Goal: Task Accomplishment & Management: Complete application form

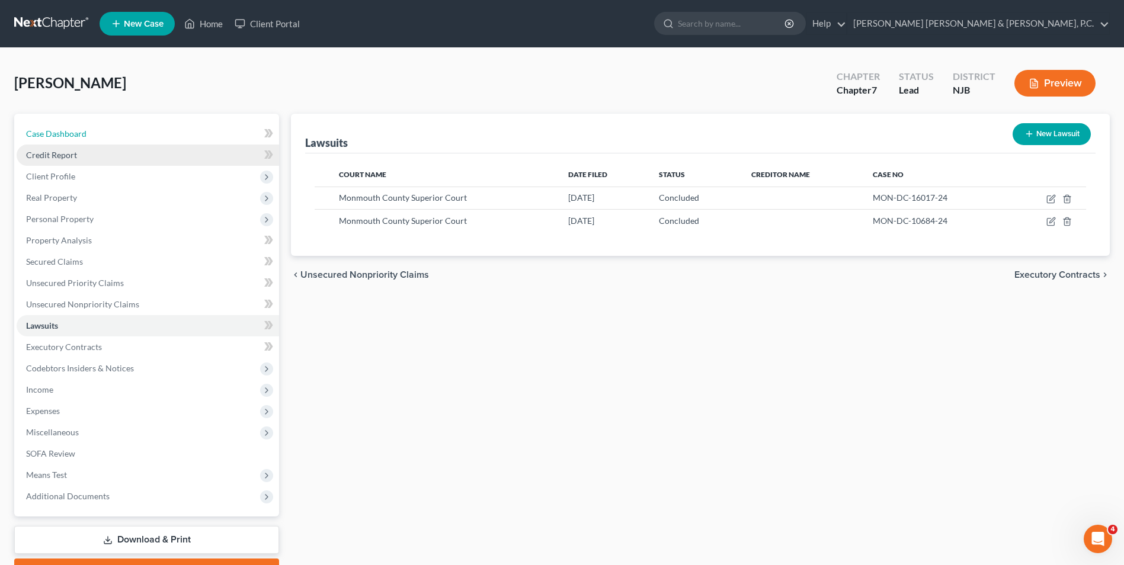
drag, startPoint x: 88, startPoint y: 135, endPoint x: 140, endPoint y: 153, distance: 55.3
click at [88, 135] on link "Case Dashboard" at bounding box center [148, 133] width 263 height 21
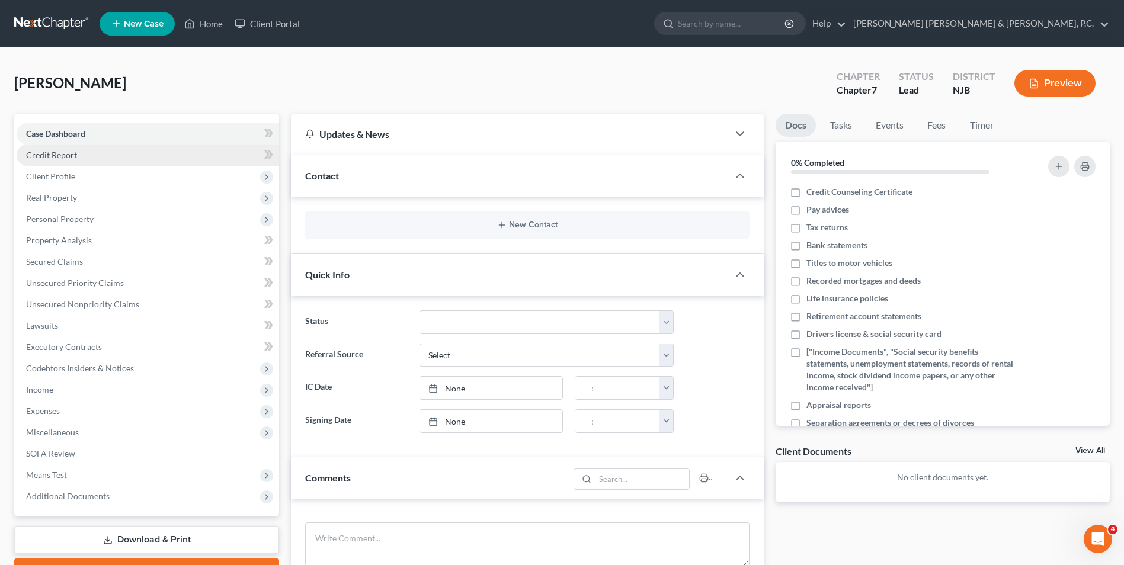
click at [66, 159] on span "Credit Report" at bounding box center [51, 155] width 51 height 10
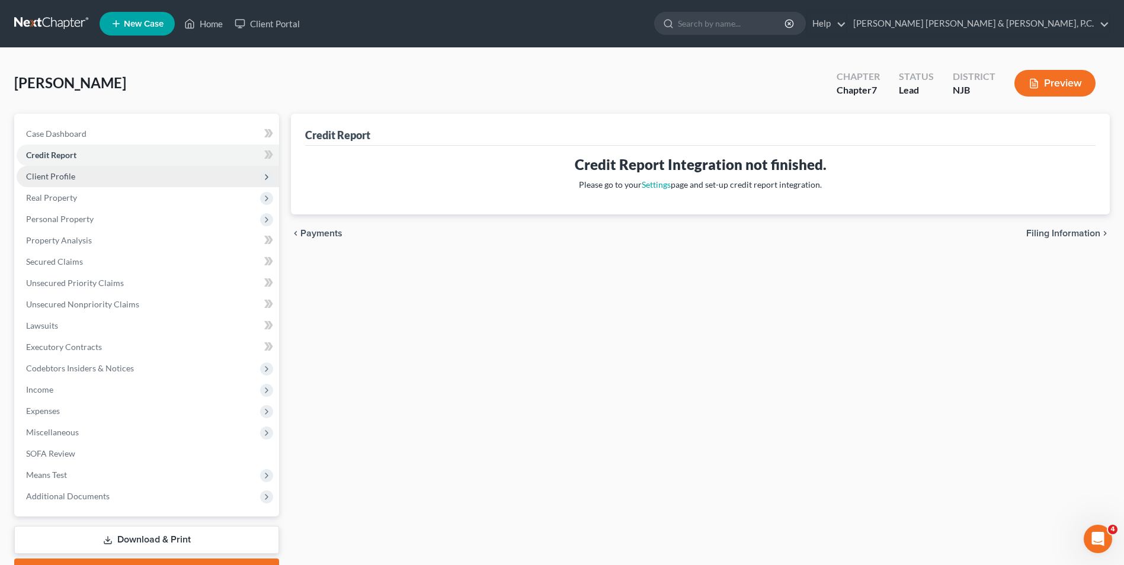
click at [98, 175] on span "Client Profile" at bounding box center [148, 176] width 263 height 21
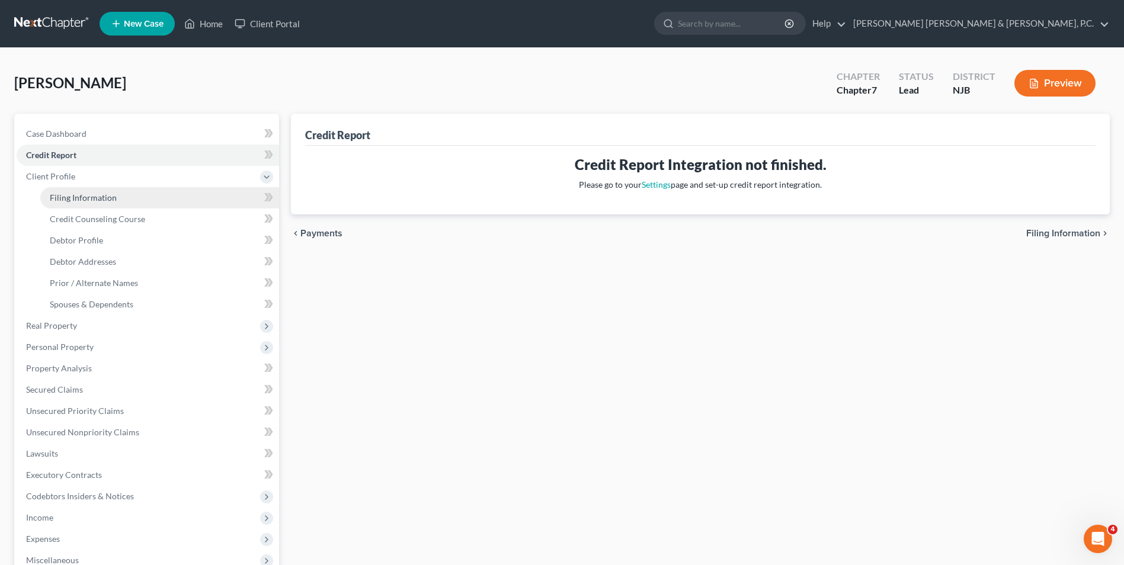
click at [97, 201] on span "Filing Information" at bounding box center [83, 198] width 67 height 10
select select "1"
select select "0"
select select "33"
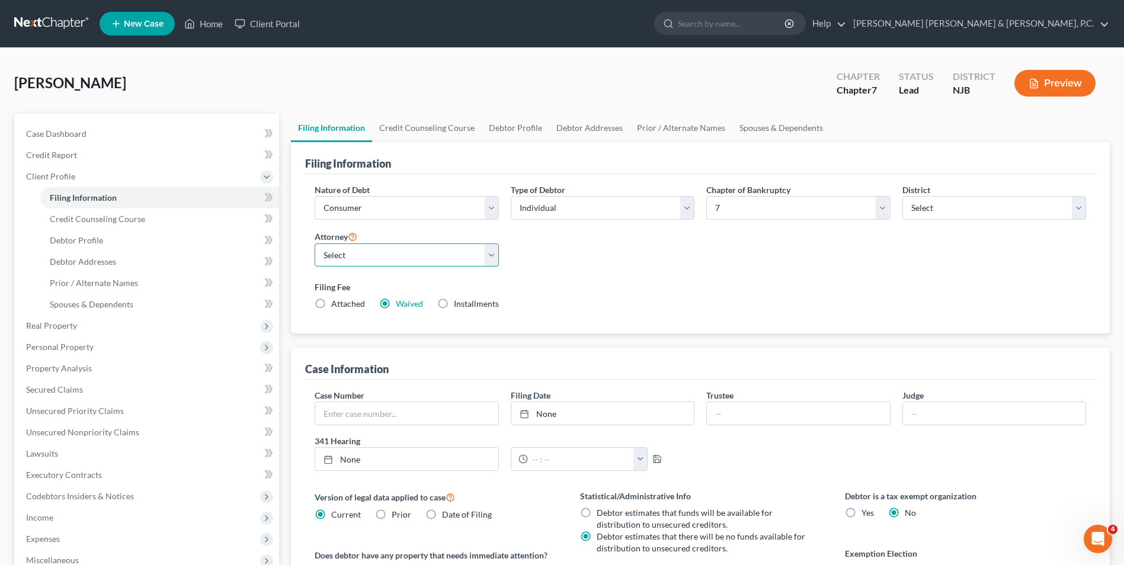
click at [436, 256] on select "Select" at bounding box center [407, 256] width 184 height 24
click at [617, 267] on div "Nature of Debt Select Business Consumer Other Nature of Business Select Clearin…" at bounding box center [700, 252] width 783 height 136
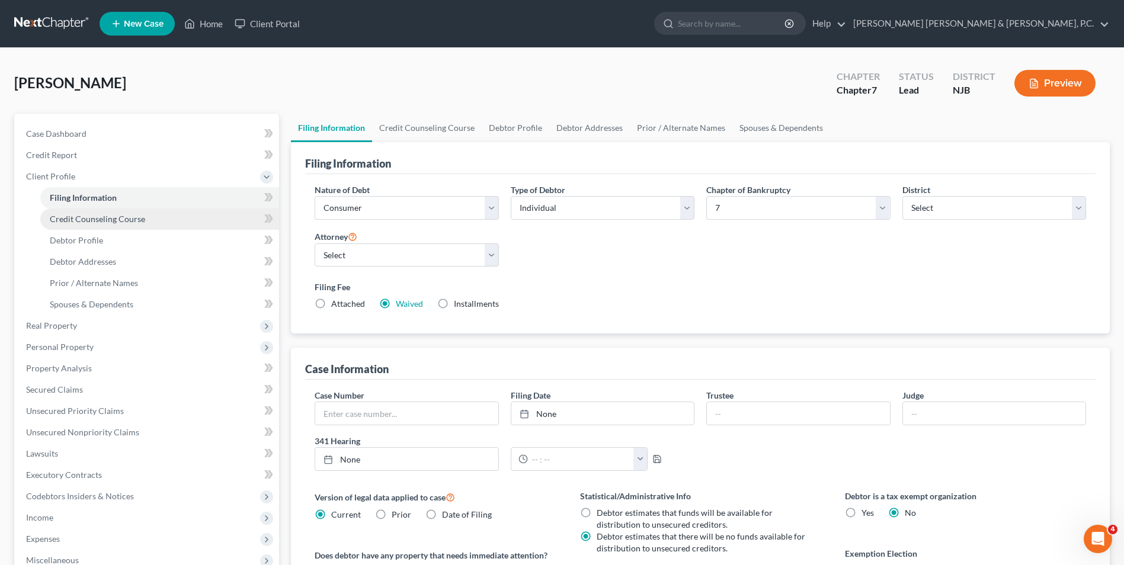
click at [77, 222] on span "Credit Counseling Course" at bounding box center [97, 219] width 95 height 10
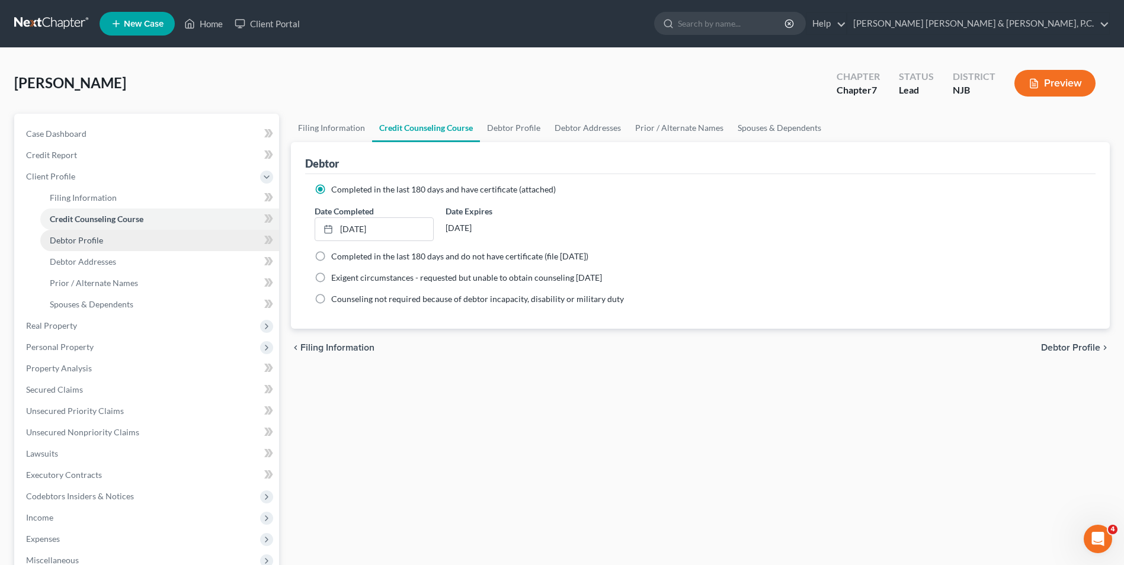
click at [89, 244] on span "Debtor Profile" at bounding box center [76, 240] width 53 height 10
select select "4"
select select "1"
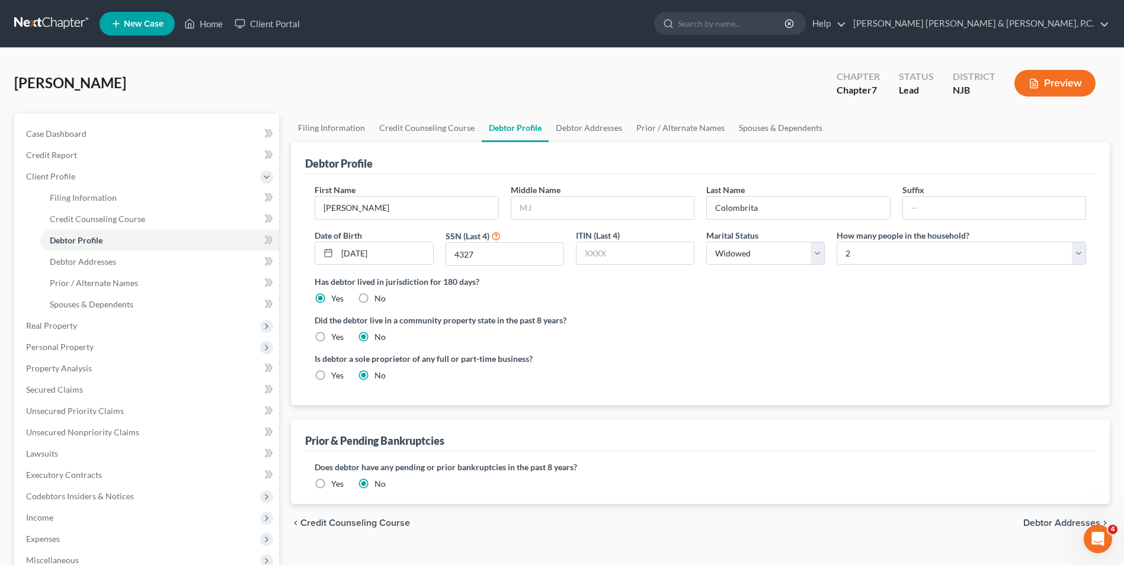
scroll to position [59, 0]
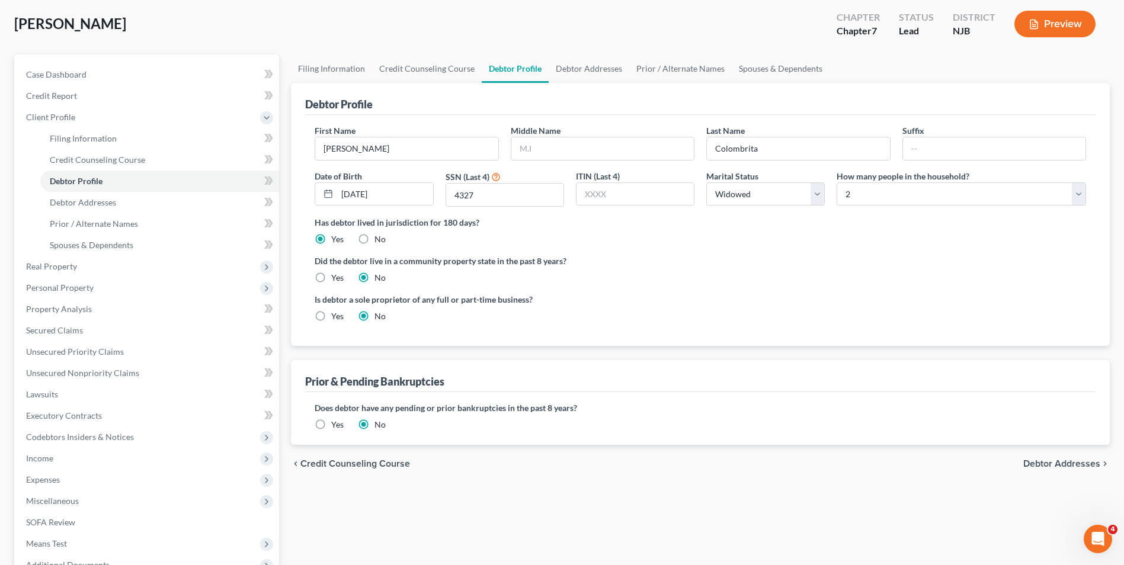
click at [1048, 465] on span "Debtor Addresses" at bounding box center [1061, 463] width 77 height 9
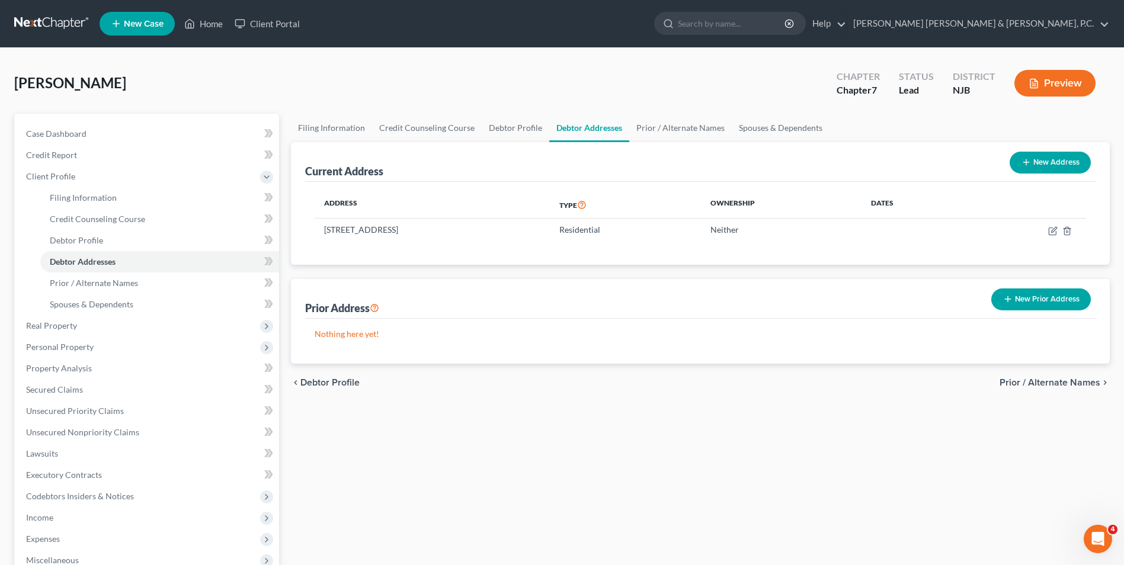
click at [1041, 299] on button "New Prior Address" at bounding box center [1041, 300] width 100 height 22
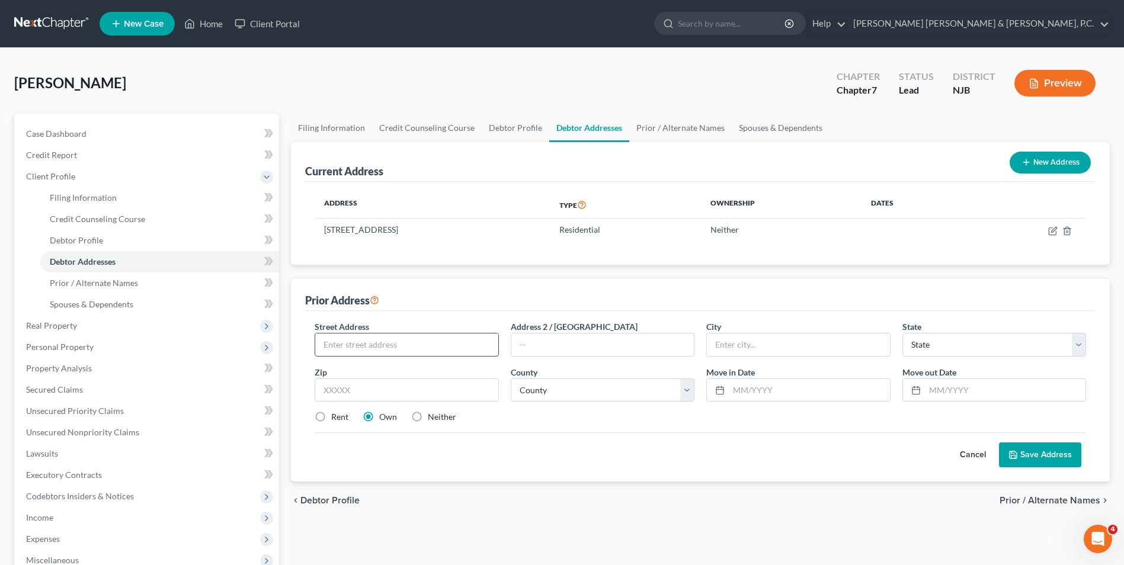
click at [449, 337] on input "text" at bounding box center [406, 345] width 183 height 23
type input "[STREET_ADDRESS][PERSON_NAME]"
click at [770, 341] on input "text" at bounding box center [798, 345] width 183 height 23
type input "[GEOGRAPHIC_DATA]"
click at [376, 393] on input "text" at bounding box center [407, 391] width 184 height 24
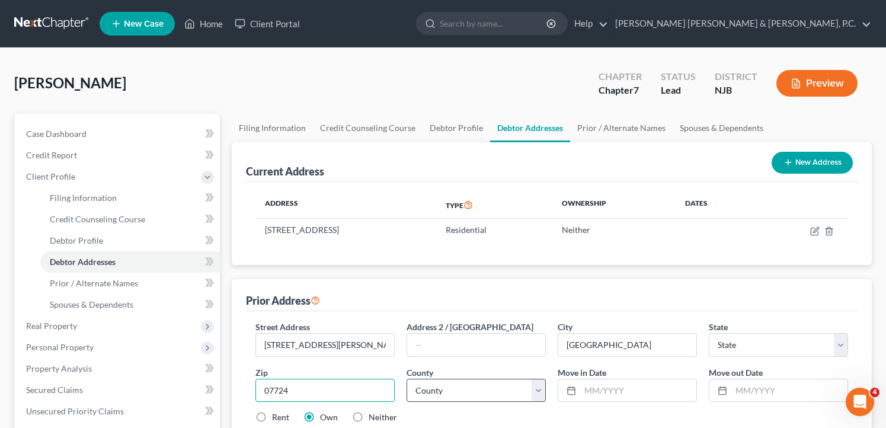
type input "07724"
type input "[GEOGRAPHIC_DATA]"
select select "33"
click at [414, 394] on select "County" at bounding box center [476, 391] width 139 height 24
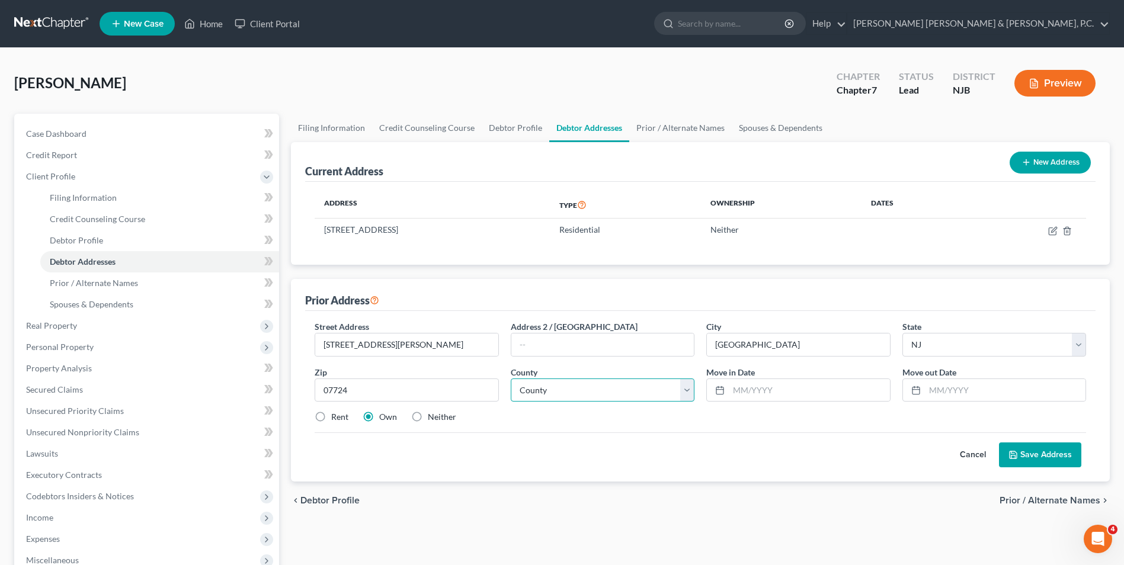
click at [586, 394] on select "County [GEOGRAPHIC_DATA] [GEOGRAPHIC_DATA] [GEOGRAPHIC_DATA] [GEOGRAPHIC_DATA] …" at bounding box center [603, 391] width 184 height 24
select select "12"
click at [511, 379] on select "County [GEOGRAPHIC_DATA] [GEOGRAPHIC_DATA] [GEOGRAPHIC_DATA] [GEOGRAPHIC_DATA] …" at bounding box center [603, 391] width 184 height 24
click at [724, 386] on icon at bounding box center [719, 390] width 9 height 9
click at [428, 418] on label "Neither" at bounding box center [442, 417] width 28 height 12
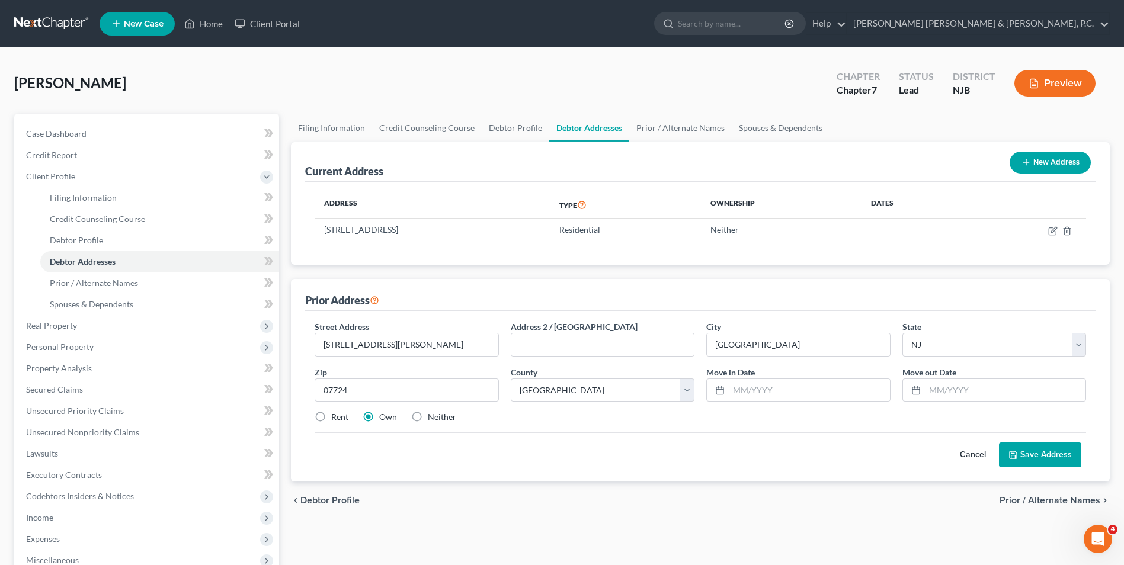
click at [433, 418] on input "Neither" at bounding box center [437, 415] width 8 height 8
radio input "true"
click at [930, 385] on input "text" at bounding box center [1005, 390] width 161 height 23
type input "11/2023"
click at [1033, 452] on button "Save Address" at bounding box center [1040, 455] width 82 height 25
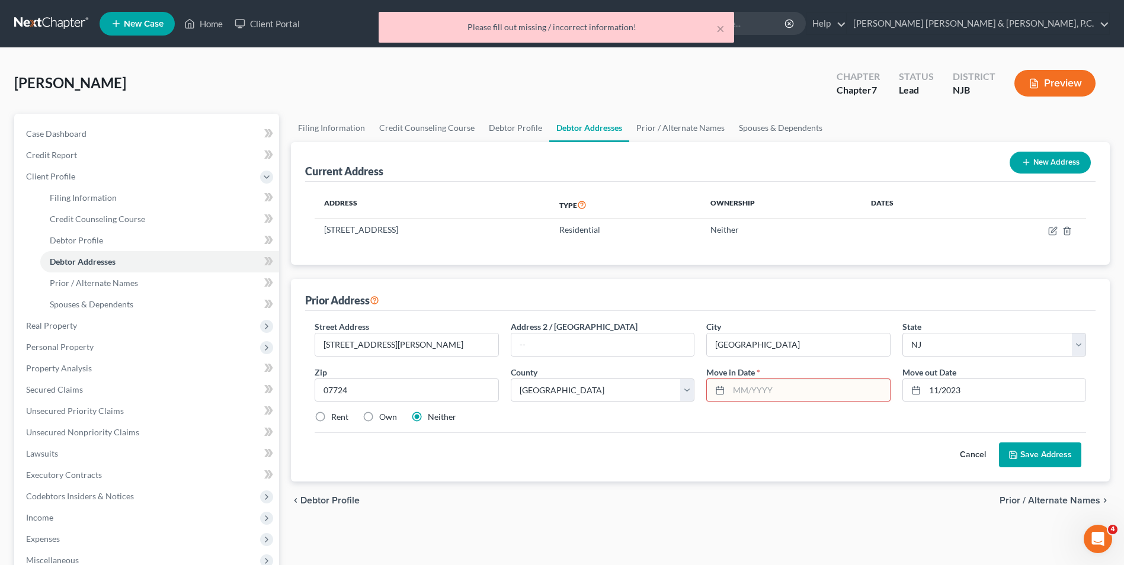
click at [828, 389] on input "text" at bounding box center [809, 390] width 161 height 23
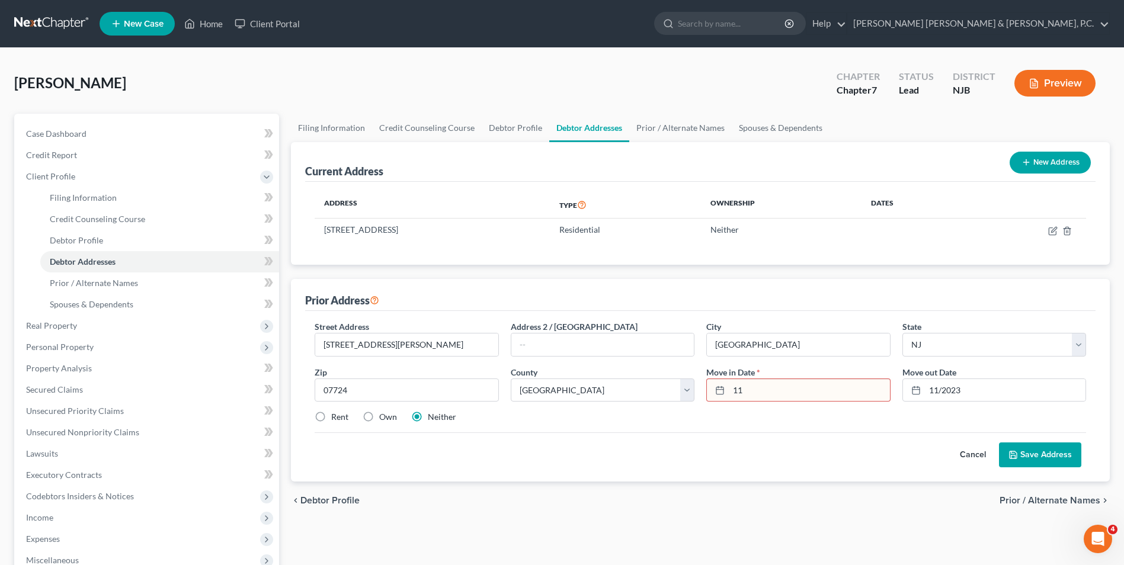
type input "1"
click at [744, 391] on input "11/2022" at bounding box center [809, 390] width 161 height 23
type input "/"
type input "1/2020"
click at [763, 418] on div "Rent Own Neither" at bounding box center [700, 417] width 783 height 12
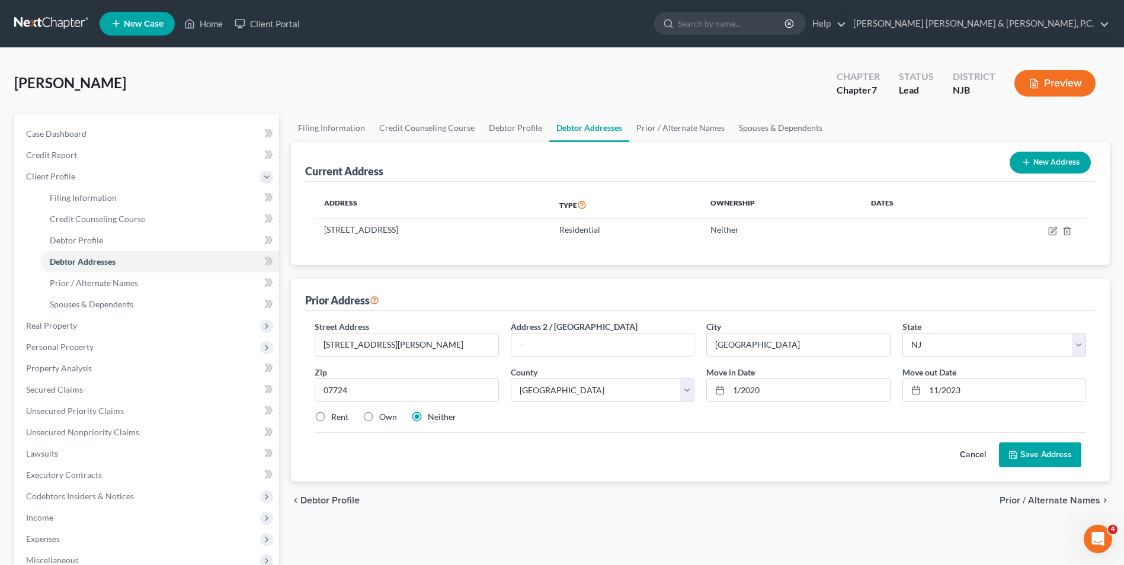
click at [1031, 457] on button "Save Address" at bounding box center [1040, 455] width 82 height 25
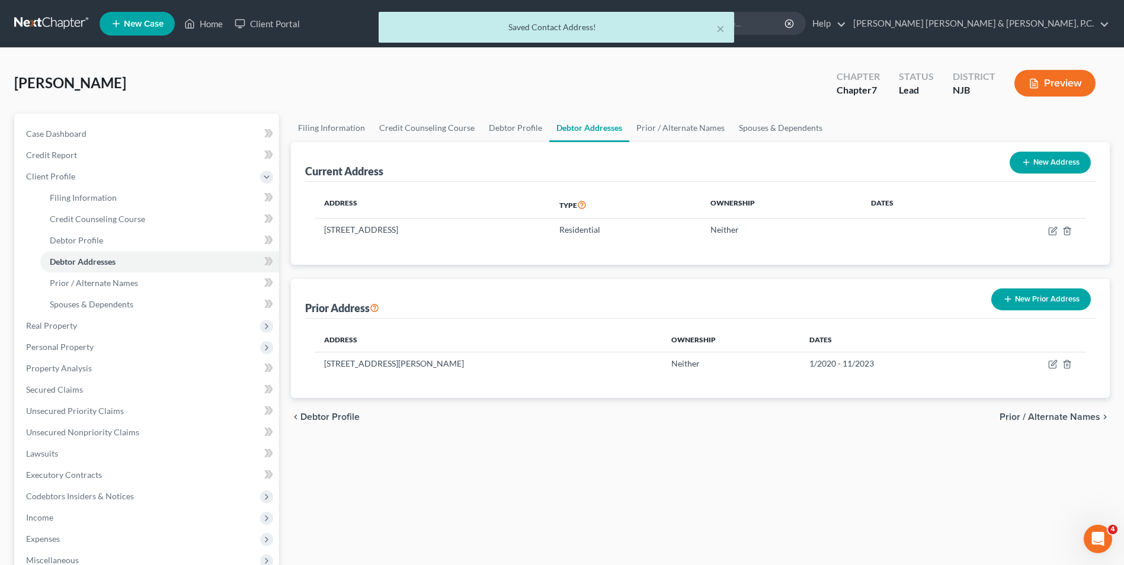
click at [1081, 419] on span "Prior / Alternate Names" at bounding box center [1050, 416] width 101 height 9
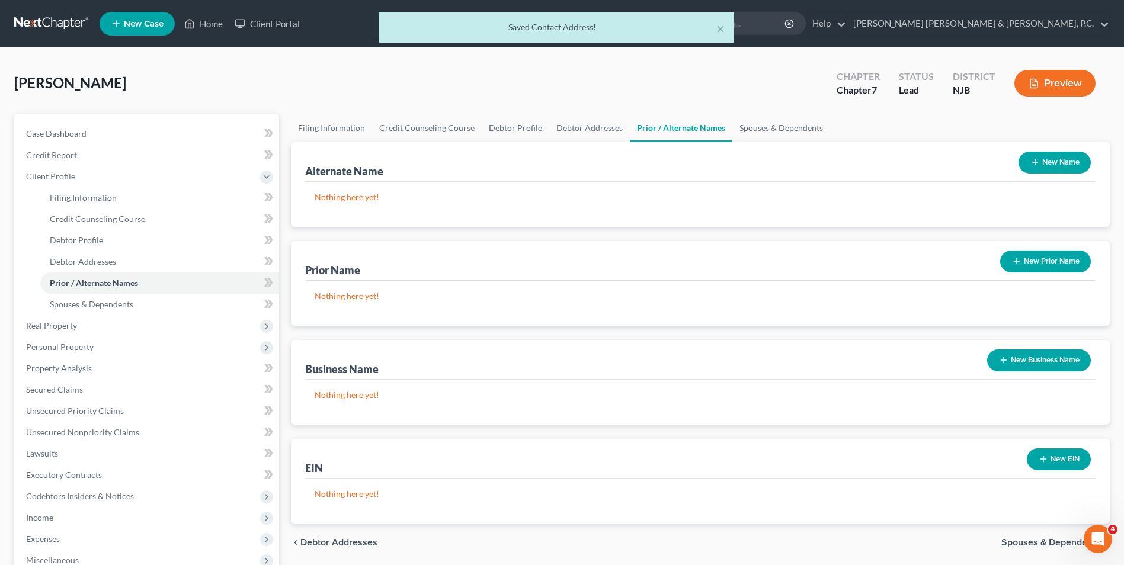
click at [1057, 158] on button "New Name" at bounding box center [1055, 163] width 72 height 22
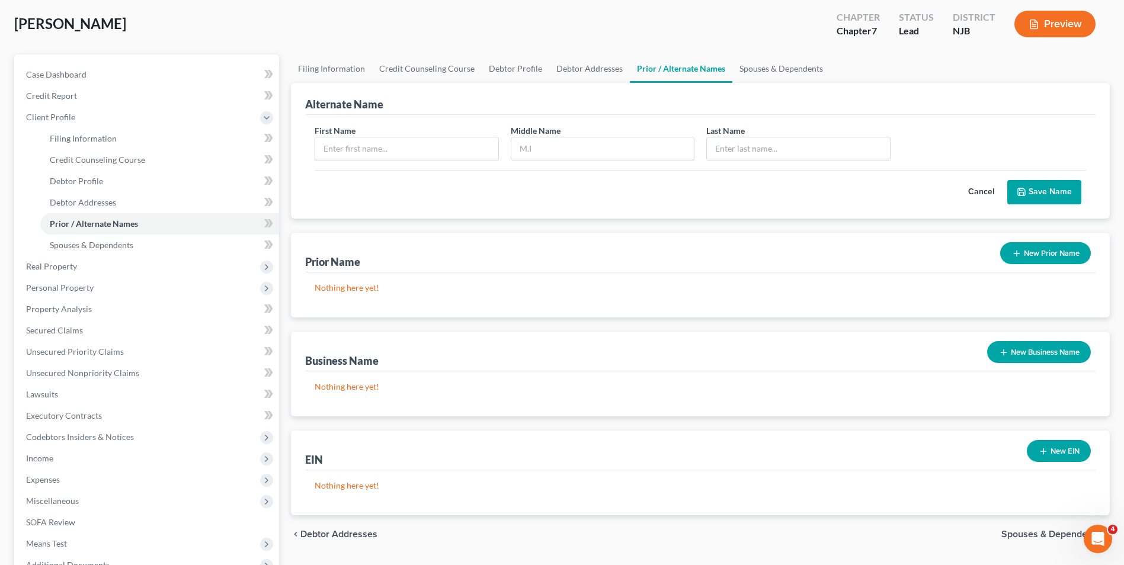
scroll to position [119, 0]
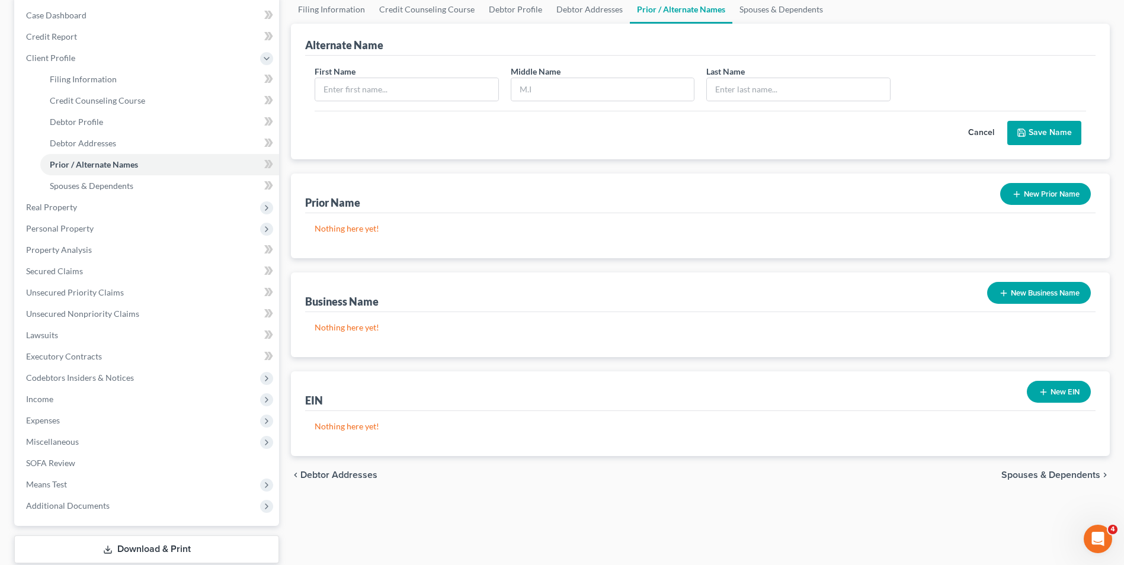
click at [1079, 476] on span "Spouses & Dependents" at bounding box center [1050, 475] width 99 height 9
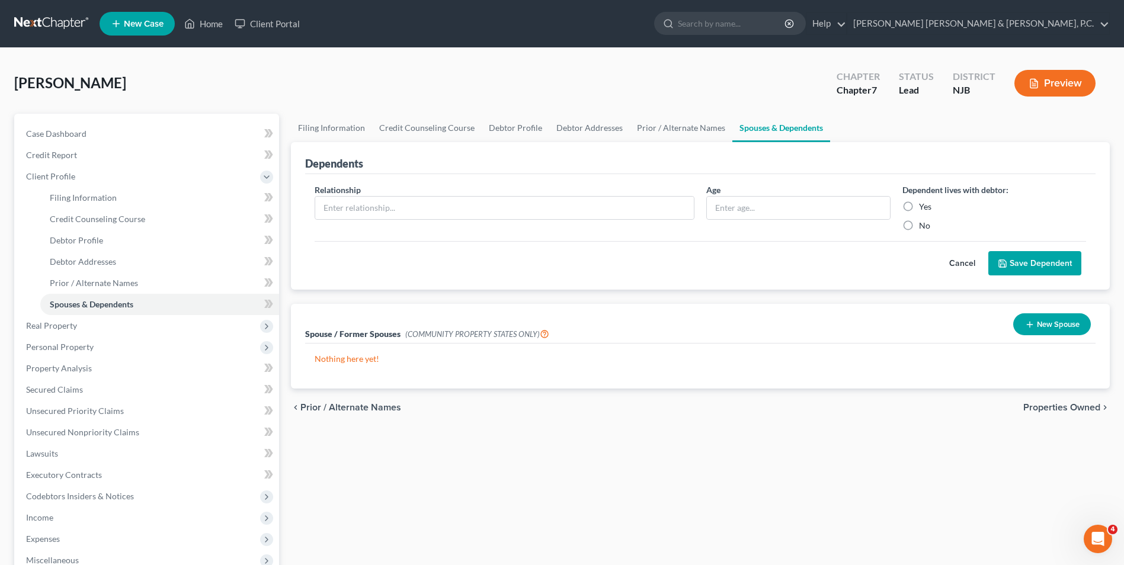
click at [1051, 408] on span "Properties Owned" at bounding box center [1061, 407] width 77 height 9
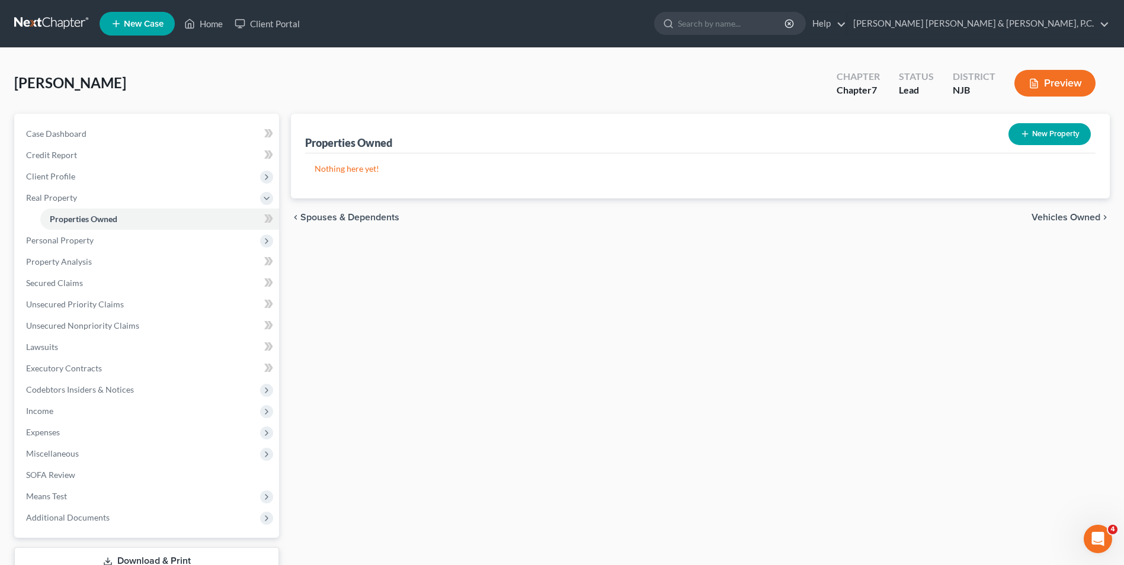
click at [1069, 136] on button "New Property" at bounding box center [1050, 134] width 82 height 22
select select "33"
select select "12"
select select "0"
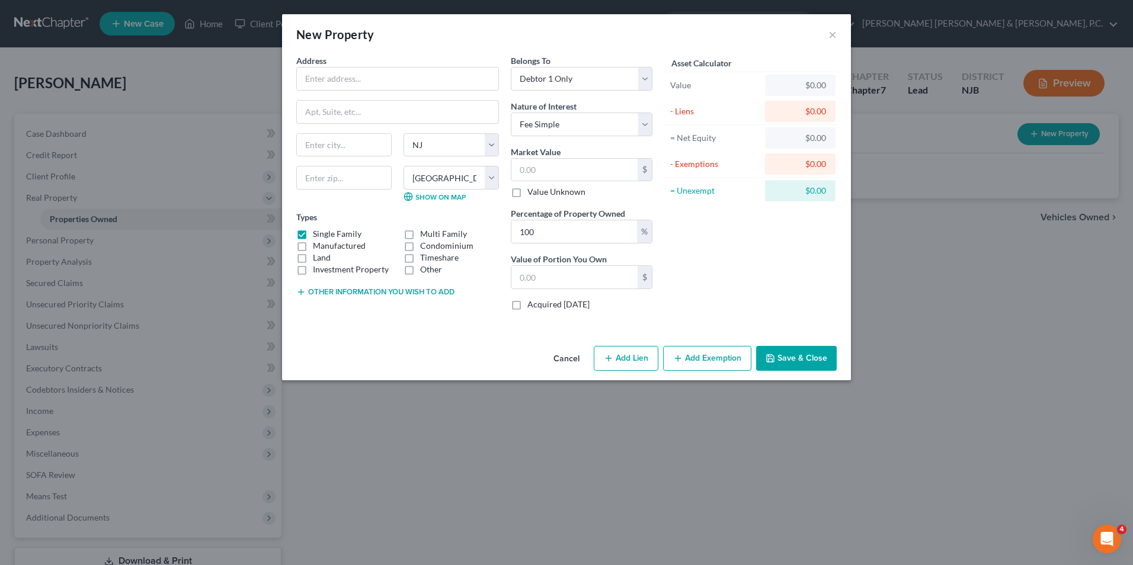
click at [808, 360] on button "Save & Close" at bounding box center [796, 358] width 81 height 25
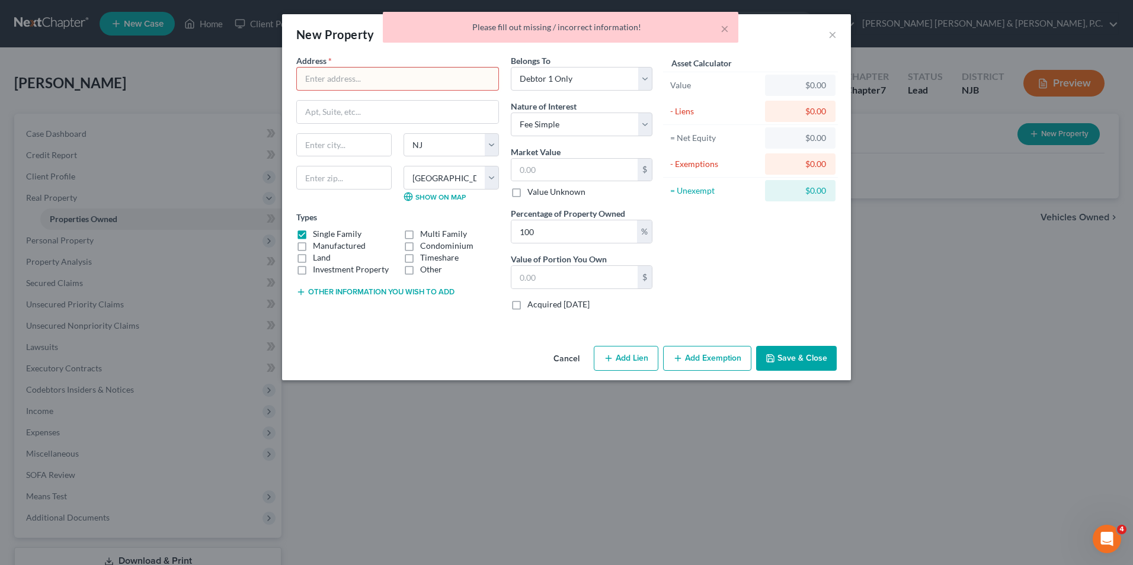
click at [833, 37] on div "× Please fill out missing / incorrect information!" at bounding box center [560, 30] width 1133 height 37
click at [833, 33] on div "× Please fill out missing / incorrect information!" at bounding box center [560, 30] width 1133 height 37
click at [564, 362] on button "Cancel" at bounding box center [566, 359] width 45 height 24
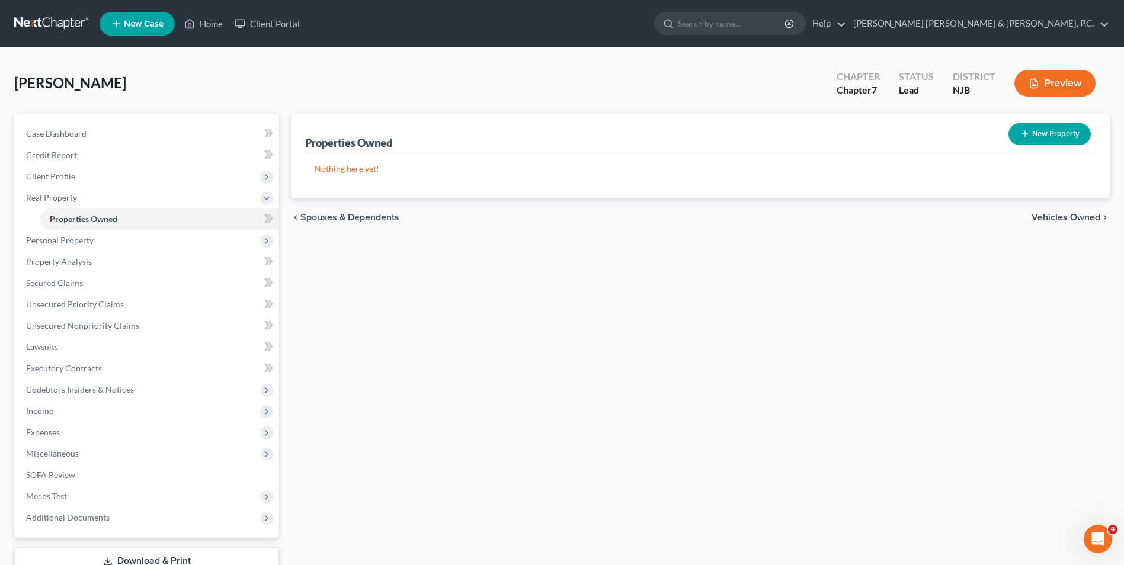
click at [1054, 217] on span "Vehicles Owned" at bounding box center [1066, 217] width 69 height 9
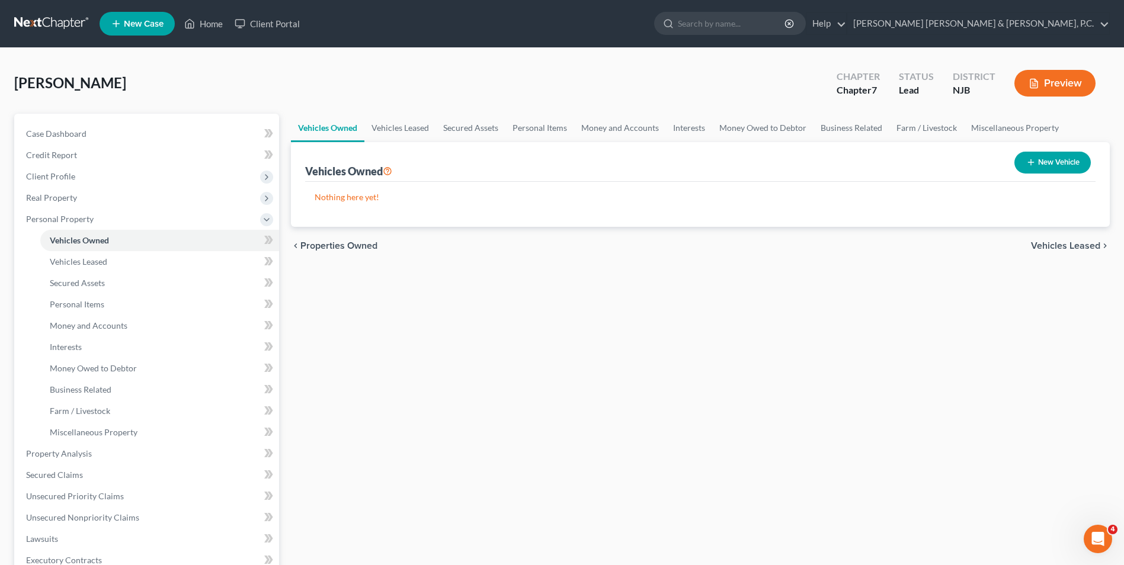
click at [1051, 158] on button "New Vehicle" at bounding box center [1053, 163] width 76 height 22
select select "0"
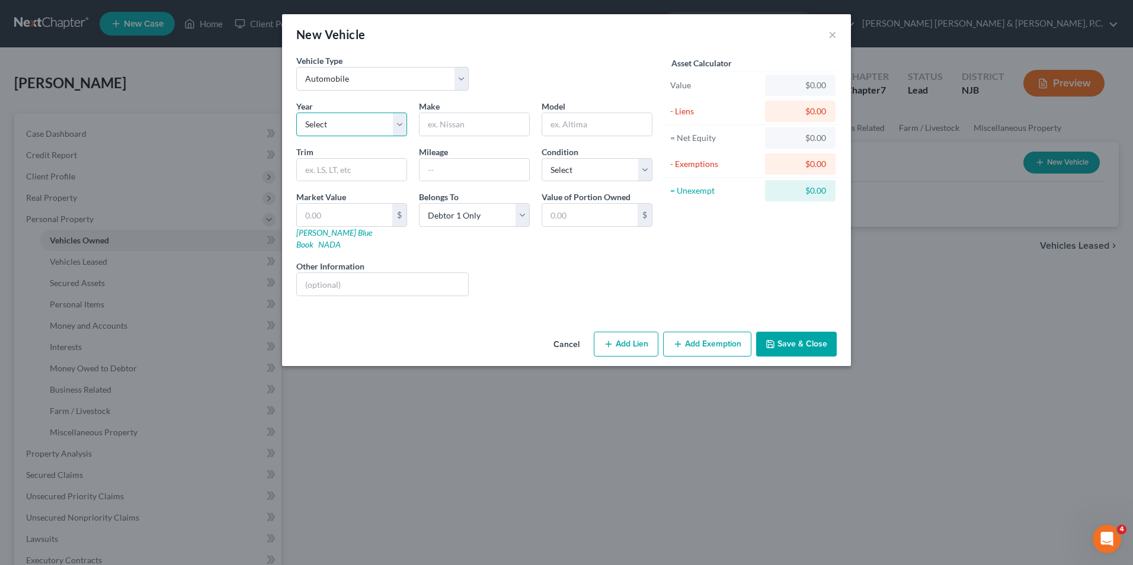
click at [373, 132] on select "Select 2026 2025 2024 2023 2022 2021 2020 2019 2018 2017 2016 2015 2014 2013 20…" at bounding box center [351, 125] width 111 height 24
select select "5"
click at [296, 113] on select "Select 2026 2025 2024 2023 2022 2021 2020 2019 2018 2017 2016 2015 2014 2013 20…" at bounding box center [351, 125] width 111 height 24
click at [492, 122] on input "text" at bounding box center [475, 124] width 110 height 23
type input "m"
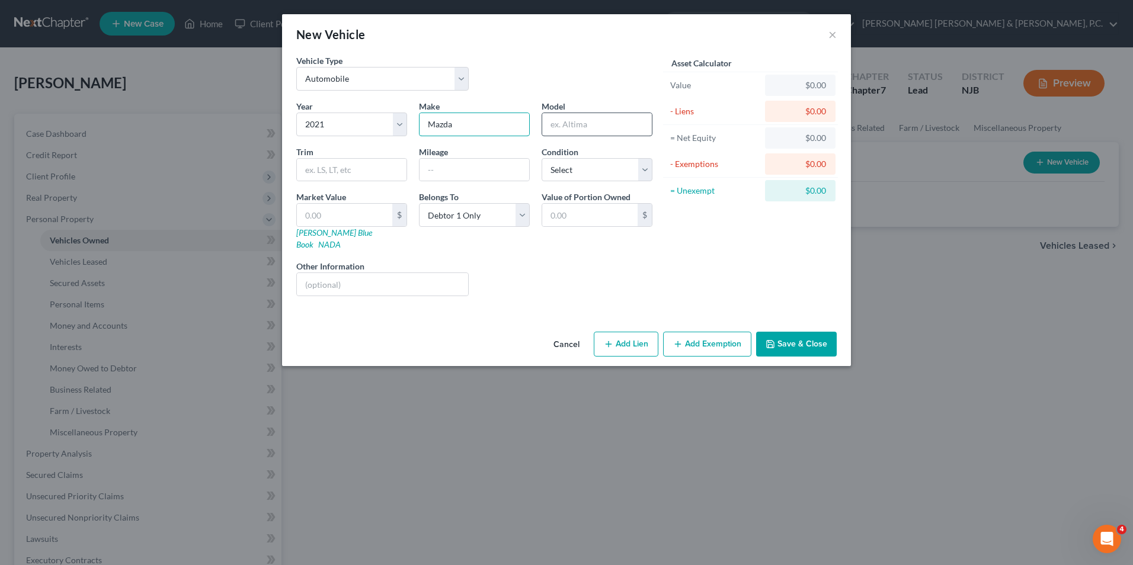
type input "Mazda"
click at [555, 119] on input "text" at bounding box center [597, 124] width 110 height 23
type input "3"
click at [468, 179] on input "text" at bounding box center [475, 170] width 110 height 23
type input "45000"
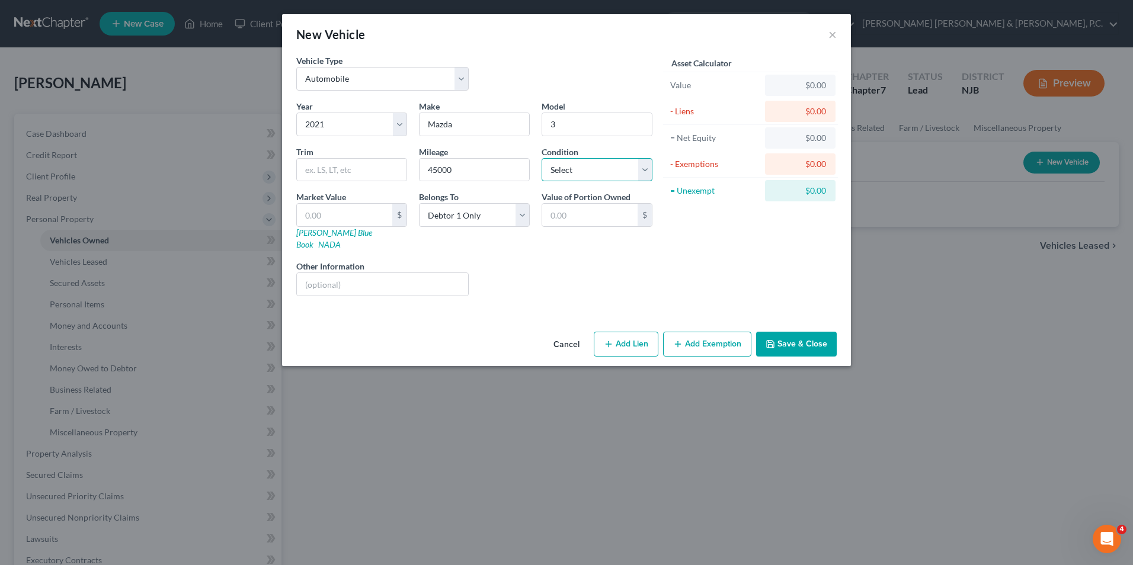
click at [608, 169] on select "Select Excellent Very Good Good Fair Poor" at bounding box center [597, 170] width 111 height 24
select select "1"
click at [542, 158] on select "Select Excellent Very Good Good Fair Poor" at bounding box center [597, 170] width 111 height 24
click at [452, 208] on select "Select Debtor 1 Only Debtor 2 Only Debtor 1 And Debtor 2 Only At Least One Of T…" at bounding box center [474, 215] width 111 height 24
select select "3"
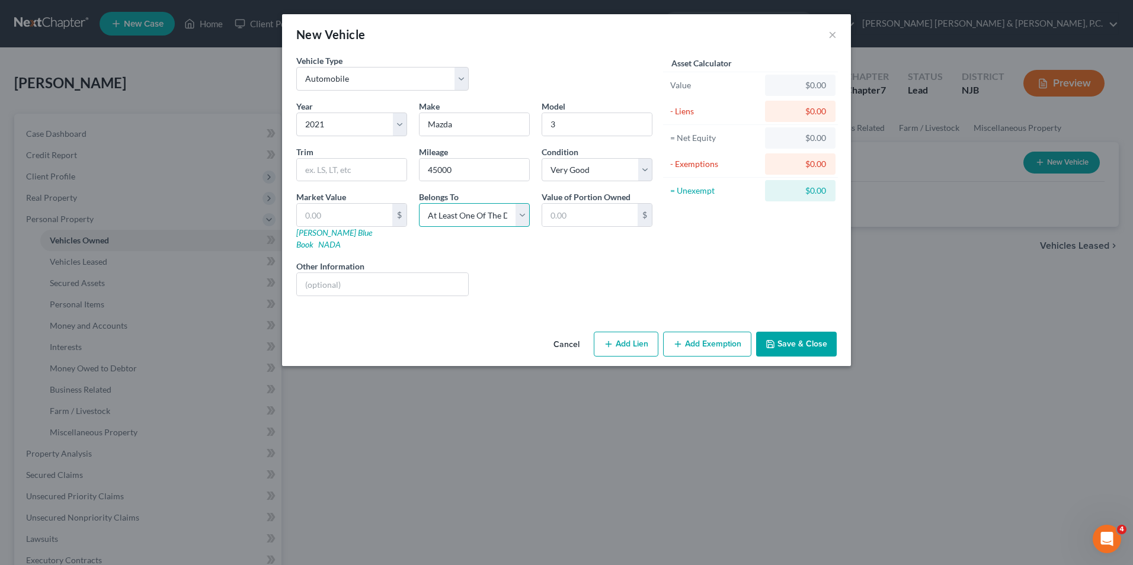
click at [419, 203] on select "Select Debtor 1 Only Debtor 2 Only Debtor 1 And Debtor 2 Only At Least One Of T…" at bounding box center [474, 215] width 111 height 24
click at [357, 219] on input "text" at bounding box center [344, 215] width 95 height 23
click at [324, 232] on link "[PERSON_NAME] Blue Book" at bounding box center [334, 239] width 76 height 22
click at [338, 212] on input "text" at bounding box center [344, 215] width 95 height 23
type input "1"
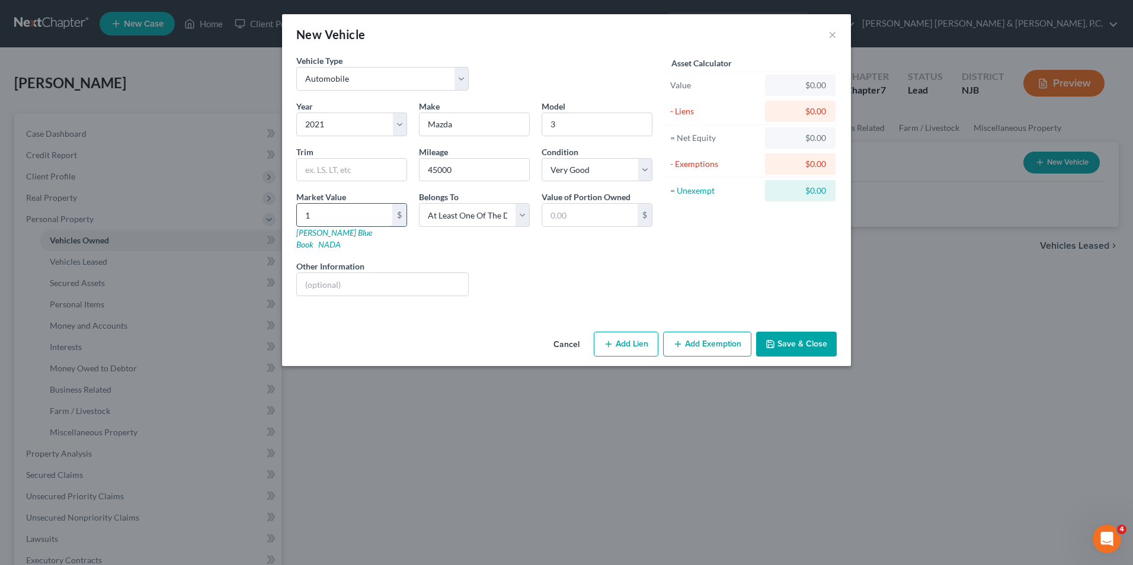
type input "1.00"
type input "16"
type input "16.00"
type input "166"
type input "166.00"
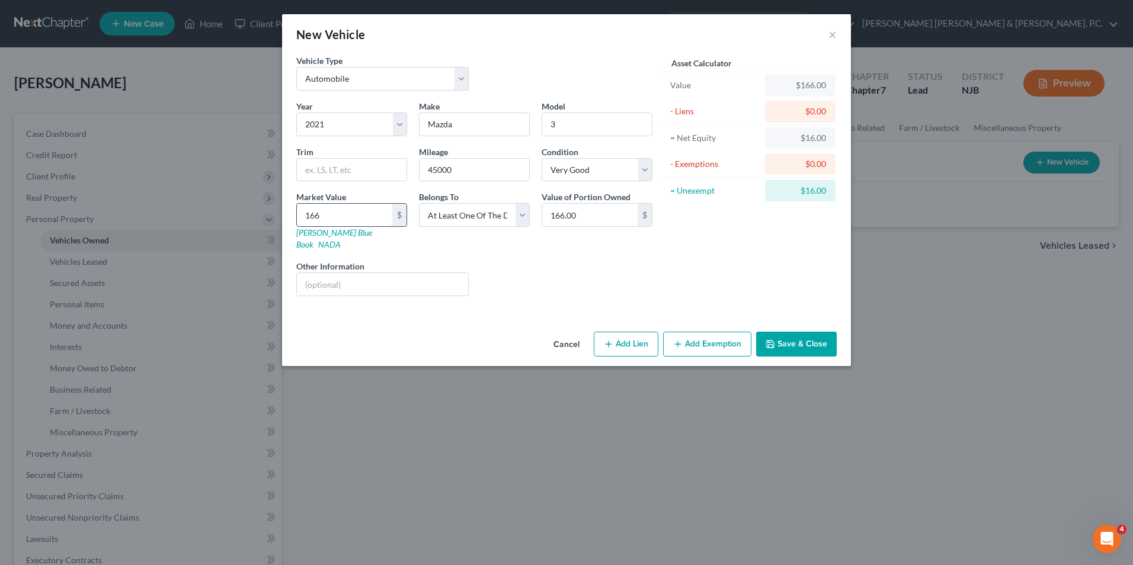
type input "1660"
type input "1,660.00"
type input "1,6600"
type input "16,600.00"
type input "16,600"
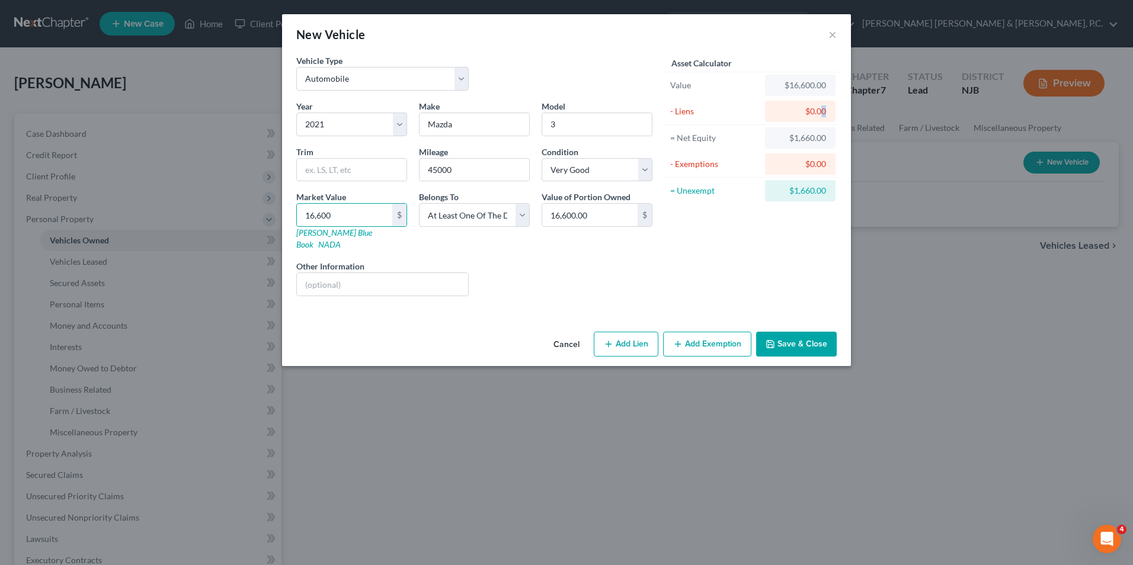
click at [823, 113] on div "$0.00" at bounding box center [801, 111] width 52 height 12
click at [824, 113] on div "$0.00" at bounding box center [801, 111] width 52 height 12
click at [825, 113] on div "$0.00" at bounding box center [801, 111] width 52 height 12
click at [825, 112] on div "$0.00" at bounding box center [801, 111] width 52 height 12
click at [424, 280] on input "text" at bounding box center [382, 284] width 171 height 23
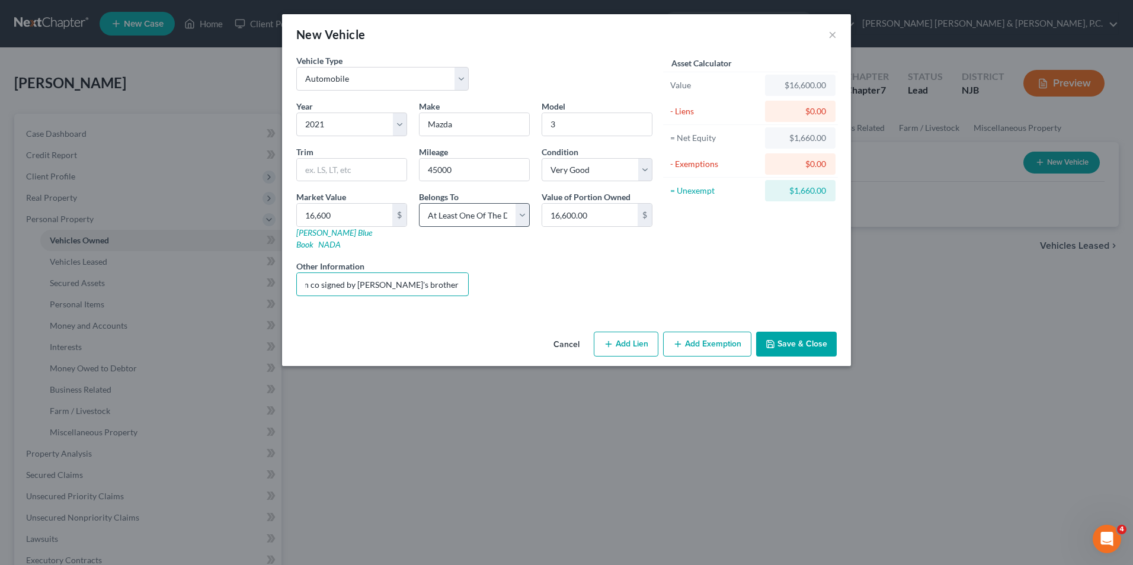
scroll to position [0, 73]
type input "$19,000 due on loan co signed by [PERSON_NAME]'s brother [PERSON_NAME]"
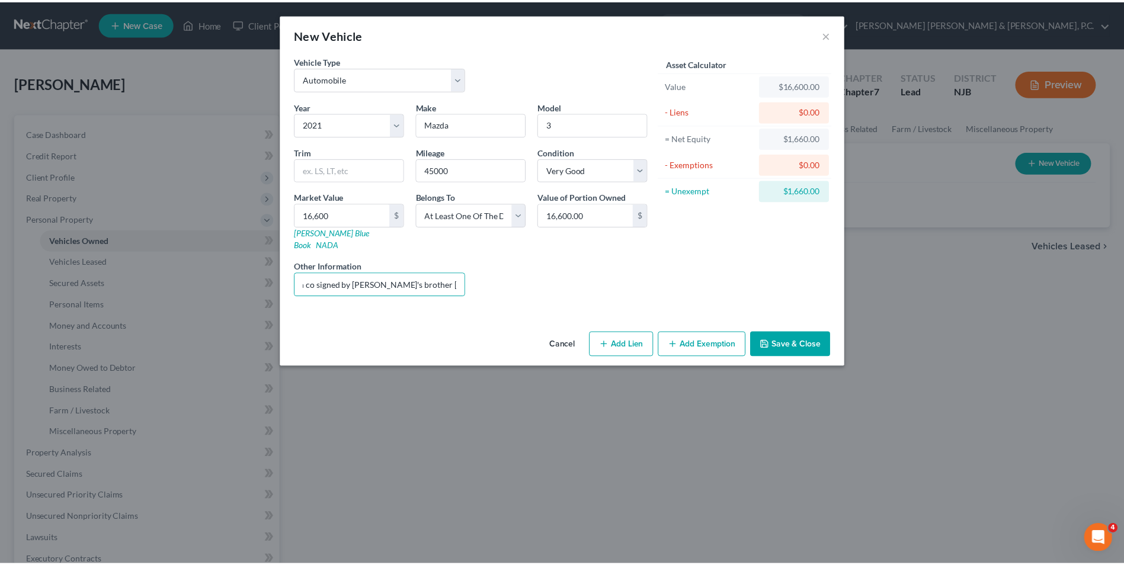
scroll to position [0, 0]
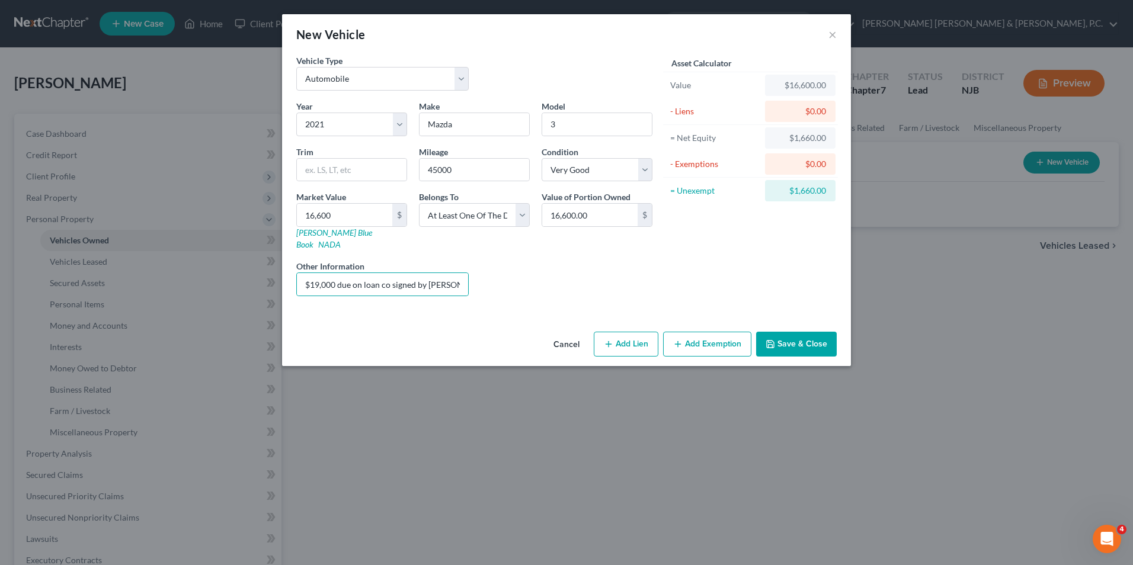
click at [807, 335] on button "Save & Close" at bounding box center [796, 344] width 81 height 25
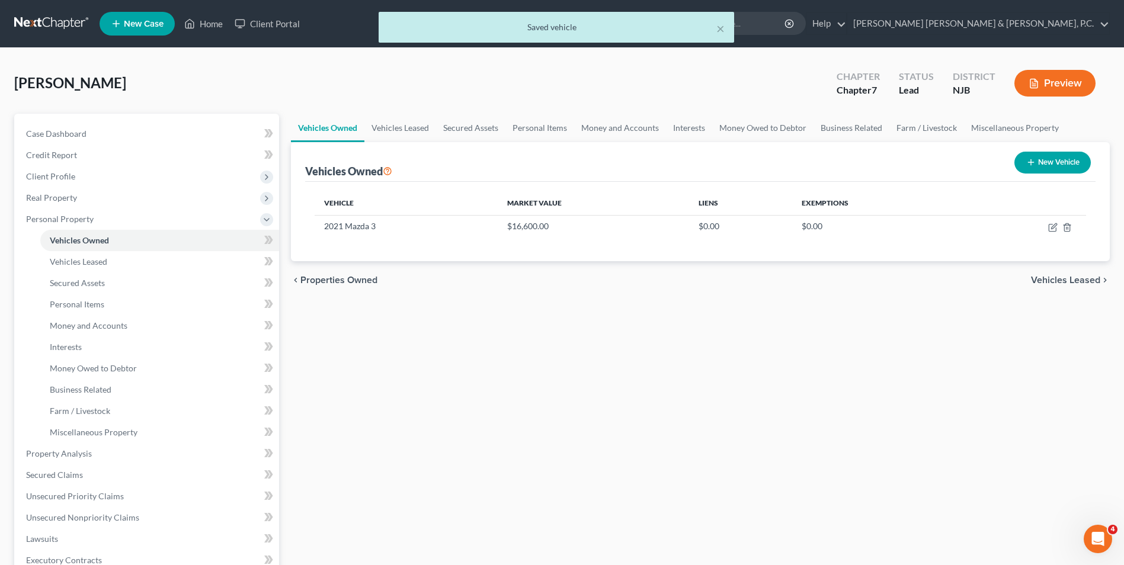
click at [1090, 281] on span "Vehicles Leased" at bounding box center [1065, 280] width 69 height 9
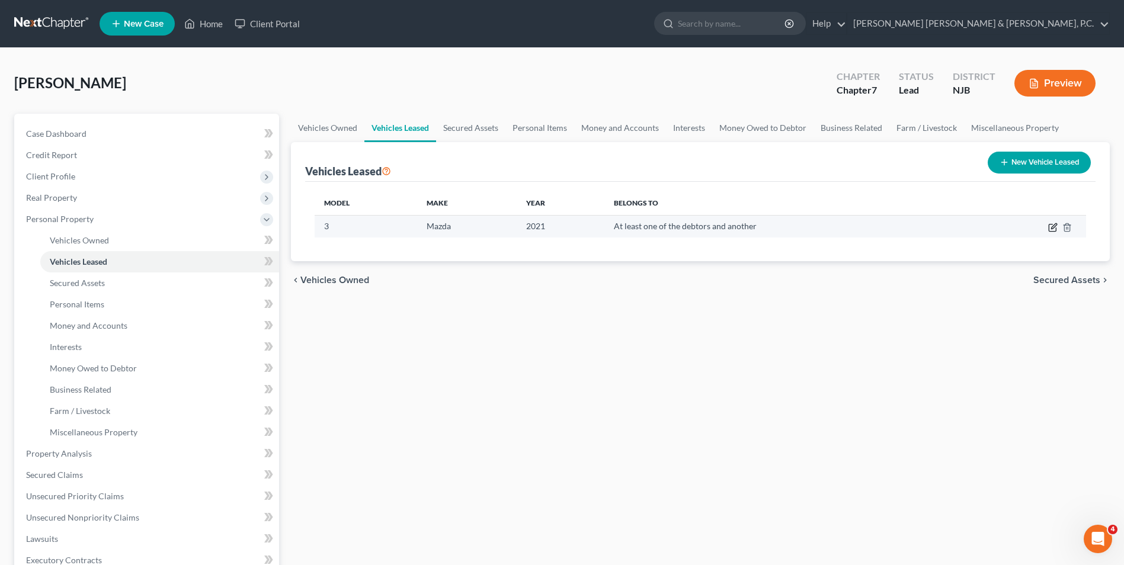
click at [1051, 227] on icon "button" at bounding box center [1052, 227] width 9 height 9
select select "0"
select select "5"
select select "3"
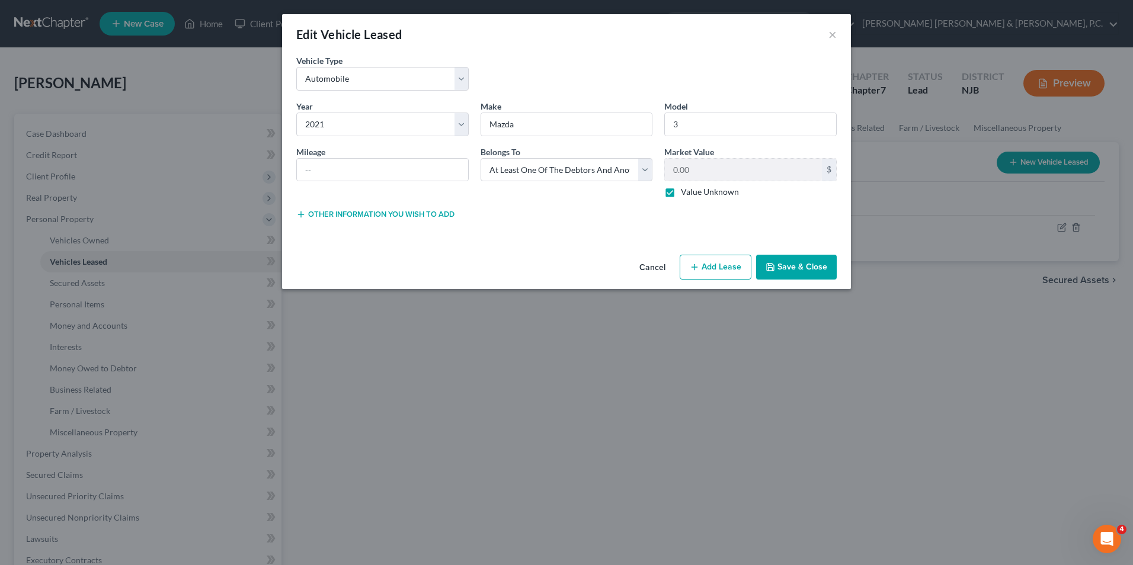
click at [657, 269] on button "Cancel" at bounding box center [652, 268] width 45 height 24
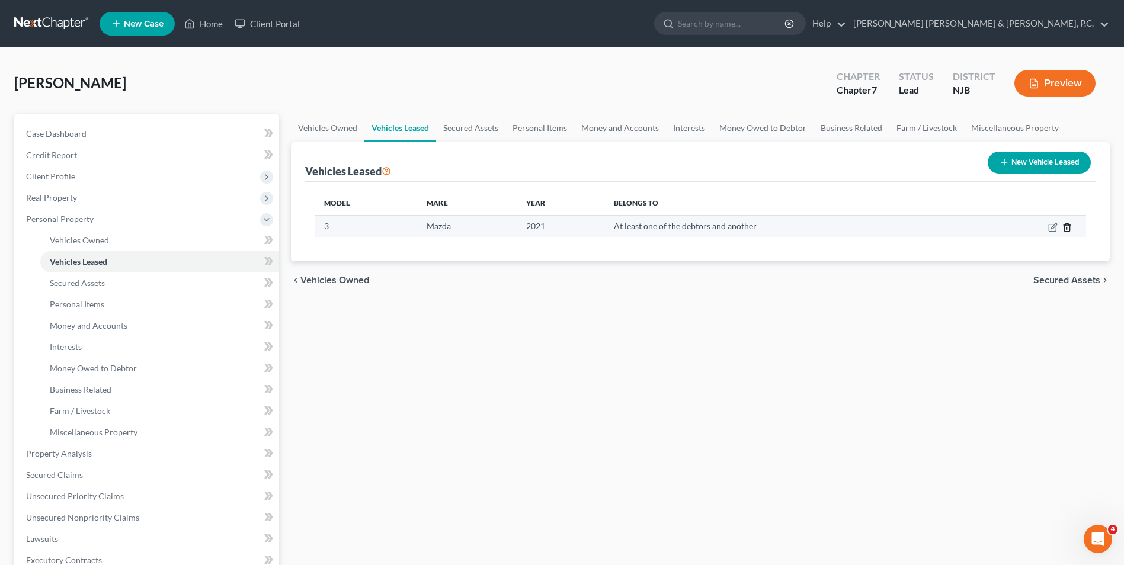
click at [1064, 229] on icon "button" at bounding box center [1066, 227] width 5 height 8
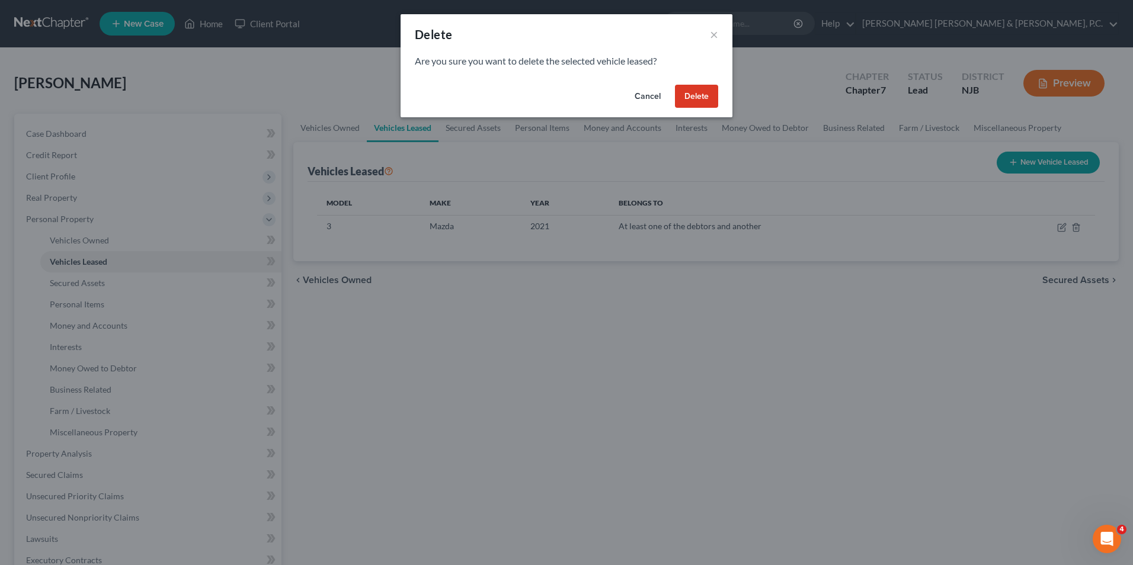
click at [692, 101] on button "Delete" at bounding box center [696, 97] width 43 height 24
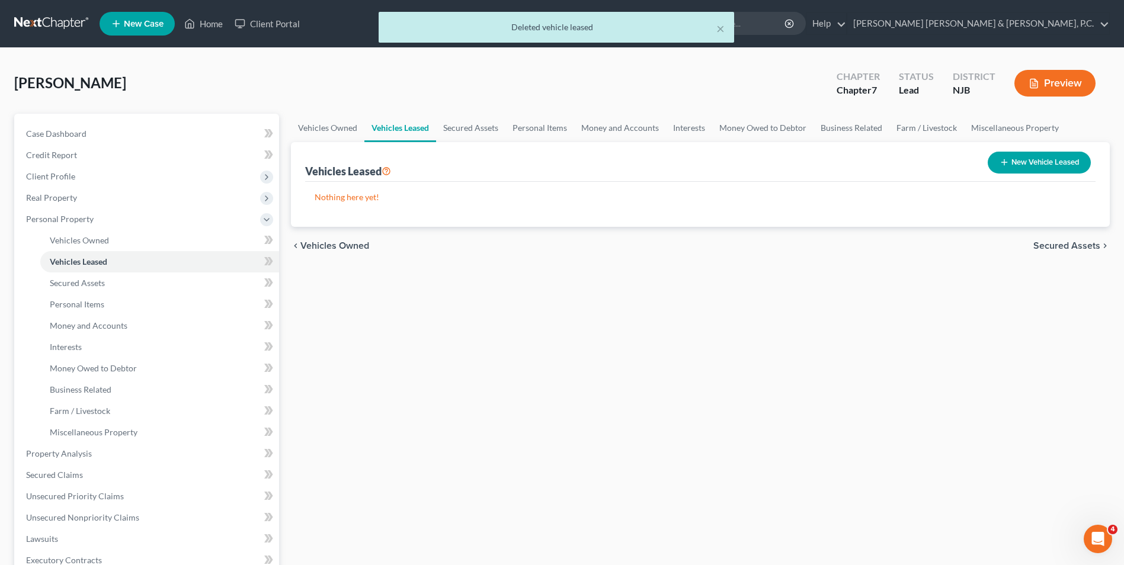
drag, startPoint x: 1022, startPoint y: 321, endPoint x: 1020, endPoint y: 314, distance: 6.6
click at [1020, 320] on div "Vehicles Owned Vehicles Leased Secured Assets Personal Items Money and Accounts…" at bounding box center [700, 456] width 831 height 684
click at [1069, 246] on span "Secured Assets" at bounding box center [1066, 245] width 67 height 9
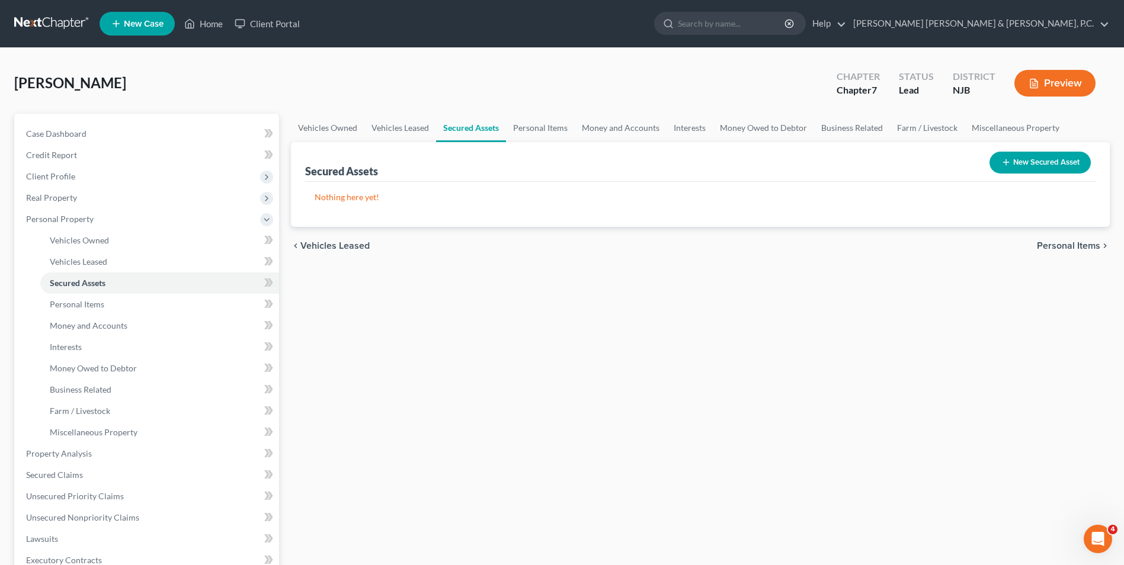
click at [1051, 164] on button "New Secured Asset" at bounding box center [1040, 163] width 101 height 22
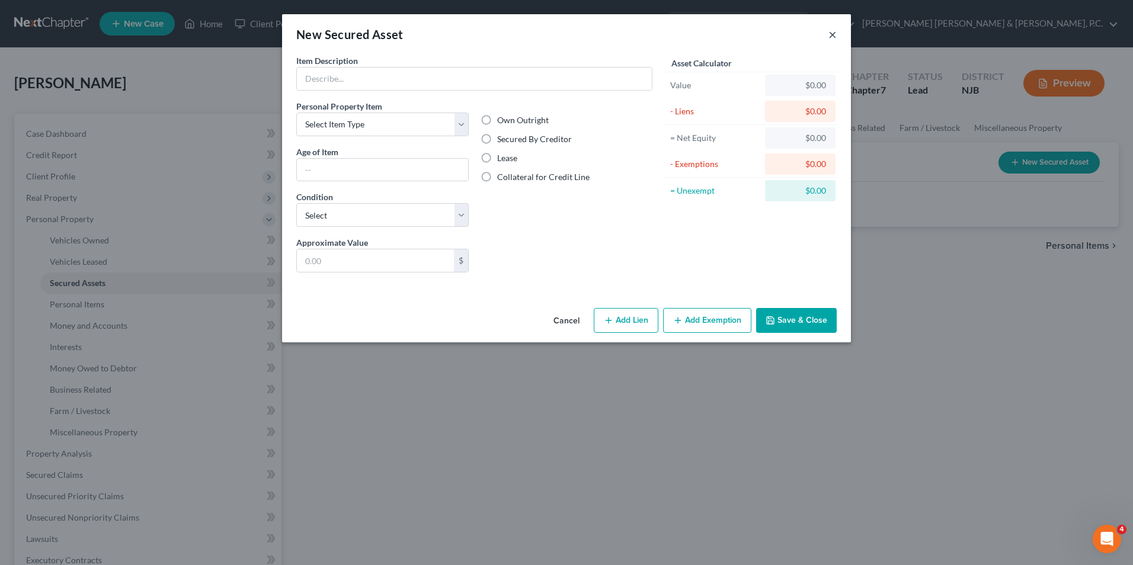
click at [830, 29] on button "×" at bounding box center [832, 34] width 8 height 14
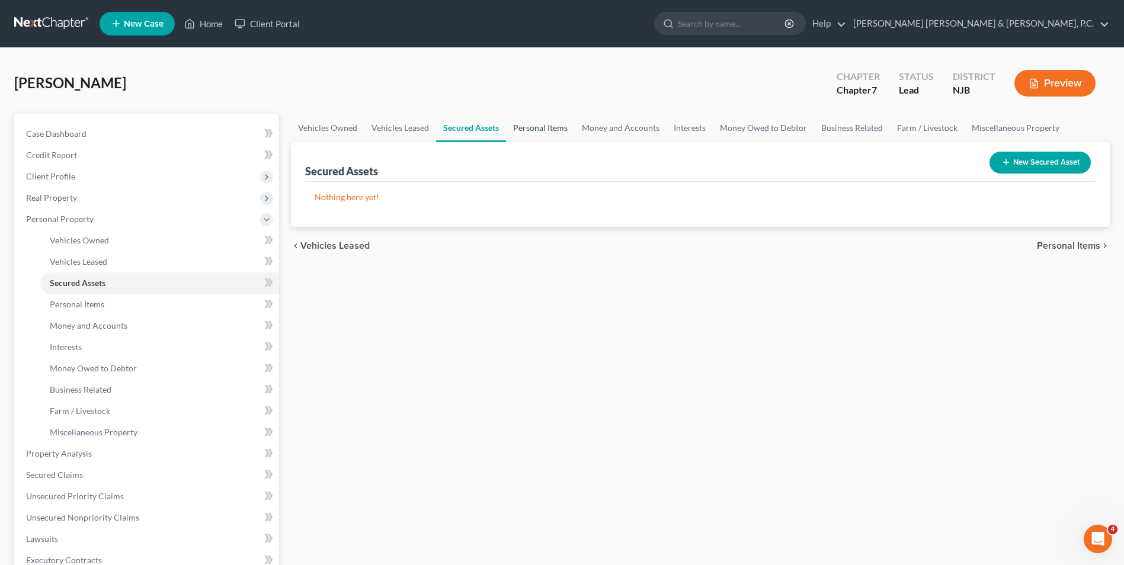
click at [542, 132] on link "Personal Items" at bounding box center [540, 128] width 69 height 28
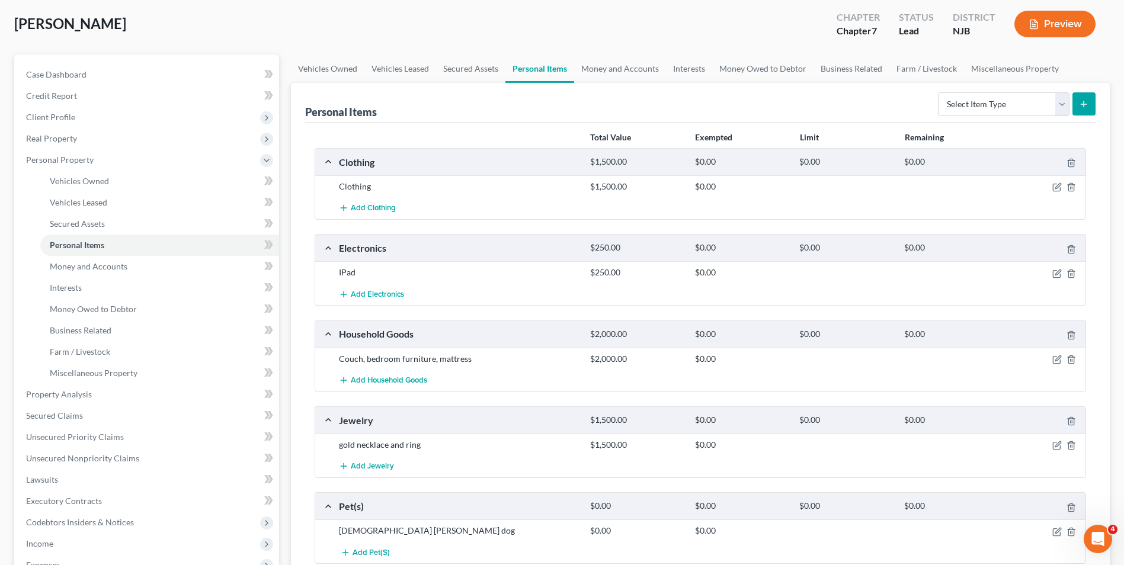
scroll to position [119, 0]
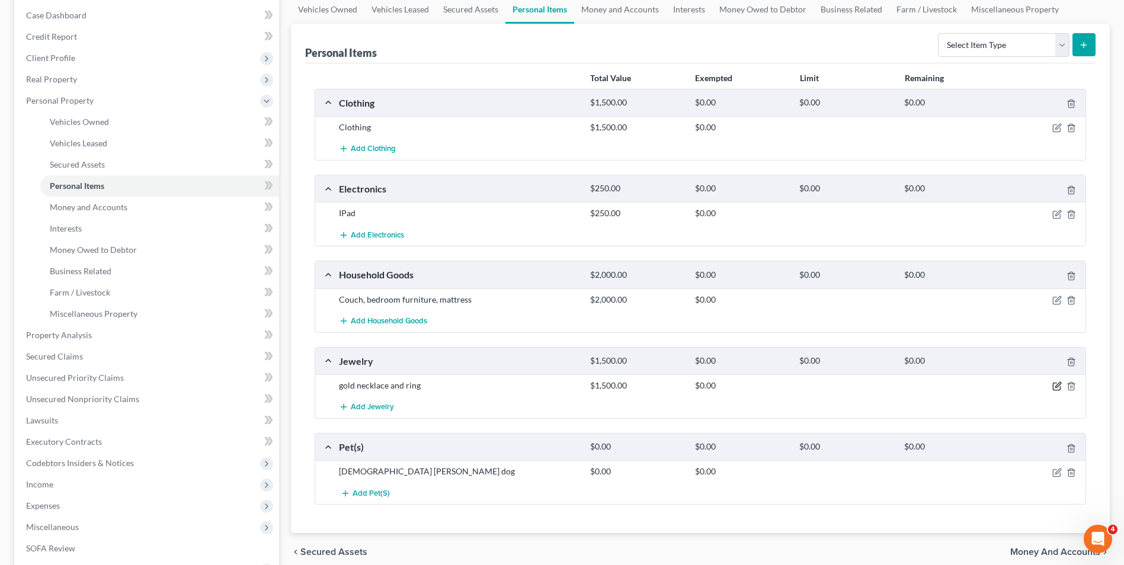
click at [1057, 388] on icon "button" at bounding box center [1057, 385] width 5 height 5
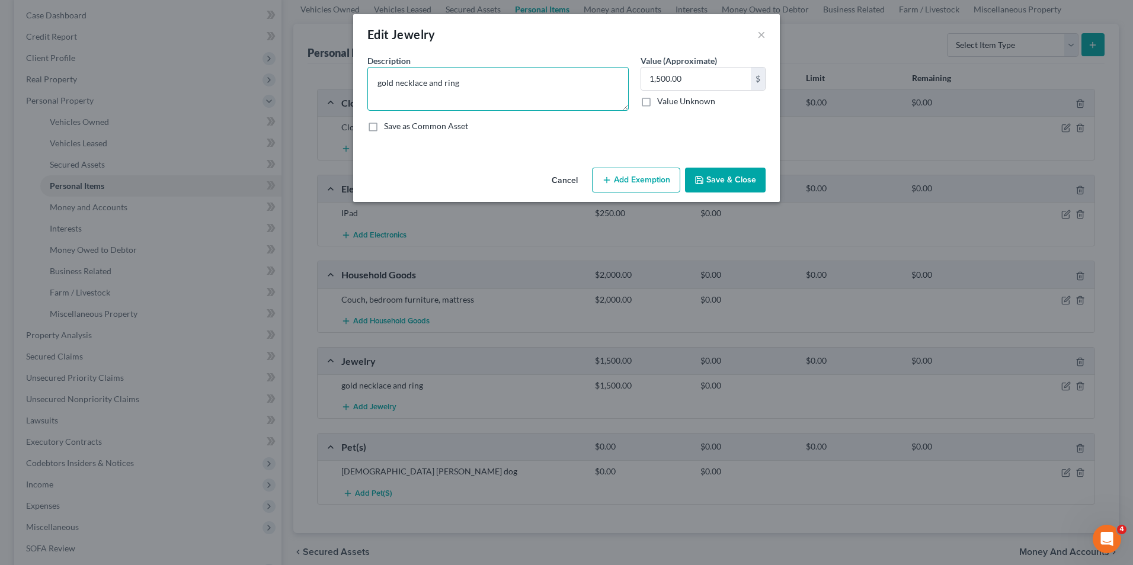
drag, startPoint x: 441, startPoint y: 82, endPoint x: 460, endPoint y: 71, distance: 22.3
click at [442, 81] on textarea "gold necklace and ring" at bounding box center [497, 89] width 261 height 44
type textarea "gold necklace and two ring"
click at [711, 169] on div "Cancel Add Exemption Save & Close" at bounding box center [566, 182] width 427 height 39
click at [713, 184] on button "Save & Close" at bounding box center [725, 180] width 81 height 25
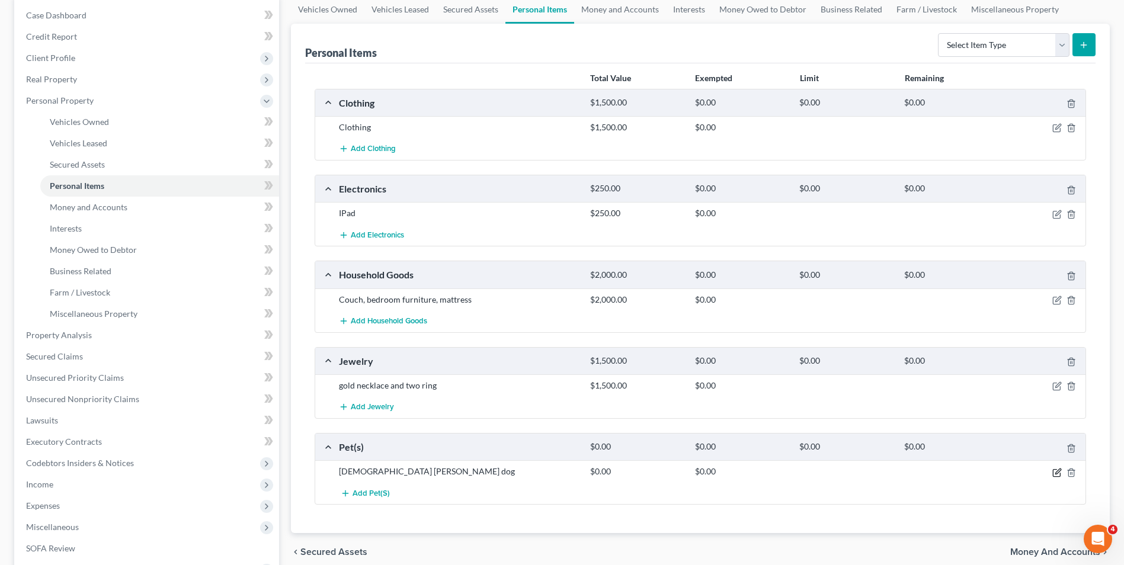
click at [1058, 475] on icon "button" at bounding box center [1056, 472] width 9 height 9
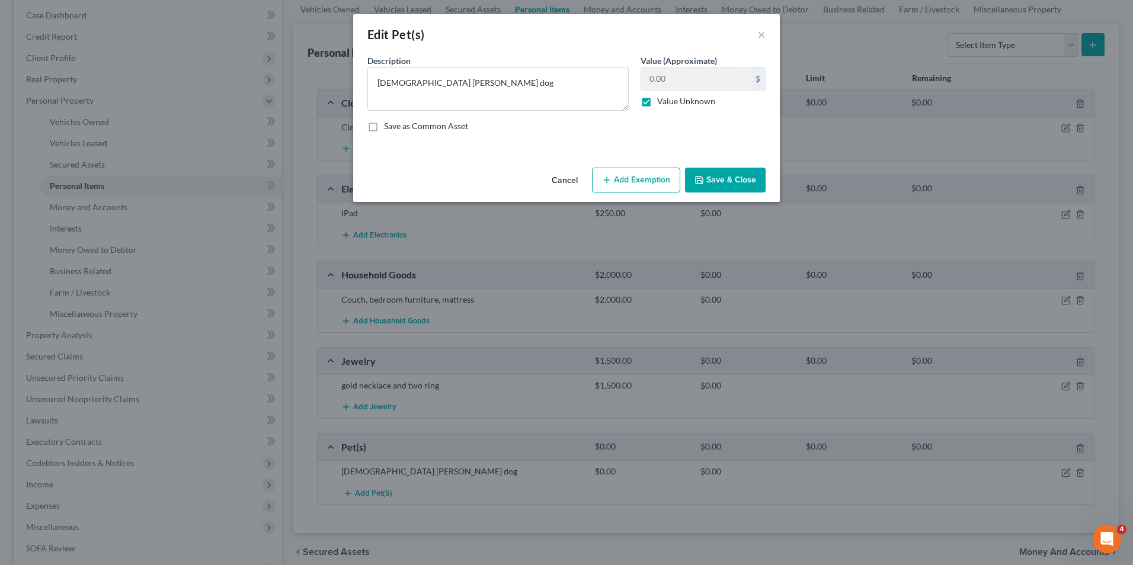
click at [720, 180] on button "Save & Close" at bounding box center [725, 180] width 81 height 25
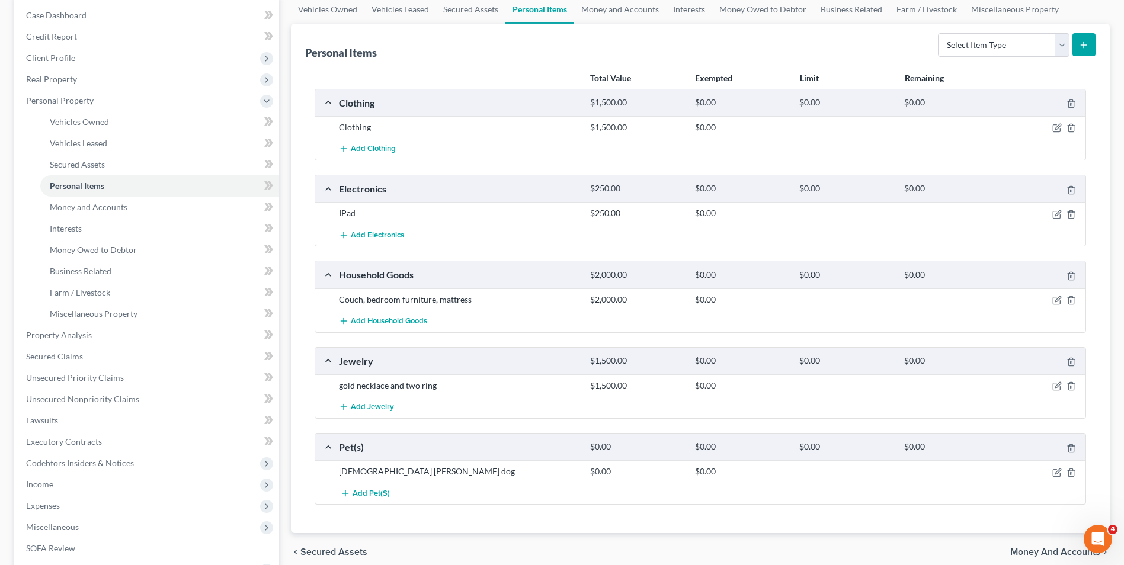
scroll to position [278, 0]
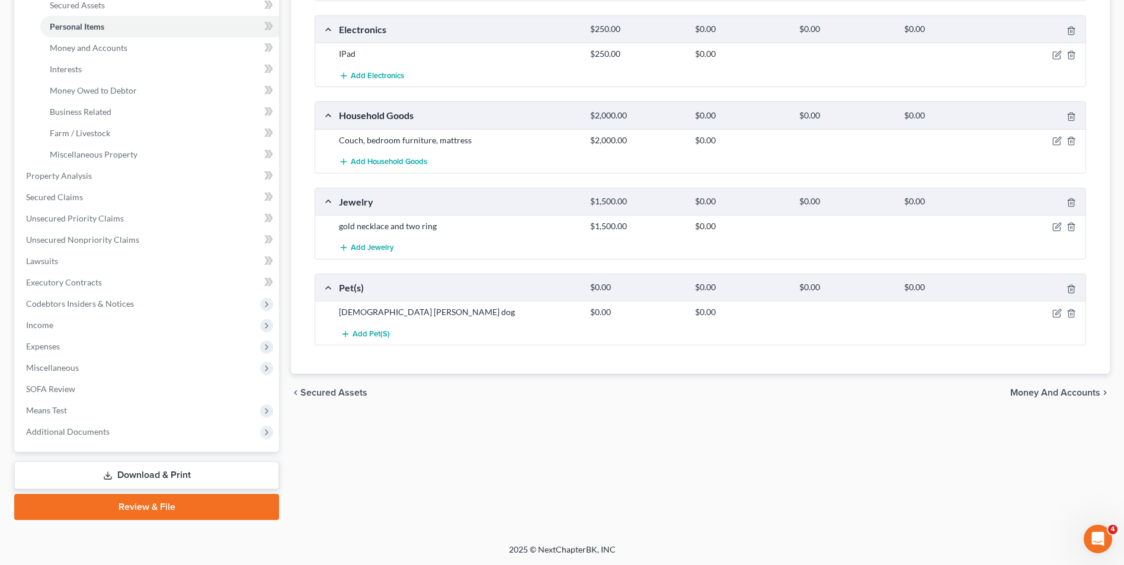
click at [1072, 395] on span "Money and Accounts" at bounding box center [1055, 392] width 90 height 9
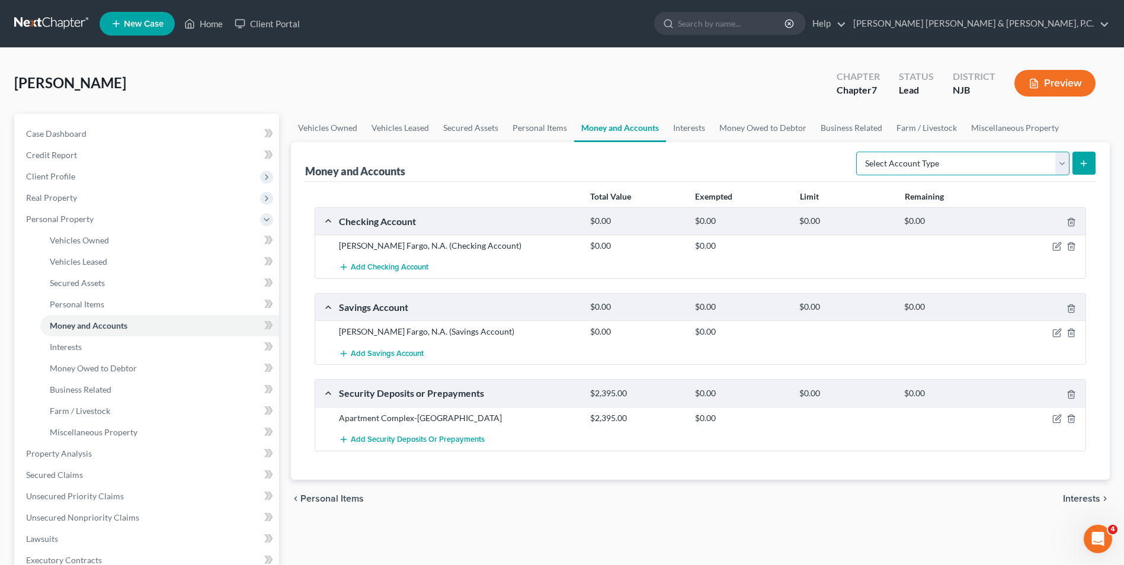
click at [984, 165] on select "Select Account Type Brokerage Cash on Hand Certificates of Deposit Checking Acc…" at bounding box center [962, 164] width 213 height 24
click at [843, 169] on div "Money and Accounts Select Account Type Brokerage Cash on Hand Certificates of D…" at bounding box center [700, 162] width 791 height 40
click at [1054, 247] on icon "button" at bounding box center [1056, 246] width 9 height 9
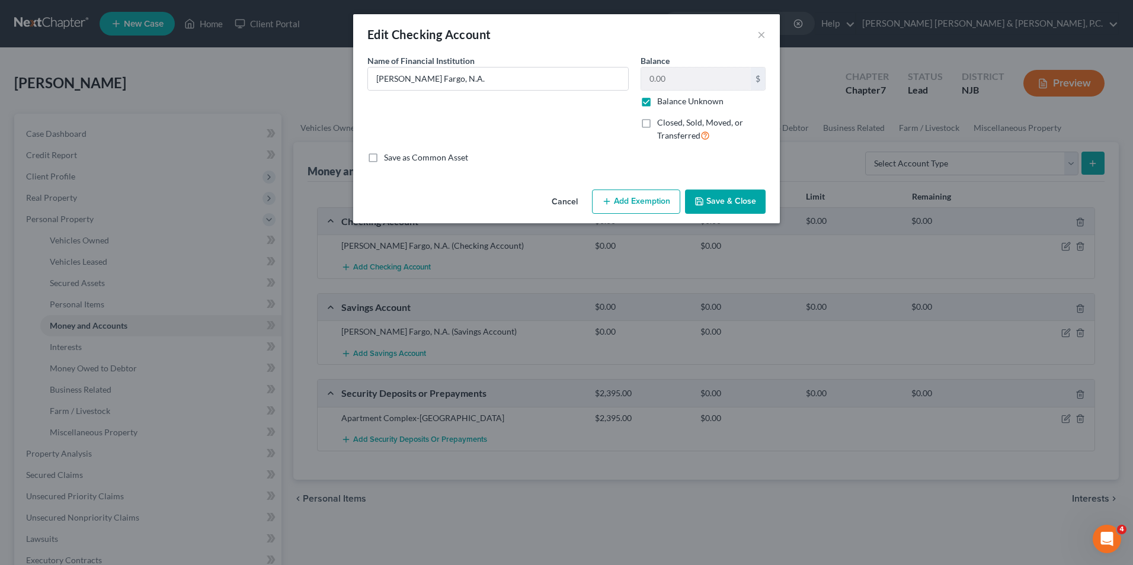
click at [657, 101] on label "Balance Unknown" at bounding box center [690, 101] width 66 height 12
click at [662, 101] on input "Balance Unknown" at bounding box center [666, 99] width 8 height 8
checkbox input "false"
click at [656, 82] on input "0.00" at bounding box center [696, 79] width 110 height 23
type input "400"
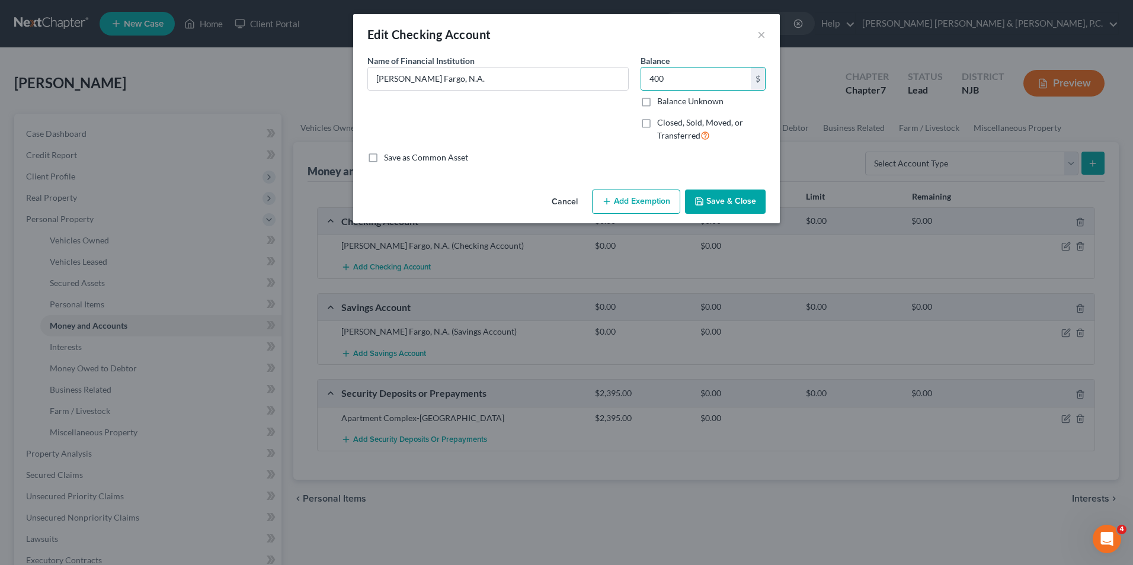
click at [718, 199] on button "Save & Close" at bounding box center [725, 202] width 81 height 25
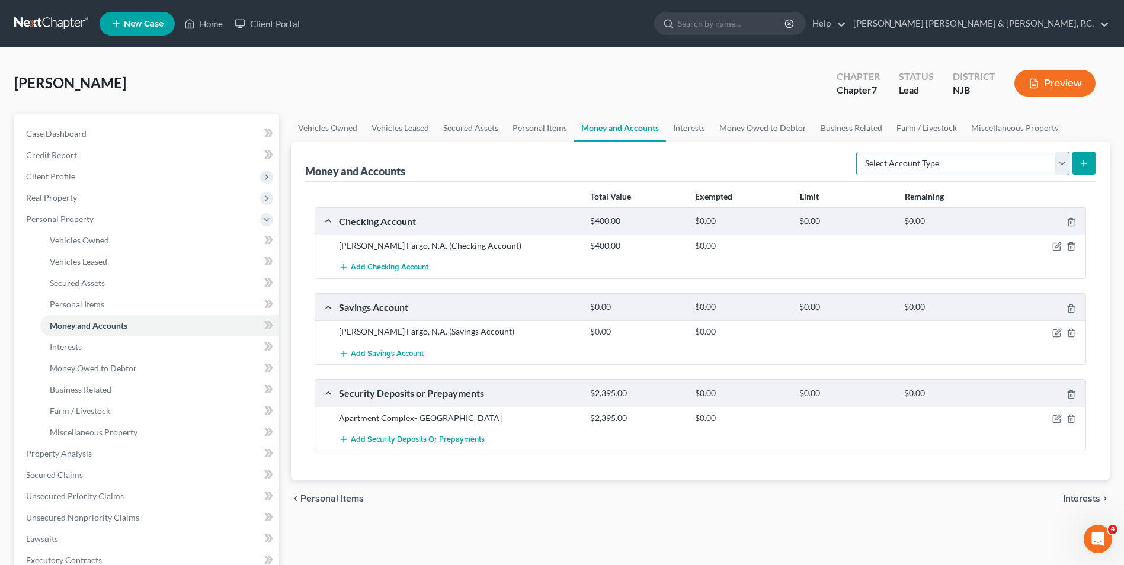
click at [1000, 162] on select "Select Account Type Brokerage Cash on Hand Certificates of Deposit Checking Acc…" at bounding box center [962, 164] width 213 height 24
click at [376, 269] on span "Add Checking Account" at bounding box center [390, 267] width 78 height 9
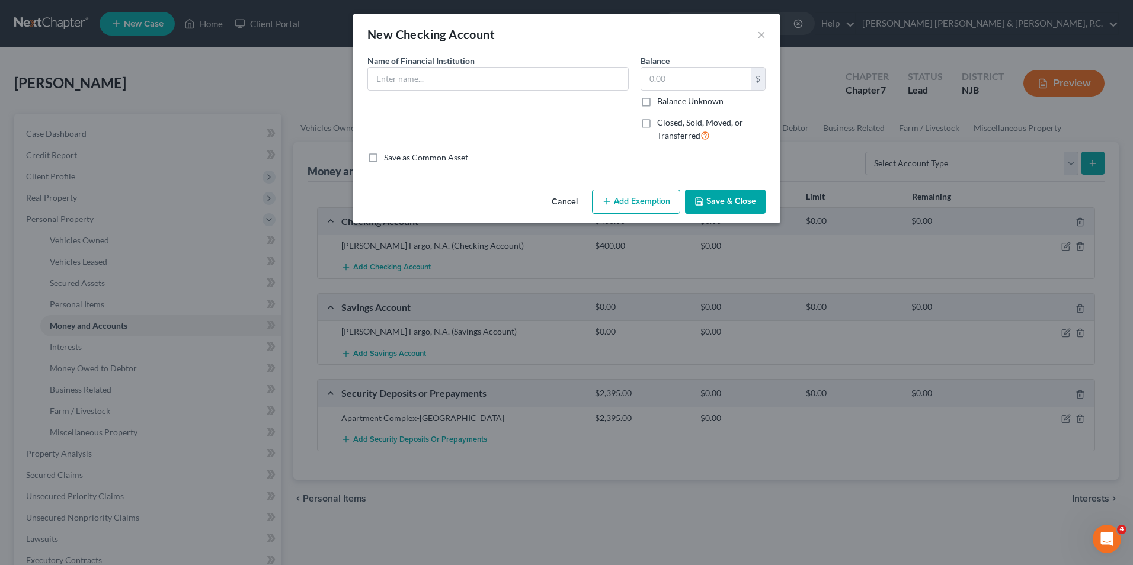
click at [657, 123] on label "Closed, Sold, Moved, or Transferred" at bounding box center [711, 129] width 108 height 25
click at [662, 123] on input "Closed, Sold, Moved, or Transferred" at bounding box center [666, 121] width 8 height 8
checkbox input "true"
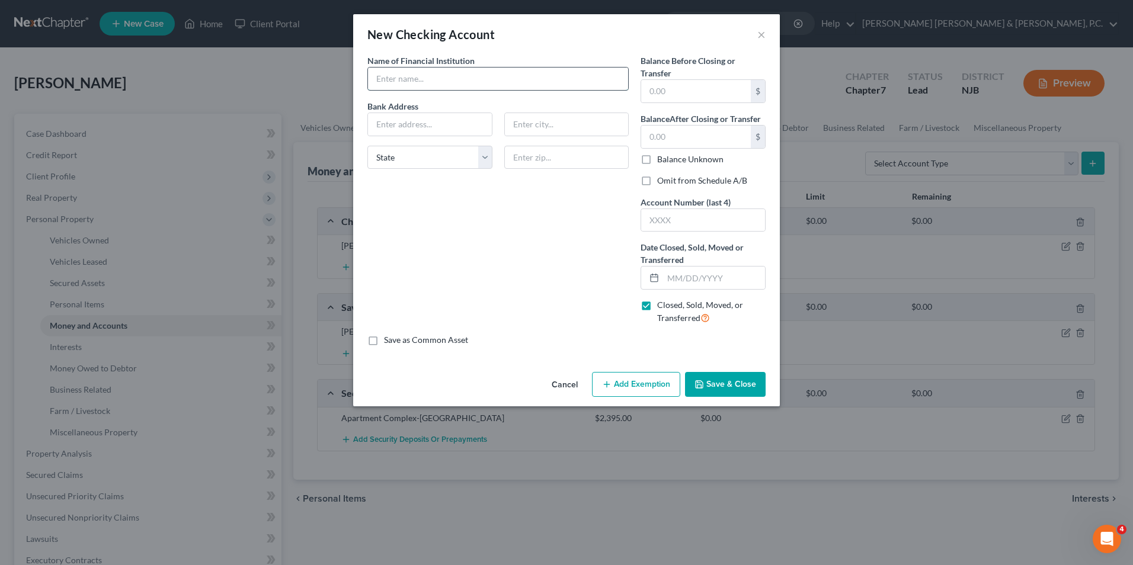
click at [405, 77] on input "text" at bounding box center [498, 79] width 260 height 23
type input "[PERSON_NAME] Fargo N.A."
click at [673, 279] on input "text" at bounding box center [714, 278] width 102 height 23
type input "[DATE]"
click at [695, 220] on input "text" at bounding box center [703, 220] width 124 height 23
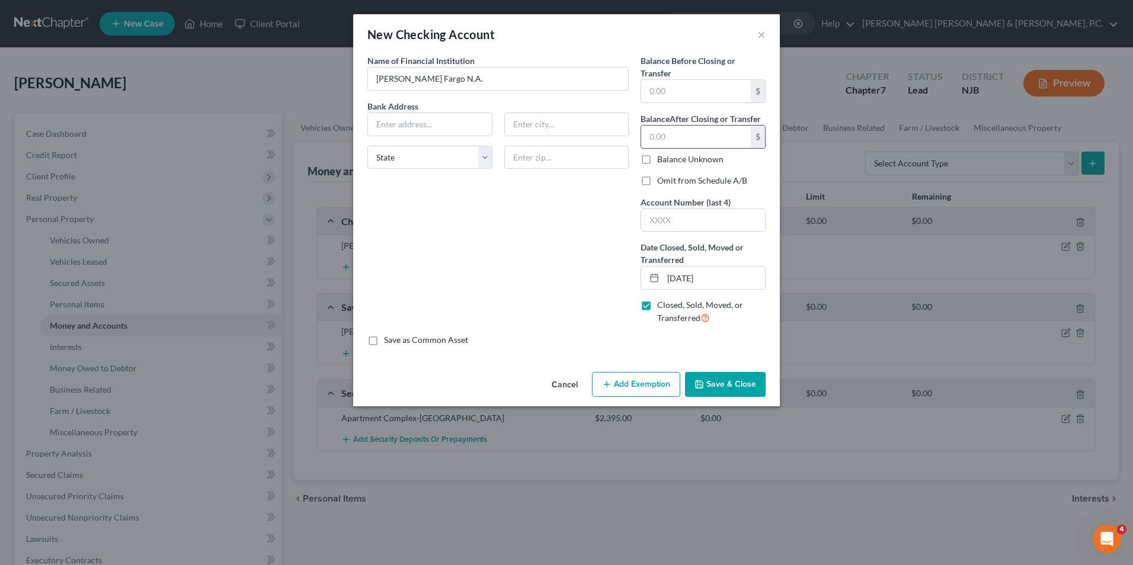
click at [711, 140] on input "text" at bounding box center [696, 137] width 110 height 23
click at [702, 160] on label "Balance Unknown" at bounding box center [690, 159] width 66 height 12
click at [670, 160] on input "Balance Unknown" at bounding box center [666, 157] width 8 height 8
checkbox input "true"
type input "0.00"
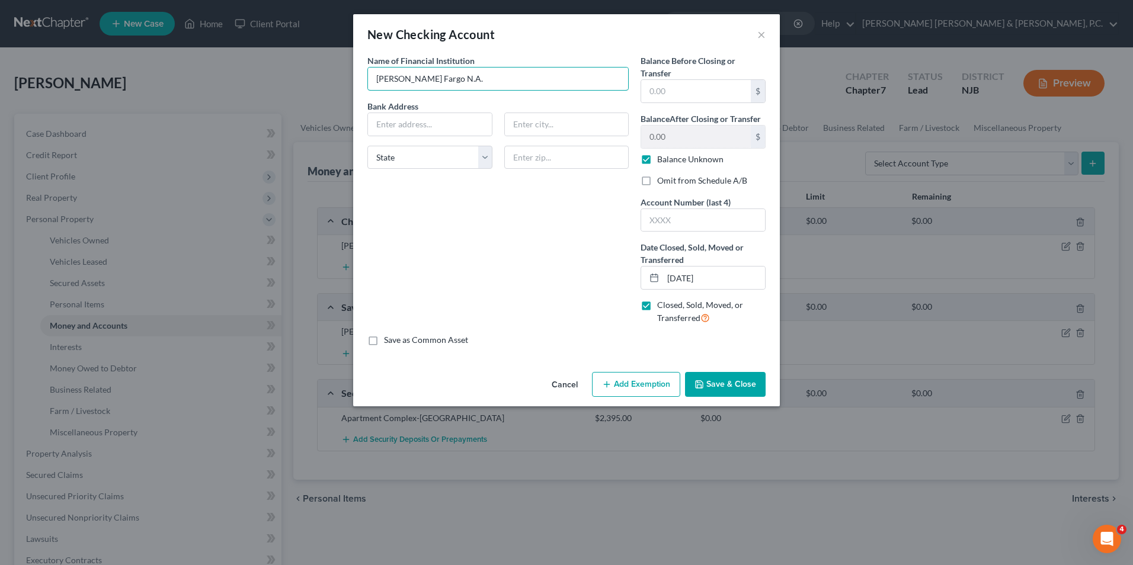
drag, startPoint x: 420, startPoint y: 79, endPoint x: 450, endPoint y: 33, distance: 55.2
click at [421, 77] on input "[PERSON_NAME] Fargo N.A." at bounding box center [498, 79] width 260 height 23
type input "[PERSON_NAME] Fargo, N.A."
click at [696, 219] on input "text" at bounding box center [703, 220] width 124 height 23
type input "7352"
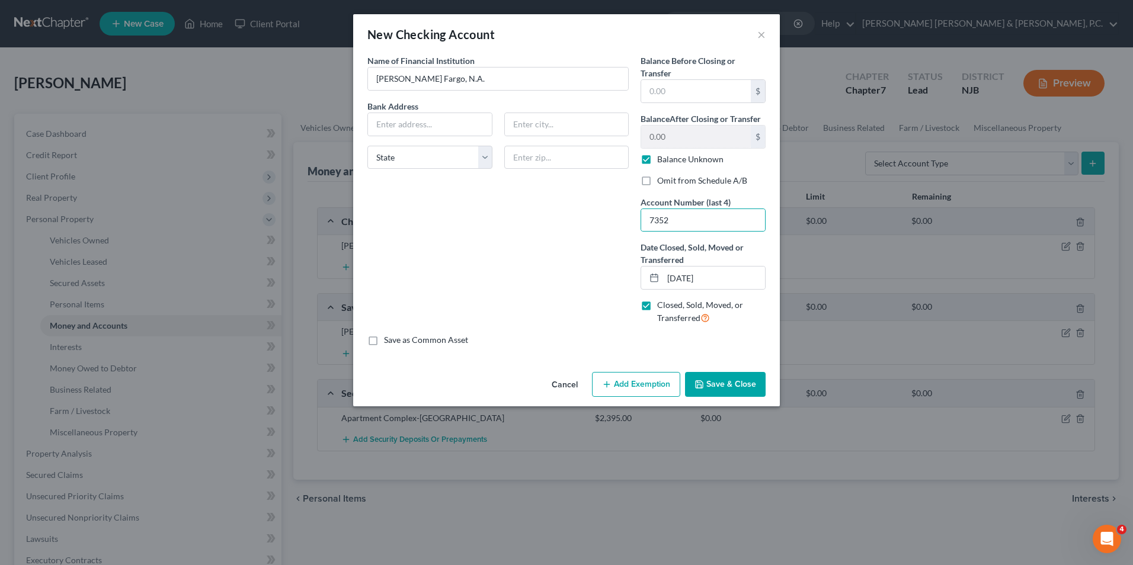
click at [736, 385] on button "Save & Close" at bounding box center [725, 384] width 81 height 25
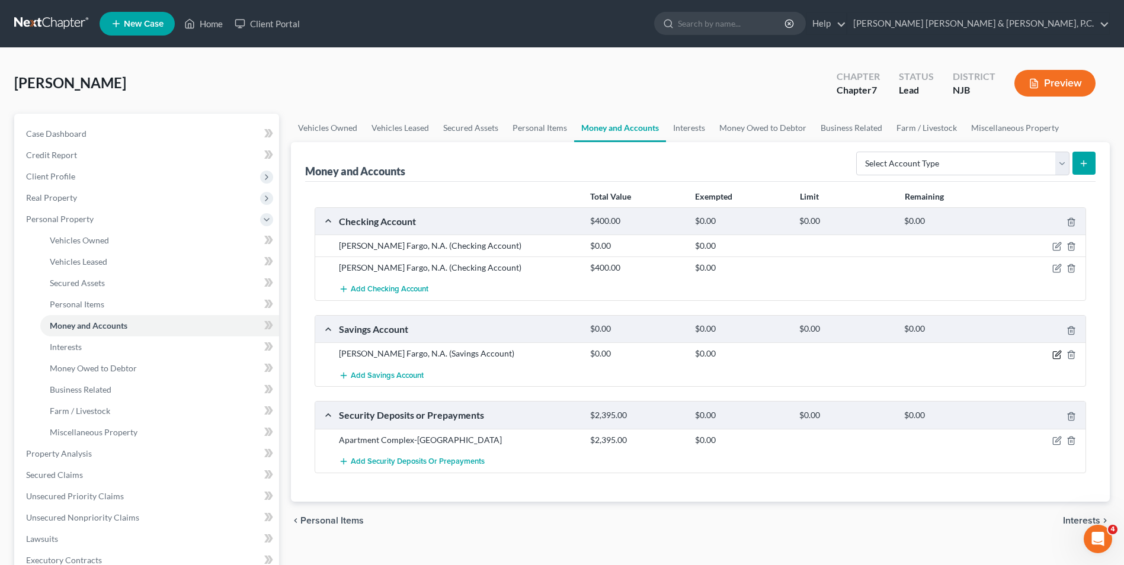
click at [1058, 353] on icon "button" at bounding box center [1057, 353] width 5 height 5
select select "38"
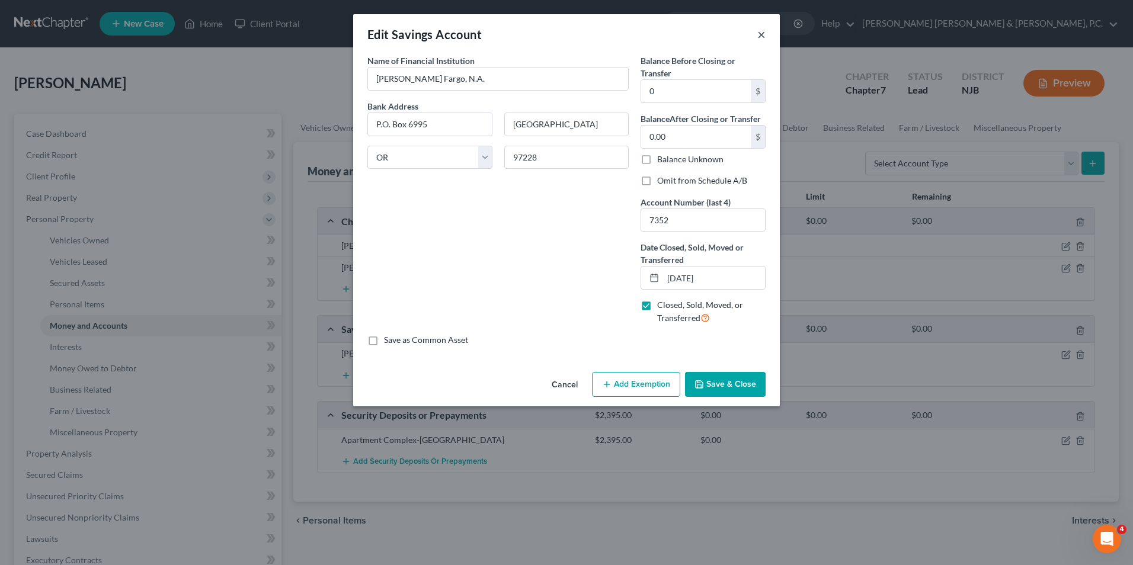
click at [761, 36] on button "×" at bounding box center [761, 34] width 8 height 14
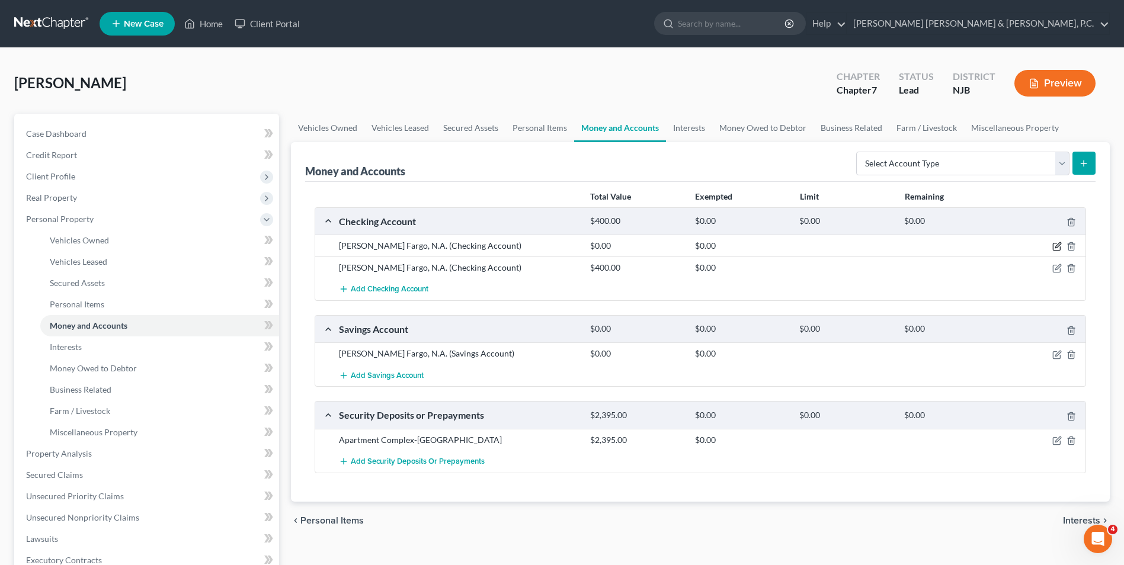
click at [1057, 247] on icon "button" at bounding box center [1056, 246] width 9 height 9
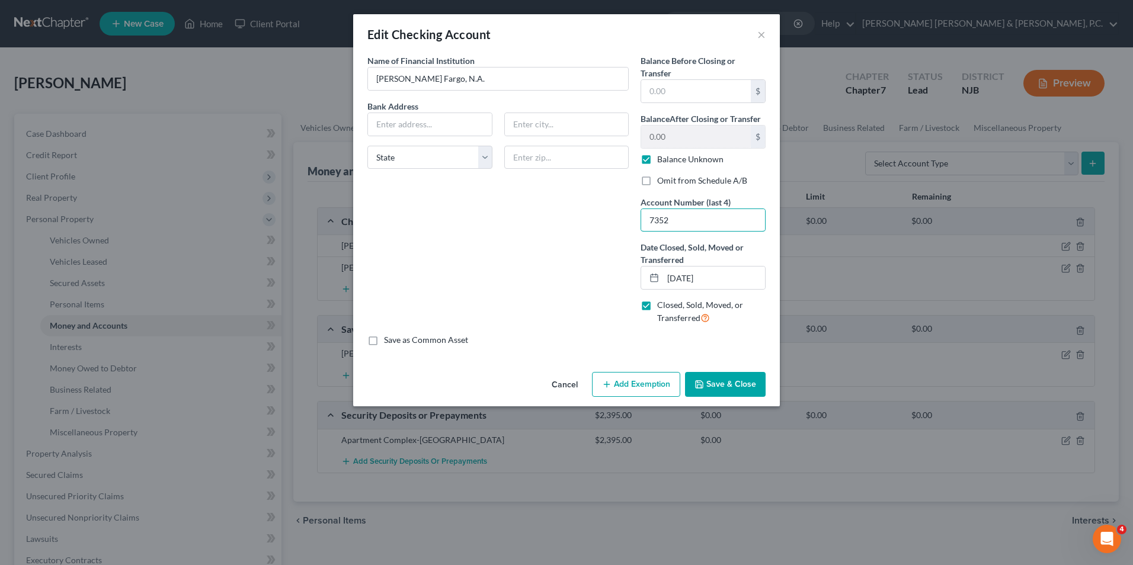
drag, startPoint x: 706, startPoint y: 221, endPoint x: 620, endPoint y: 215, distance: 86.2
click at [620, 216] on div "Name of Financial Institution * [PERSON_NAME] Fargo, N.A. Bank Address State [U…" at bounding box center [566, 195] width 410 height 280
click at [762, 31] on button "×" at bounding box center [761, 34] width 8 height 14
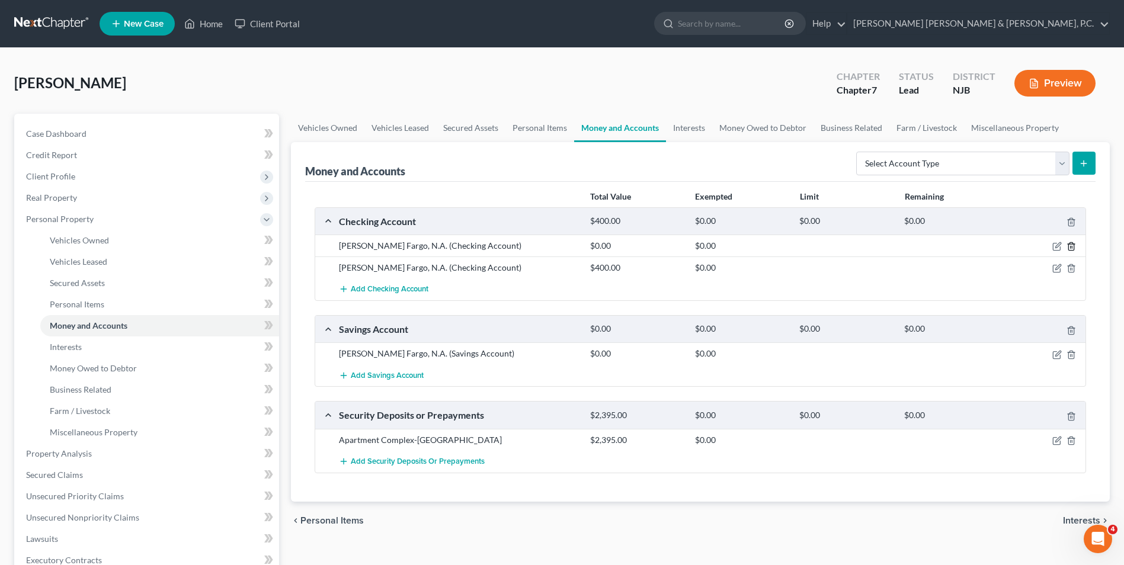
click at [1072, 247] on line "button" at bounding box center [1072, 248] width 0 height 2
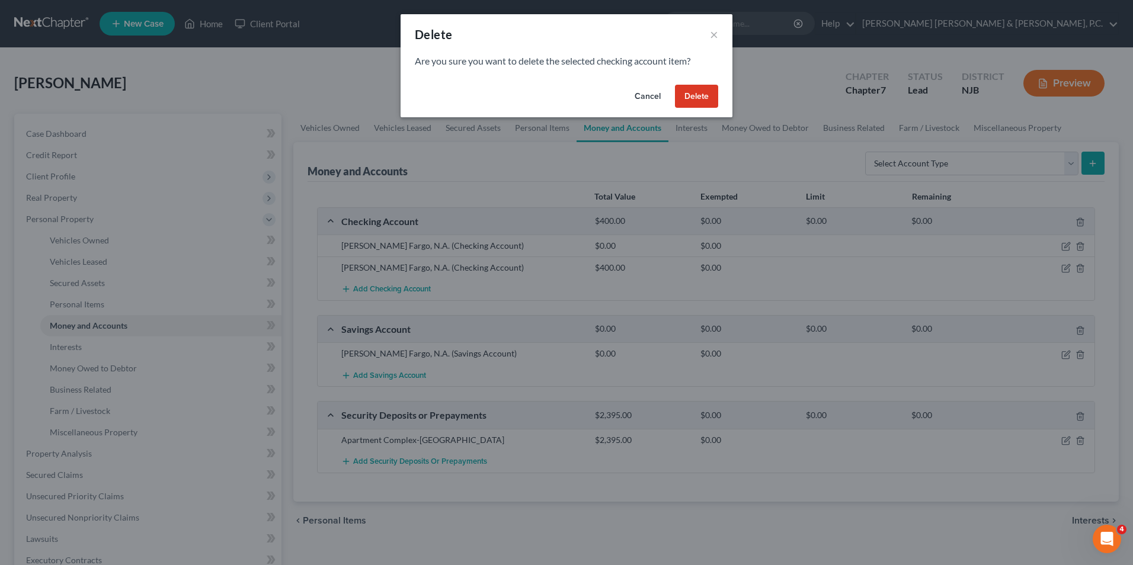
click at [703, 98] on button "Delete" at bounding box center [696, 97] width 43 height 24
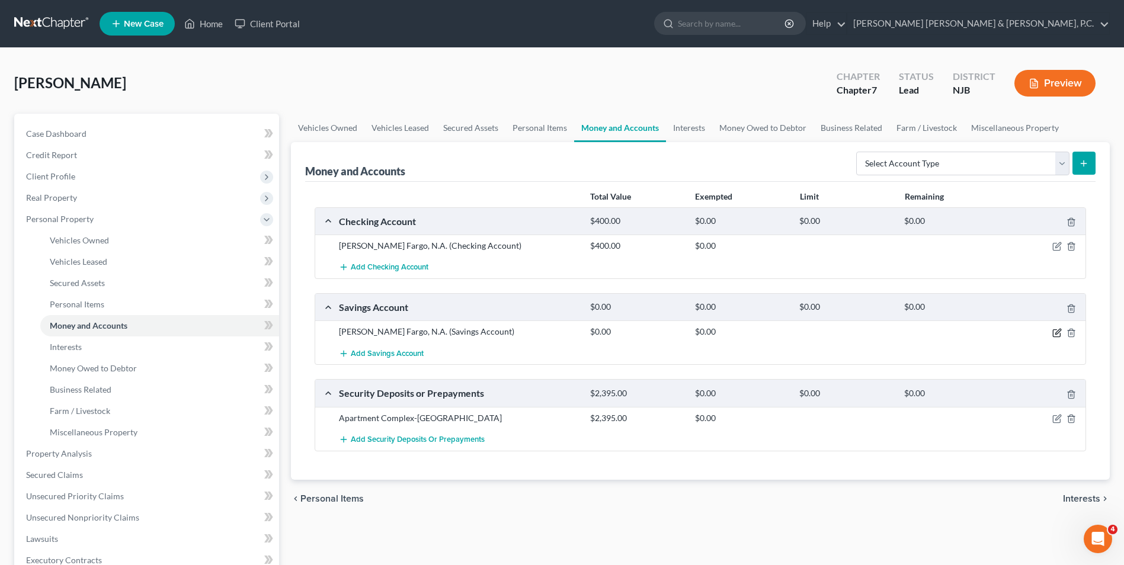
click at [1056, 332] on icon "button" at bounding box center [1056, 332] width 9 height 9
select select "38"
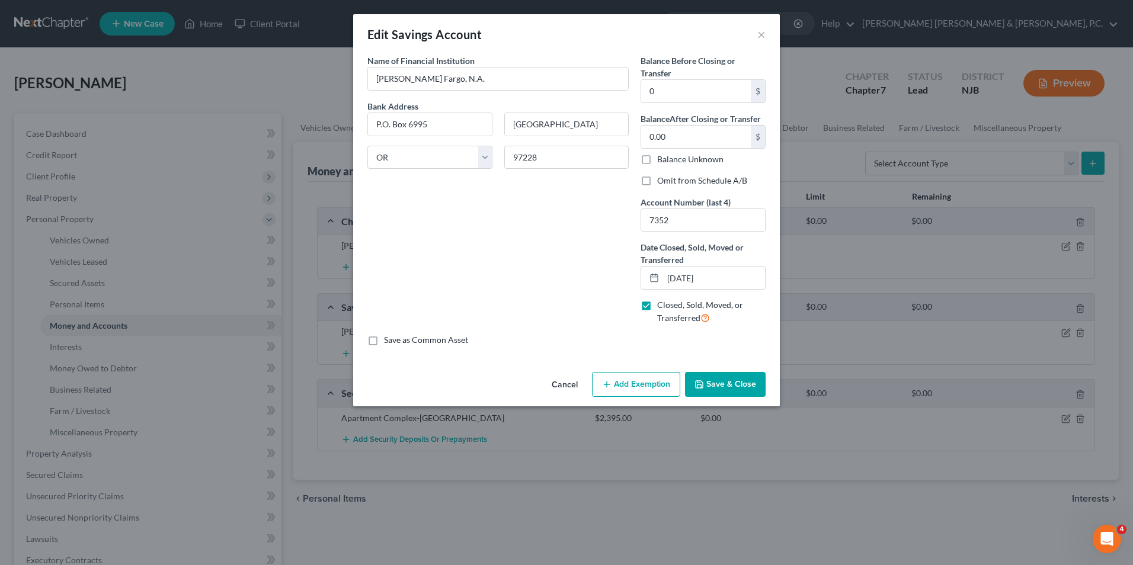
click at [741, 380] on button "Save & Close" at bounding box center [725, 384] width 81 height 25
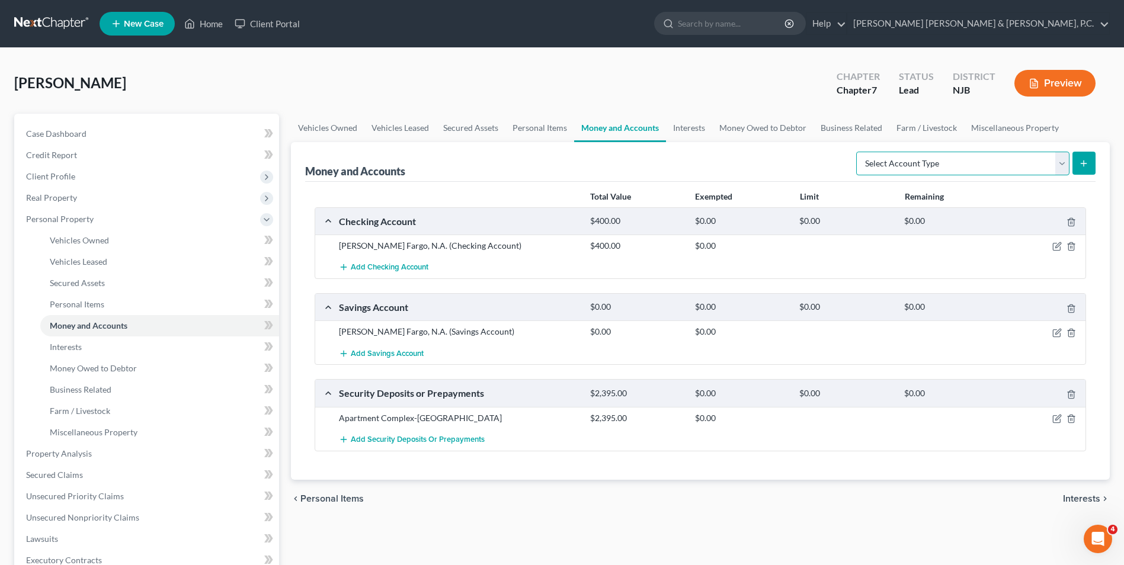
click at [905, 159] on select "Select Account Type Brokerage Cash on Hand Certificates of Deposit Checking Acc…" at bounding box center [962, 164] width 213 height 24
select select "safe_deposit_box"
click at [859, 152] on select "Select Account Type Brokerage Cash on Hand Certificates of Deposit Checking Acc…" at bounding box center [962, 164] width 213 height 24
click at [1087, 167] on icon "submit" at bounding box center [1083, 163] width 9 height 9
click at [1086, 163] on icon "submit" at bounding box center [1083, 163] width 9 height 9
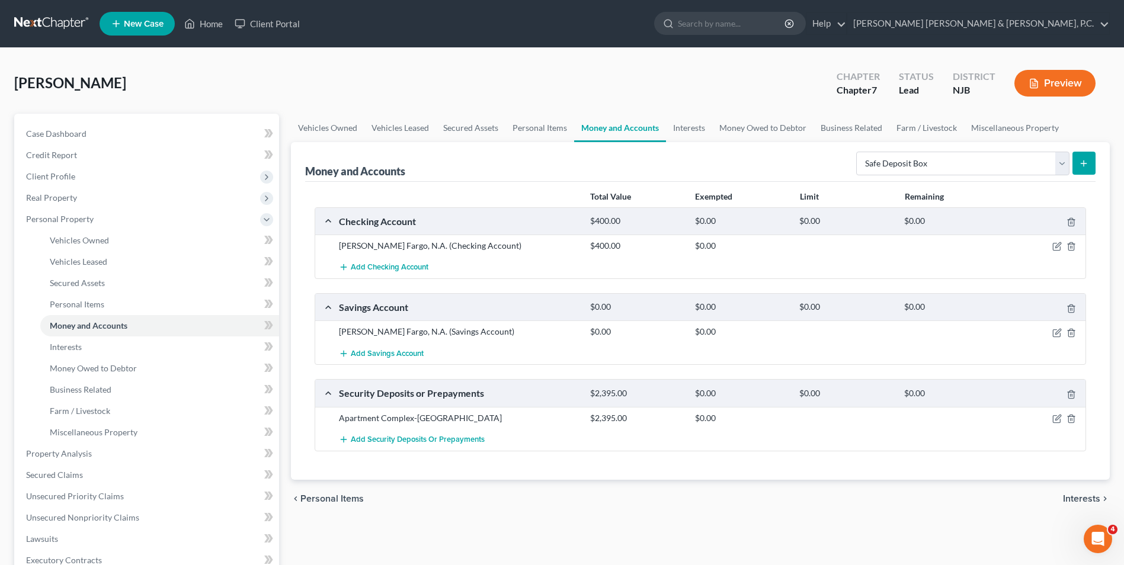
click at [1081, 165] on icon "submit" at bounding box center [1083, 163] width 9 height 9
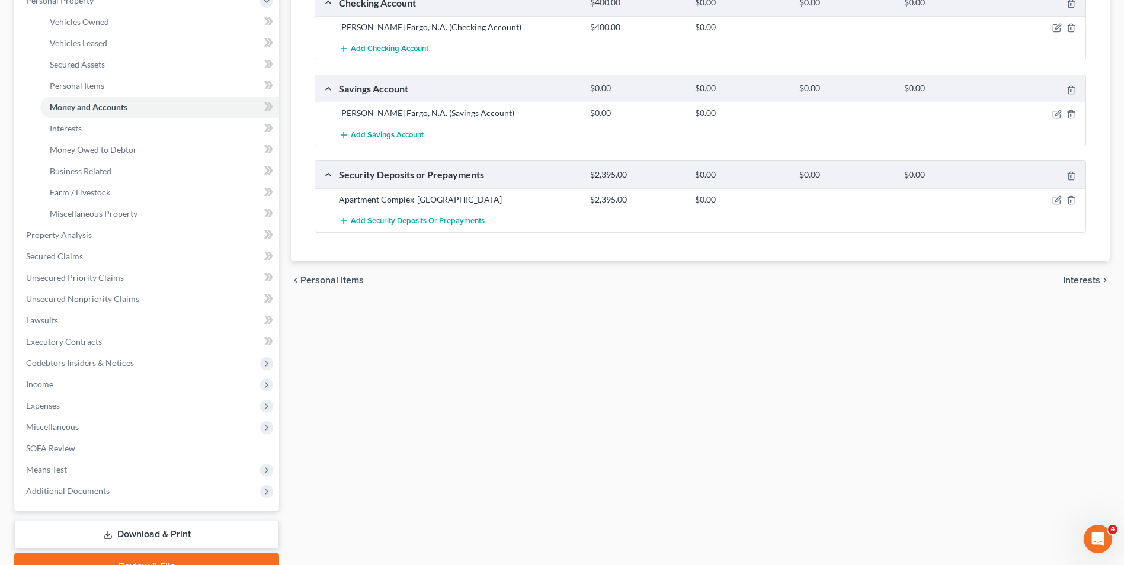
scroll to position [41, 0]
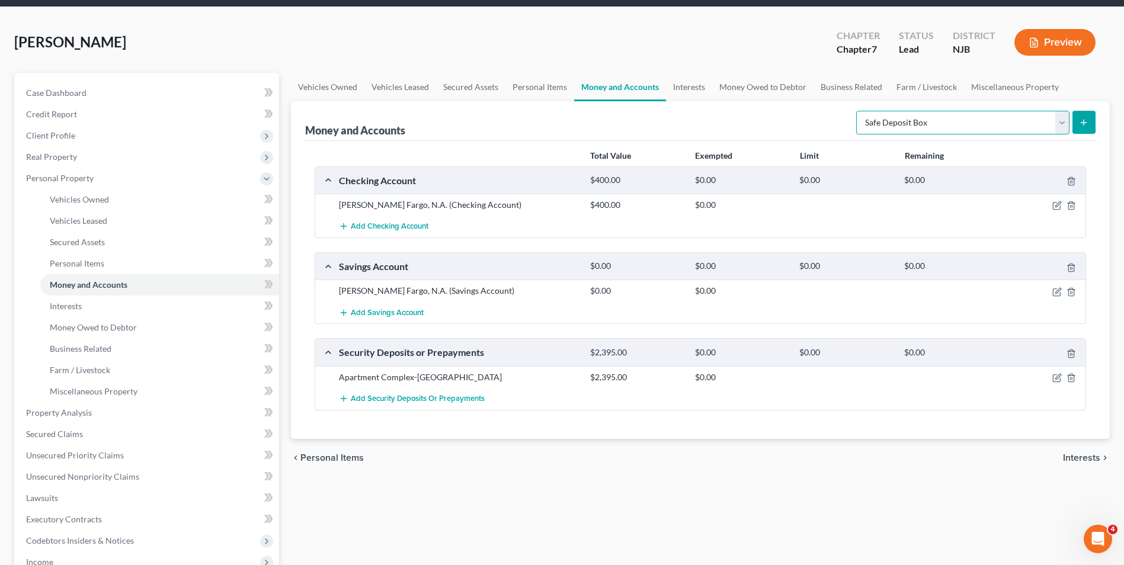
click at [932, 132] on select "Select Account Type Brokerage Cash on Hand Certificates of Deposit Checking Acc…" at bounding box center [962, 123] width 213 height 24
click at [859, 111] on select "Select Account Type Brokerage Cash on Hand Certificates of Deposit Checking Acc…" at bounding box center [962, 123] width 213 height 24
click at [1090, 128] on button "submit" at bounding box center [1084, 122] width 23 height 23
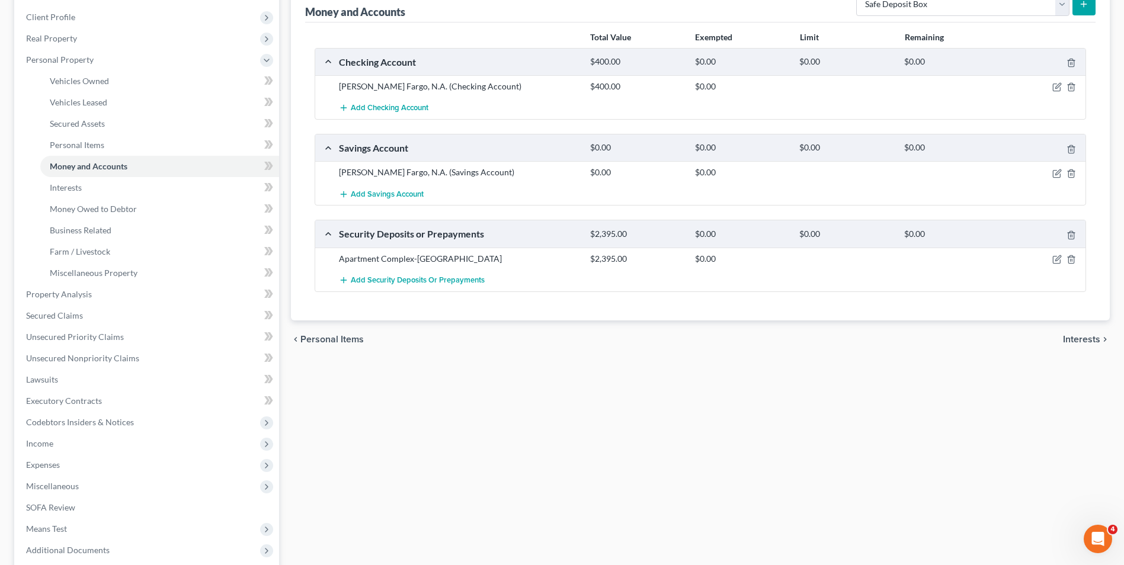
scroll to position [0, 0]
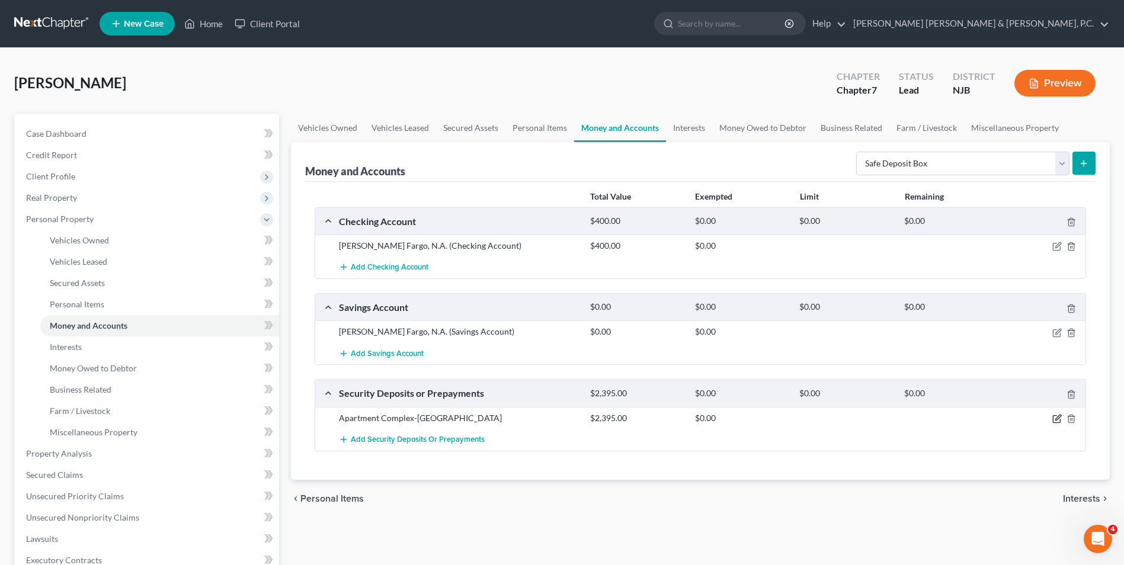
click at [1054, 420] on icon "button" at bounding box center [1056, 418] width 9 height 9
select select "3"
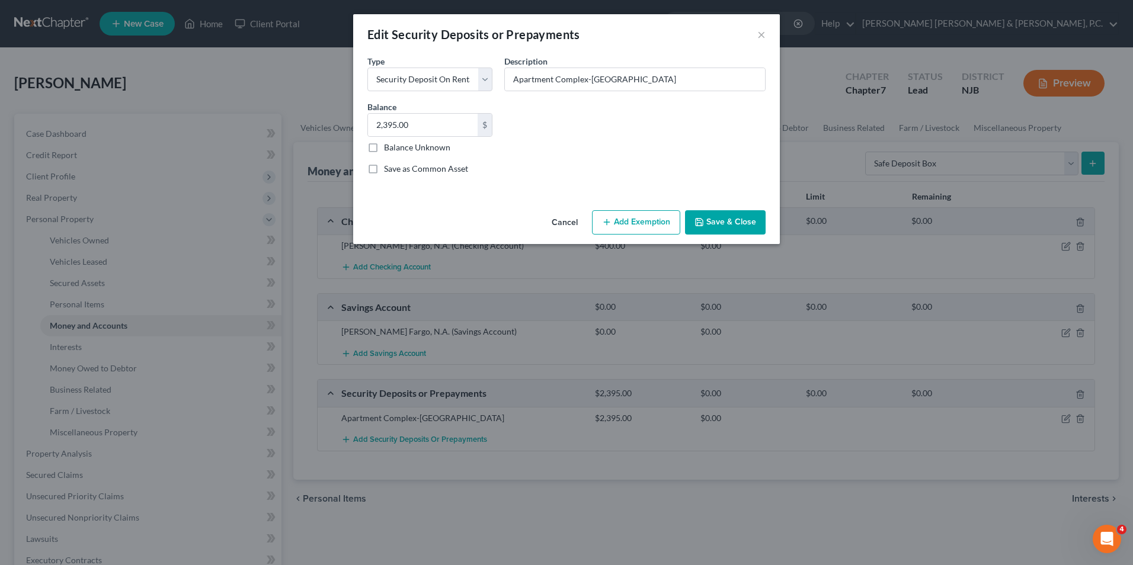
drag, startPoint x: 705, startPoint y: 219, endPoint x: 735, endPoint y: 210, distance: 31.7
click at [704, 220] on icon "button" at bounding box center [699, 221] width 9 height 9
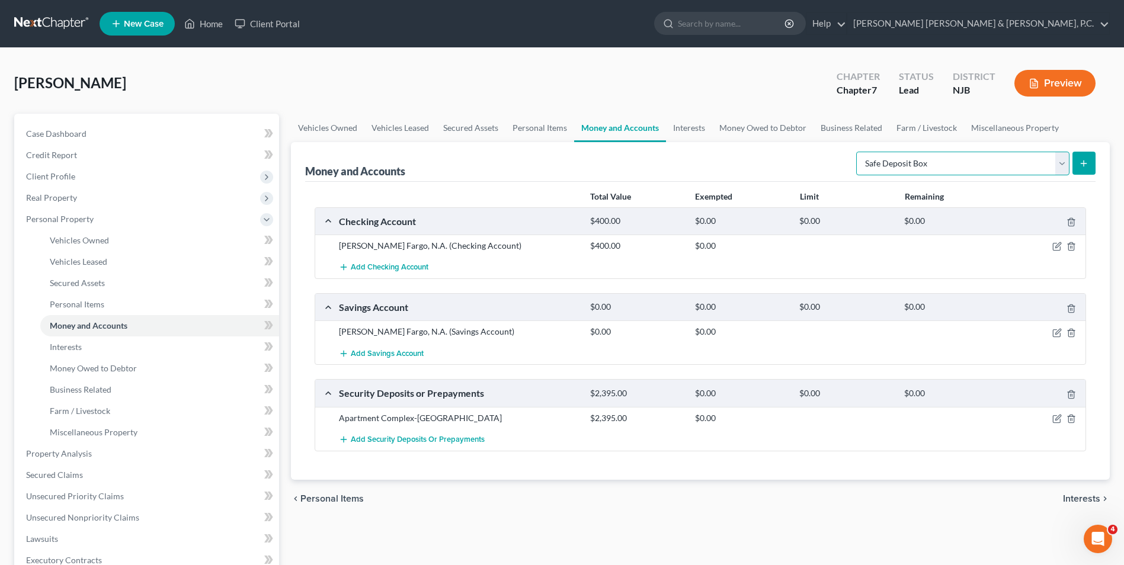
click at [970, 161] on select "Select Account Type Brokerage Cash on Hand Certificates of Deposit Checking Acc…" at bounding box center [962, 164] width 213 height 24
click at [859, 152] on select "Select Account Type Brokerage Cash on Hand Certificates of Deposit Checking Acc…" at bounding box center [962, 164] width 213 height 24
click at [1086, 165] on icon "submit" at bounding box center [1083, 163] width 9 height 9
click at [88, 307] on span "Personal Items" at bounding box center [77, 304] width 55 height 10
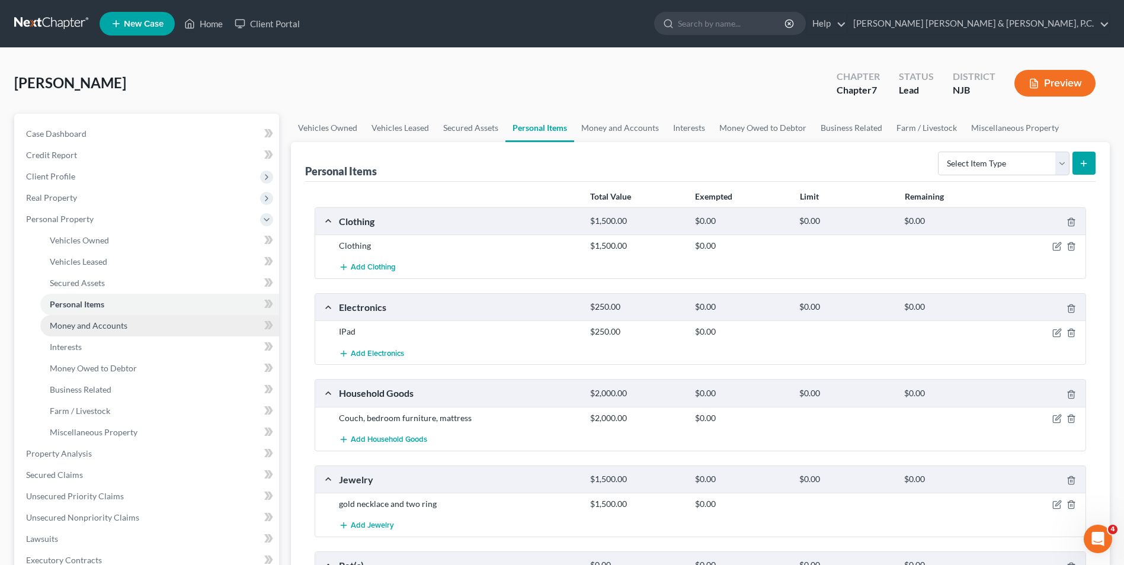
click at [88, 329] on span "Money and Accounts" at bounding box center [89, 326] width 78 height 10
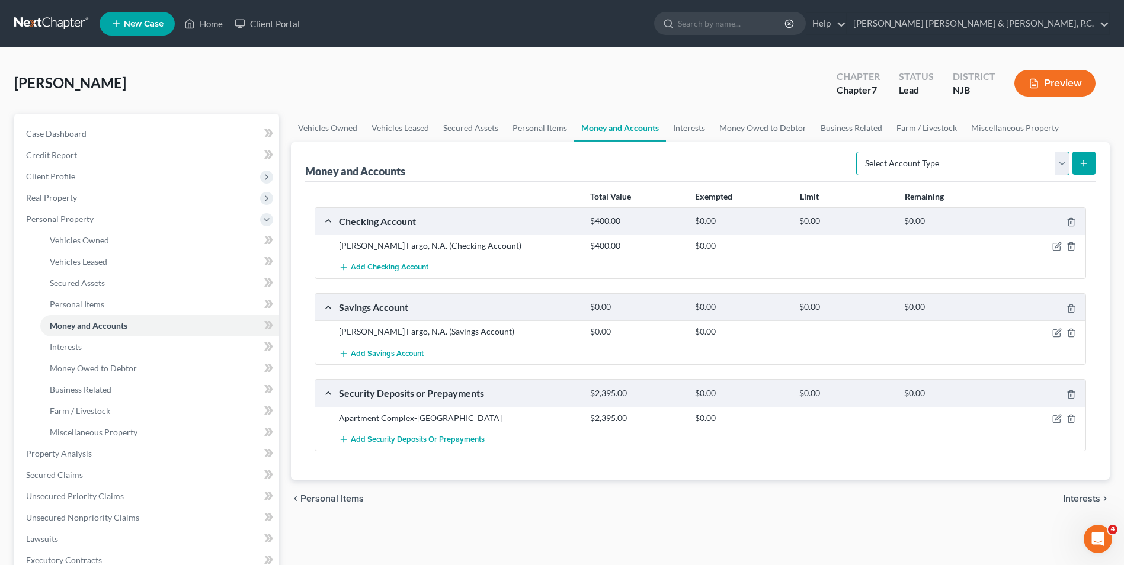
click at [905, 162] on select "Select Account Type Brokerage Cash on Hand Certificates of Deposit Checking Acc…" at bounding box center [962, 164] width 213 height 24
select select "cash_on_hand"
click at [859, 152] on select "Select Account Type Brokerage Cash on Hand Certificates of Deposit Checking Acc…" at bounding box center [962, 164] width 213 height 24
click at [1089, 166] on icon "submit" at bounding box center [1083, 163] width 9 height 9
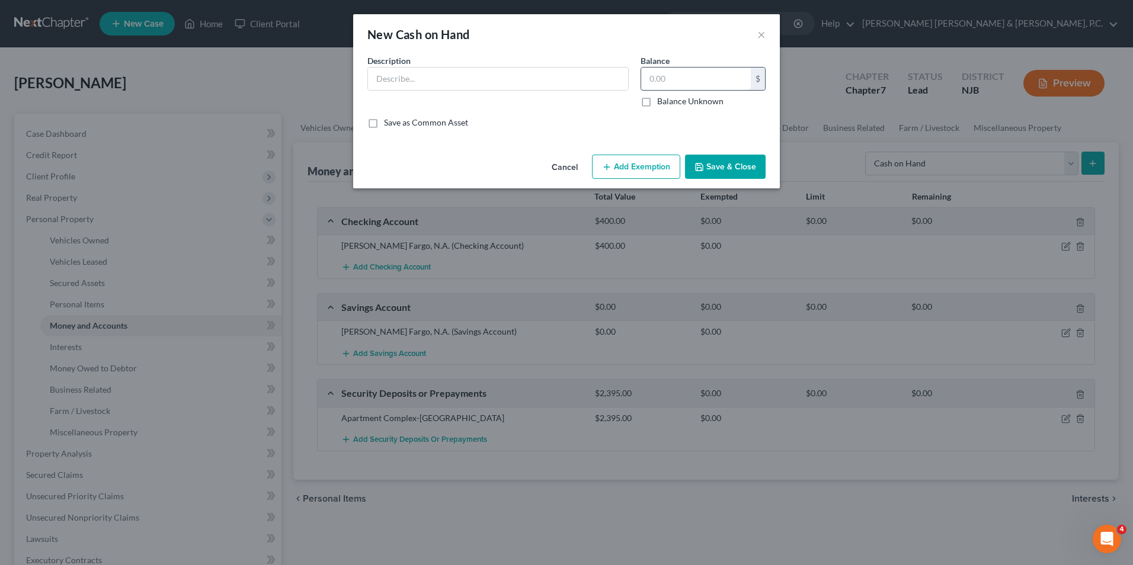
click at [696, 75] on input "text" at bounding box center [696, 79] width 110 height 23
type input "20"
click at [614, 75] on input "text" at bounding box center [498, 79] width 260 height 23
type input "Cash"
click at [740, 167] on button "Save & Close" at bounding box center [725, 167] width 81 height 25
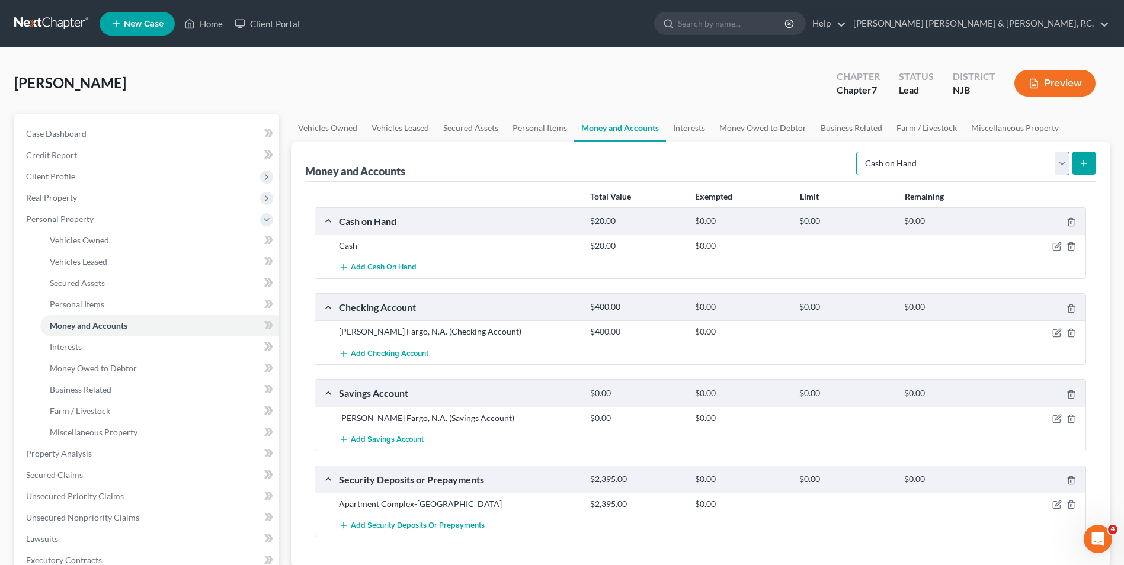
click at [1065, 161] on select "Select Account Type Brokerage Cash on Hand Certificates of Deposit Checking Acc…" at bounding box center [962, 164] width 213 height 24
select select "safe_deposit_box"
click at [859, 152] on select "Select Account Type Brokerage Cash on Hand Certificates of Deposit Checking Acc…" at bounding box center [962, 164] width 213 height 24
click at [1081, 167] on icon "submit" at bounding box center [1083, 163] width 9 height 9
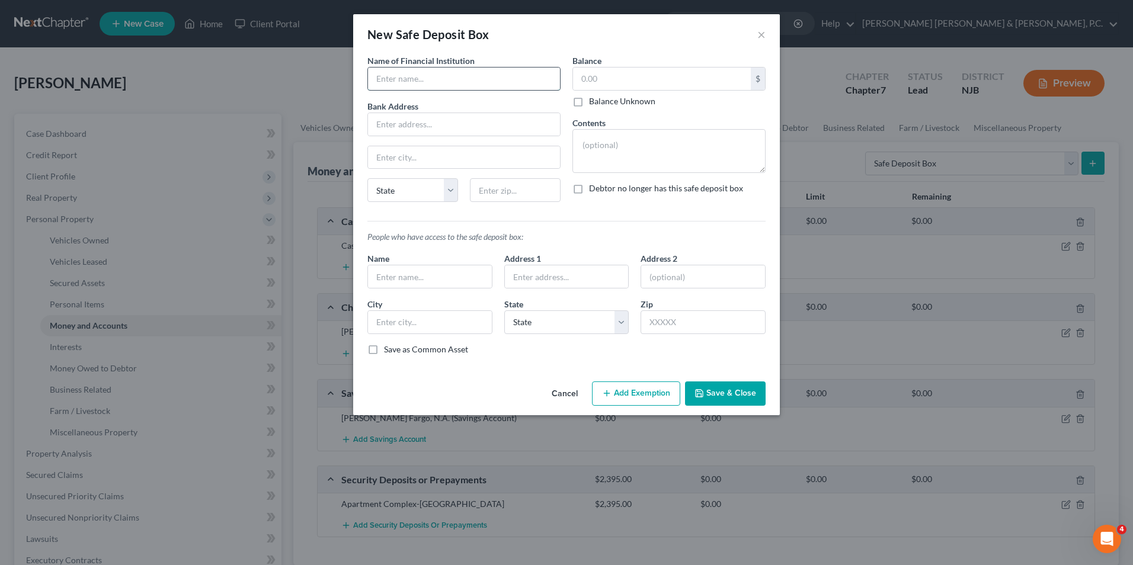
click at [417, 87] on input "text" at bounding box center [464, 79] width 192 height 23
type input "[PERSON_NAME] Fargo, N.A."
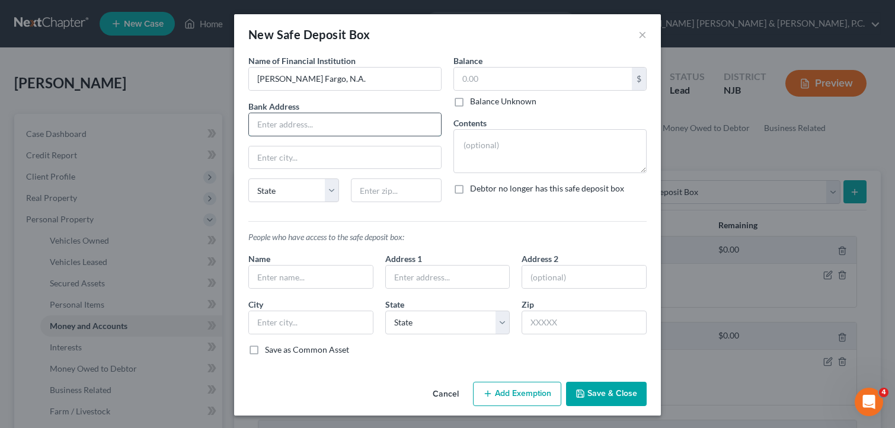
click at [375, 129] on input "text" at bounding box center [345, 124] width 192 height 23
paste input "[STREET_ADDRESS]"
type input "[STREET_ADDRESS]"
click at [377, 149] on input "text" at bounding box center [345, 157] width 192 height 23
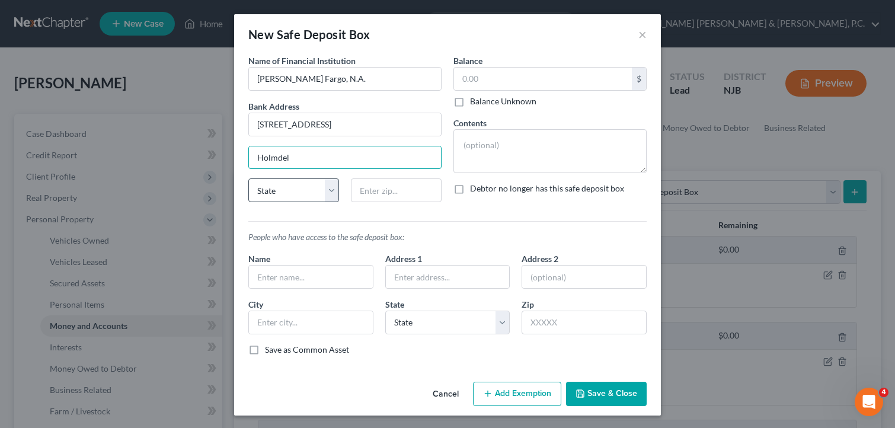
type input "Holmdel"
click at [322, 199] on select "State [US_STATE] AK AR AZ CA CO CT DE DC [GEOGRAPHIC_DATA] [GEOGRAPHIC_DATA] GU…" at bounding box center [293, 190] width 91 height 24
select select "33"
click at [248, 178] on select "State [US_STATE] AK AR AZ CA CO CT DE DC [GEOGRAPHIC_DATA] [GEOGRAPHIC_DATA] GU…" at bounding box center [293, 190] width 91 height 24
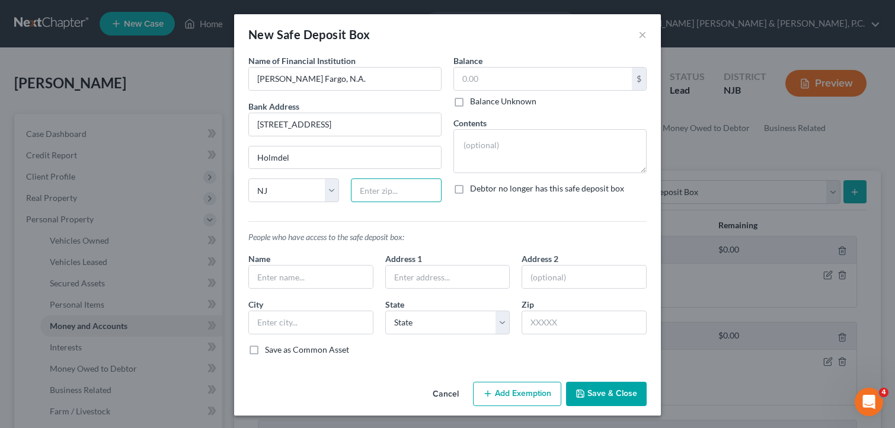
click at [393, 191] on input "text" at bounding box center [396, 190] width 91 height 24
type input "07733"
click at [410, 120] on input "[STREET_ADDRESS]" at bounding box center [345, 124] width 192 height 23
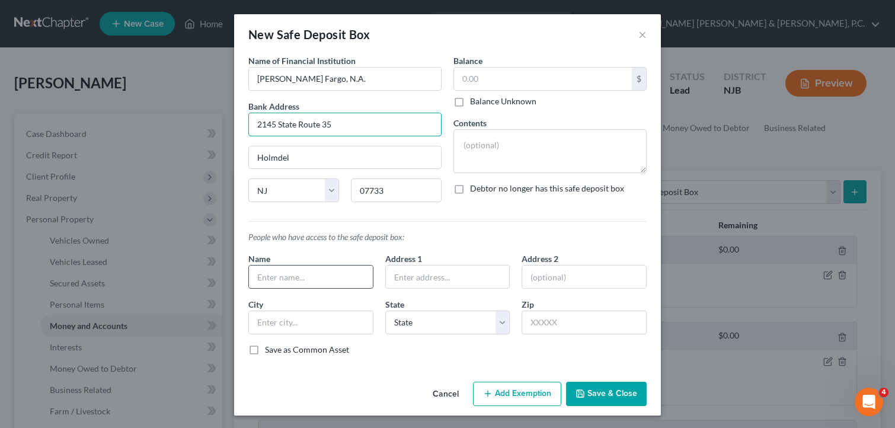
type input "2145 State Route 35"
click at [325, 278] on input "text" at bounding box center [311, 276] width 124 height 23
type input "[PERSON_NAME]"
click at [455, 268] on input "text" at bounding box center [448, 276] width 124 height 23
click at [613, 393] on button "Save & Close" at bounding box center [606, 394] width 81 height 25
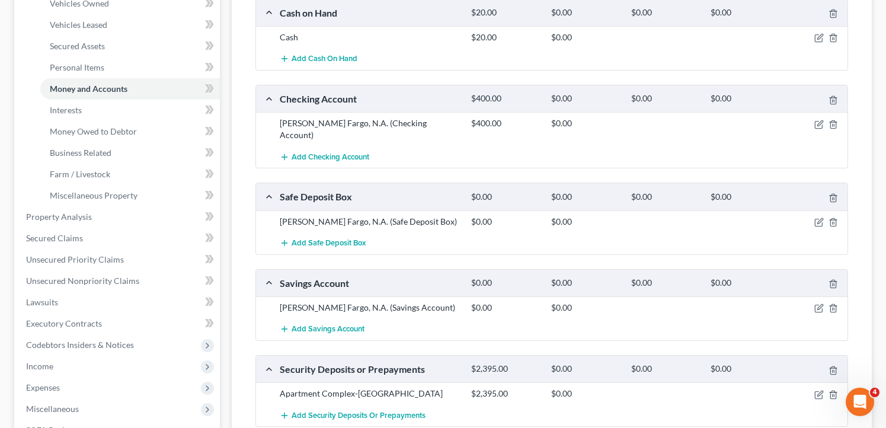
scroll to position [119, 0]
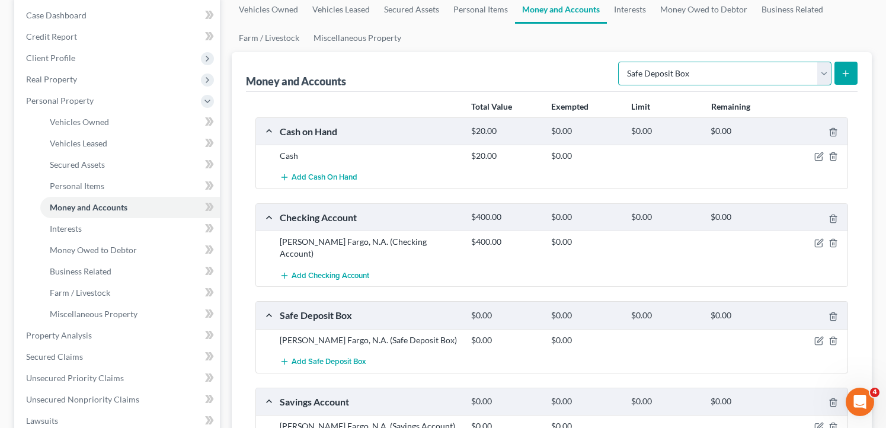
click at [817, 71] on select "Select Account Type Brokerage Cash on Hand Certificates of Deposit Checking Acc…" at bounding box center [724, 74] width 213 height 24
click at [865, 199] on div "Money and Accounts Select Account Type Brokerage Cash on Hand Certificates of D…" at bounding box center [552, 312] width 640 height 521
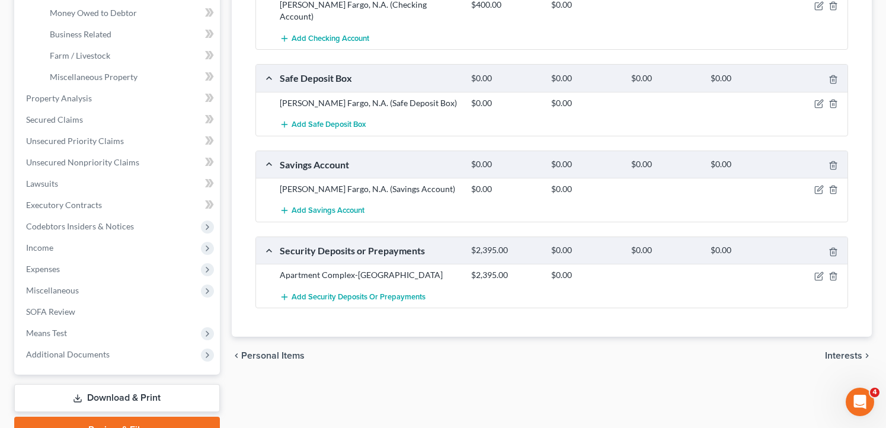
click at [846, 351] on span "Interests" at bounding box center [843, 355] width 37 height 9
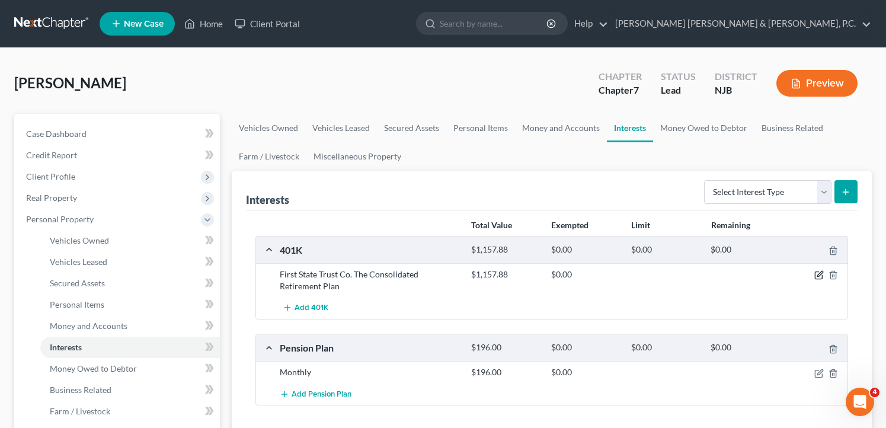
click at [818, 276] on icon "button" at bounding box center [818, 274] width 9 height 9
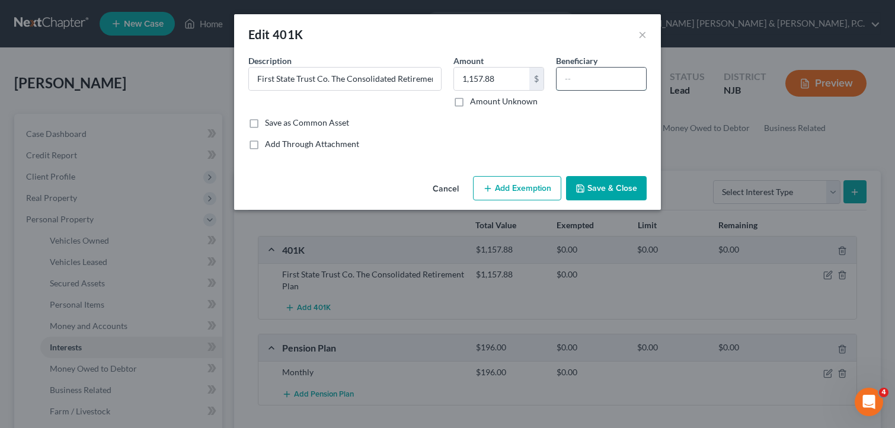
click at [588, 79] on input "text" at bounding box center [600, 79] width 89 height 23
type input "N/A"
click at [407, 85] on input "First State Trust Co. The Consolidated Retirement Plan" at bounding box center [345, 79] width 192 height 23
click at [431, 78] on input "First State Trust Co. The Consolidated Retirement Plan" at bounding box center [345, 79] width 192 height 23
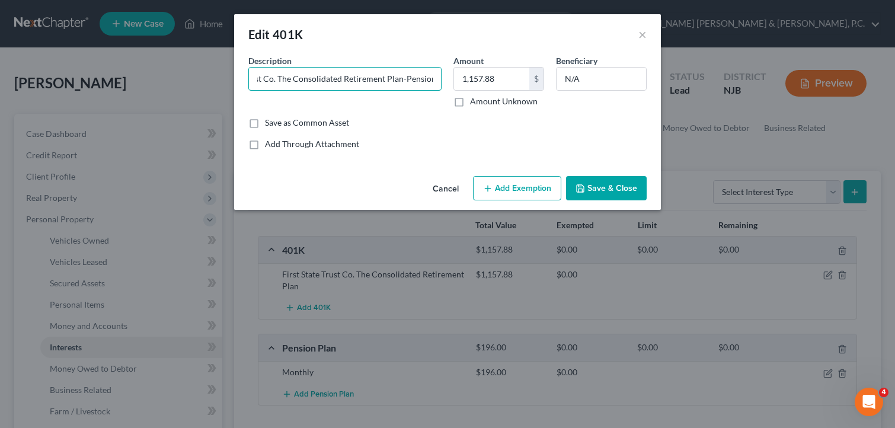
type input "First State Trust Co. The Consolidated Retirement Plan-Pension"
click at [598, 189] on button "Save & Close" at bounding box center [606, 188] width 81 height 25
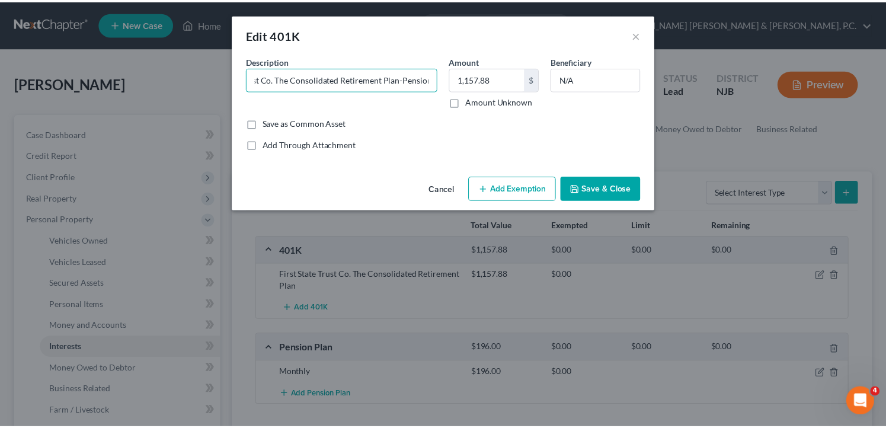
scroll to position [0, 0]
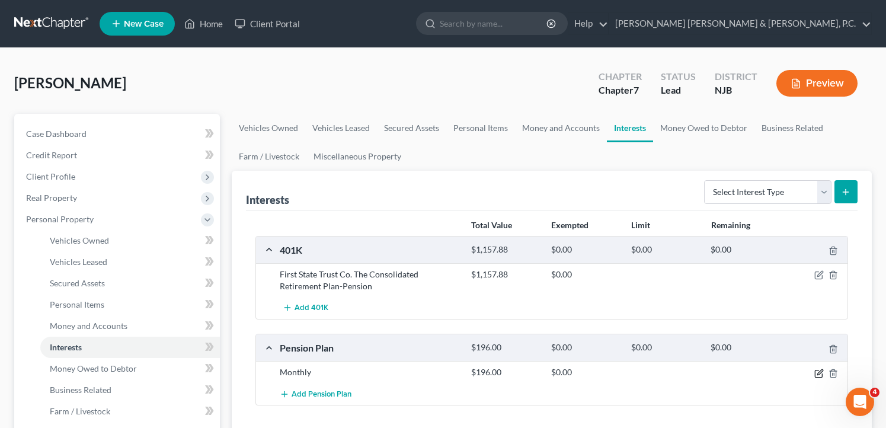
click at [818, 372] on icon "button" at bounding box center [818, 373] width 9 height 9
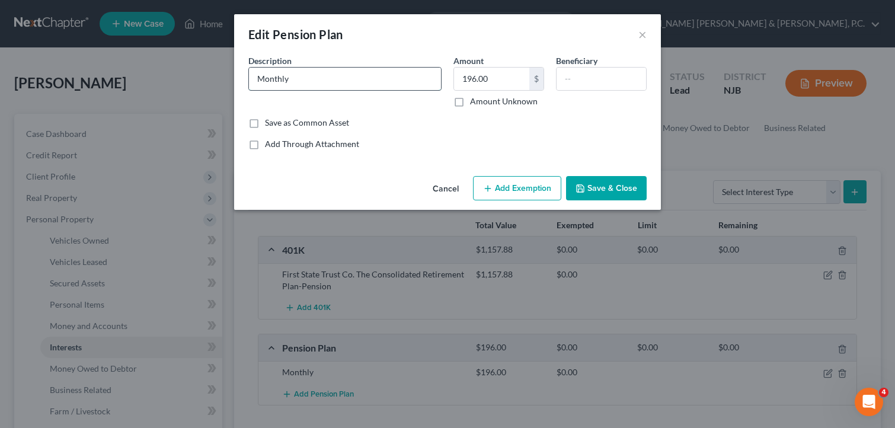
click at [313, 78] on input "Monthly" at bounding box center [345, 79] width 192 height 23
type input "96.00"
click at [598, 183] on button "Save & Close" at bounding box center [606, 188] width 81 height 25
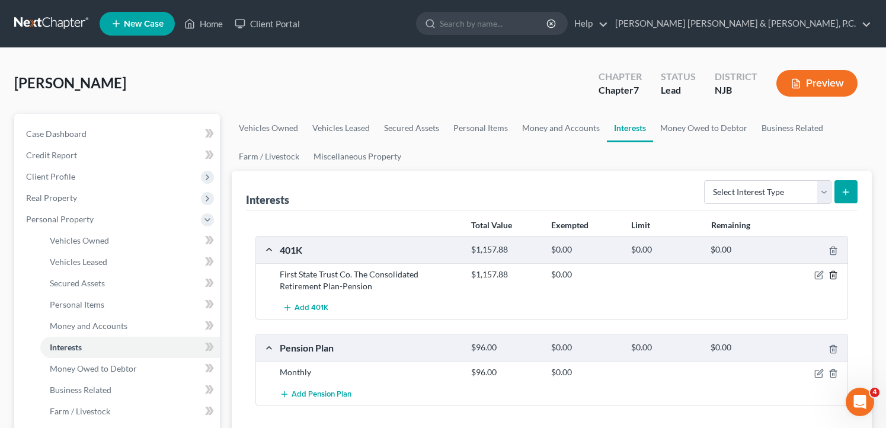
click at [835, 276] on icon "button" at bounding box center [832, 274] width 9 height 9
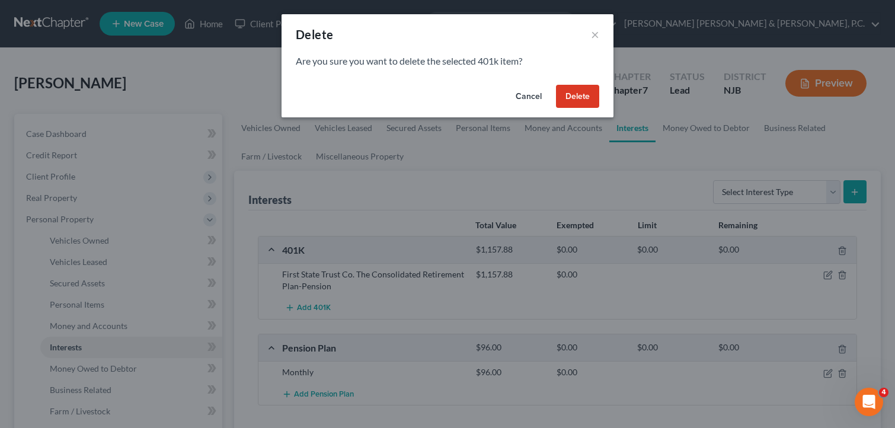
click at [569, 103] on button "Delete" at bounding box center [577, 97] width 43 height 24
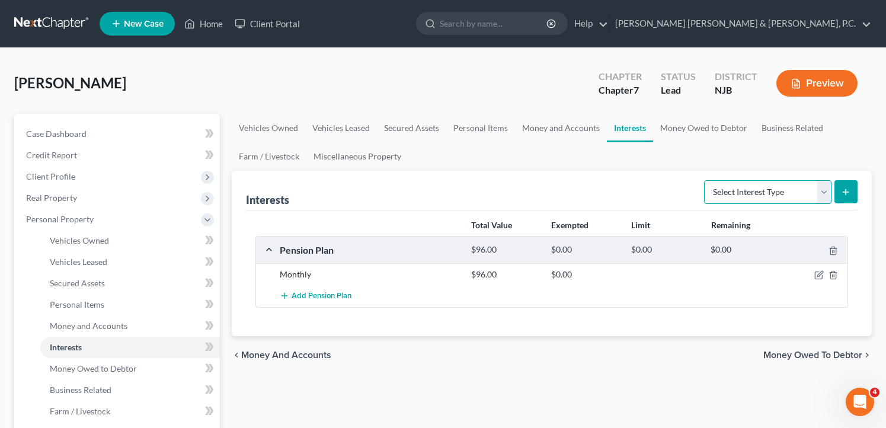
click at [789, 187] on select "Select Interest Type 401K Annuity Bond Education IRA Government Bond Government…" at bounding box center [767, 192] width 127 height 24
select select "whole_life_insurance"
click at [705, 180] on select "Select Interest Type 401K Annuity Bond Education IRA Government Bond Government…" at bounding box center [767, 192] width 127 height 24
click at [841, 193] on icon "submit" at bounding box center [845, 191] width 9 height 9
click at [849, 185] on button "submit" at bounding box center [845, 191] width 23 height 23
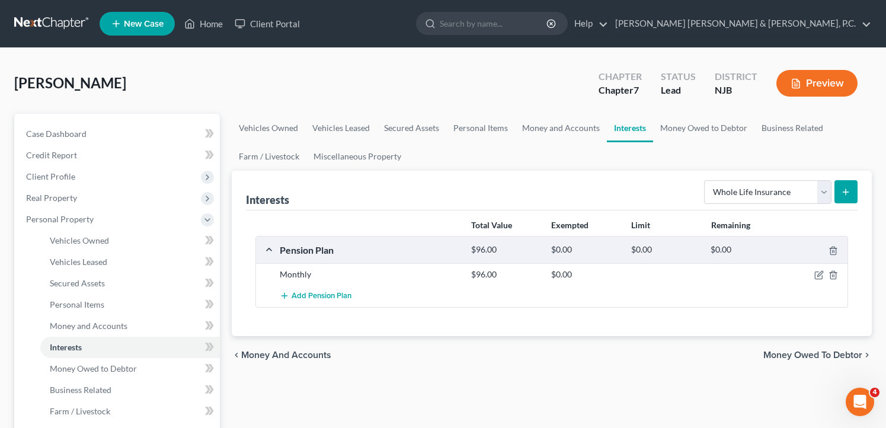
click at [839, 187] on button "submit" at bounding box center [845, 191] width 23 height 23
click at [491, 181] on div "Interests Select Interest Type 401K Annuity Bond Education IRA Government Bond …" at bounding box center [552, 191] width 612 height 40
click at [98, 328] on span "Money and Accounts" at bounding box center [89, 326] width 78 height 10
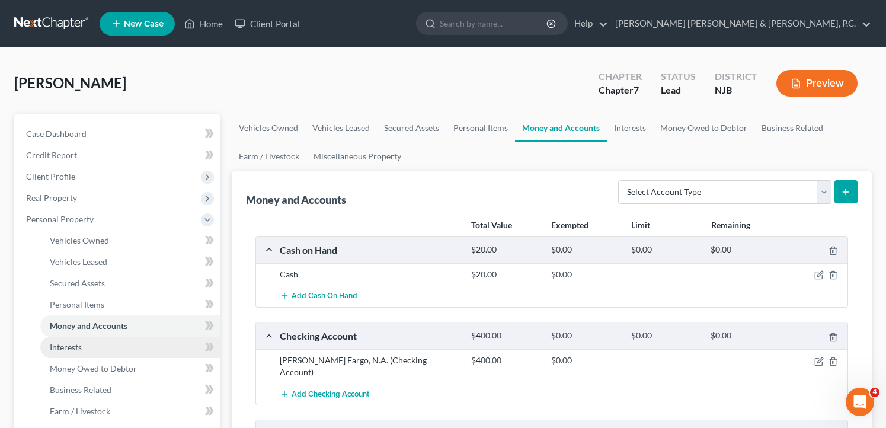
click at [95, 347] on link "Interests" at bounding box center [130, 347] width 180 height 21
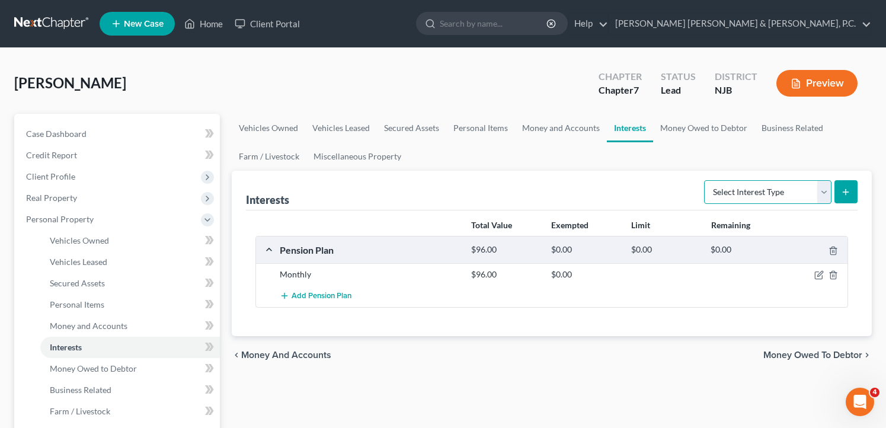
click at [827, 190] on select "Select Interest Type 401K Annuity Bond Education IRA Government Bond Government…" at bounding box center [767, 192] width 127 height 24
select select "whole_life_insurance"
click at [705, 180] on select "Select Interest Type 401K Annuity Bond Education IRA Government Bond Government…" at bounding box center [767, 192] width 127 height 24
click at [853, 196] on button "submit" at bounding box center [845, 191] width 23 height 23
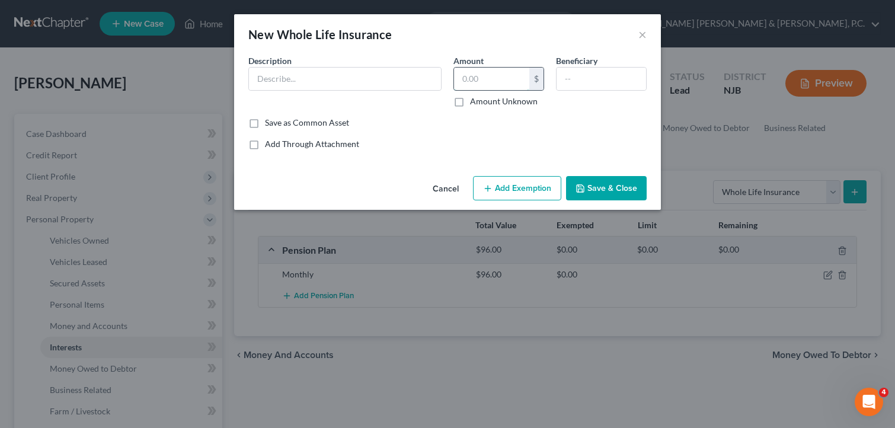
click at [480, 81] on input "text" at bounding box center [491, 79] width 75 height 23
type input "5,000"
click at [334, 85] on input "text" at bounding box center [345, 79] width 192 height 23
click at [296, 81] on input "text" at bounding box center [345, 79] width 192 height 23
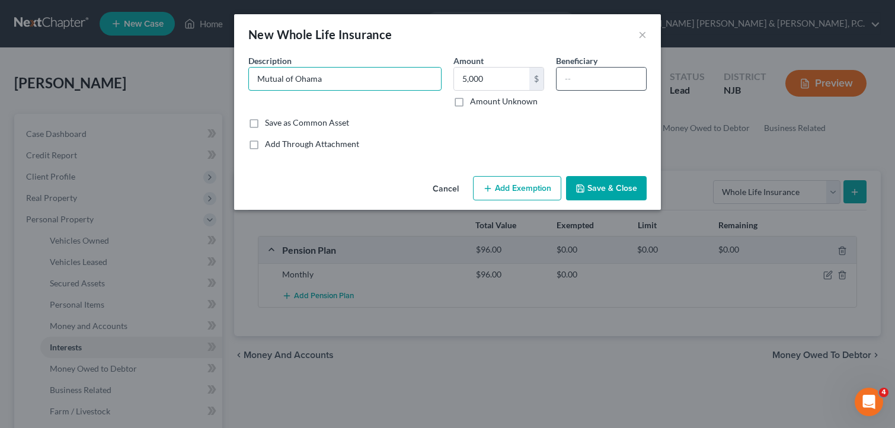
type input "Mutual of Ohama"
click at [596, 75] on input "text" at bounding box center [600, 79] width 89 height 23
type input "[PERSON_NAME]"
click at [339, 77] on input "Mutual of Ohama" at bounding box center [345, 79] width 192 height 23
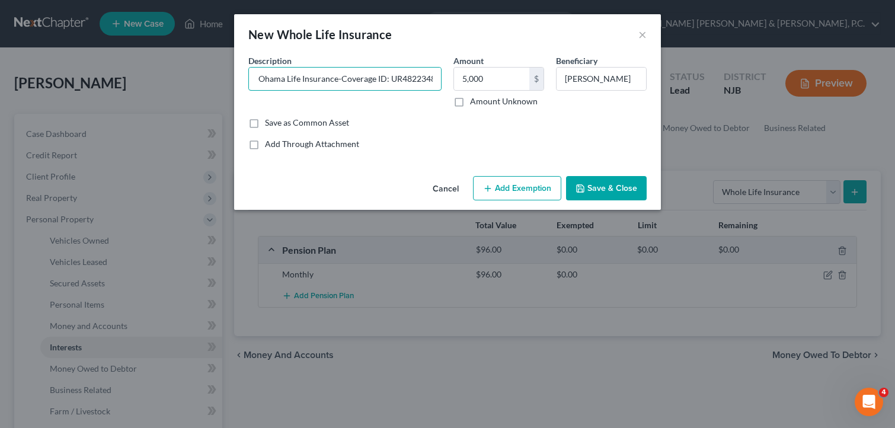
type input "Mutual of Ohama Life Insurance-Coverage ID: UR4822348"
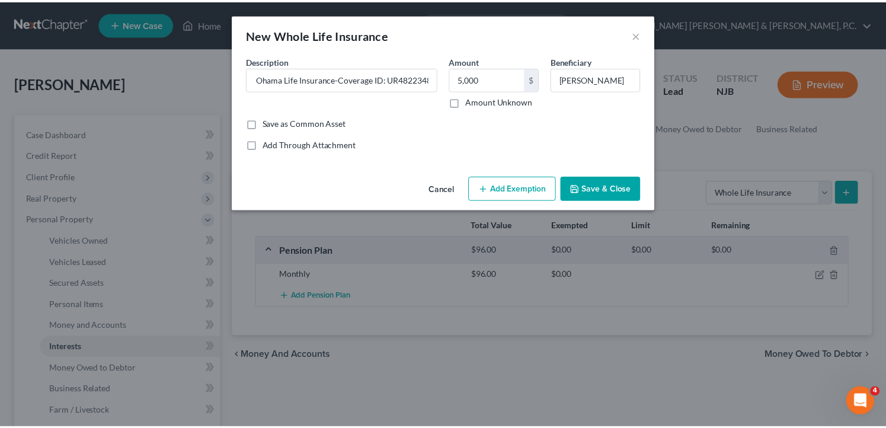
scroll to position [0, 0]
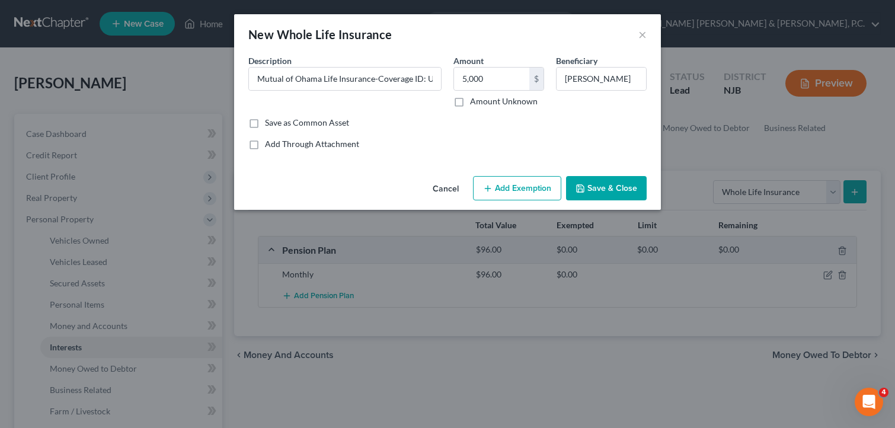
click at [600, 193] on button "Save & Close" at bounding box center [606, 188] width 81 height 25
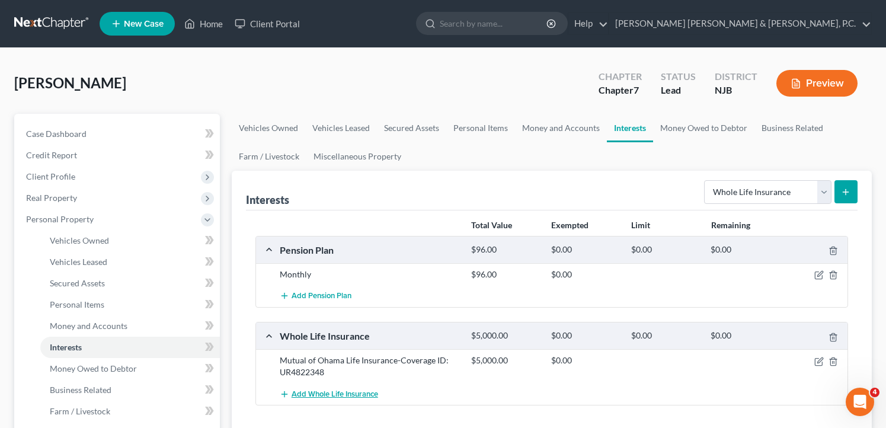
click at [372, 394] on span "Add Whole Life Insurance" at bounding box center [335, 393] width 87 height 9
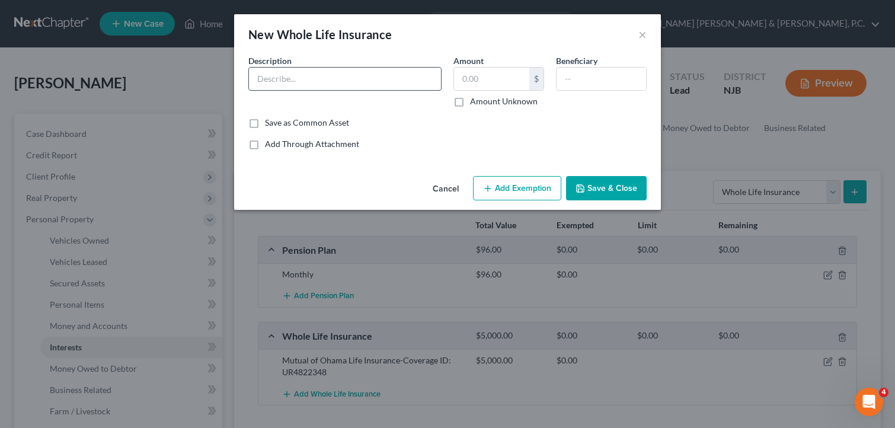
drag, startPoint x: 325, startPoint y: 76, endPoint x: 319, endPoint y: 85, distance: 11.2
click at [322, 79] on input "text" at bounding box center [345, 79] width 192 height 23
type input "Lincoln Financial"
click at [510, 81] on input "text" at bounding box center [491, 79] width 75 height 23
type input "20,000"
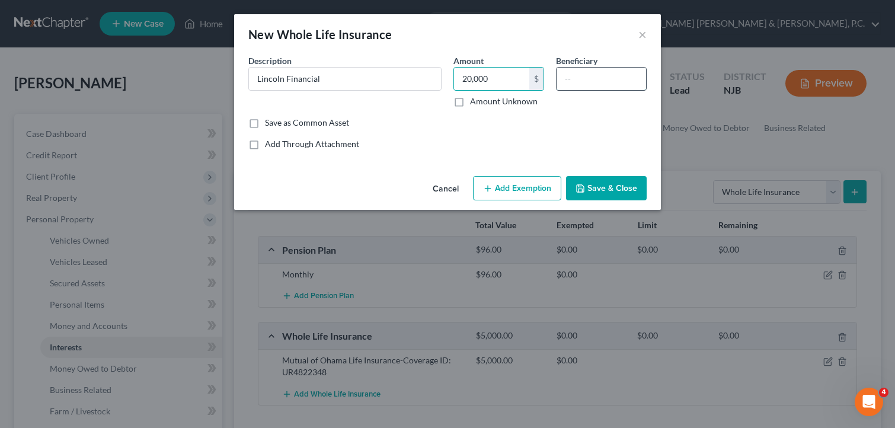
click at [615, 78] on input "text" at bounding box center [600, 79] width 89 height 23
type input "[PERSON_NAME]"
click at [600, 188] on button "Save & Close" at bounding box center [606, 188] width 81 height 25
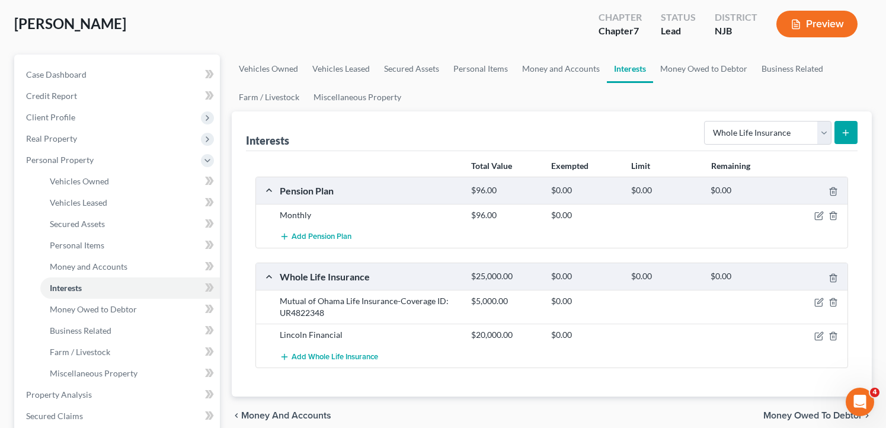
scroll to position [119, 0]
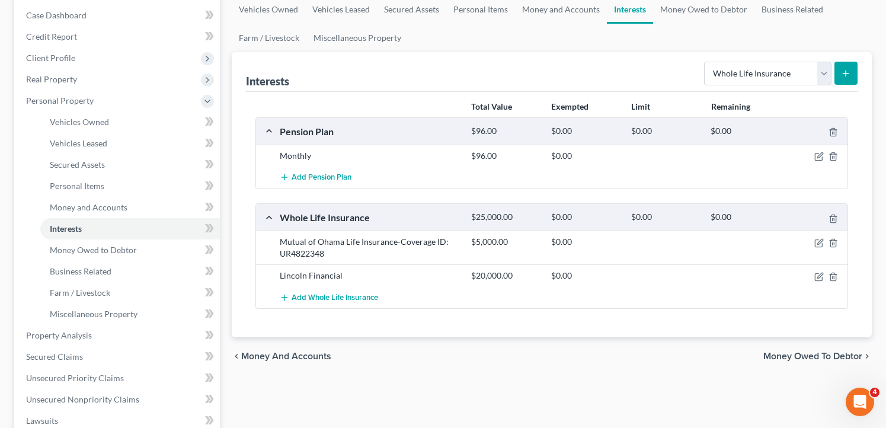
click at [813, 354] on span "Money Owed to Debtor" at bounding box center [812, 355] width 99 height 9
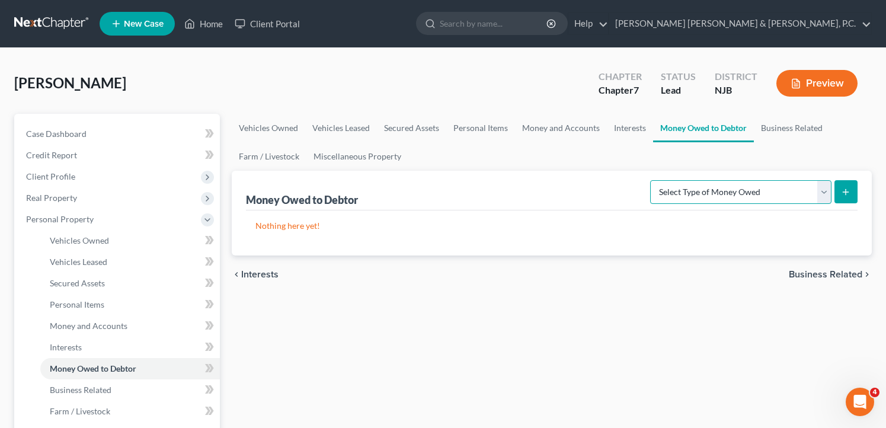
click at [779, 188] on select "Select Type of Money Owed Accounts Receivable Alimony Child Support Claims Agai…" at bounding box center [740, 192] width 181 height 24
click at [814, 271] on span "Business Related" at bounding box center [825, 274] width 73 height 9
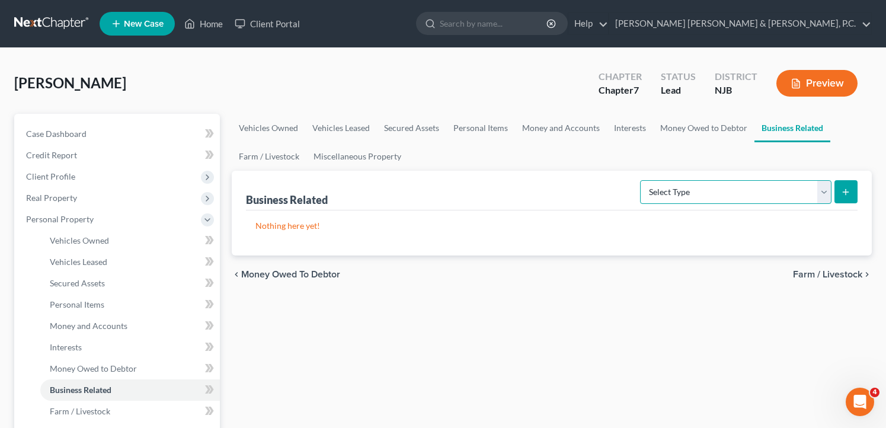
click at [810, 194] on select "Select Type Customer Lists Franchises Inventory Licenses Machinery Office Equip…" at bounding box center [735, 192] width 191 height 24
click at [823, 273] on span "Farm / Livestock" at bounding box center [827, 274] width 69 height 9
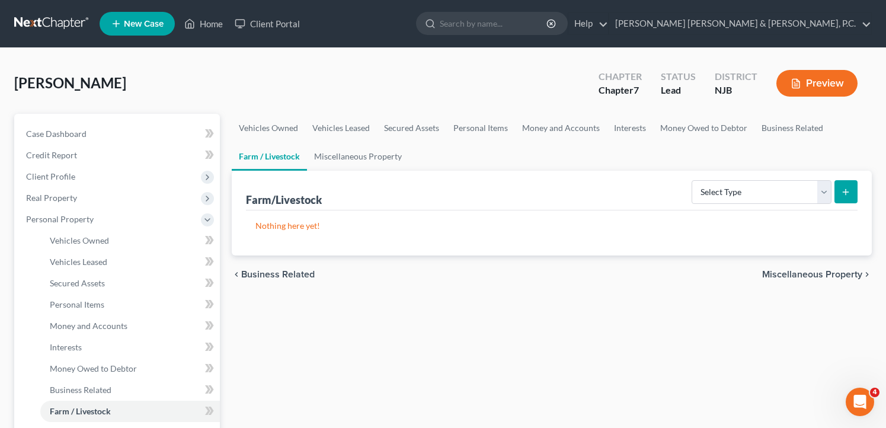
click at [823, 273] on span "Miscellaneous Property" at bounding box center [812, 274] width 100 height 9
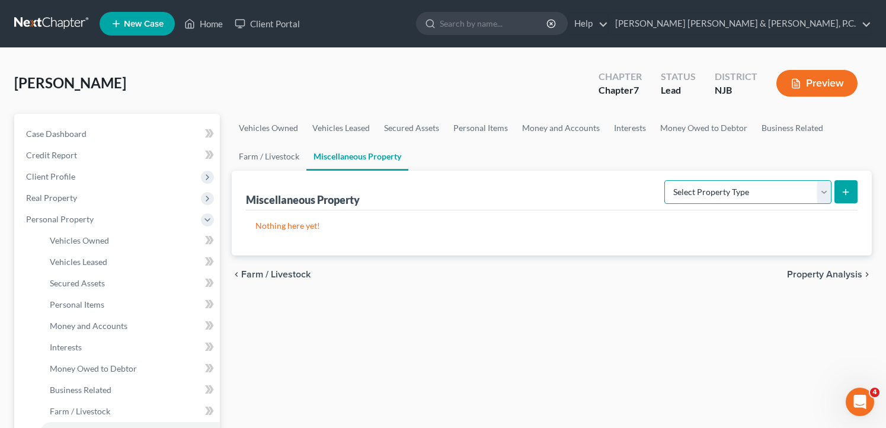
click at [751, 198] on select "Select Property Type Assigned for Creditor Benefit [DATE] Holding for Another N…" at bounding box center [747, 192] width 167 height 24
drag, startPoint x: 504, startPoint y: 206, endPoint x: 624, endPoint y: 225, distance: 121.9
click at [506, 204] on div "Miscellaneous Property Select Property Type Assigned for Creditor Benefit [DATE…" at bounding box center [552, 191] width 612 height 40
click at [843, 272] on span "Property Analysis" at bounding box center [824, 274] width 75 height 9
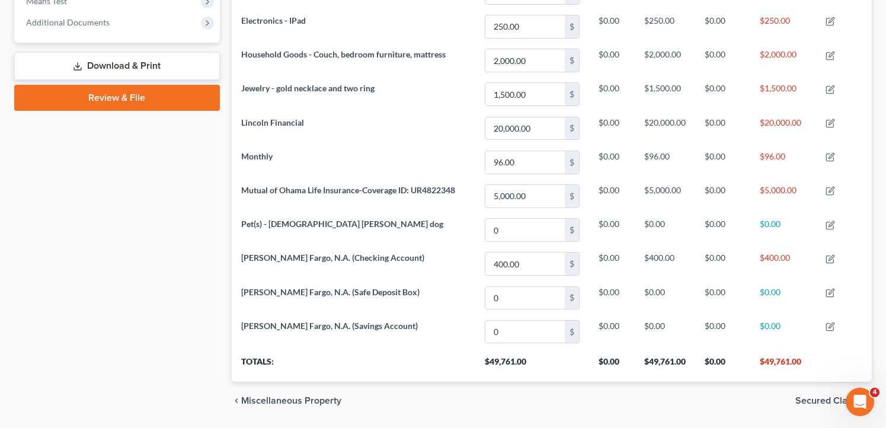
scroll to position [511, 0]
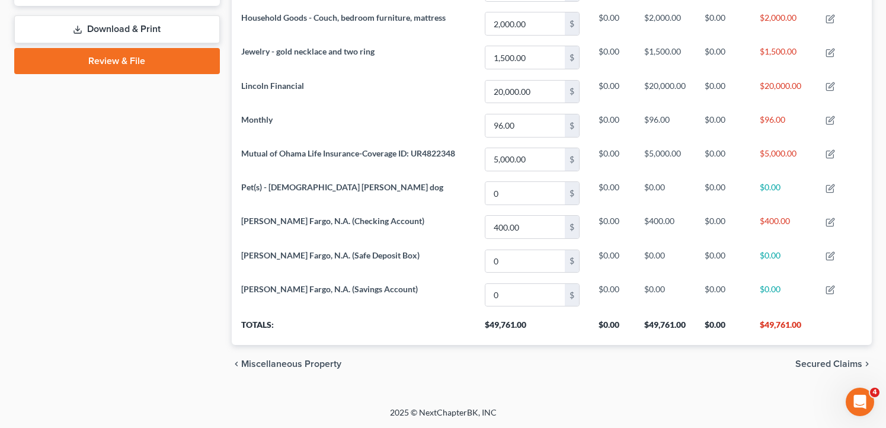
click at [807, 364] on span "Secured Claims" at bounding box center [828, 363] width 67 height 9
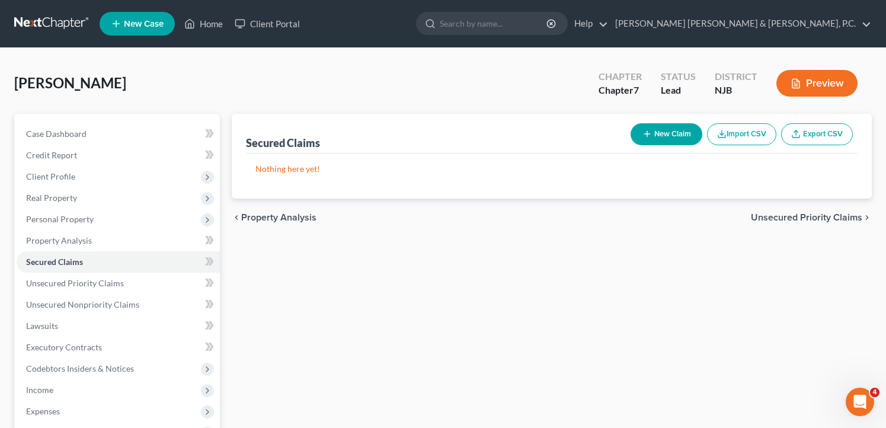
click at [674, 132] on button "New Claim" at bounding box center [667, 134] width 72 height 22
select select "0"
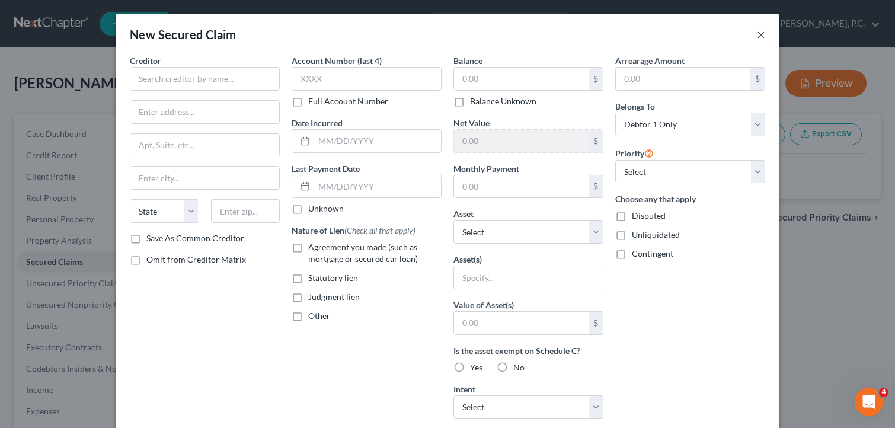
click at [757, 34] on button "×" at bounding box center [761, 34] width 8 height 14
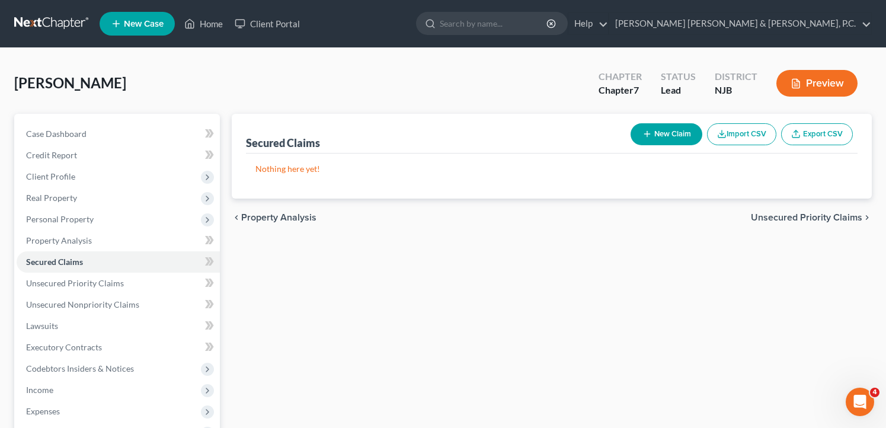
click at [648, 133] on icon "button" at bounding box center [646, 133] width 9 height 9
select select "0"
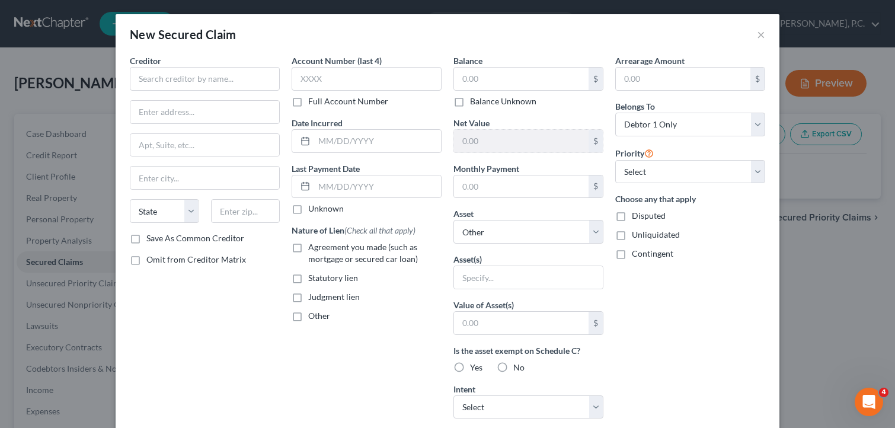
click at [316, 296] on span "Judgment lien" at bounding box center [334, 297] width 52 height 10
click at [316, 296] on input "Judgment lien" at bounding box center [317, 295] width 8 height 8
checkbox input "true"
click at [329, 207] on label "Unknown" at bounding box center [326, 209] width 36 height 12
click at [321, 207] on input "Unknown" at bounding box center [317, 207] width 8 height 8
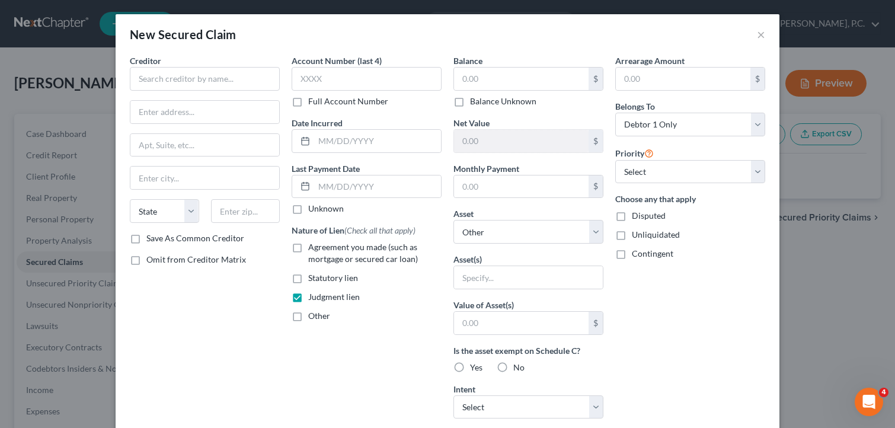
checkbox input "true"
click at [505, 76] on input "text" at bounding box center [521, 79] width 135 height 23
type input "7,356.72"
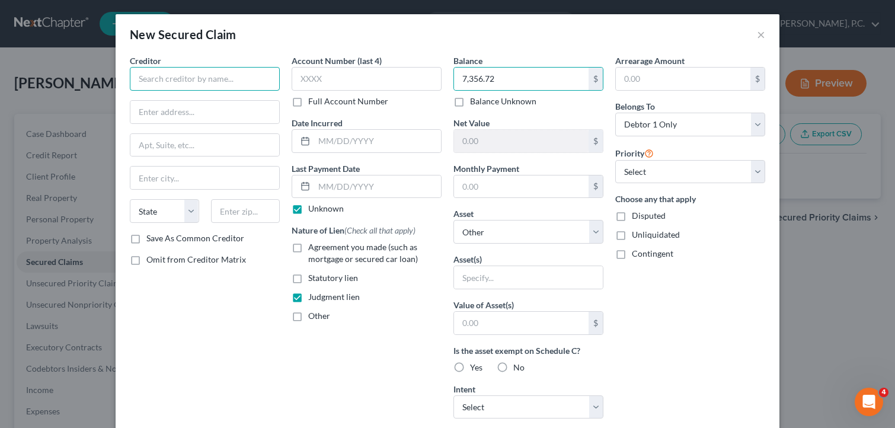
click at [228, 75] on input "text" at bounding box center [205, 79] width 150 height 24
type input "Citi Bank, N.A."
click at [329, 187] on input "text" at bounding box center [377, 186] width 127 height 23
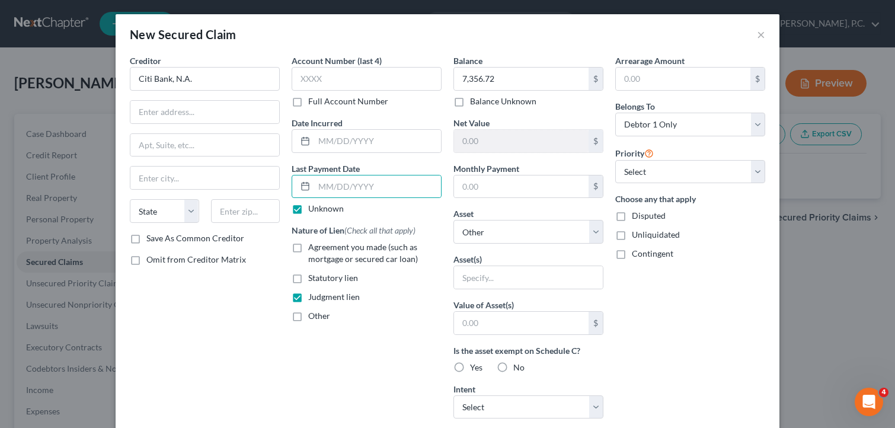
click at [481, 172] on label "Monthly Payment" at bounding box center [486, 168] width 66 height 12
click at [481, 184] on input "text" at bounding box center [521, 186] width 135 height 23
type input "50.00"
click at [322, 185] on input "text" at bounding box center [377, 186] width 127 height 23
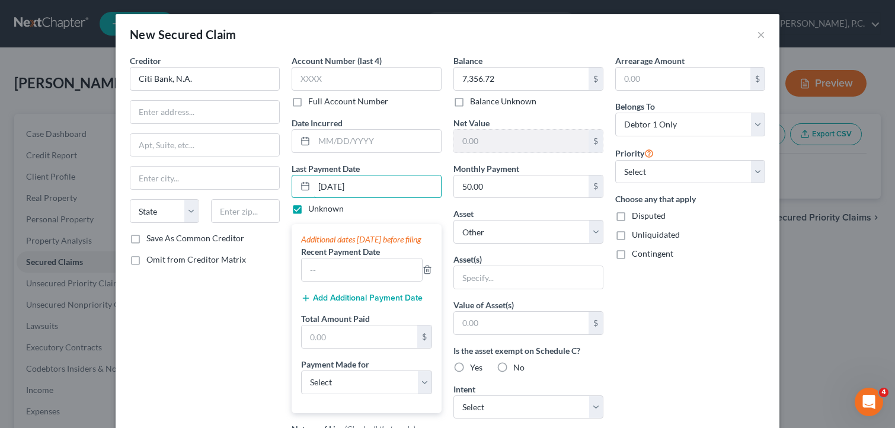
type input "[DATE]"
click at [308, 207] on label "Unknown" at bounding box center [326, 209] width 36 height 12
click at [313, 207] on input "Unknown" at bounding box center [317, 207] width 8 height 8
checkbox input "false"
click at [233, 304] on div "Creditor * Citi Bank, N.A. State [US_STATE] AK AR AZ CA CO CT DE DC [GEOGRAPHIC…" at bounding box center [205, 319] width 162 height 529
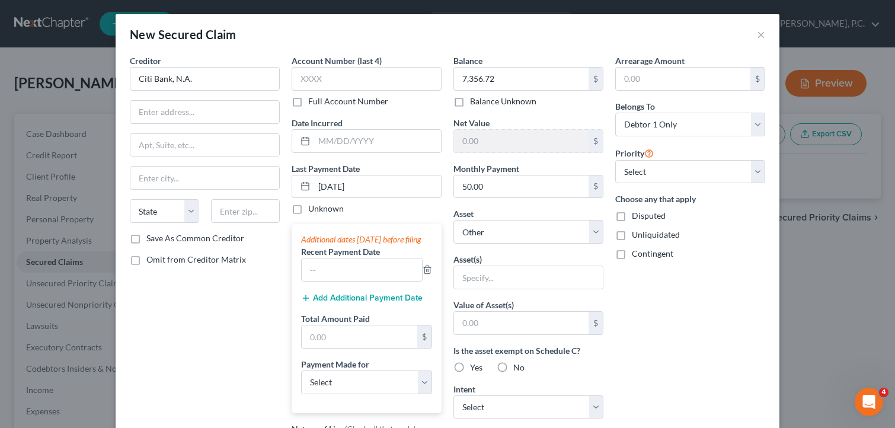
scroll to position [59, 0]
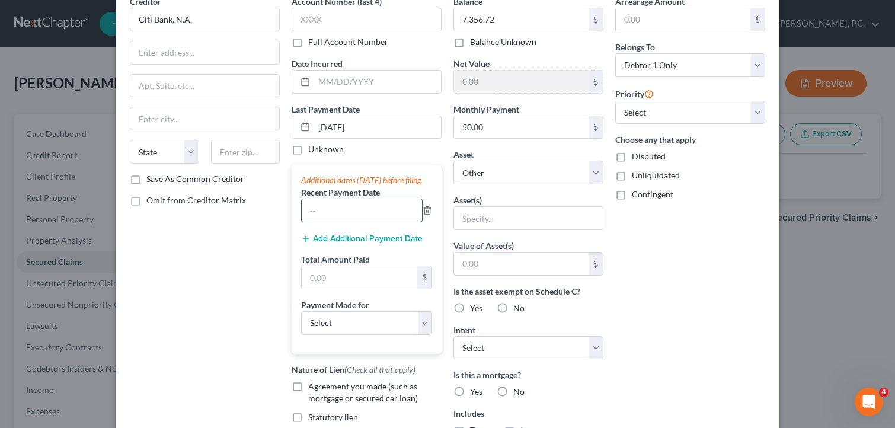
click at [302, 219] on input "text" at bounding box center [362, 210] width 120 height 23
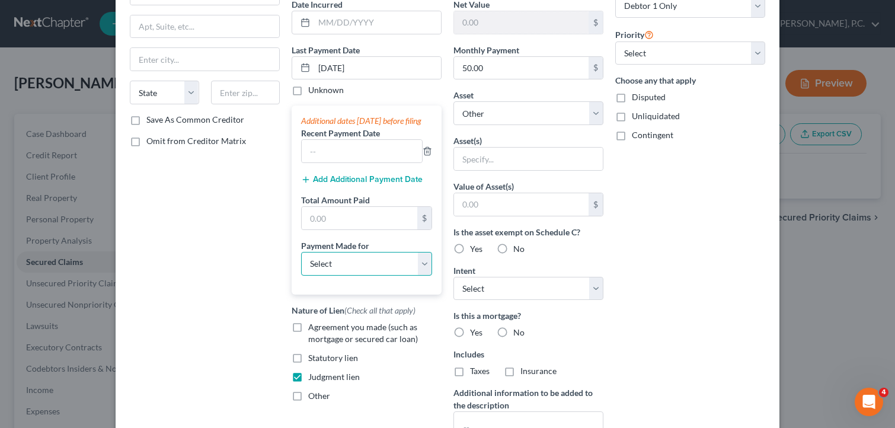
click at [393, 276] on select "Select Car Credit Card Loan Repayment Mortgage Other Suppliers Or Vendors" at bounding box center [366, 264] width 131 height 24
select select "4"
click at [301, 263] on select "Select Car Credit Card Loan Repayment Mortgage Other Suppliers Or Vendors" at bounding box center [366, 264] width 131 height 24
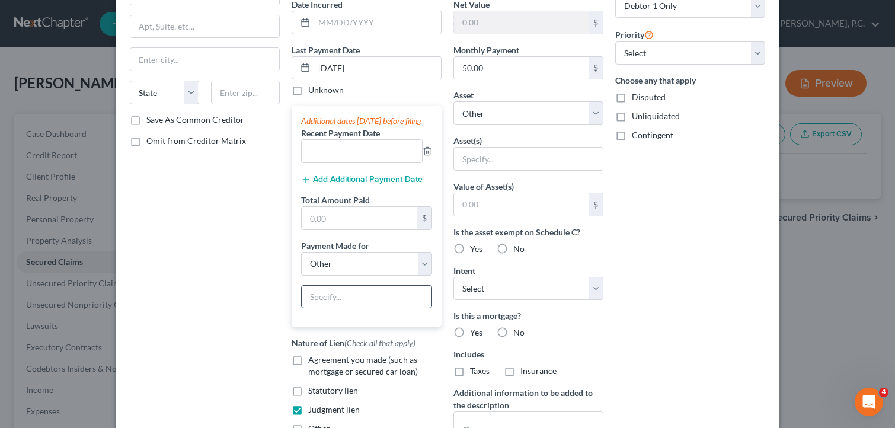
click at [343, 305] on input "text" at bounding box center [367, 297] width 130 height 23
type input "J"
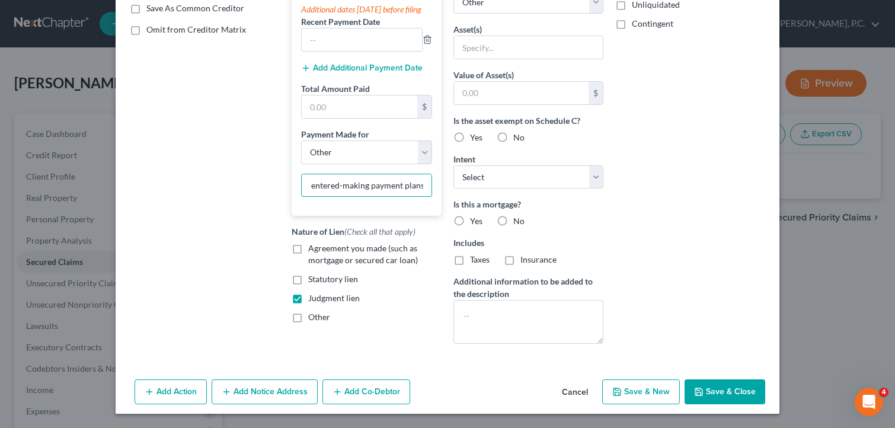
type input "Judgment entered-making payment plans"
click at [513, 221] on label "No" at bounding box center [518, 221] width 11 height 12
click at [518, 221] on input "No" at bounding box center [522, 219] width 8 height 8
radio input "true"
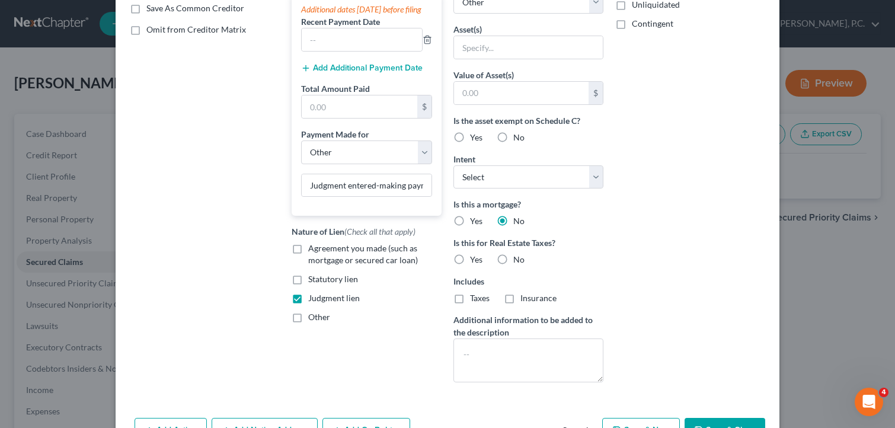
scroll to position [111, 0]
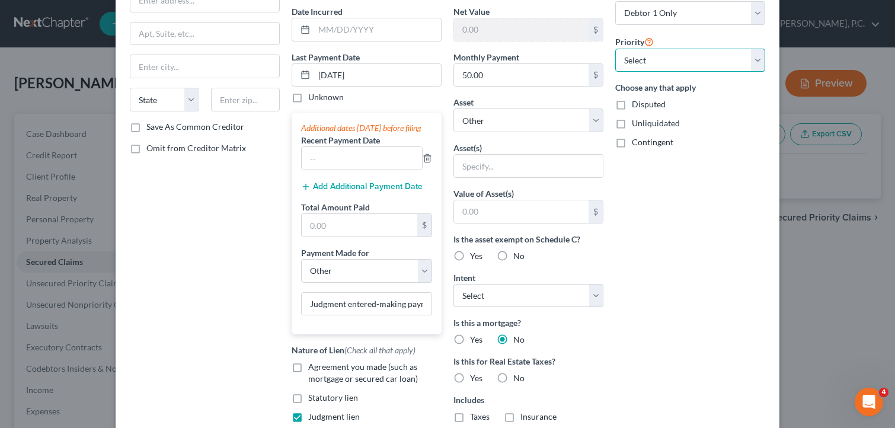
click at [645, 52] on select "Select 1st 2nd 3rd 4th 5th 6th 7th 8th 9th 10th 11th 12th 13th 14th 15th 16th 1…" at bounding box center [690, 61] width 150 height 24
click at [226, 231] on div "Creditor * Citi Bank, N.A. State [US_STATE] AK AR AZ CA CO CT DE DC [GEOGRAPHIC…" at bounding box center [205, 226] width 162 height 567
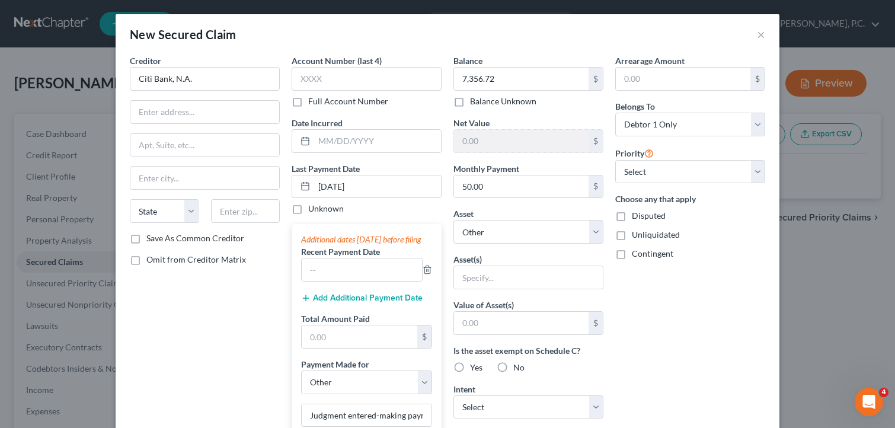
scroll to position [268, 0]
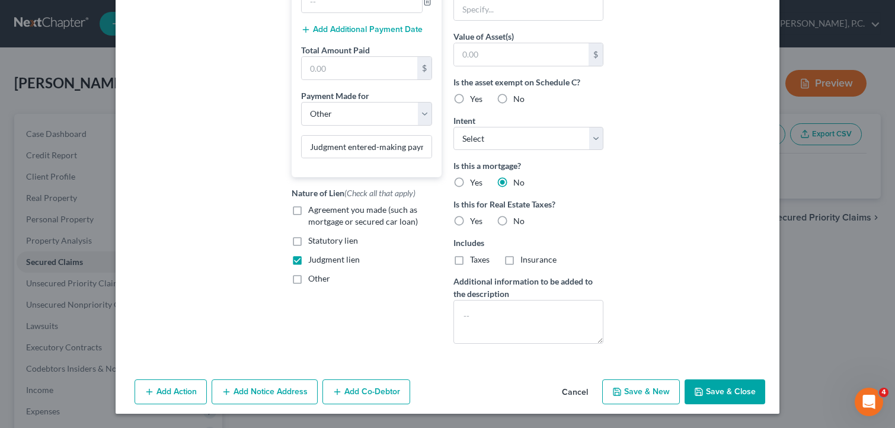
click at [700, 391] on icon "button" at bounding box center [698, 391] width 9 height 9
select select
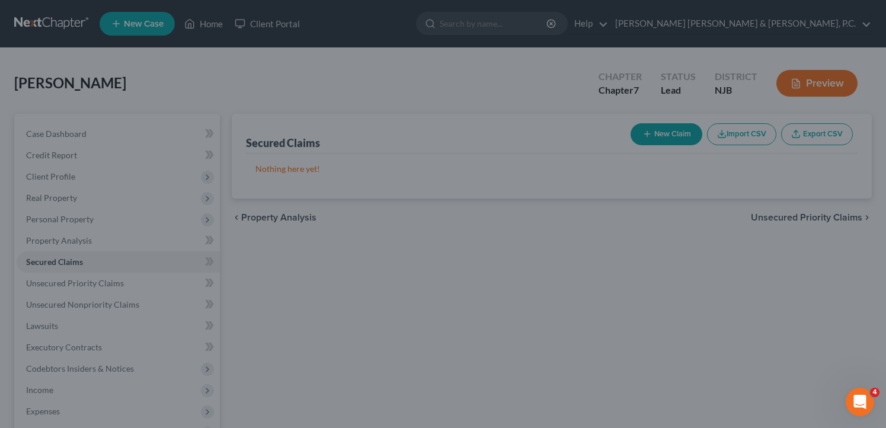
scroll to position [0, 0]
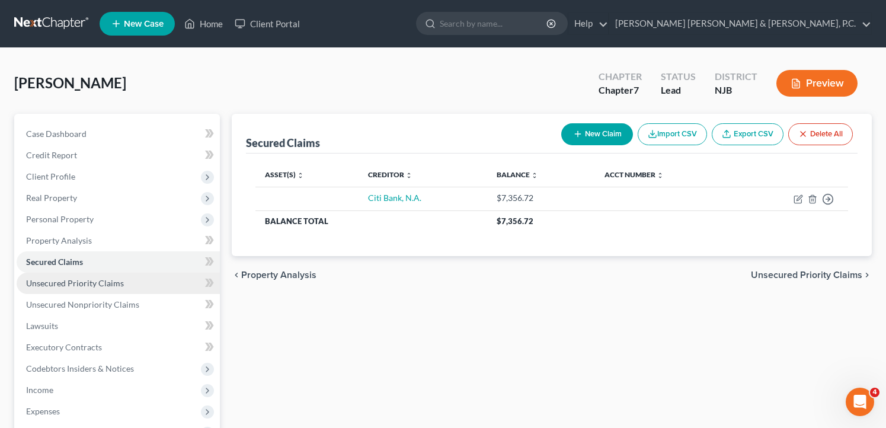
click at [72, 285] on span "Unsecured Priority Claims" at bounding box center [75, 283] width 98 height 10
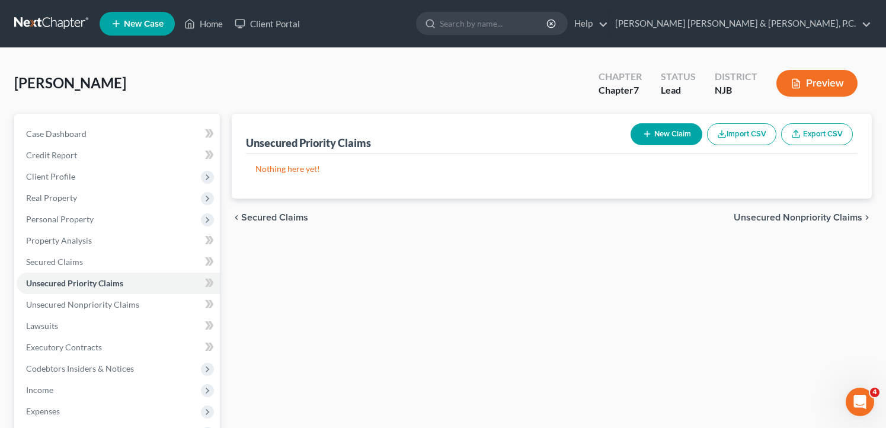
click at [694, 136] on button "New Claim" at bounding box center [667, 134] width 72 height 22
select select "0"
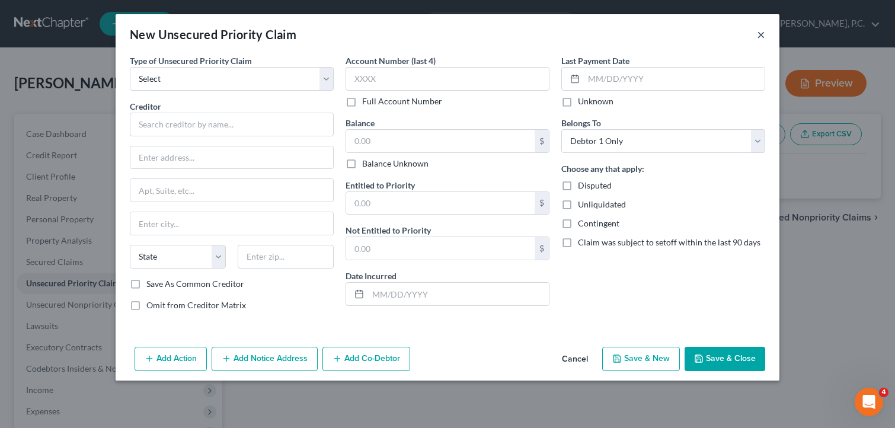
click at [759, 36] on button "×" at bounding box center [761, 34] width 8 height 14
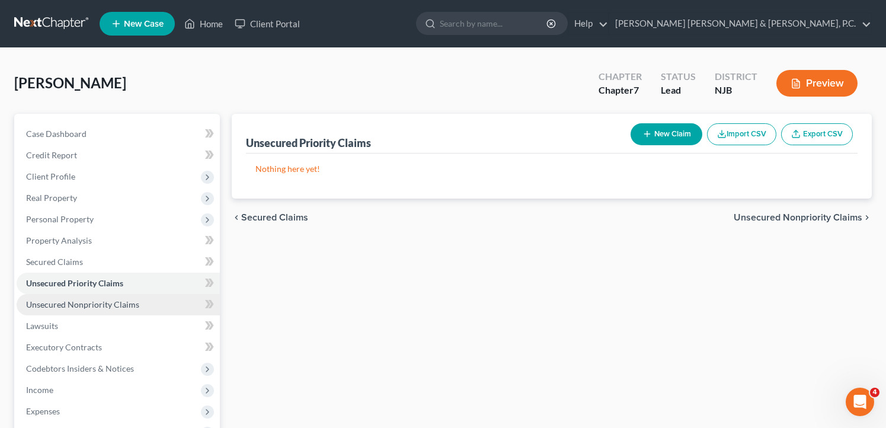
click at [125, 303] on span "Unsecured Nonpriority Claims" at bounding box center [82, 304] width 113 height 10
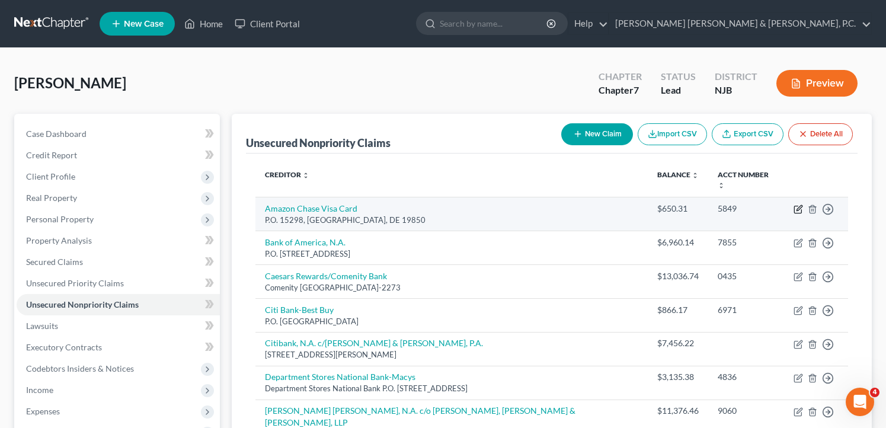
click at [798, 206] on icon "button" at bounding box center [797, 209] width 7 height 7
select select "7"
select select "2"
select select "0"
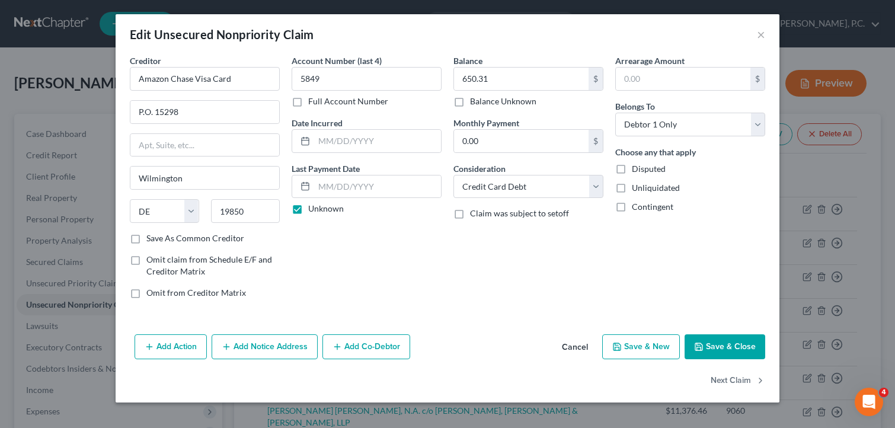
click at [497, 107] on div "Balance 650.31 $ Balance Unknown Balance Undetermined 650.31 $ Balance Unknown …" at bounding box center [528, 182] width 162 height 254
click at [470, 101] on label "Balance Unknown" at bounding box center [503, 101] width 66 height 12
click at [475, 101] on input "Balance Unknown" at bounding box center [479, 99] width 8 height 8
checkbox input "true"
type input "0.00"
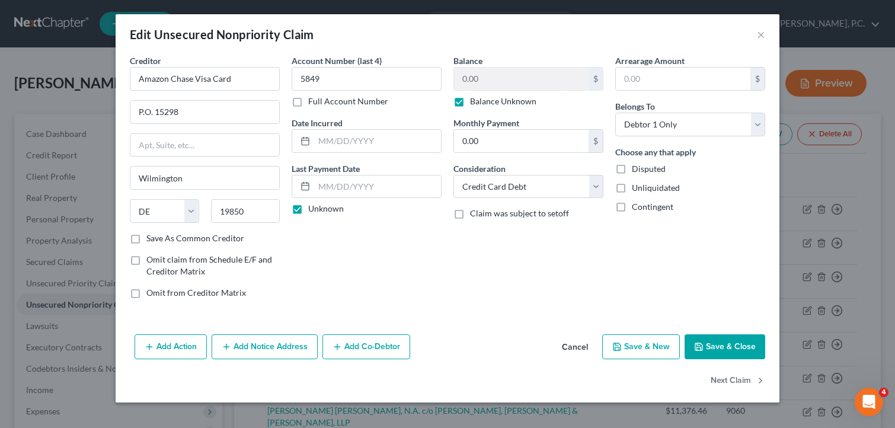
click at [470, 103] on label "Balance Unknown" at bounding box center [503, 101] width 66 height 12
click at [475, 103] on input "Balance Unknown" at bounding box center [479, 99] width 8 height 8
checkbox input "false"
click at [478, 84] on input "0.00" at bounding box center [521, 79] width 135 height 23
type input "650.31"
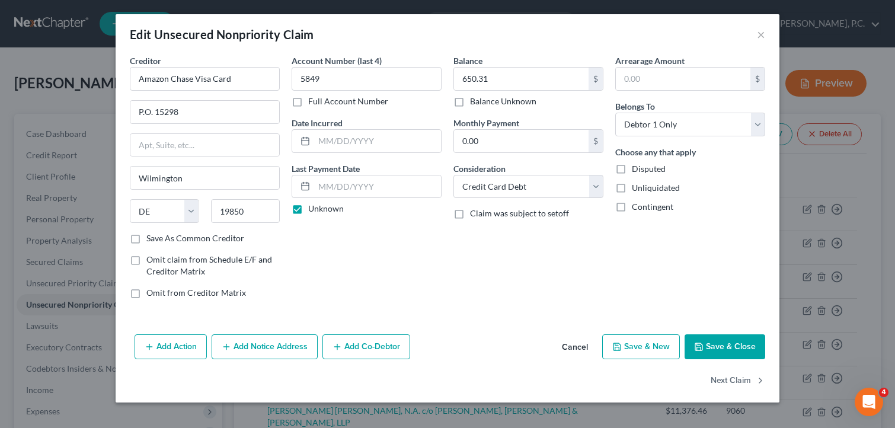
click at [718, 342] on button "Save & Close" at bounding box center [724, 346] width 81 height 25
type input "0"
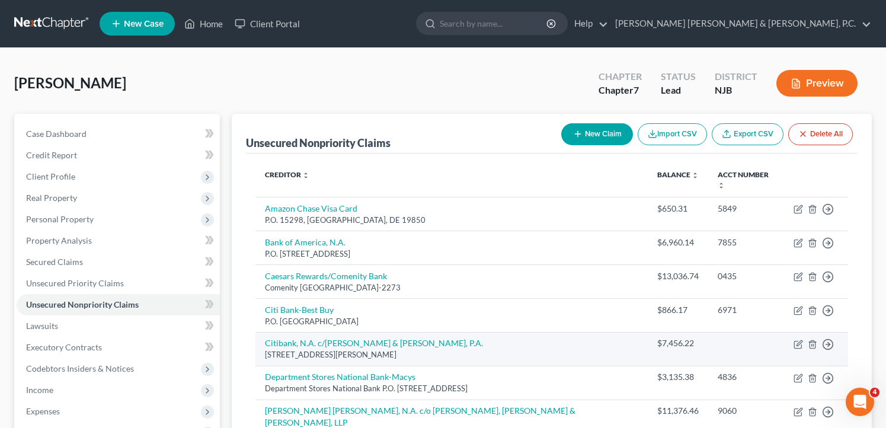
click at [728, 338] on td at bounding box center [746, 349] width 76 height 34
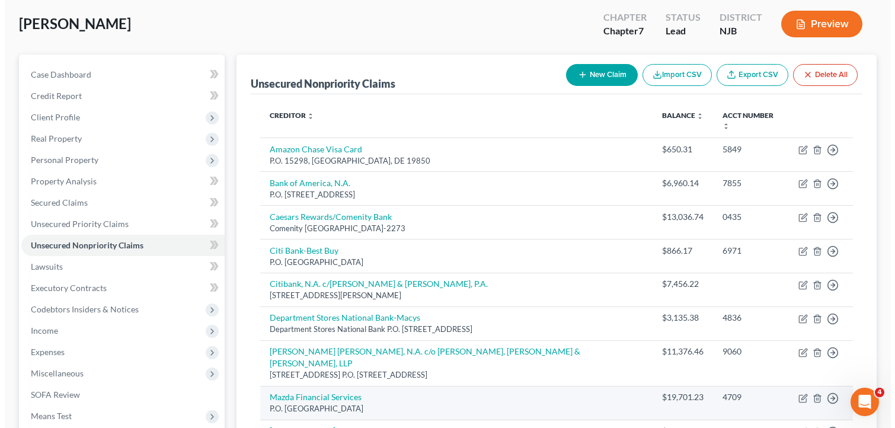
scroll to position [119, 0]
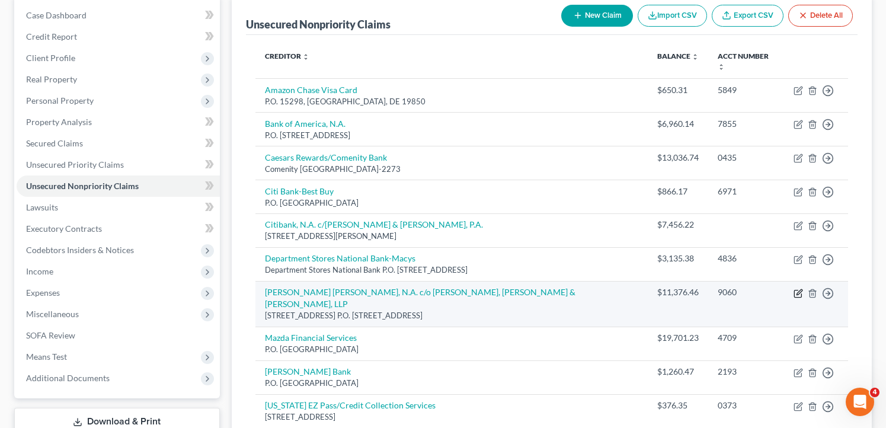
click at [795, 290] on icon "button" at bounding box center [797, 293] width 7 height 7
select select "35"
select select "2"
select select "0"
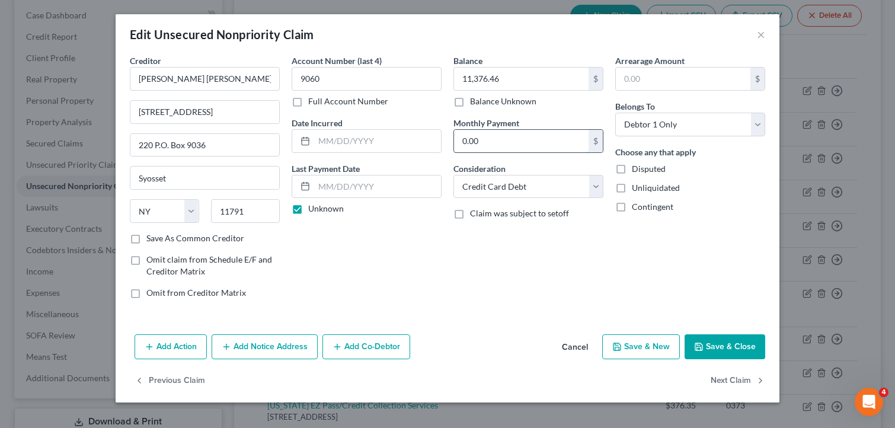
click at [516, 144] on input "0.00" at bounding box center [521, 141] width 135 height 23
type input "50.00"
click at [322, 188] on input "text" at bounding box center [377, 186] width 127 height 23
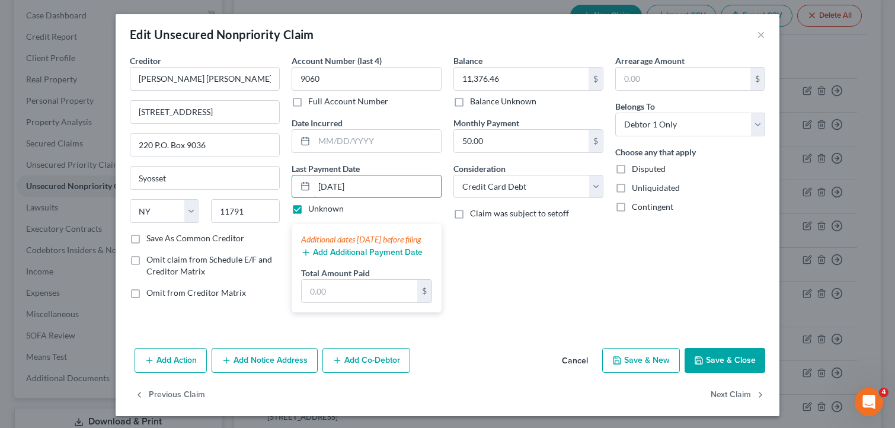
type input "[DATE]"
click at [308, 209] on label "Unknown" at bounding box center [326, 209] width 36 height 12
click at [313, 209] on input "Unknown" at bounding box center [317, 207] width 8 height 8
checkbox input "false"
click at [734, 372] on button "Save & Close" at bounding box center [724, 360] width 81 height 25
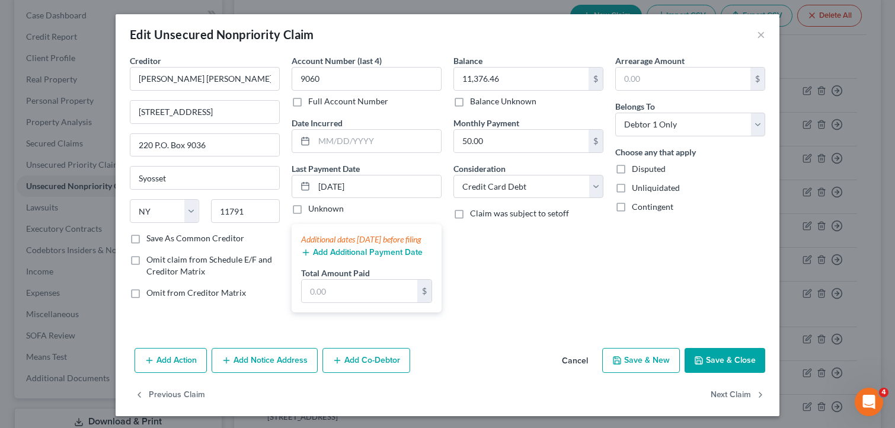
type input "0"
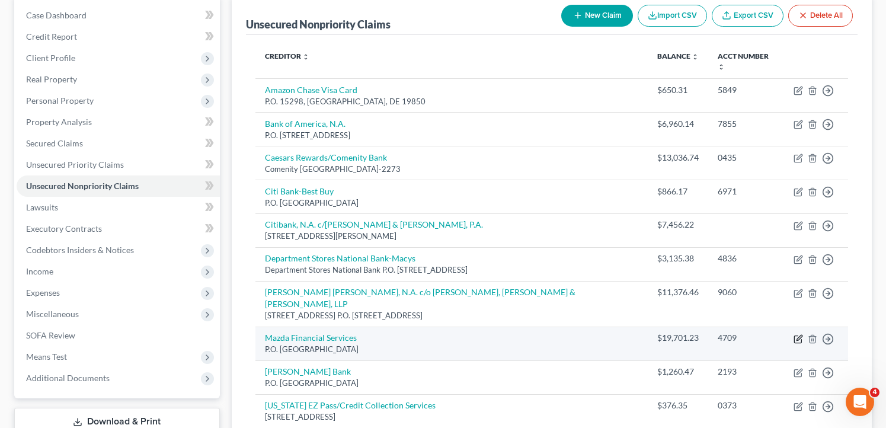
click at [797, 335] on icon "button" at bounding box center [798, 337] width 5 height 5
select select "14"
select select "0"
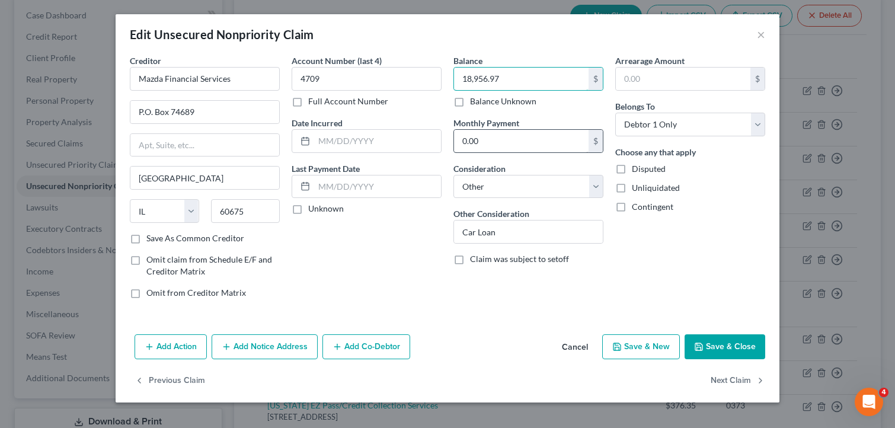
type input "18,956.97"
click at [494, 138] on input "0.00" at bounding box center [521, 141] width 135 height 23
click at [324, 185] on input "text" at bounding box center [377, 186] width 127 height 23
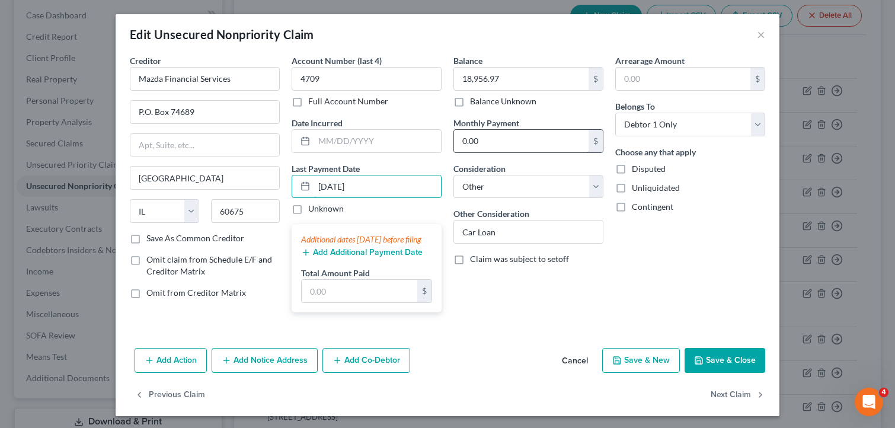
type input "[DATE]"
click at [481, 144] on input "0.00" at bounding box center [521, 141] width 135 height 23
click at [500, 140] on input "text" at bounding box center [521, 141] width 135 height 23
type input "371.13"
click at [545, 239] on input "Car Loan" at bounding box center [528, 231] width 149 height 23
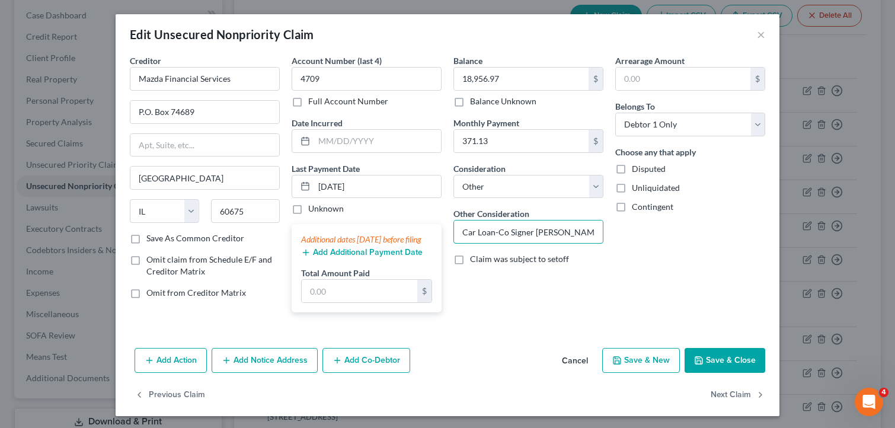
scroll to position [0, 2]
type input "Car Loan-Co Signer [PERSON_NAME]"
click at [373, 373] on button "Add Co-Debtor" at bounding box center [366, 360] width 88 height 25
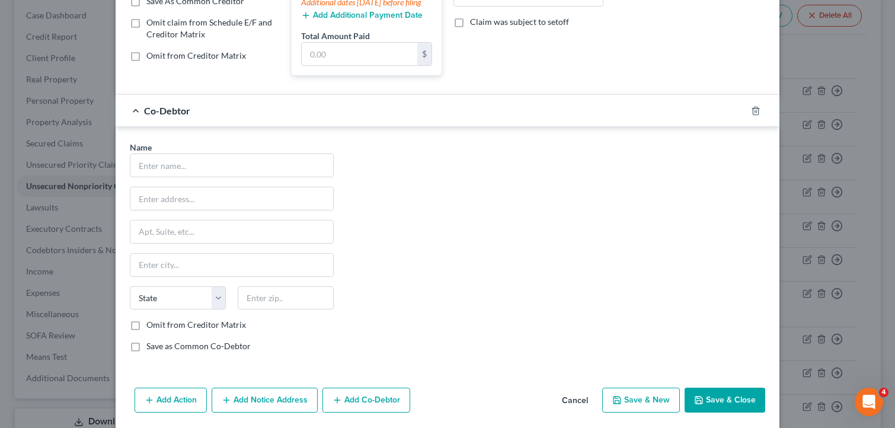
scroll to position [178, 0]
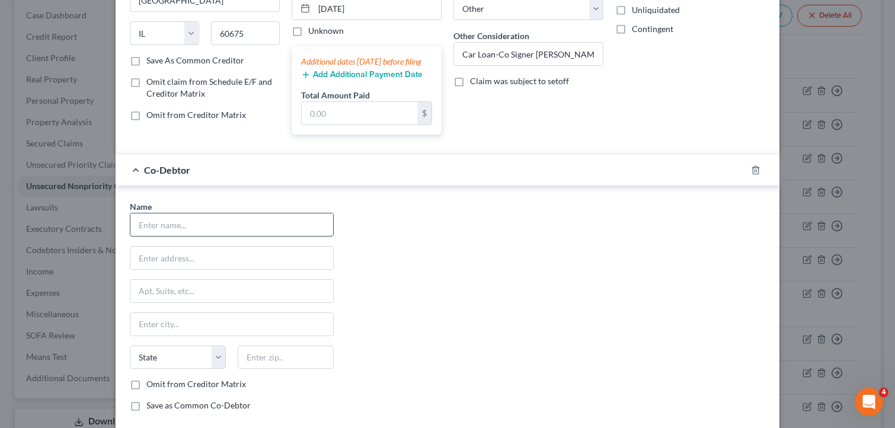
click at [199, 236] on input "text" at bounding box center [231, 224] width 203 height 23
type input "[PERSON_NAME]"
click at [156, 269] on input "text" at bounding box center [231, 258] width 203 height 23
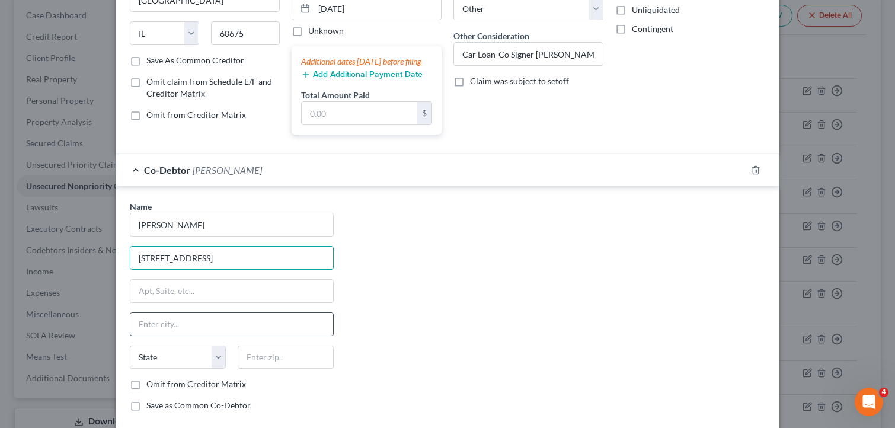
type input "[STREET_ADDRESS]"
click at [163, 335] on input "text" at bounding box center [231, 324] width 203 height 23
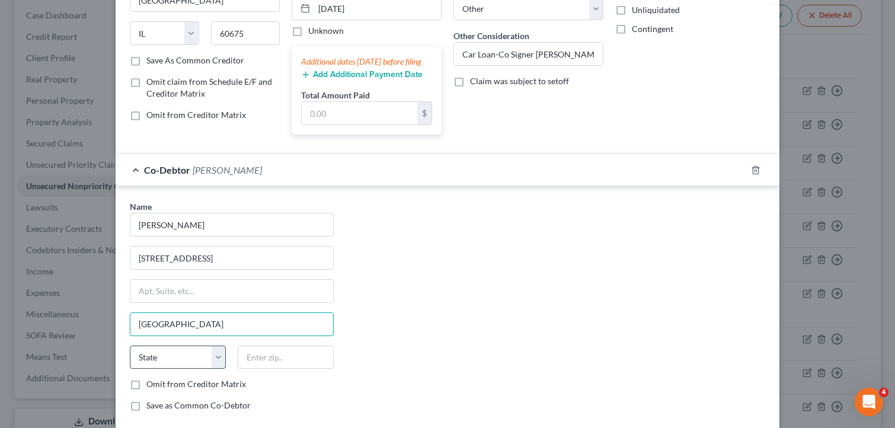
type input "[GEOGRAPHIC_DATA]"
click at [219, 367] on select "State [US_STATE] AK AR AZ CA CO CT DE DC [GEOGRAPHIC_DATA] [GEOGRAPHIC_DATA] GU…" at bounding box center [178, 357] width 96 height 24
select select "9"
click at [130, 357] on select "State [US_STATE] AK AR AZ CA CO CT DE DC [GEOGRAPHIC_DATA] [GEOGRAPHIC_DATA] GU…" at bounding box center [178, 357] width 96 height 24
click at [254, 369] on input "text" at bounding box center [286, 357] width 96 height 24
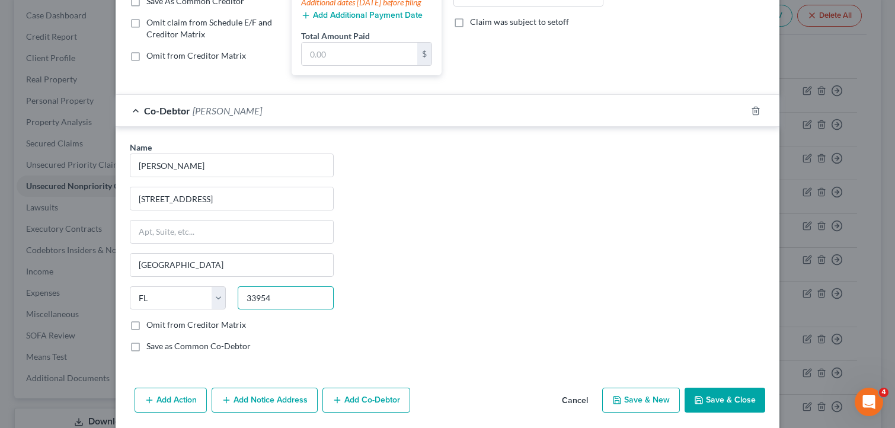
scroll to position [292, 0]
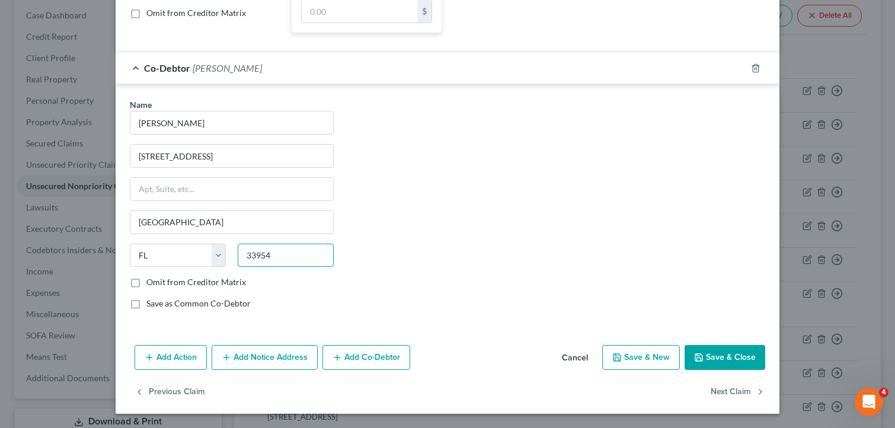
type input "33954"
click at [736, 362] on button "Save & Close" at bounding box center [724, 357] width 81 height 25
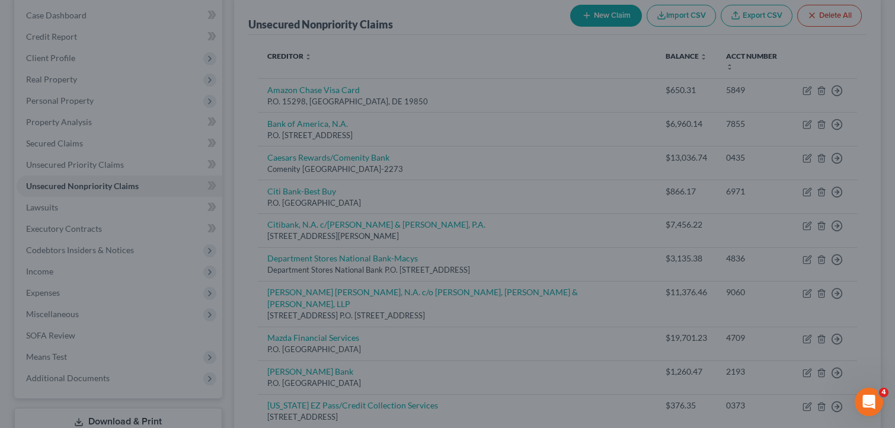
type input "0"
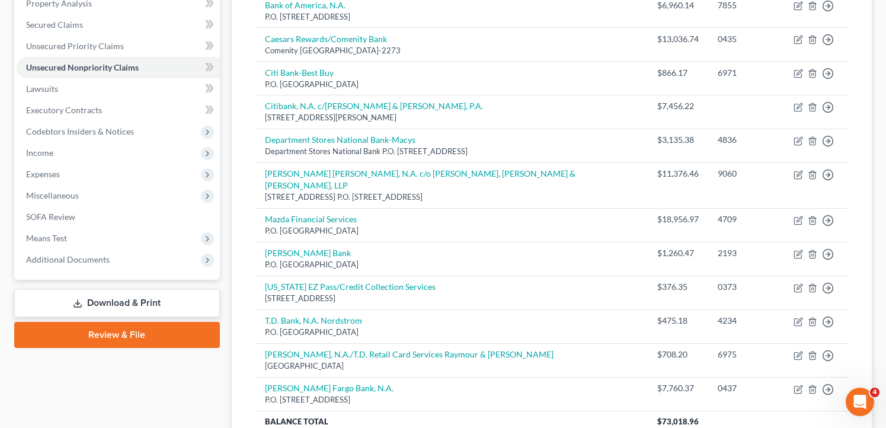
scroll to position [326, 0]
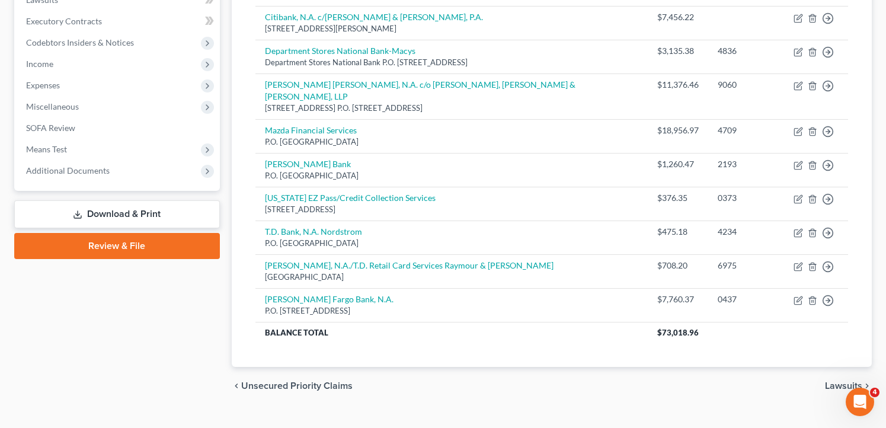
click at [605, 367] on div "chevron_left Unsecured Priority Claims Lawsuits chevron_right" at bounding box center [552, 386] width 640 height 38
click at [842, 381] on span "Lawsuits" at bounding box center [843, 385] width 37 height 9
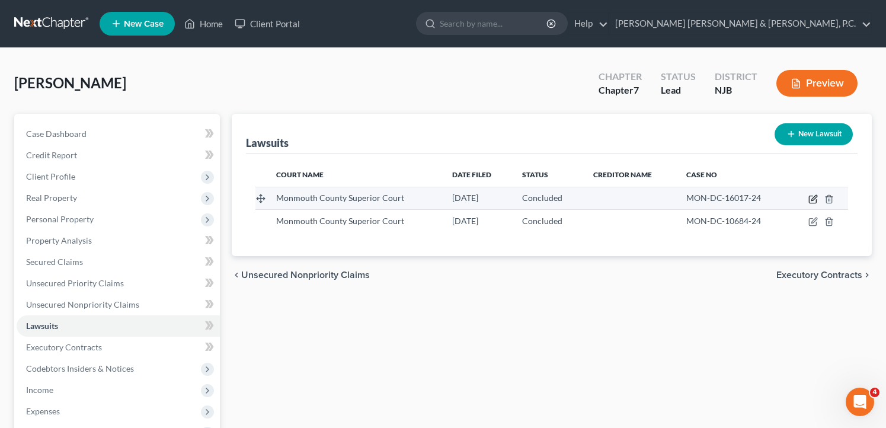
click at [809, 200] on icon "button" at bounding box center [812, 199] width 7 height 7
select select "33"
select select "2"
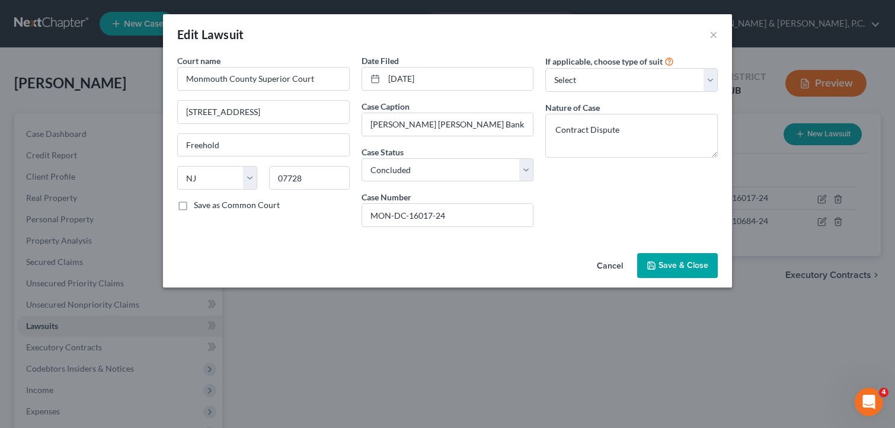
click at [678, 271] on button "Save & Close" at bounding box center [677, 265] width 81 height 25
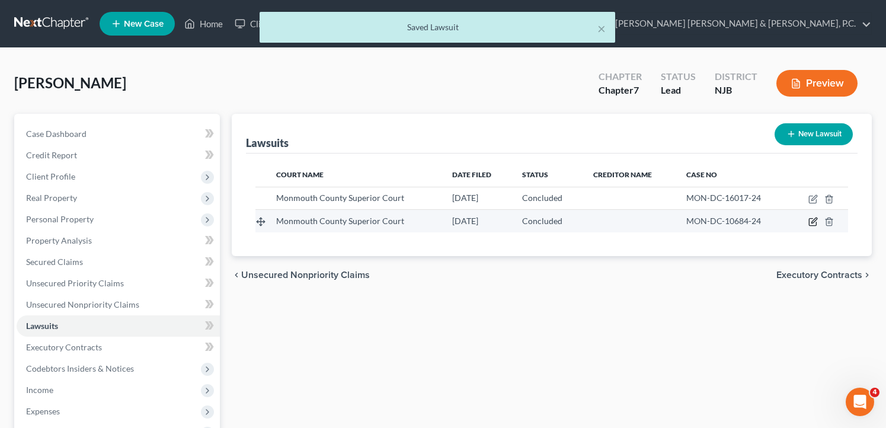
click at [816, 224] on icon "button" at bounding box center [812, 222] width 7 height 7
select select "33"
select select "2"
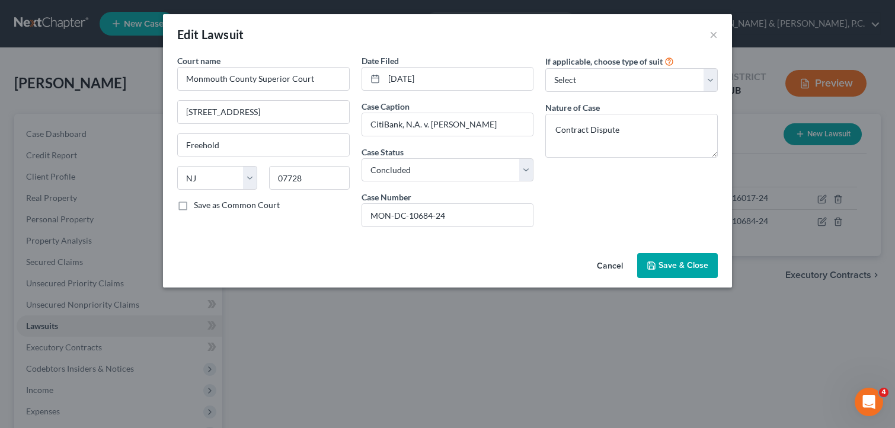
click at [674, 262] on span "Save & Close" at bounding box center [683, 265] width 50 height 10
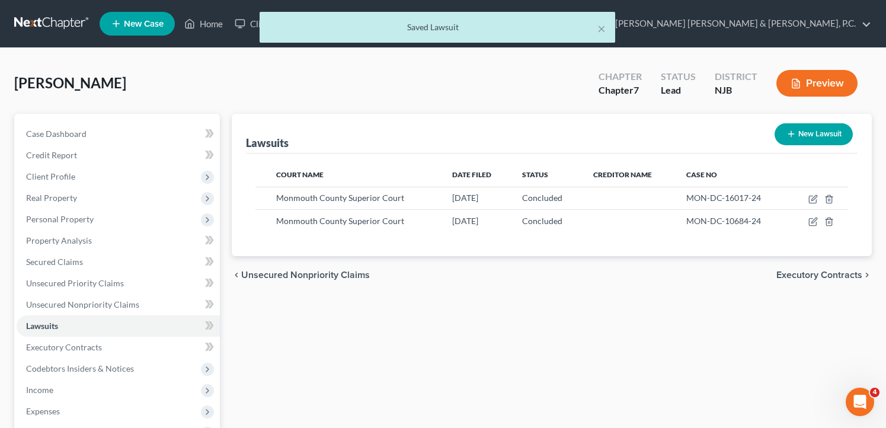
click at [804, 270] on span "Executory Contracts" at bounding box center [819, 274] width 86 height 9
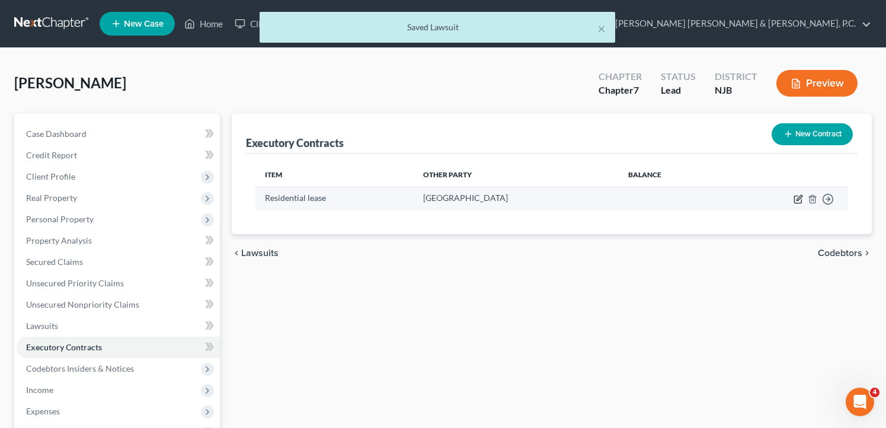
click at [799, 199] on icon "button" at bounding box center [797, 198] width 9 height 9
select select "2"
select select "33"
select select "3"
select select "0"
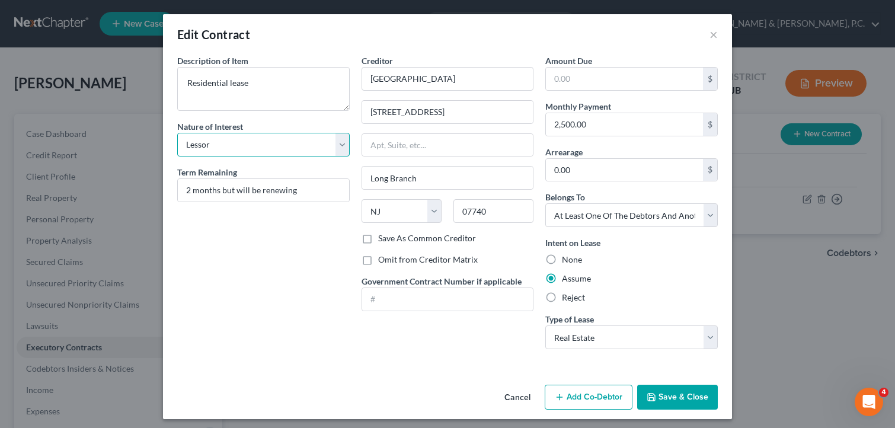
click at [318, 141] on select "Select Purchaser Agent Lessor Lessee" at bounding box center [263, 145] width 172 height 24
click at [177, 133] on select "Select Purchaser Agent Lessor Lessee" at bounding box center [263, 145] width 172 height 24
click at [664, 214] on select "Select Debtor 1 Only Debtor 2 Only Debtor 1 And Debtor 2 Only At Least One Of T…" at bounding box center [631, 215] width 172 height 24
click at [545, 203] on select "Select Debtor 1 Only Debtor 2 Only Debtor 1 And Debtor 2 Only At Least One Of T…" at bounding box center [631, 215] width 172 height 24
click at [425, 144] on input "text" at bounding box center [447, 145] width 171 height 23
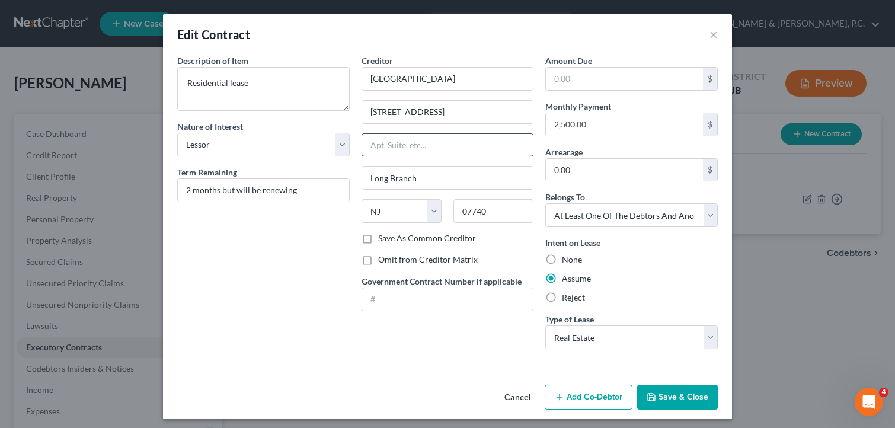
type input "8"
click at [591, 396] on button "Add Co-Debtor" at bounding box center [589, 397] width 88 height 25
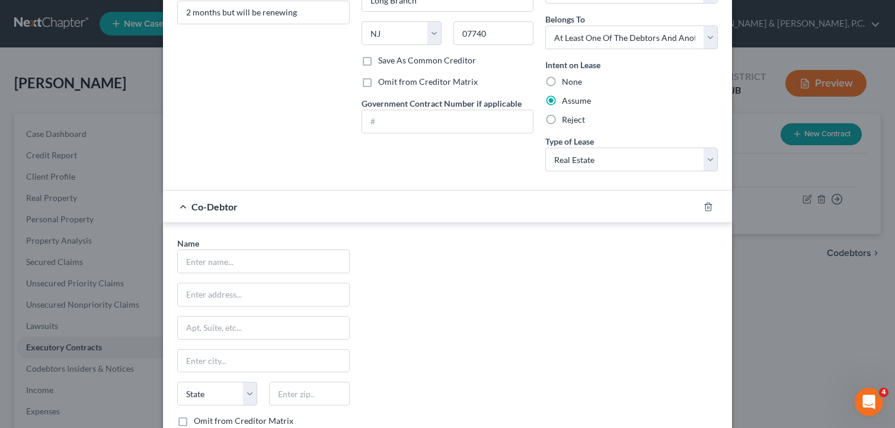
scroll to position [282, 0]
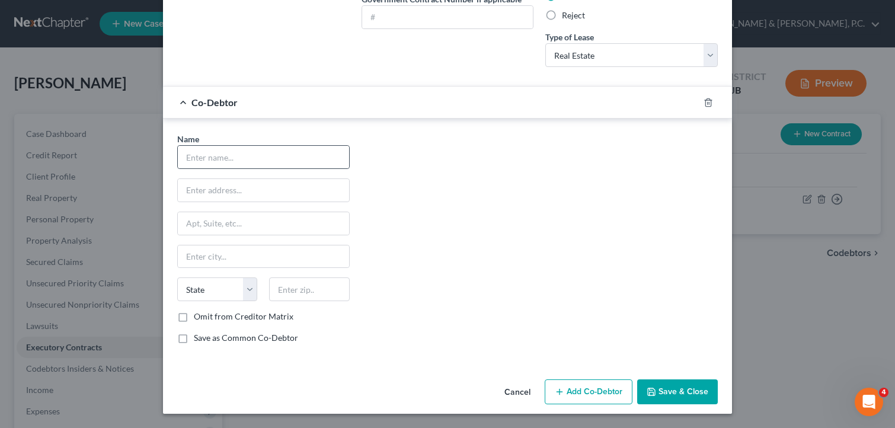
click at [222, 169] on div at bounding box center [263, 157] width 172 height 24
click at [215, 158] on input "text" at bounding box center [263, 157] width 171 height 23
type input "[PERSON_NAME]"
click at [225, 188] on input "text" at bounding box center [263, 190] width 171 height 23
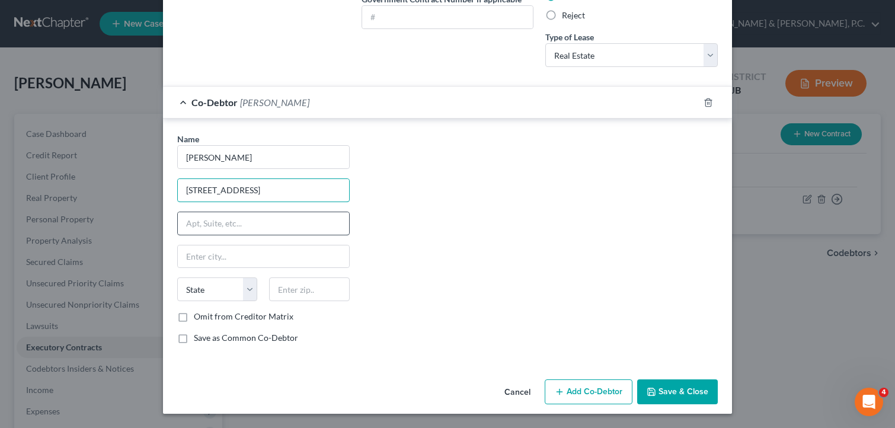
type input "[STREET_ADDRESS]"
click at [280, 216] on input "text" at bounding box center [263, 223] width 171 height 23
type input "8"
click at [280, 197] on input "[STREET_ADDRESS]" at bounding box center [263, 190] width 171 height 23
type input "[STREET_ADDRESS]"
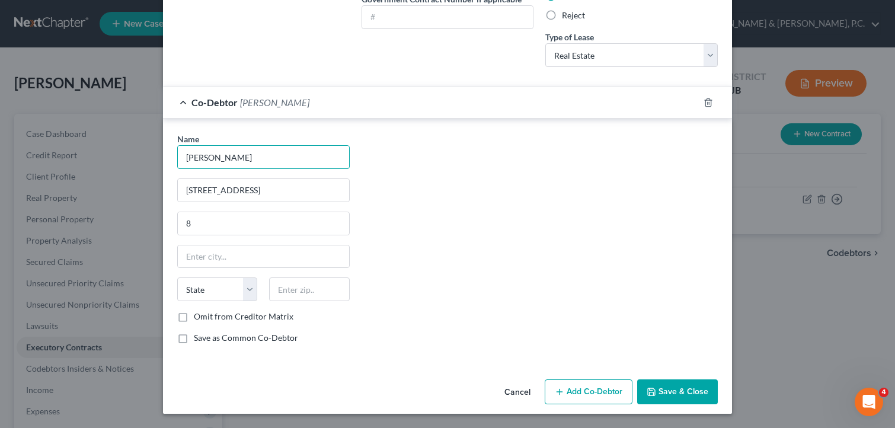
drag, startPoint x: 283, startPoint y: 156, endPoint x: -17, endPoint y: 108, distance: 304.3
click at [0, 108] on html "Home New Case Client Portal [PERSON_NAME] [PERSON_NAME] & [PERSON_NAME], P.C. […" at bounding box center [447, 315] width 895 height 630
type input "[PERSON_NAME]"
drag, startPoint x: 254, startPoint y: 190, endPoint x: -103, endPoint y: 142, distance: 359.3
click at [0, 142] on html "Home New Case Client Portal [PERSON_NAME] [PERSON_NAME] & [PERSON_NAME], P.C. […" at bounding box center [447, 315] width 895 height 630
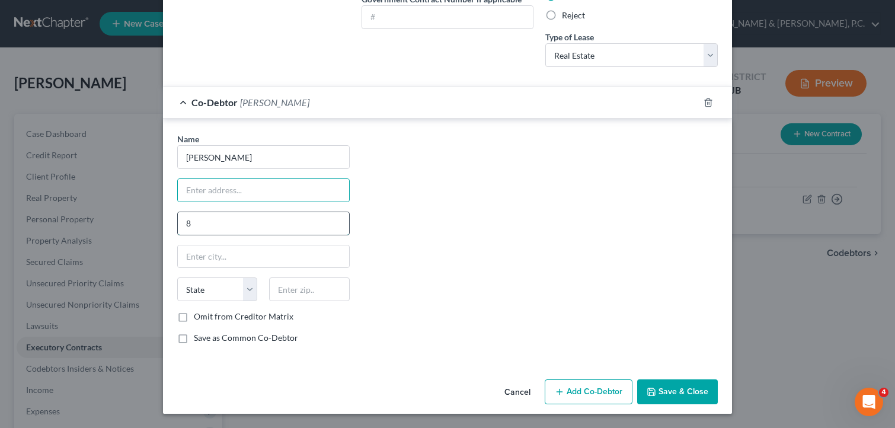
click at [199, 224] on input "8" at bounding box center [263, 223] width 171 height 23
click at [202, 194] on input "text" at bounding box center [263, 190] width 171 height 23
drag, startPoint x: 233, startPoint y: 191, endPoint x: 260, endPoint y: 173, distance: 32.0
click at [235, 189] on input "[STREET_ADDRESS]" at bounding box center [263, 190] width 171 height 23
type input "[STREET_ADDRESS]"
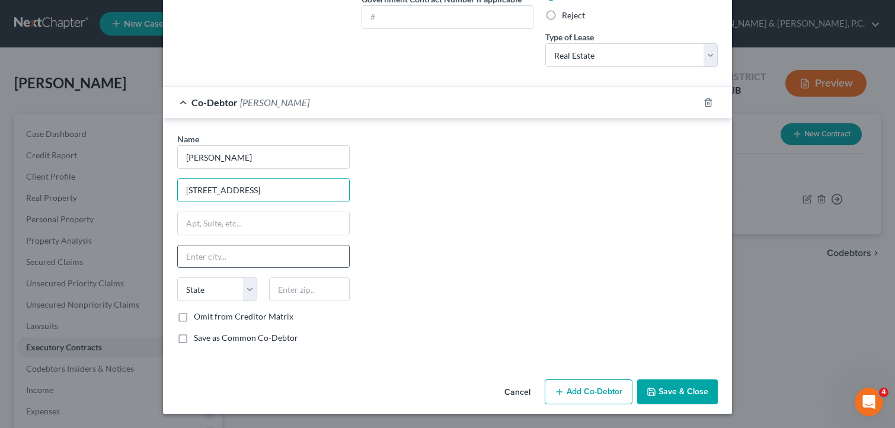
click at [223, 253] on input "text" at bounding box center [263, 256] width 171 height 23
type input "[GEOGRAPHIC_DATA]"
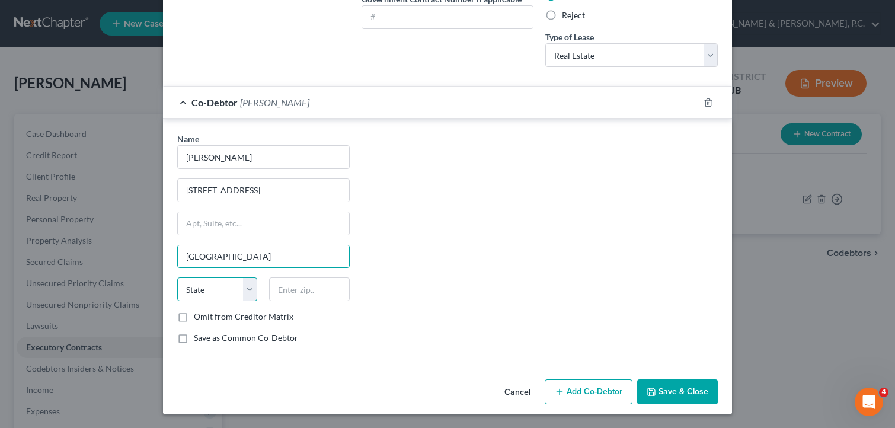
click at [228, 284] on select "State [US_STATE] AK AR AZ CA CO CT DE DC [GEOGRAPHIC_DATA] [GEOGRAPHIC_DATA] GU…" at bounding box center [217, 289] width 80 height 24
select select "9"
click at [177, 277] on select "State [US_STATE] AK AR AZ CA CO CT DE DC [GEOGRAPHIC_DATA] [GEOGRAPHIC_DATA] GU…" at bounding box center [217, 289] width 80 height 24
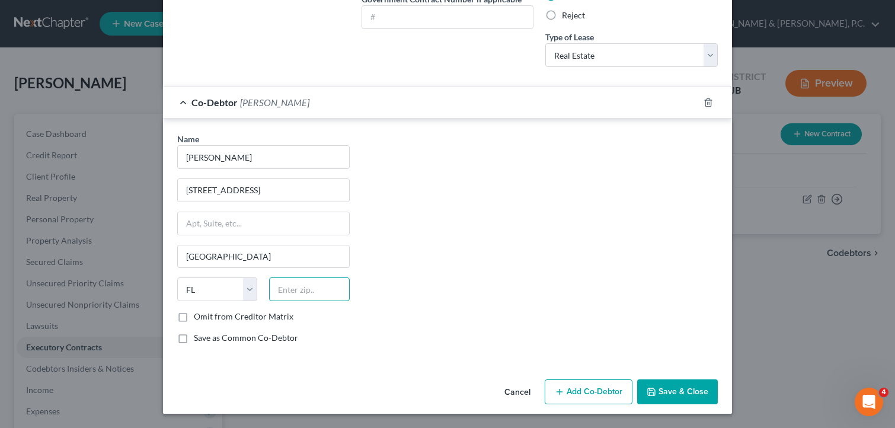
click at [295, 290] on input "text" at bounding box center [309, 289] width 80 height 24
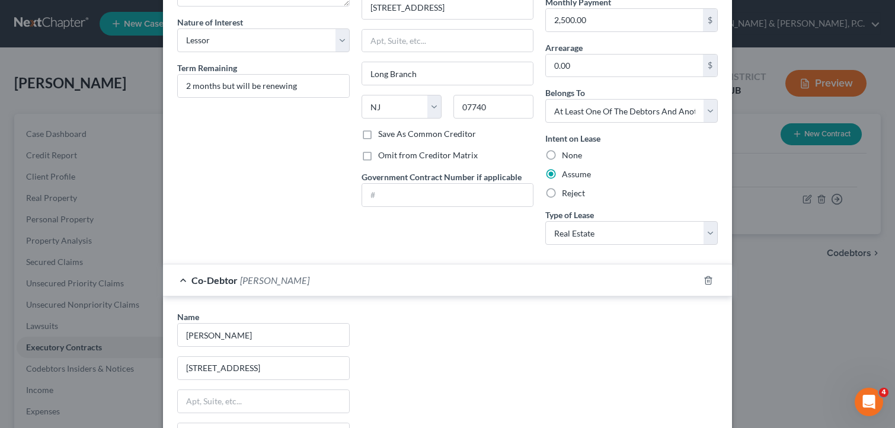
scroll to position [45, 0]
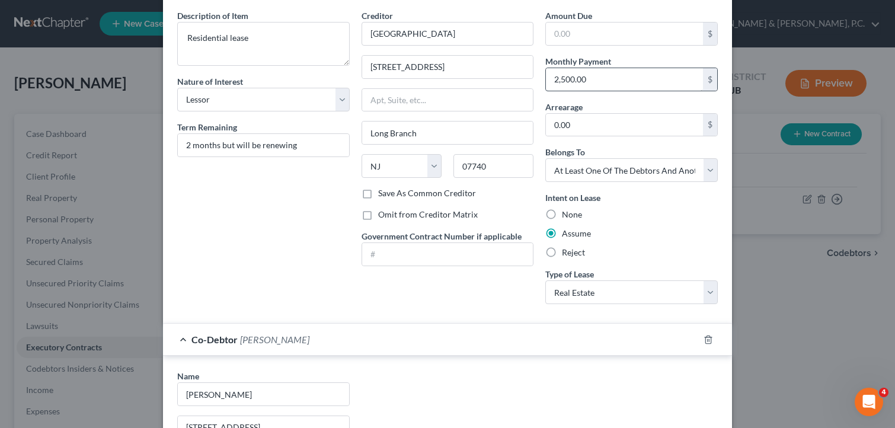
type input "33954"
click at [565, 78] on input "2,500.00" at bounding box center [624, 79] width 157 height 23
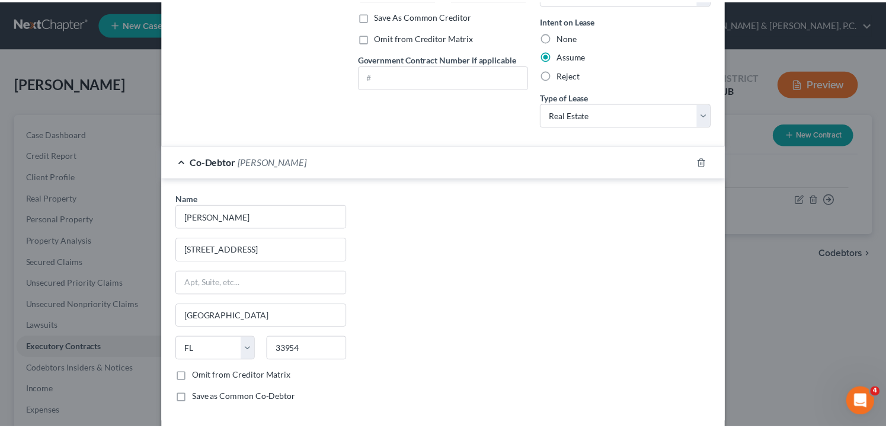
scroll to position [282, 0]
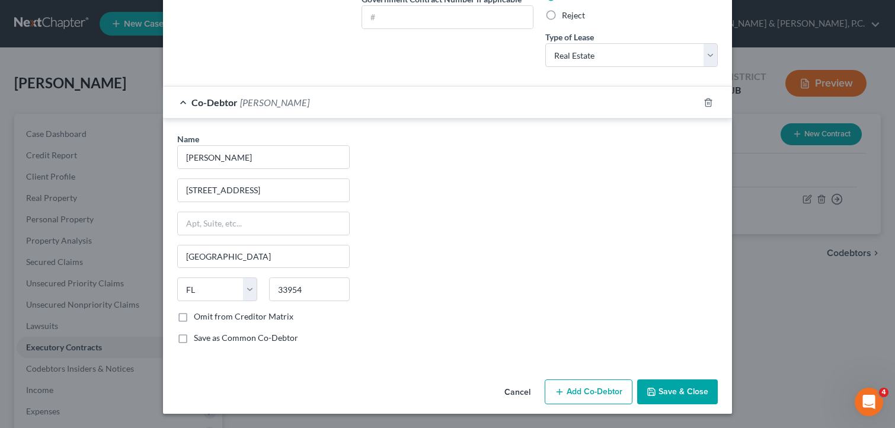
type input "2,580"
click at [667, 386] on button "Save & Close" at bounding box center [677, 391] width 81 height 25
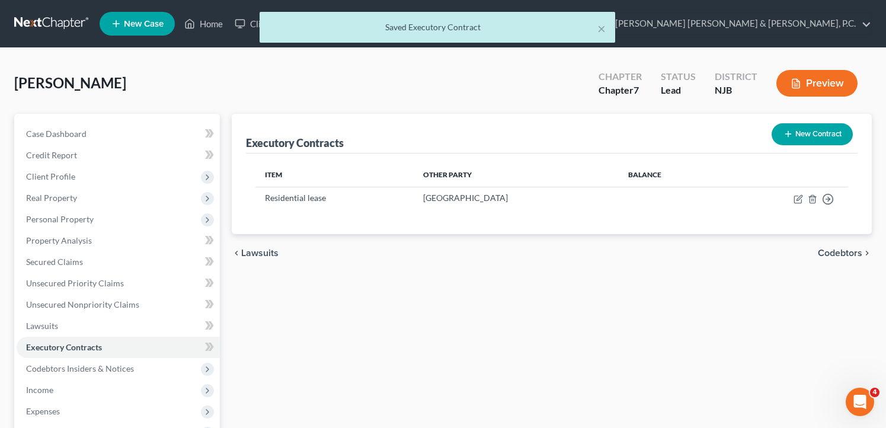
click at [850, 252] on span "Codebtors" at bounding box center [840, 252] width 44 height 9
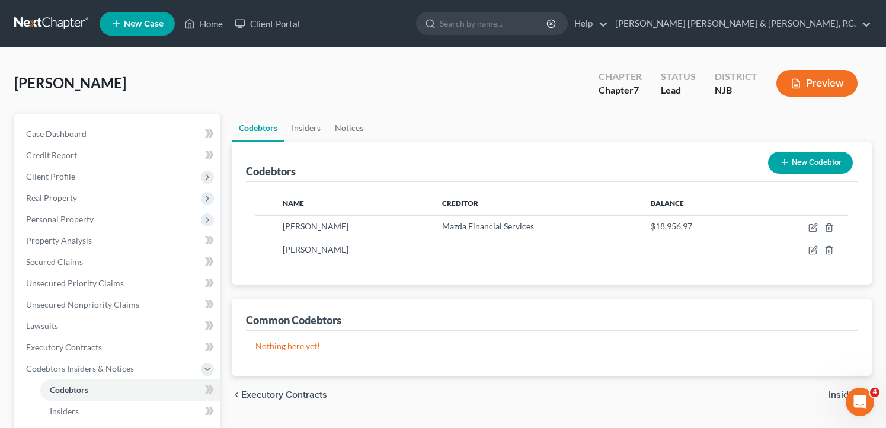
scroll to position [59, 0]
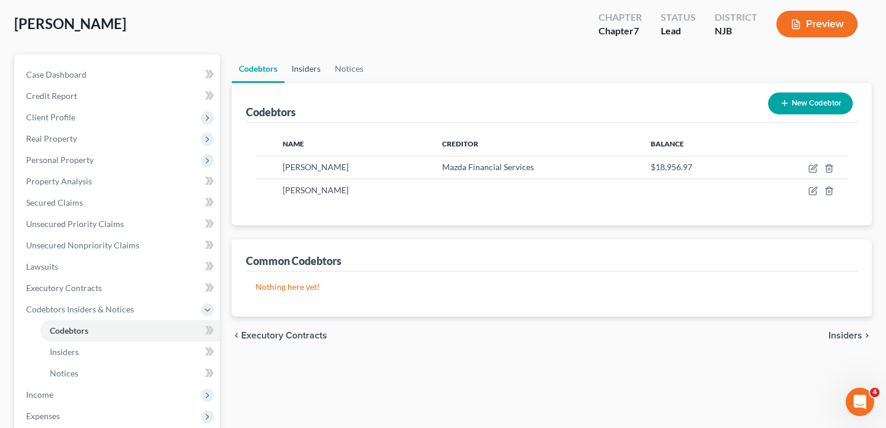
click at [307, 69] on link "Insiders" at bounding box center [305, 69] width 43 height 28
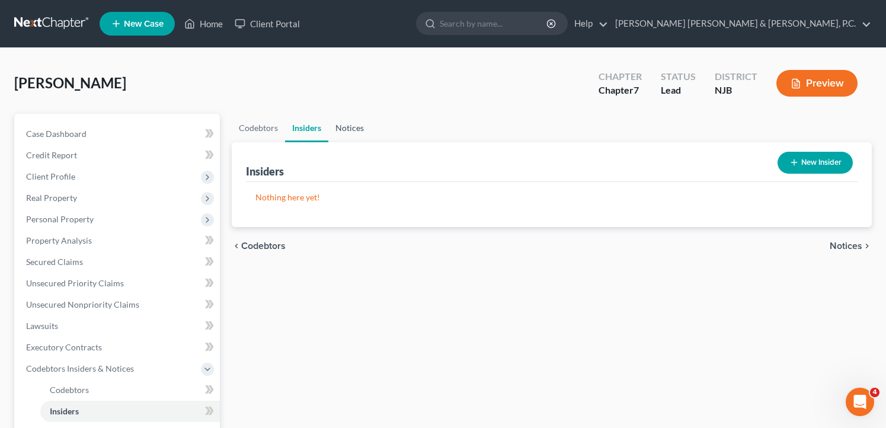
click at [357, 128] on link "Notices" at bounding box center [349, 128] width 43 height 28
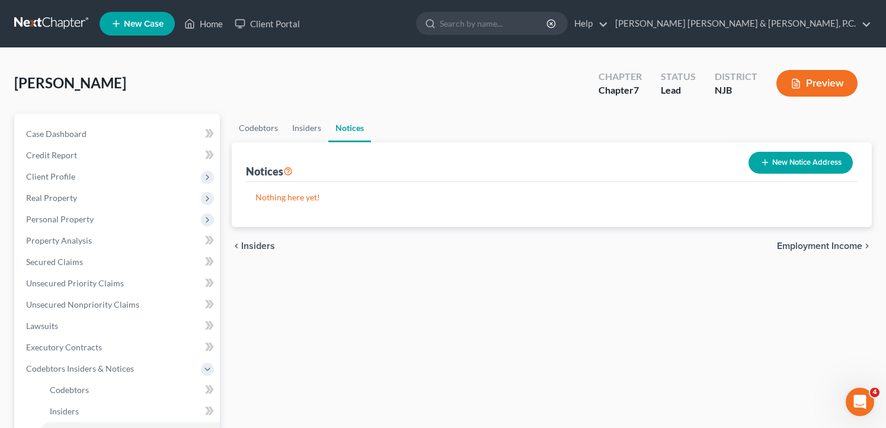
click at [801, 252] on div "chevron_left Insiders Employment Income chevron_right" at bounding box center [552, 246] width 640 height 38
click at [801, 245] on span "Employment Income" at bounding box center [819, 245] width 85 height 9
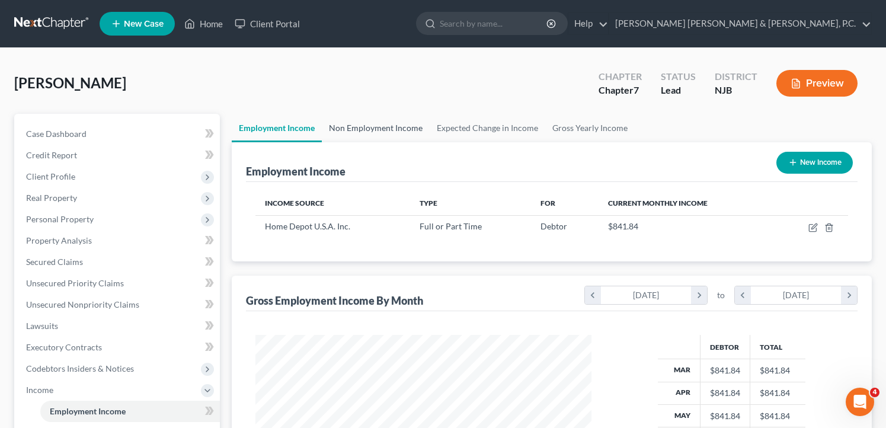
click at [395, 129] on link "Non Employment Income" at bounding box center [376, 128] width 108 height 28
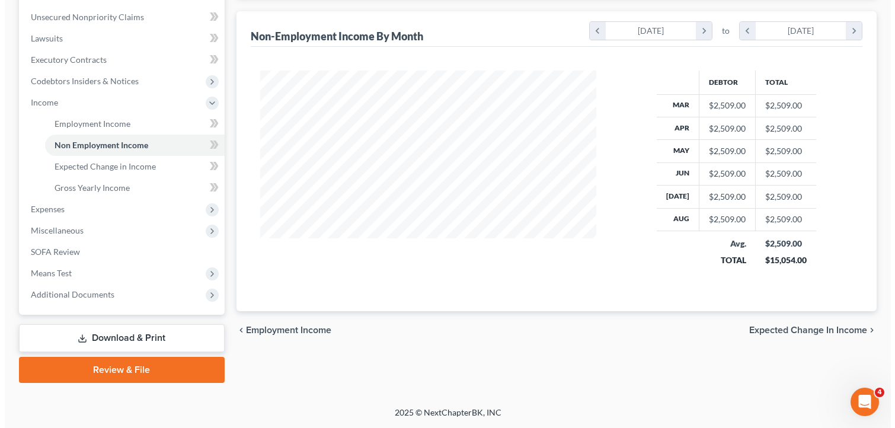
scroll to position [50, 0]
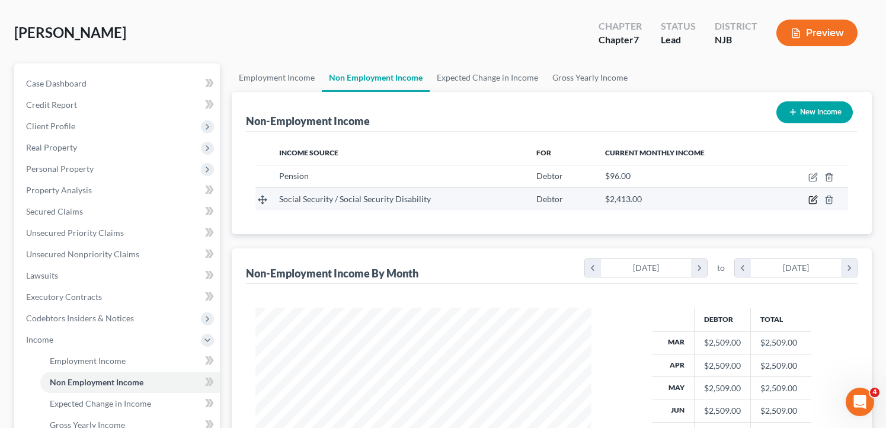
click at [811, 200] on icon "button" at bounding box center [812, 199] width 9 height 9
select select "4"
select select "0"
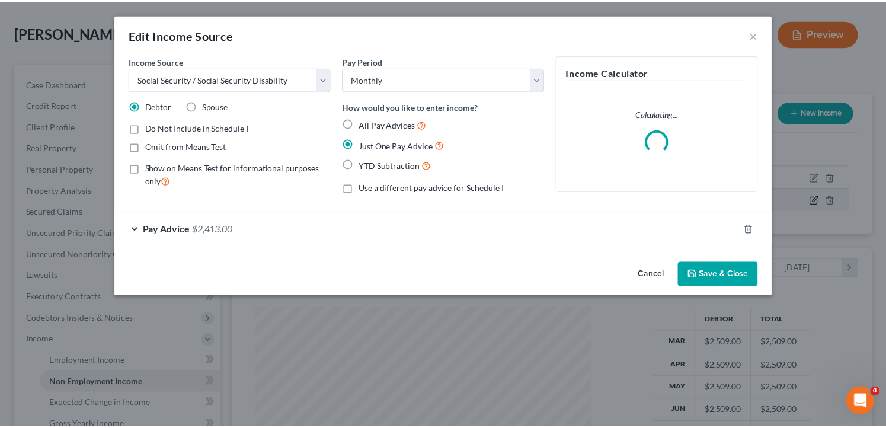
scroll to position [213, 364]
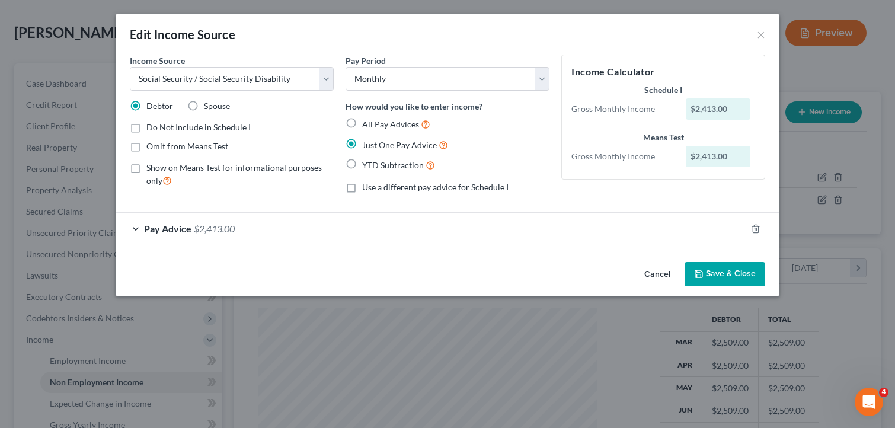
click at [744, 274] on button "Save & Close" at bounding box center [724, 274] width 81 height 25
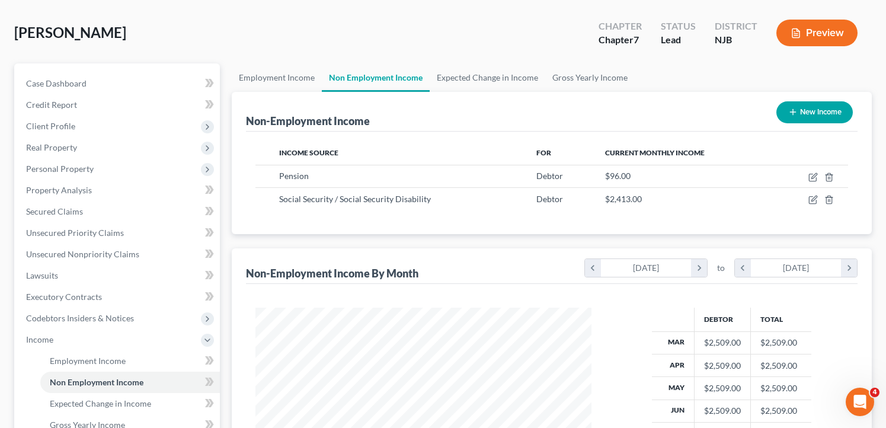
scroll to position [287, 0]
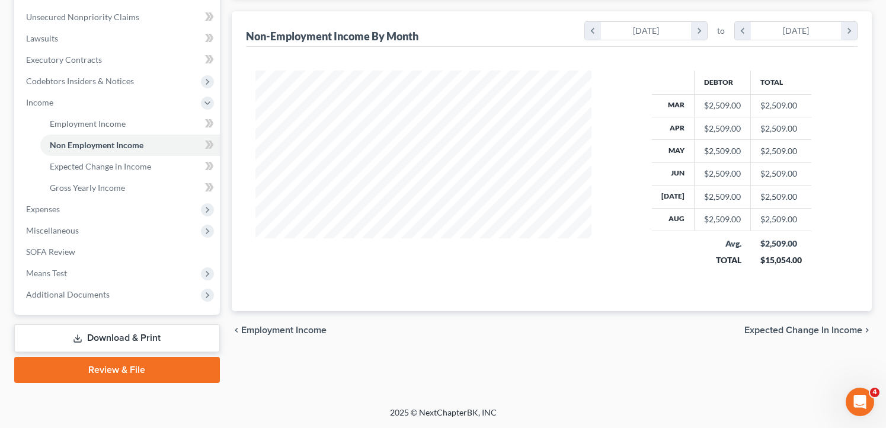
click at [820, 330] on span "Expected Change in Income" at bounding box center [803, 329] width 118 height 9
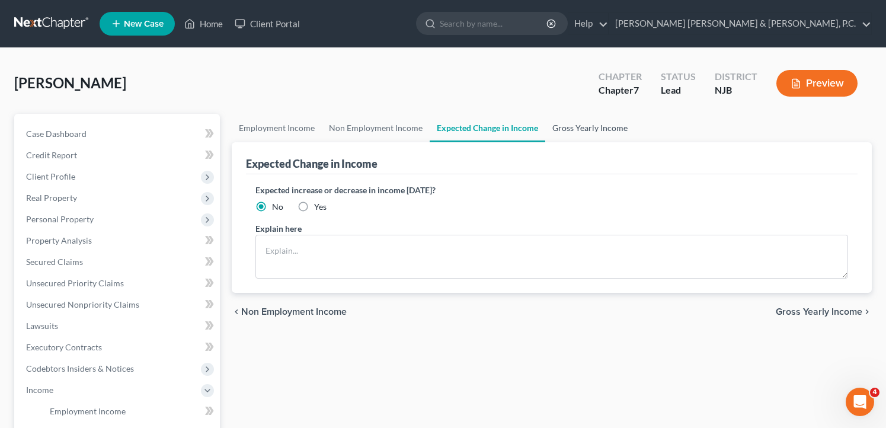
click at [569, 133] on link "Gross Yearly Income" at bounding box center [589, 128] width 89 height 28
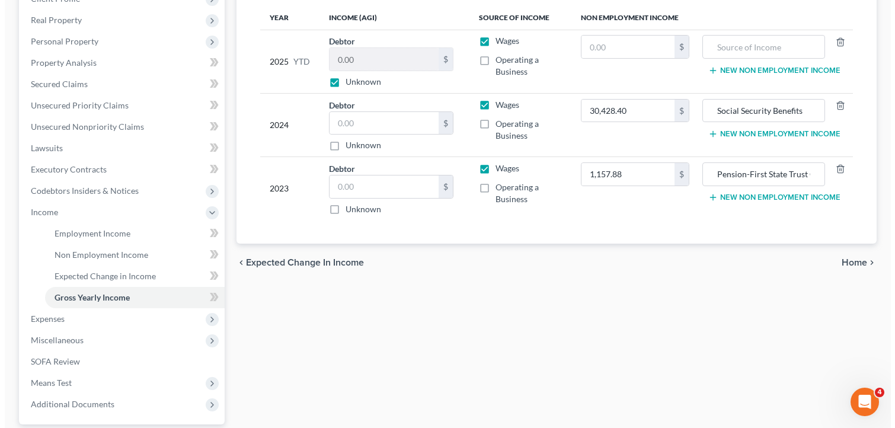
scroll to position [119, 0]
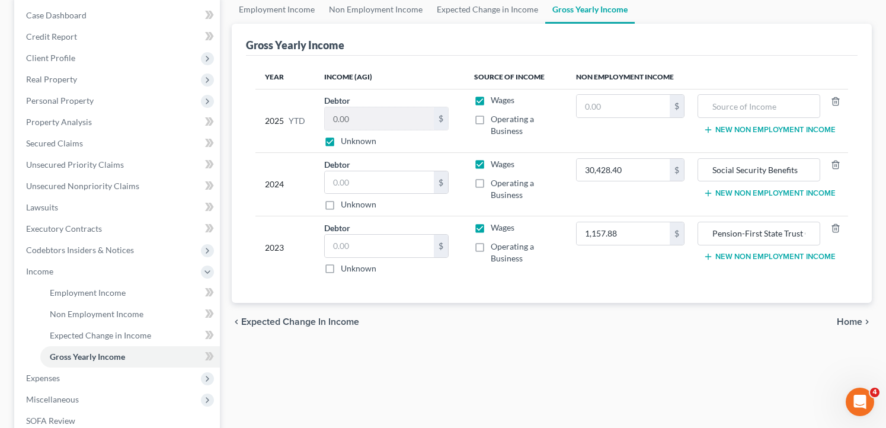
click at [850, 321] on span "Home" at bounding box center [849, 321] width 25 height 9
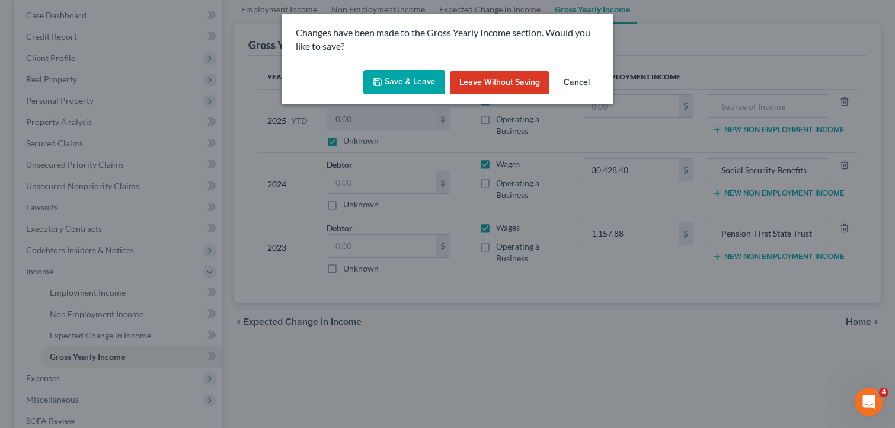
click at [386, 77] on button "Save & Leave" at bounding box center [404, 82] width 82 height 25
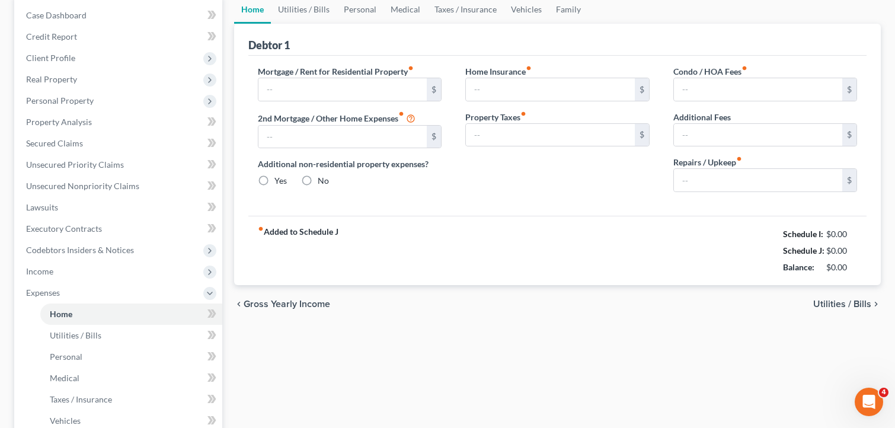
type input "2,585.00"
type input "0.00"
radio input "true"
type input "0.00"
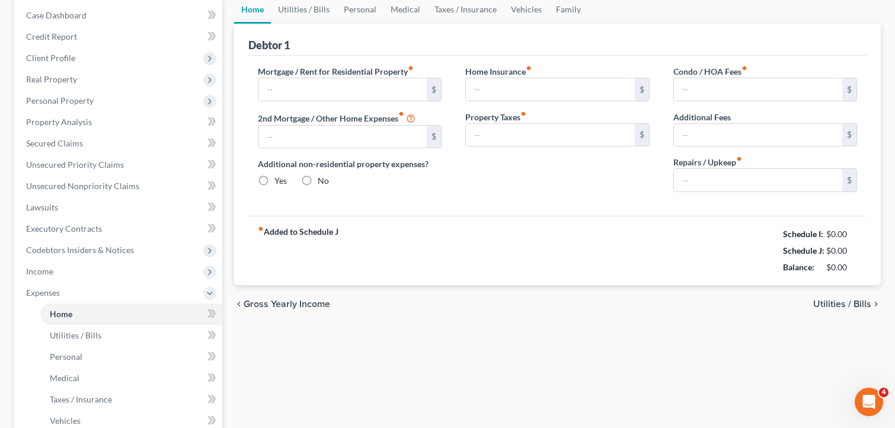
type input "0.00"
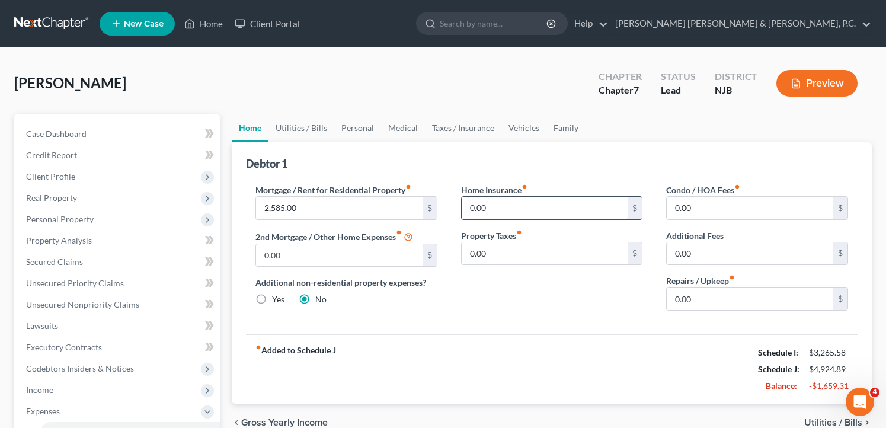
click at [521, 211] on input "0.00" at bounding box center [545, 208] width 167 height 23
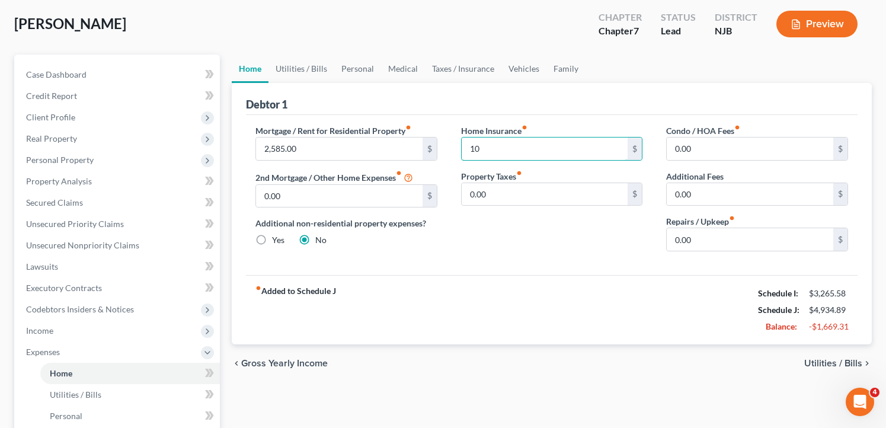
type input "10"
click at [849, 364] on span "Utilities / Bills" at bounding box center [833, 363] width 58 height 9
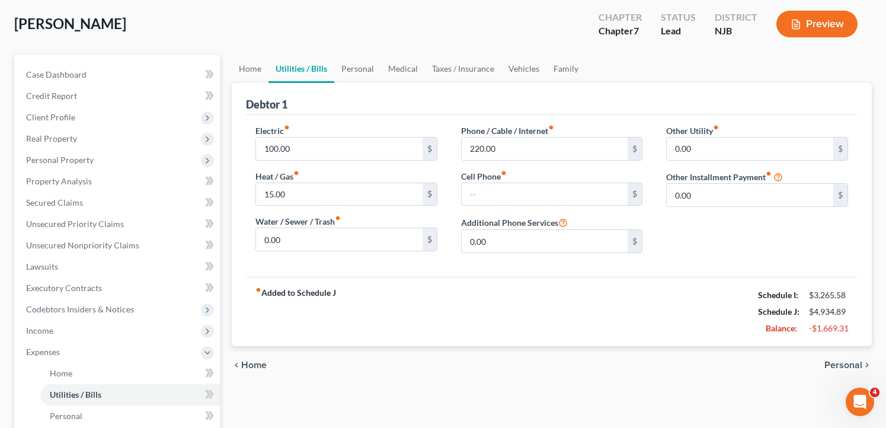
scroll to position [119, 0]
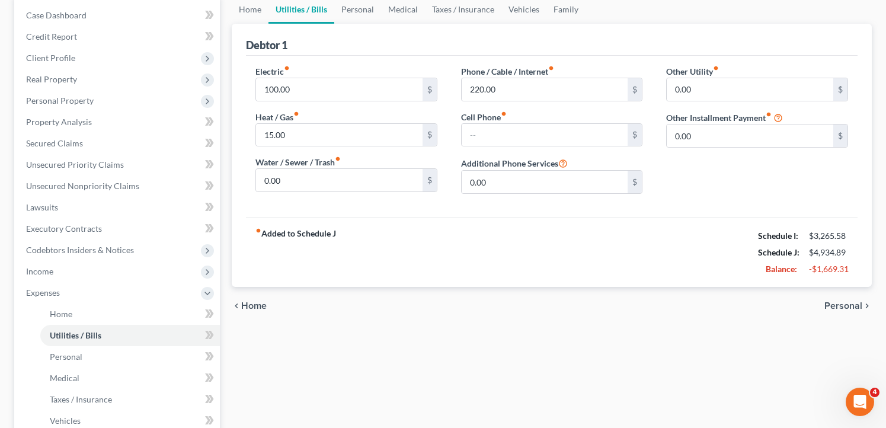
click at [848, 305] on span "Personal" at bounding box center [843, 305] width 38 height 9
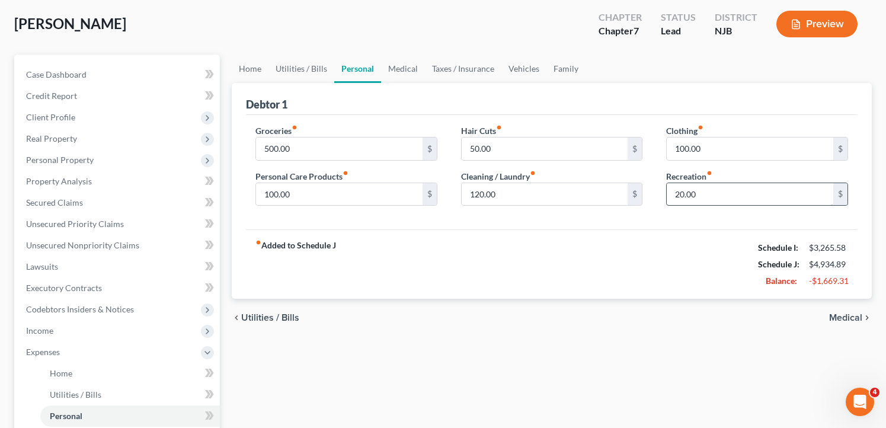
scroll to position [119, 0]
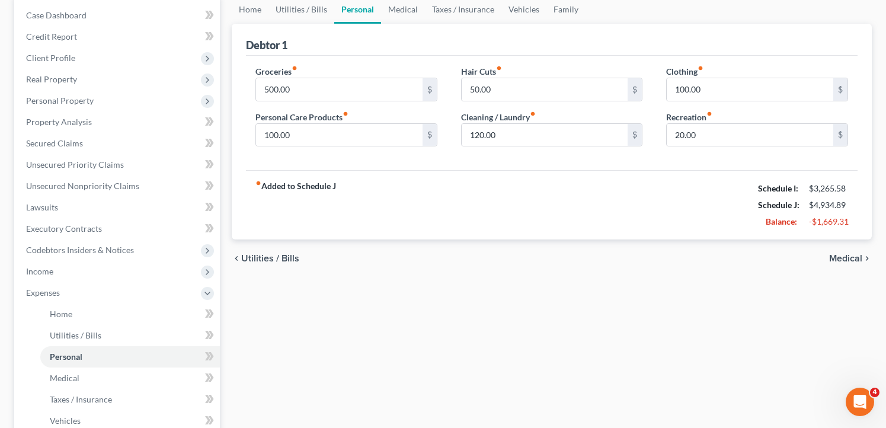
click at [844, 261] on span "Medical" at bounding box center [845, 258] width 33 height 9
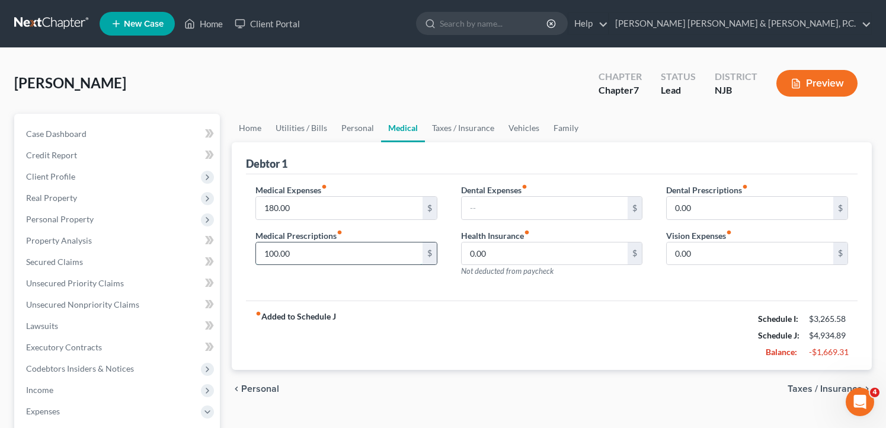
click at [368, 247] on input "100.00" at bounding box center [339, 253] width 167 height 23
type input "100"
click at [478, 206] on input "text" at bounding box center [545, 208] width 167 height 23
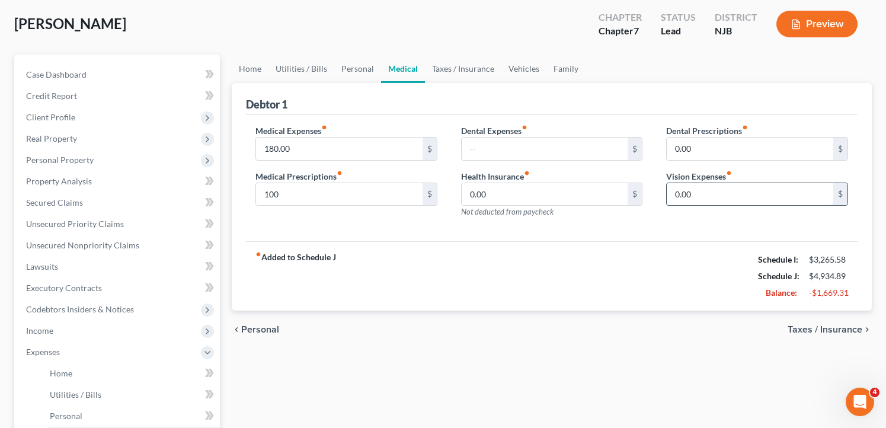
click at [722, 194] on input "0.00" at bounding box center [750, 194] width 167 height 23
click at [708, 227] on div "Dental Prescriptions fiber_manual_record 0.00 $ Vision Expenses fiber_manual_re…" at bounding box center [757, 175] width 206 height 103
click at [705, 187] on input "0.00" at bounding box center [750, 194] width 167 height 23
type input "3"
type input "25"
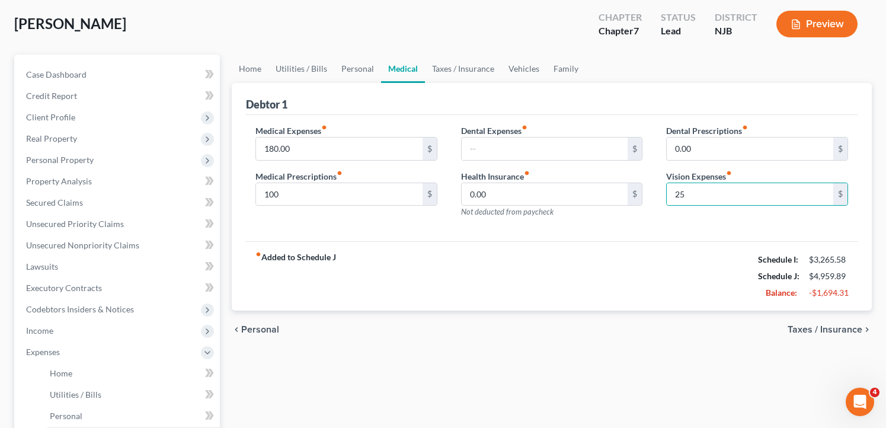
click at [846, 329] on span "Taxes / Insurance" at bounding box center [825, 329] width 75 height 9
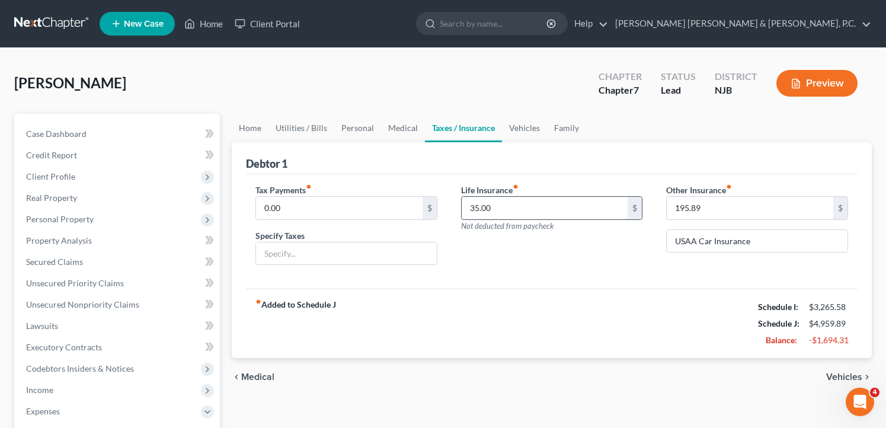
click at [511, 207] on input "35.00" at bounding box center [545, 208] width 167 height 23
type input "3"
click at [580, 210] on input "40" at bounding box center [545, 208] width 167 height 23
type input "4"
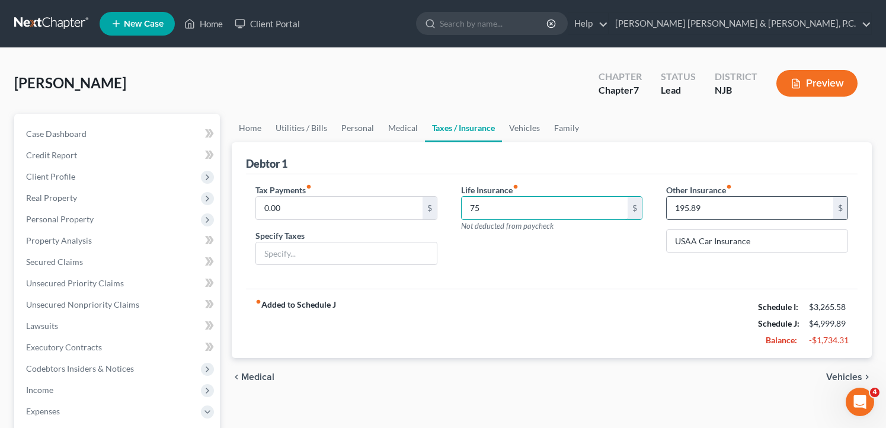
type input "75"
click at [736, 211] on input "195.89" at bounding box center [750, 208] width 167 height 23
click at [856, 375] on span "Vehicles" at bounding box center [844, 376] width 36 height 9
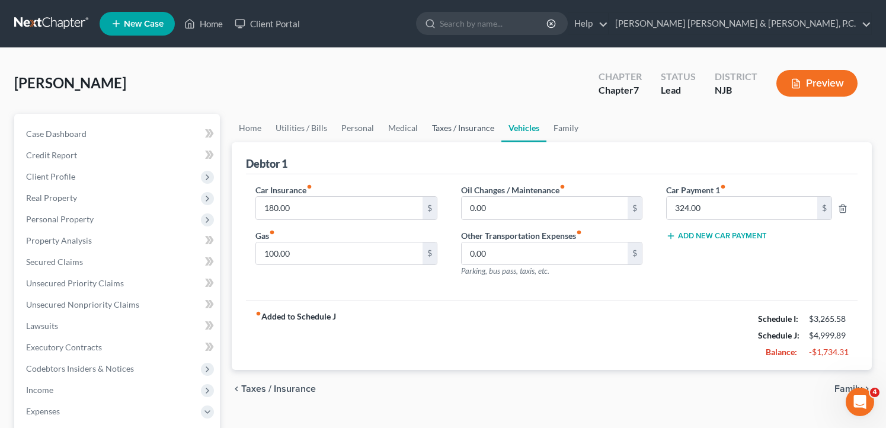
click at [446, 129] on link "Taxes / Insurance" at bounding box center [463, 128] width 76 height 28
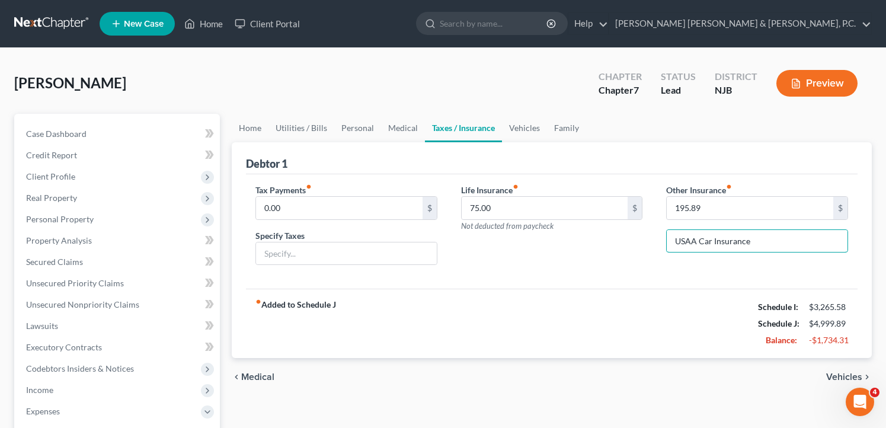
drag, startPoint x: 789, startPoint y: 243, endPoint x: 597, endPoint y: 226, distance: 193.4
click at [590, 241] on div "Tax Payments fiber_manual_record 0.00 $ Specify Taxes Life Insurance fiber_manu…" at bounding box center [552, 229] width 616 height 91
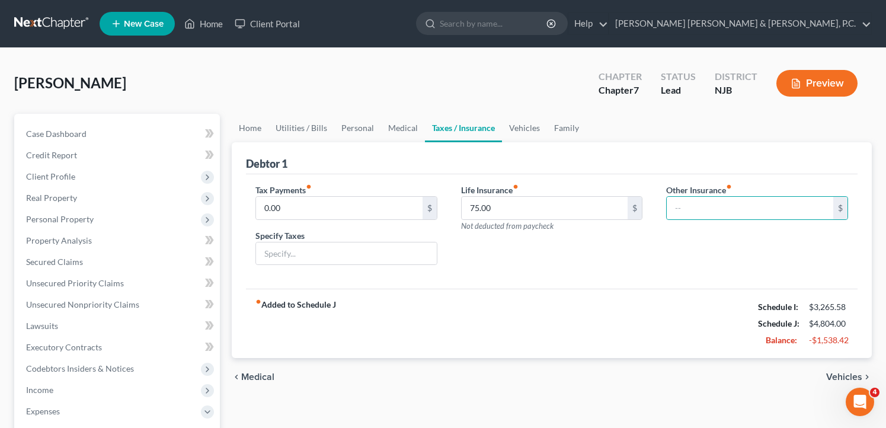
click at [846, 379] on span "Vehicles" at bounding box center [844, 376] width 36 height 9
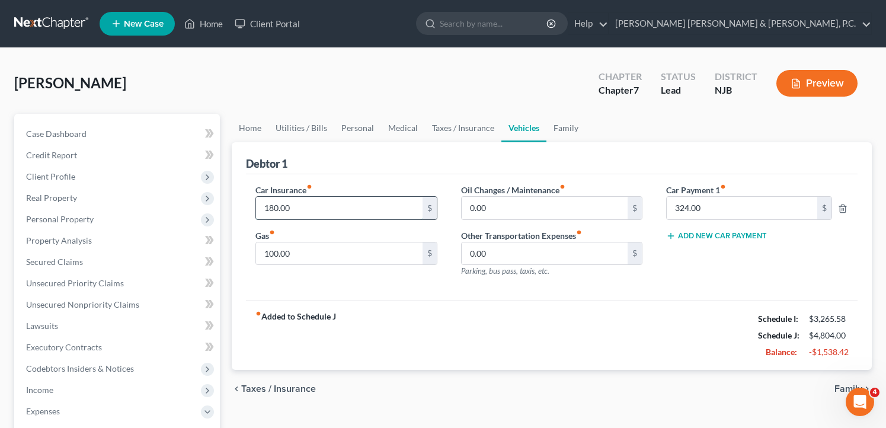
click at [371, 208] on input "180.00" at bounding box center [339, 208] width 167 height 23
paste input "USAA Car Insurance"
type input "0"
type input "195.89"
click at [717, 204] on input "324.00" at bounding box center [742, 208] width 151 height 23
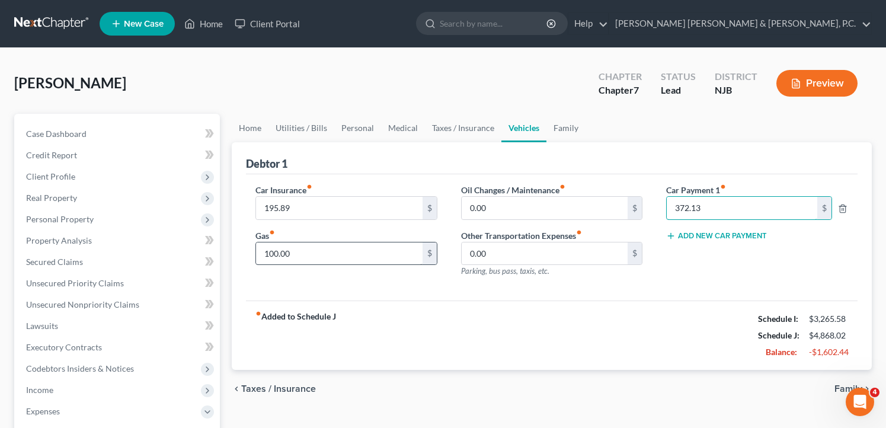
type input "372.13"
click at [396, 252] on input "100.00" at bounding box center [339, 253] width 167 height 23
type input "150"
click at [545, 256] on input "0.00" at bounding box center [545, 253] width 167 height 23
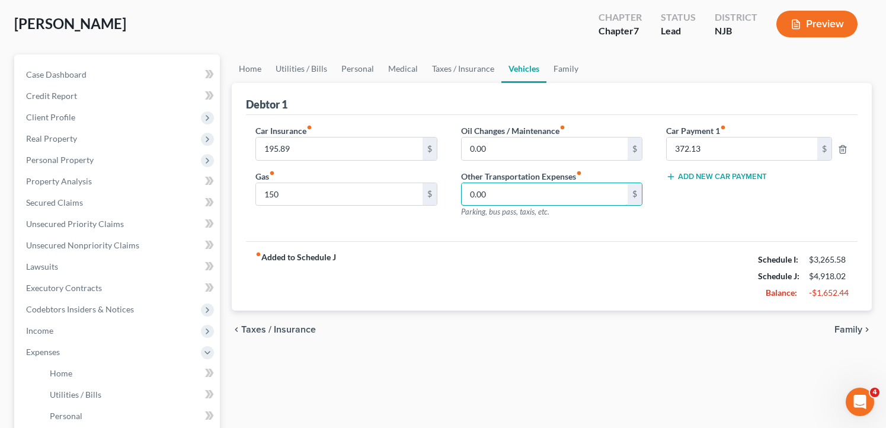
scroll to position [119, 0]
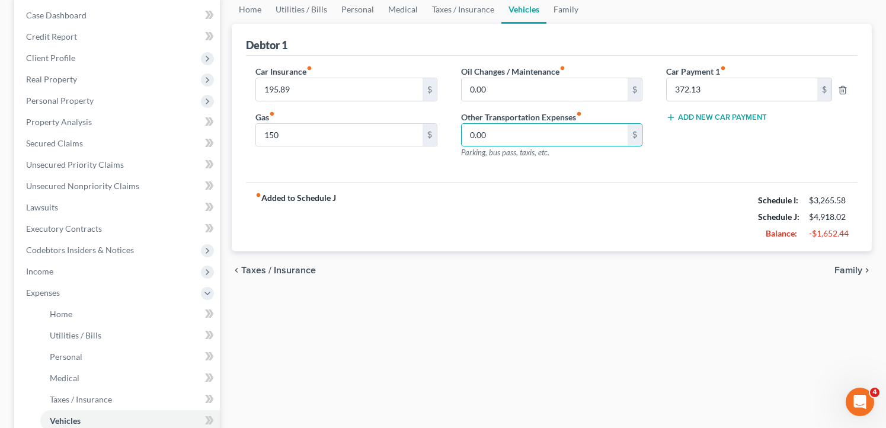
click at [855, 271] on span "Family" at bounding box center [848, 269] width 28 height 9
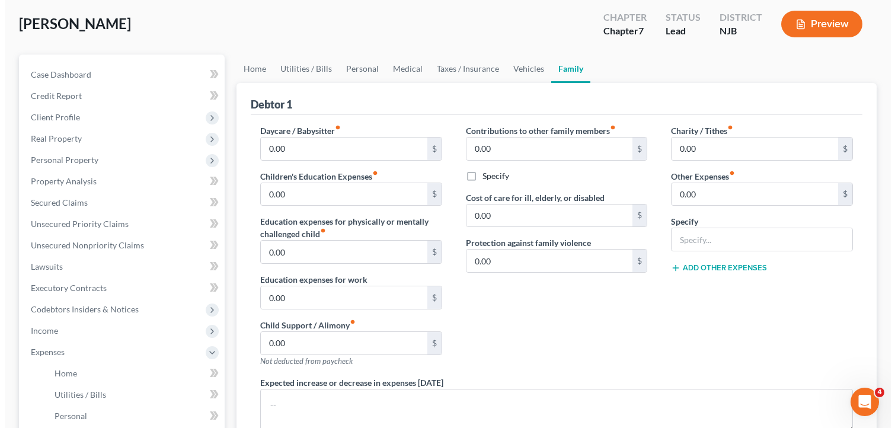
scroll to position [296, 0]
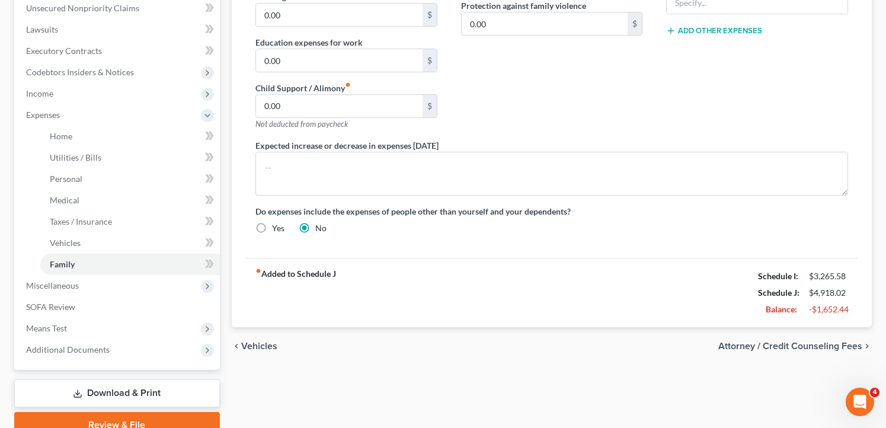
click at [840, 341] on span "Attorney / Credit Counseling Fees" at bounding box center [790, 345] width 144 height 9
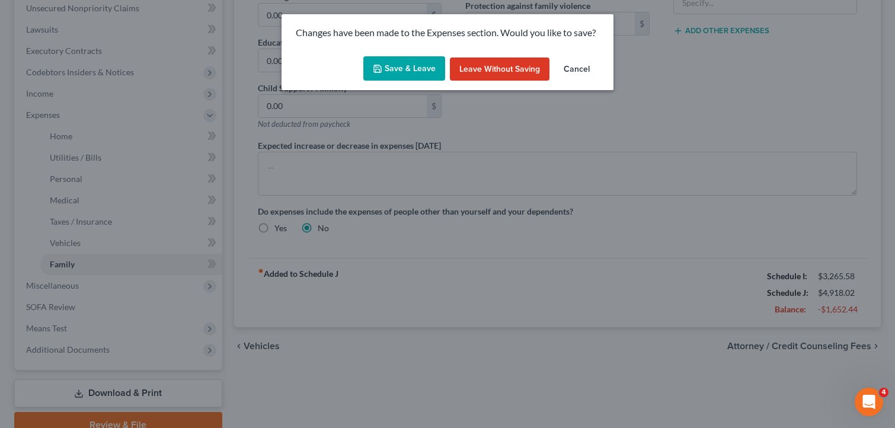
click at [382, 69] on icon "button" at bounding box center [377, 68] width 9 height 9
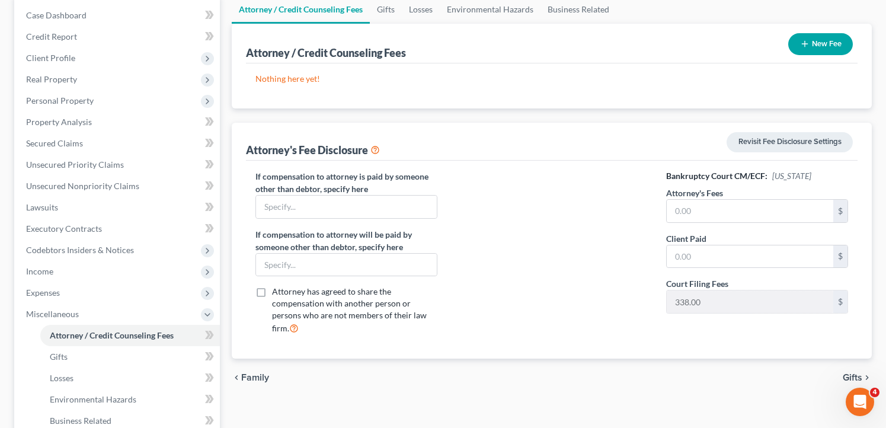
scroll to position [178, 0]
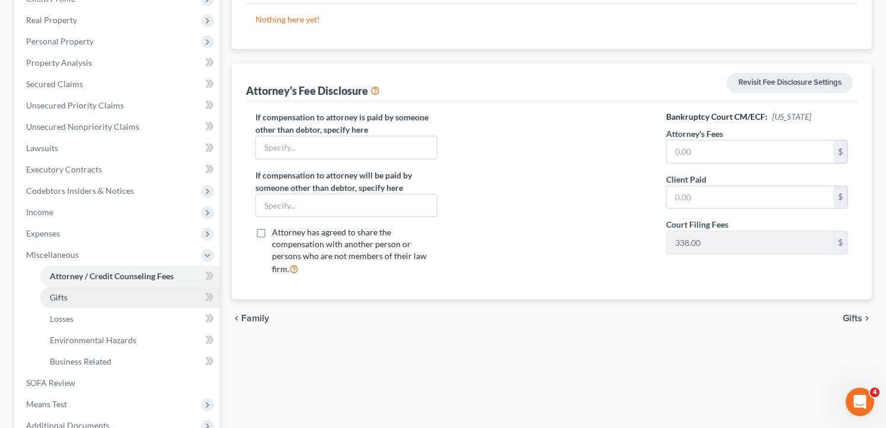
click at [66, 301] on span "Gifts" at bounding box center [59, 297] width 18 height 10
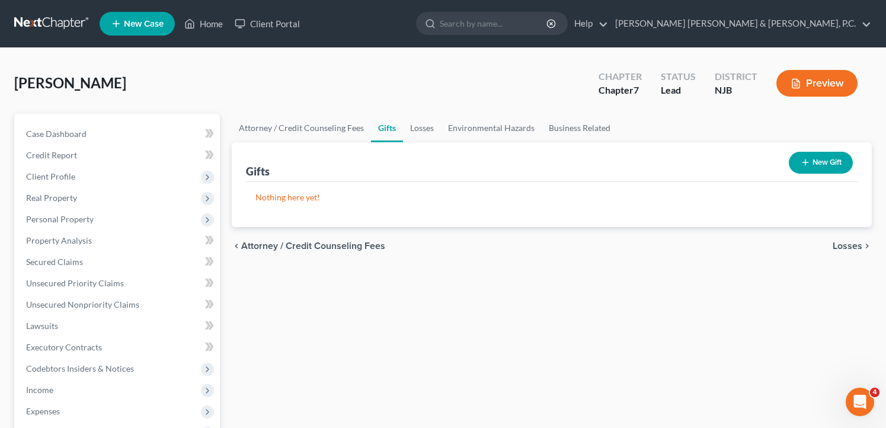
click at [815, 162] on button "New Gift" at bounding box center [821, 163] width 64 height 22
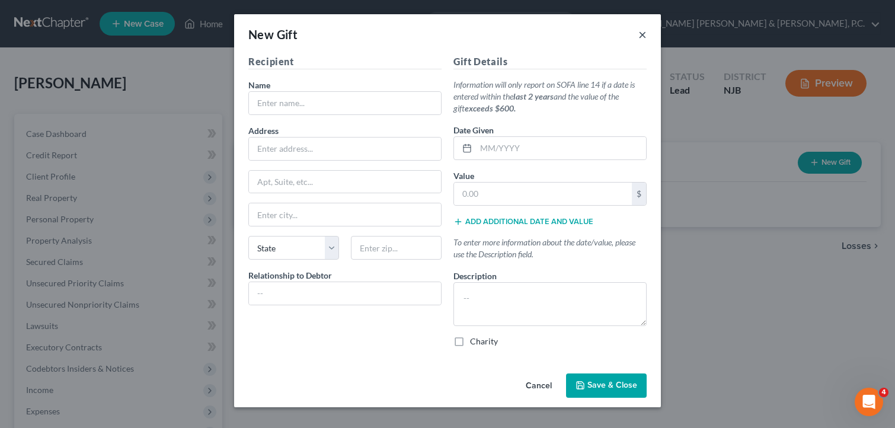
click at [643, 29] on button "×" at bounding box center [642, 34] width 8 height 14
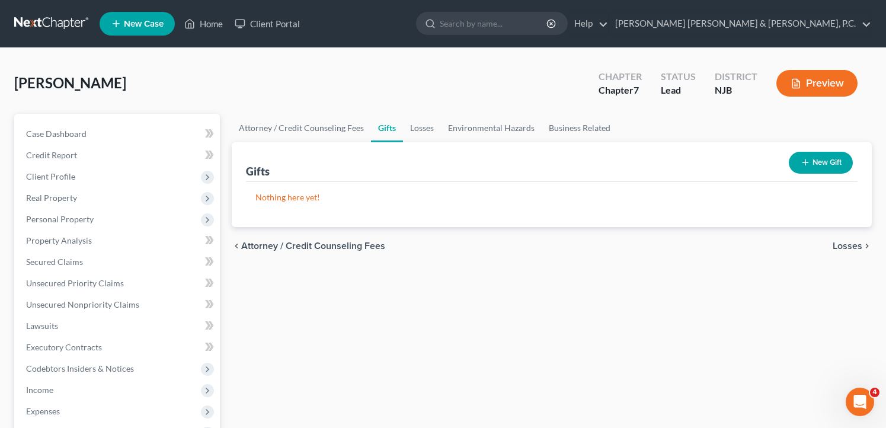
click at [854, 248] on span "Losses" at bounding box center [848, 245] width 30 height 9
click at [805, 156] on button "New Loss" at bounding box center [819, 163] width 68 height 22
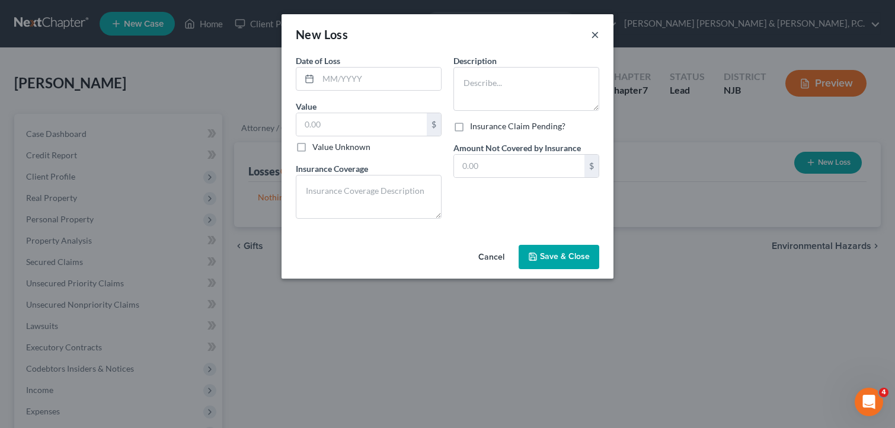
click at [591, 35] on button "×" at bounding box center [595, 34] width 8 height 14
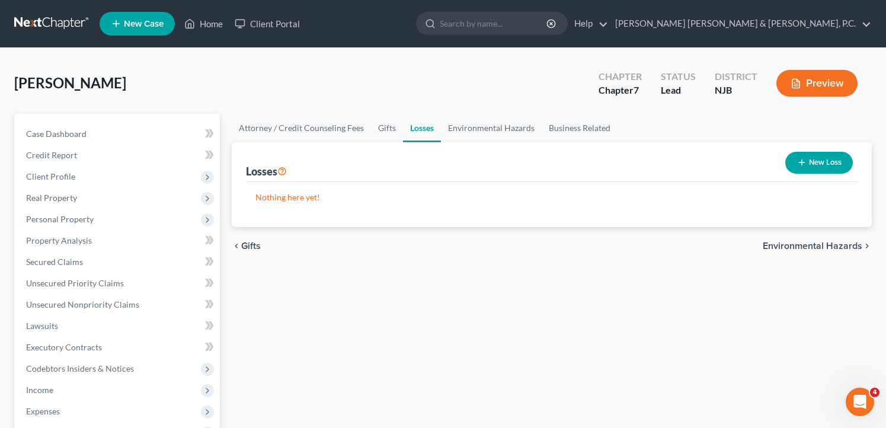
click at [846, 244] on span "Environmental Hazards" at bounding box center [813, 245] width 100 height 9
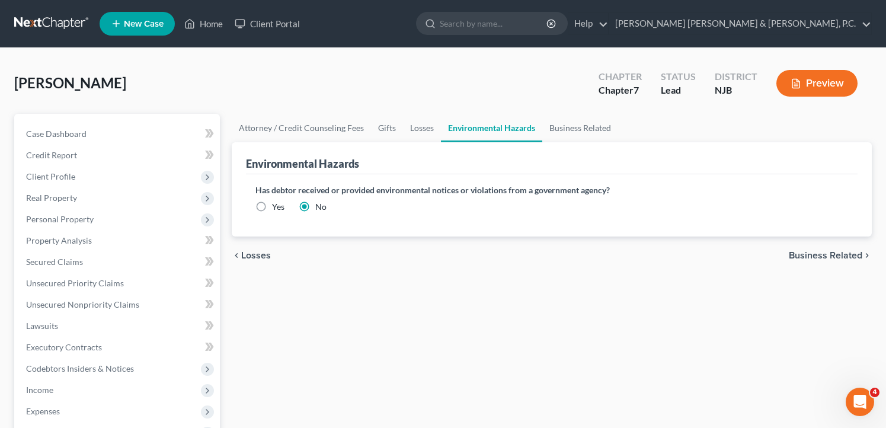
click at [809, 252] on span "Business Related" at bounding box center [825, 255] width 73 height 9
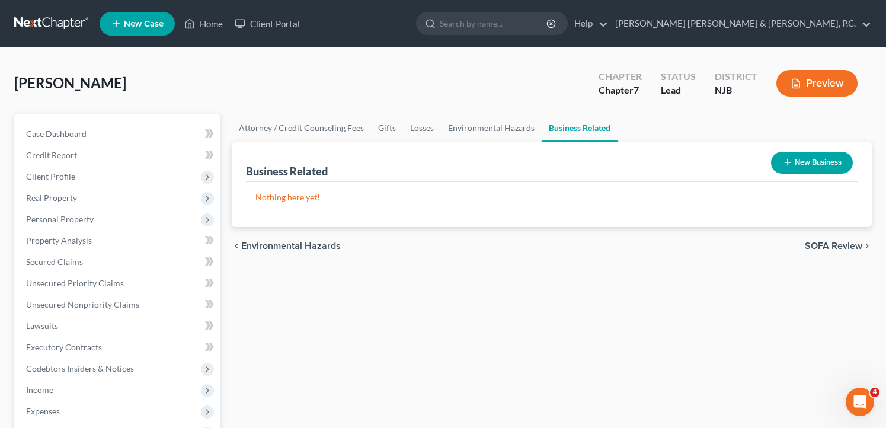
click at [846, 248] on span "SOFA Review" at bounding box center [833, 245] width 57 height 9
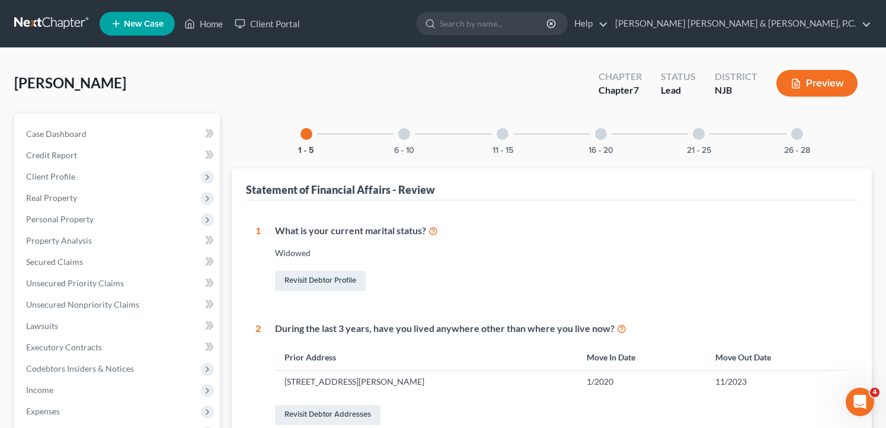
click at [408, 133] on div at bounding box center [404, 134] width 12 height 12
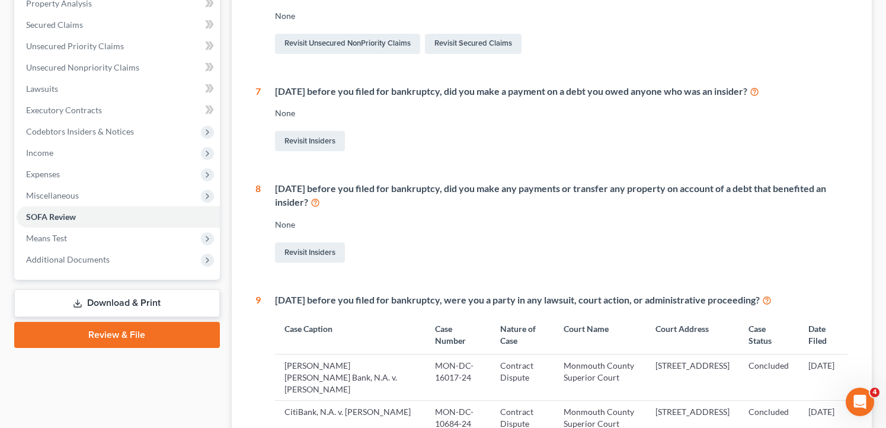
scroll to position [296, 0]
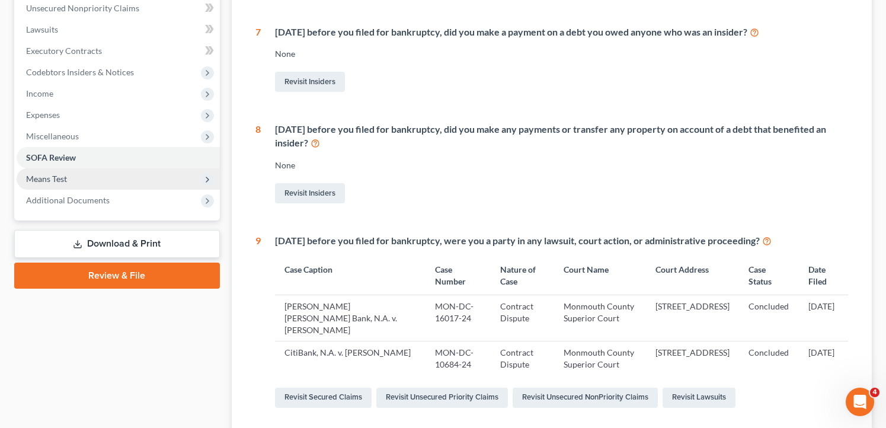
click at [63, 187] on span "Means Test" at bounding box center [118, 178] width 203 height 21
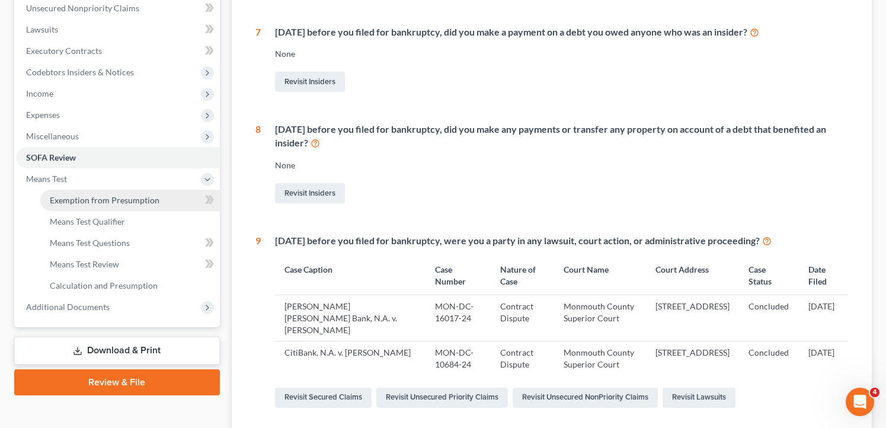
click at [91, 201] on span "Exemption from Presumption" at bounding box center [105, 200] width 110 height 10
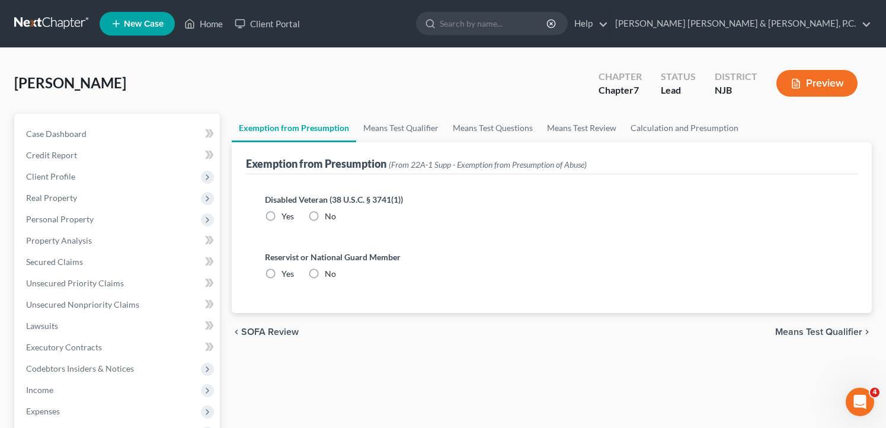
click at [325, 216] on label "No" at bounding box center [330, 216] width 11 height 12
click at [329, 216] on input "No" at bounding box center [333, 214] width 8 height 8
radio input "true"
click at [325, 269] on label "No" at bounding box center [330, 274] width 11 height 12
click at [329, 269] on input "No" at bounding box center [333, 272] width 8 height 8
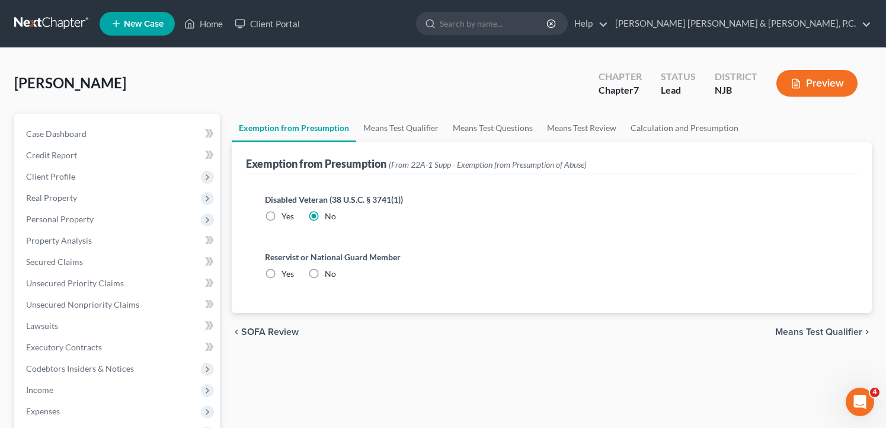
radio input "true"
click at [844, 330] on span "Means Test Qualifier" at bounding box center [818, 331] width 87 height 9
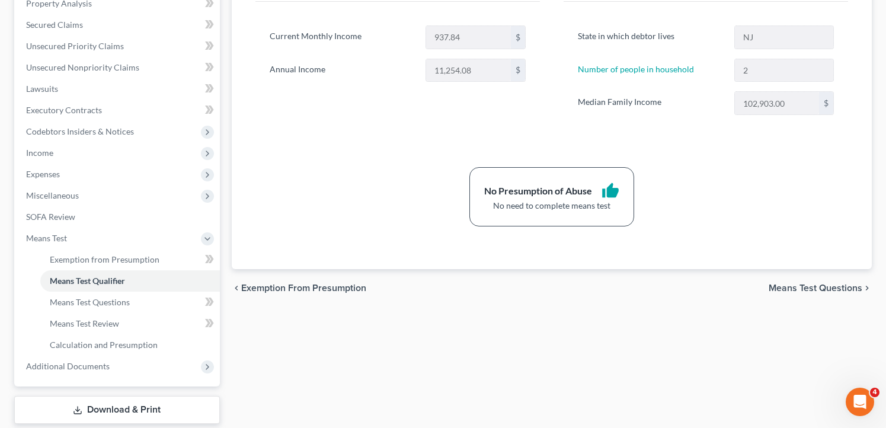
scroll to position [309, 0]
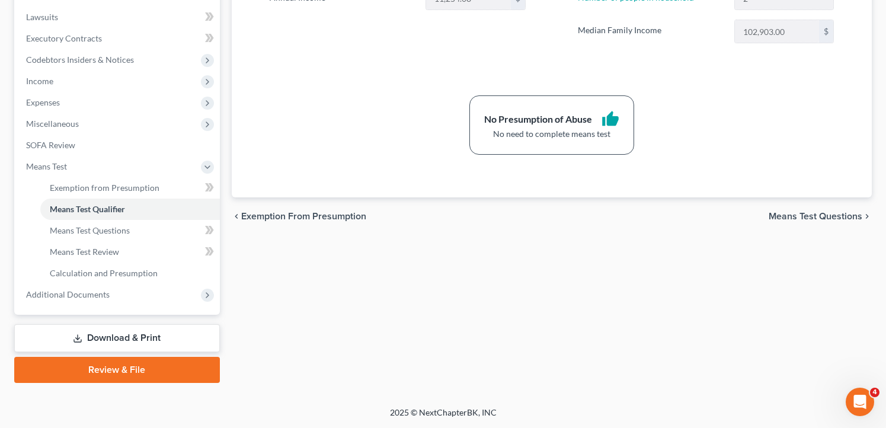
click at [783, 221] on span "Means Test Questions" at bounding box center [816, 216] width 94 height 9
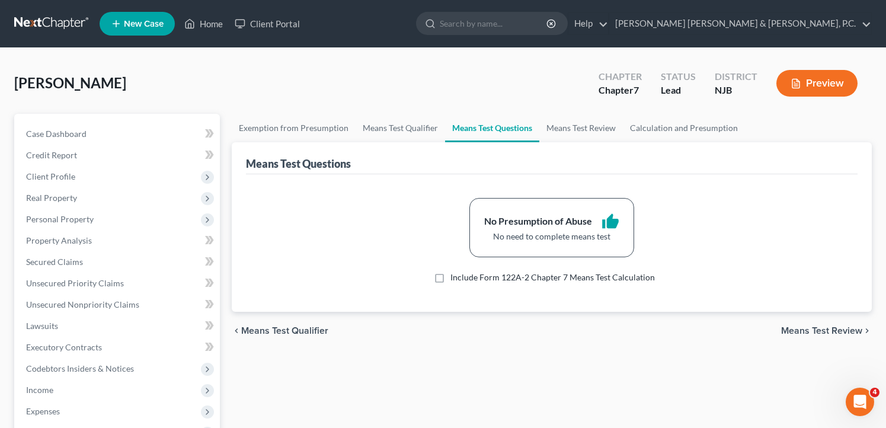
click at [811, 329] on span "Means Test Review" at bounding box center [821, 330] width 81 height 9
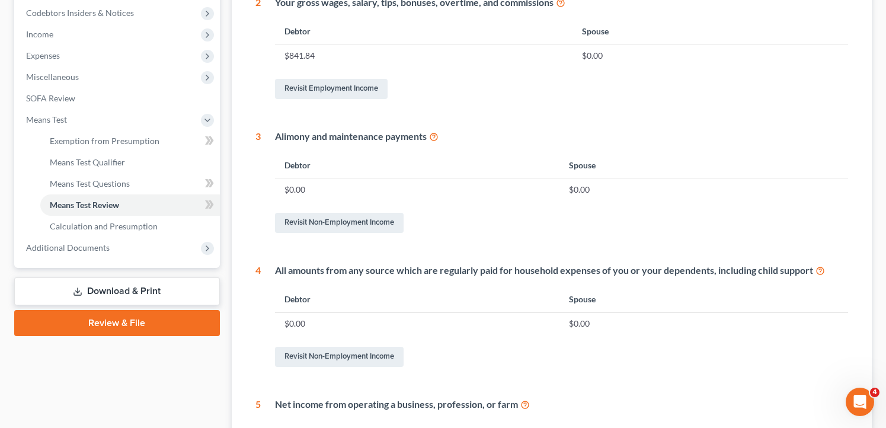
scroll to position [579, 0]
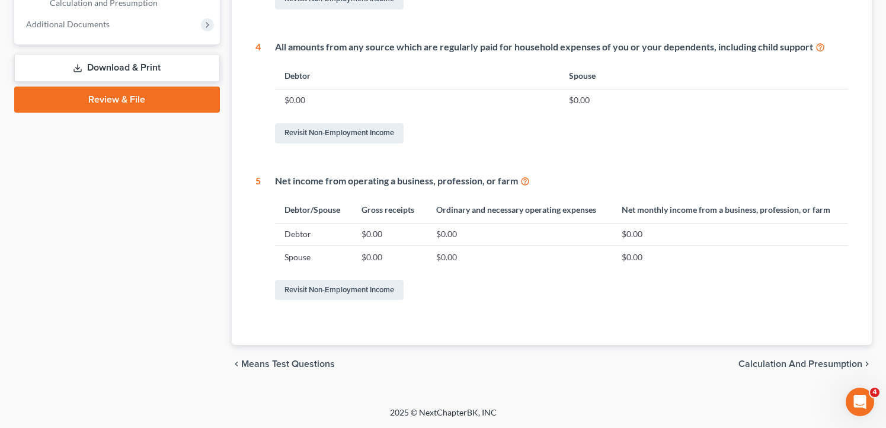
click at [839, 363] on span "Calculation and Presumption" at bounding box center [800, 363] width 124 height 9
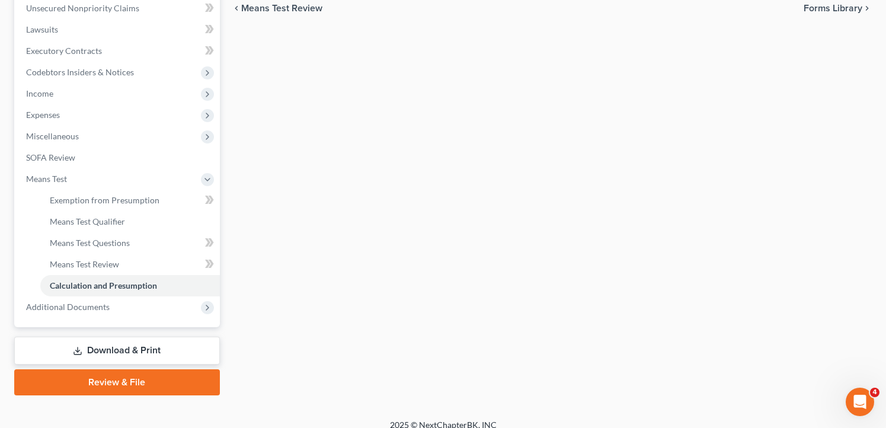
scroll to position [309, 0]
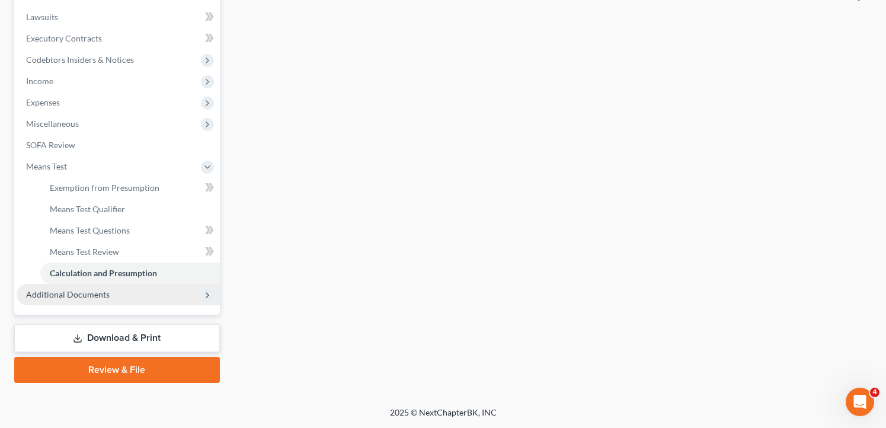
click at [62, 301] on span "Additional Documents" at bounding box center [118, 294] width 203 height 21
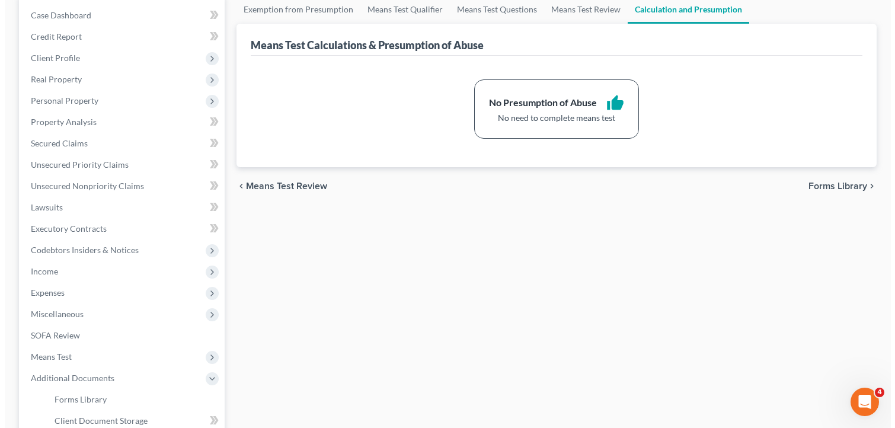
scroll to position [0, 0]
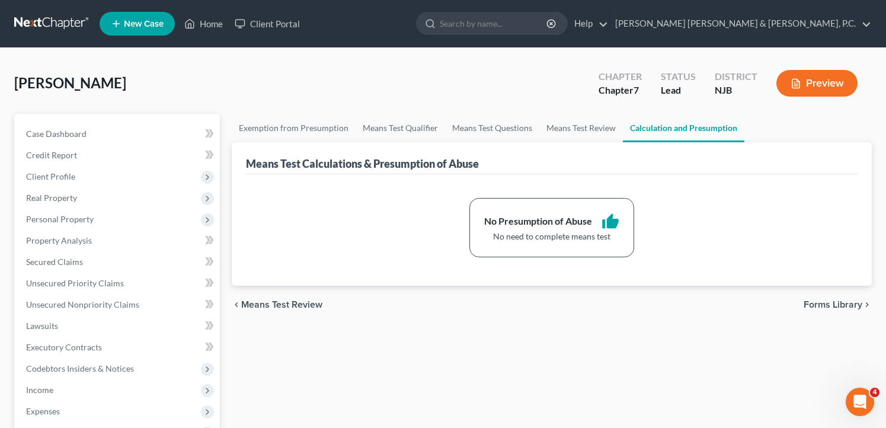
click at [819, 84] on button "Preview" at bounding box center [816, 83] width 81 height 27
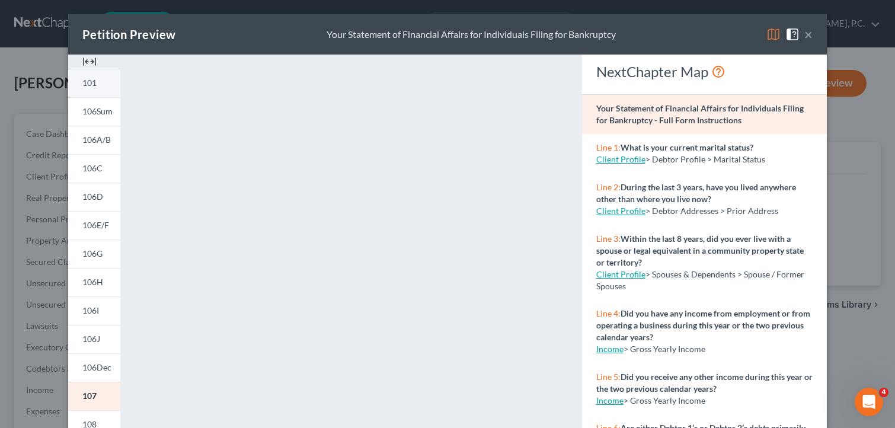
click at [92, 82] on span "101" at bounding box center [89, 83] width 14 height 10
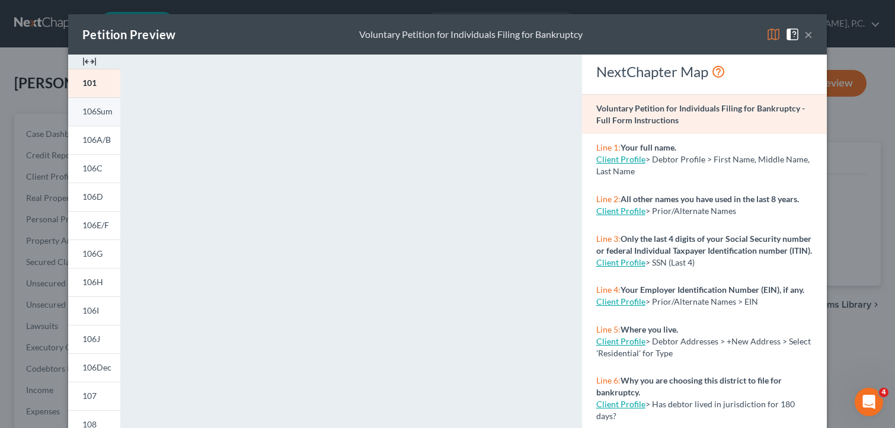
click at [92, 110] on span "106Sum" at bounding box center [97, 111] width 30 height 10
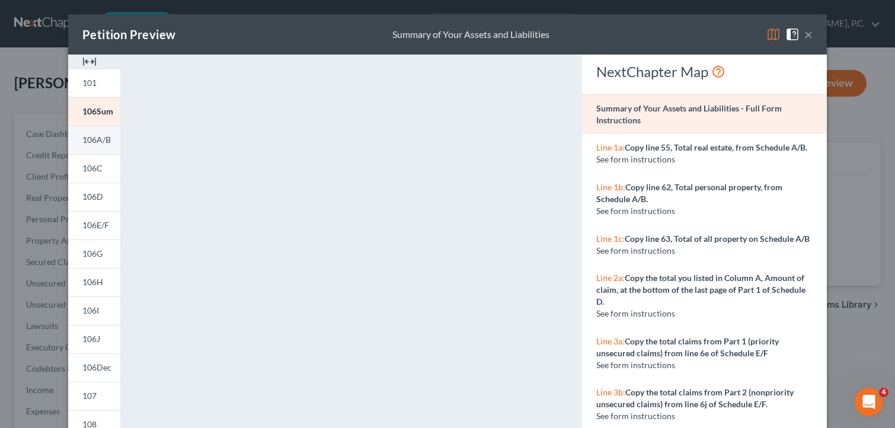
click at [97, 143] on span "106A/B" at bounding box center [96, 140] width 28 height 10
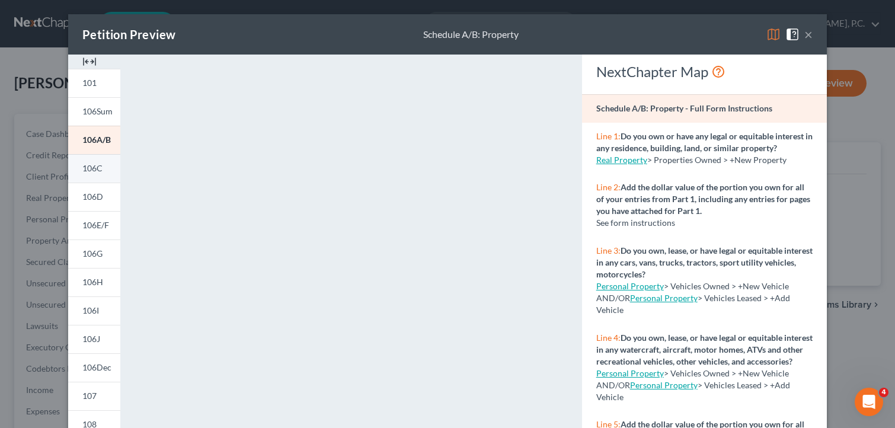
click at [90, 175] on link "106C" at bounding box center [94, 168] width 52 height 28
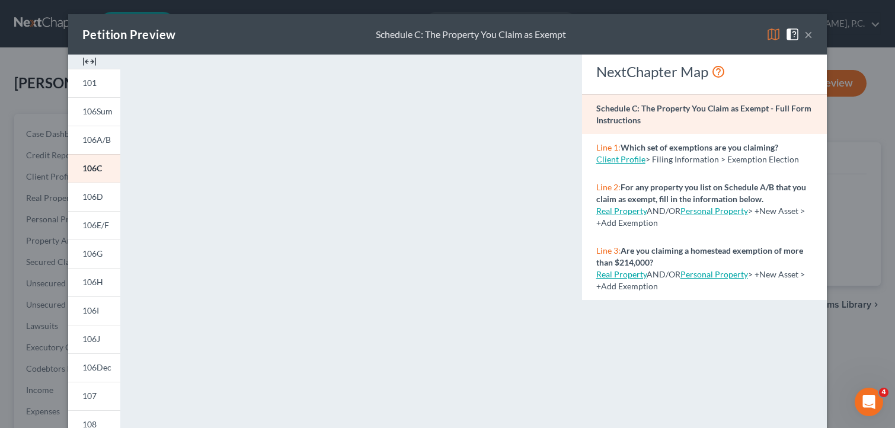
drag, startPoint x: 94, startPoint y: 198, endPoint x: 207, endPoint y: 215, distance: 114.4
click at [94, 198] on span "106D" at bounding box center [92, 196] width 21 height 10
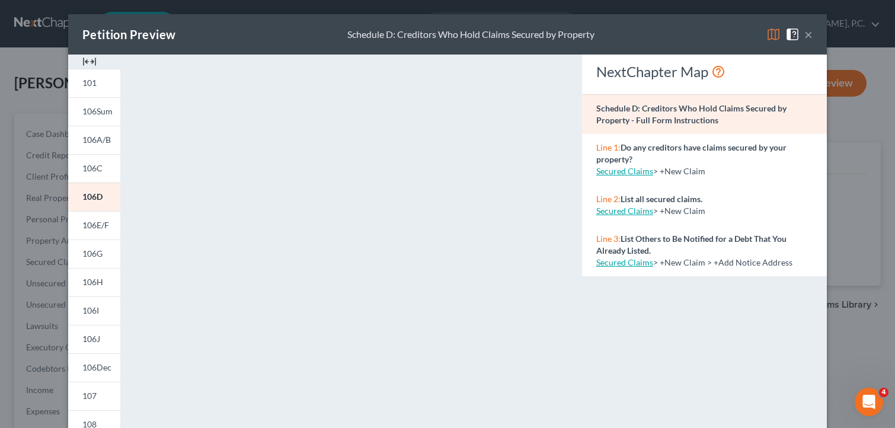
drag, startPoint x: 92, startPoint y: 228, endPoint x: 439, endPoint y: 180, distance: 350.0
click at [92, 228] on span "106E/F" at bounding box center [95, 225] width 27 height 10
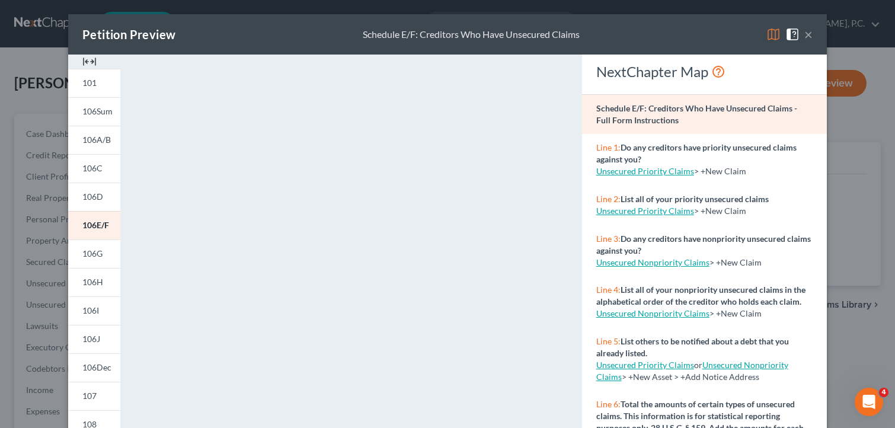
scroll to position [241, 0]
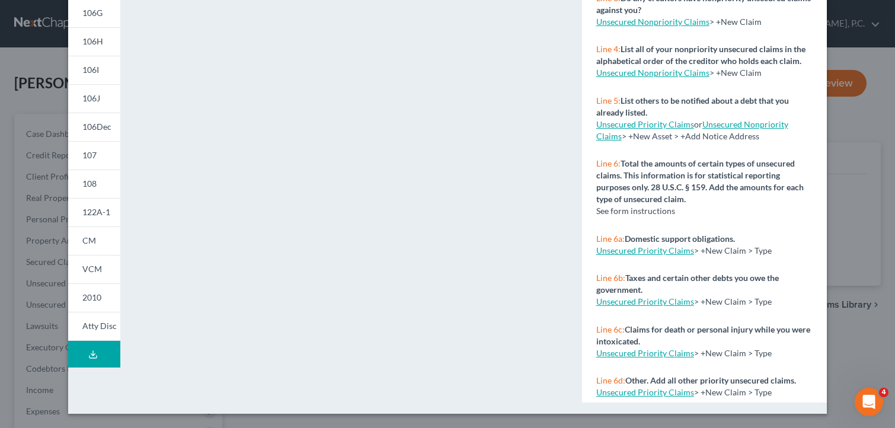
click at [101, 356] on button "Download Draft" at bounding box center [94, 354] width 52 height 27
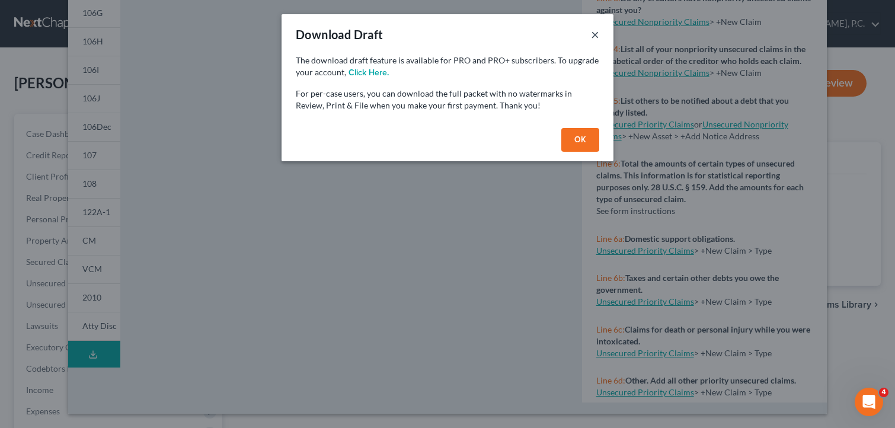
click at [596, 34] on button "×" at bounding box center [595, 34] width 8 height 14
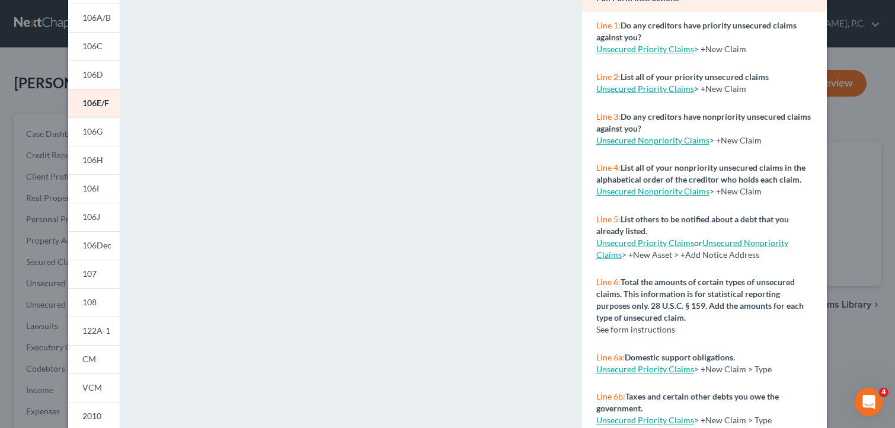
scroll to position [4, 0]
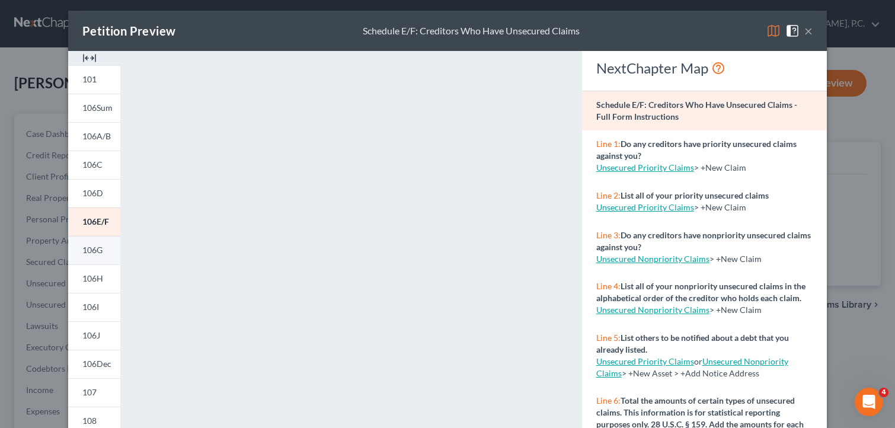
click at [91, 251] on span "106G" at bounding box center [92, 250] width 20 height 10
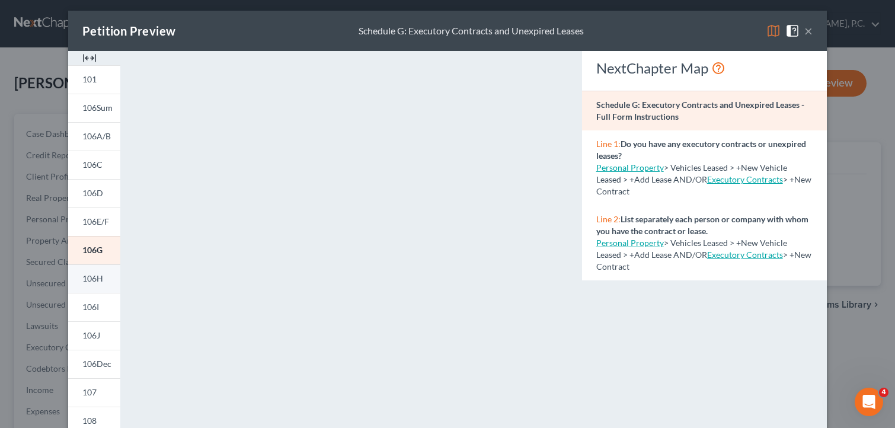
click at [83, 279] on span "106H" at bounding box center [92, 278] width 21 height 10
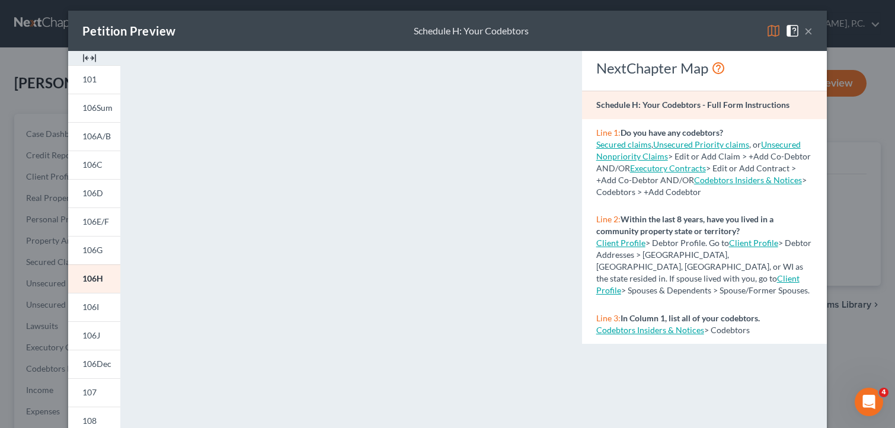
drag, startPoint x: 91, startPoint y: 311, endPoint x: 310, endPoint y: 247, distance: 227.8
click at [91, 311] on span "106I" at bounding box center [90, 307] width 17 height 10
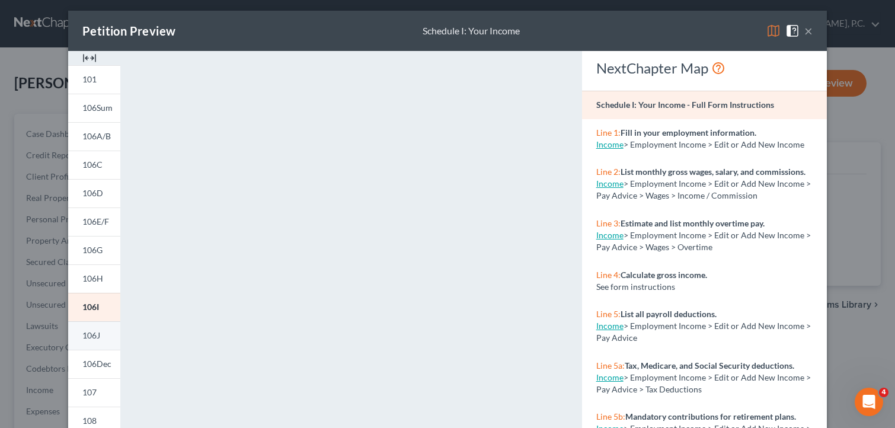
click at [94, 334] on span "106J" at bounding box center [91, 335] width 18 height 10
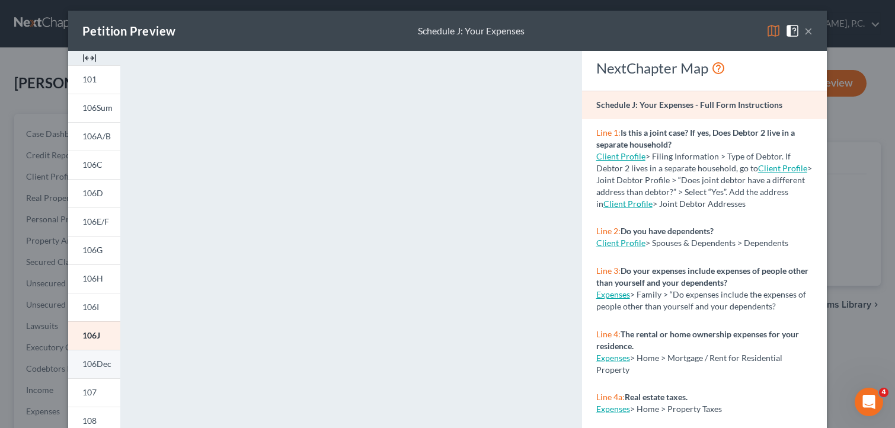
drag, startPoint x: 103, startPoint y: 362, endPoint x: 383, endPoint y: 344, distance: 280.9
click at [103, 362] on span "106Dec" at bounding box center [96, 364] width 29 height 10
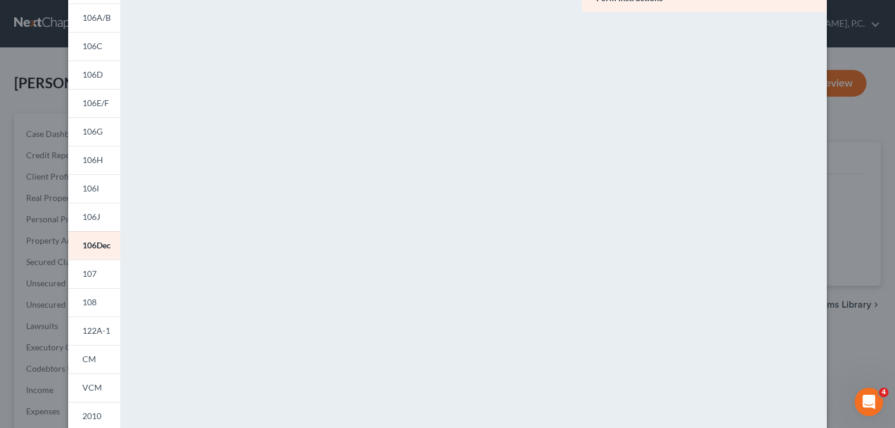
scroll to position [0, 0]
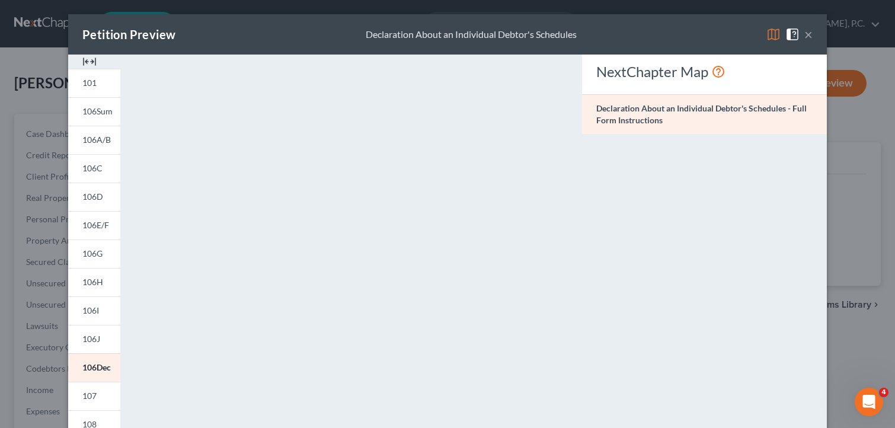
click at [93, 393] on link "107" at bounding box center [94, 396] width 52 height 28
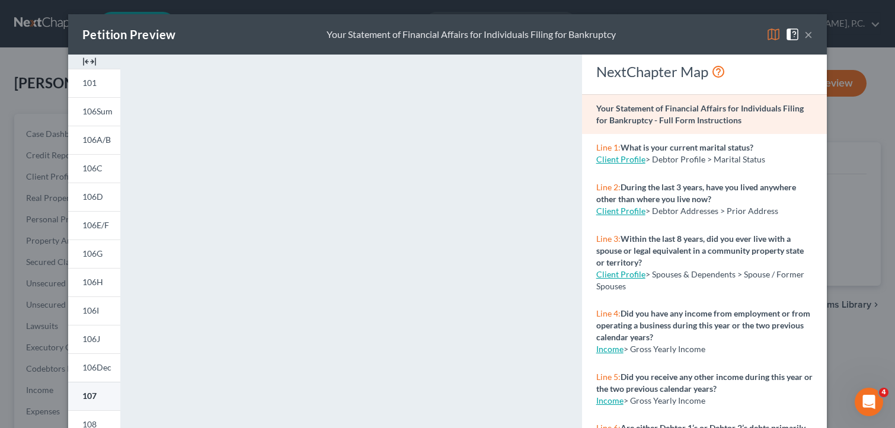
scroll to position [59, 0]
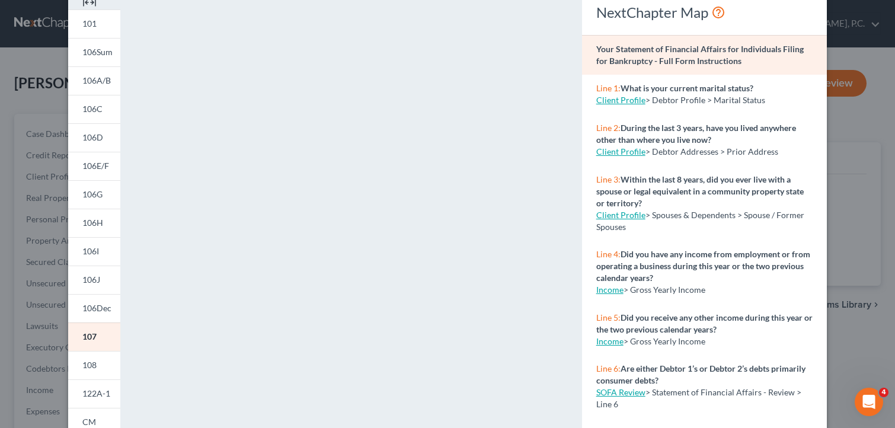
drag, startPoint x: 85, startPoint y: 363, endPoint x: 516, endPoint y: 123, distance: 493.2
click at [85, 363] on span "108" at bounding box center [89, 365] width 14 height 10
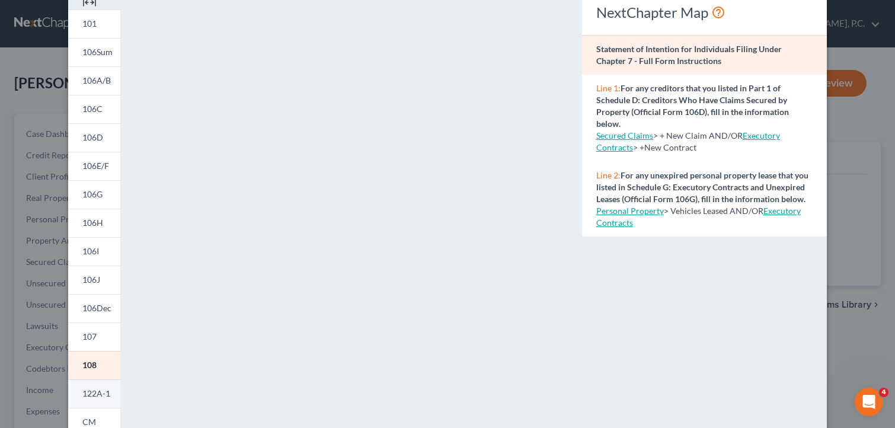
click at [87, 397] on span "122A-1" at bounding box center [96, 393] width 28 height 10
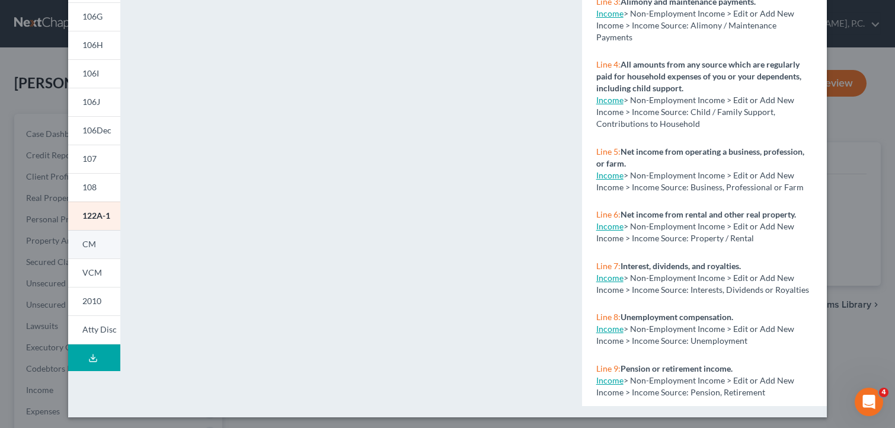
click at [91, 245] on span "CM" at bounding box center [89, 244] width 14 height 10
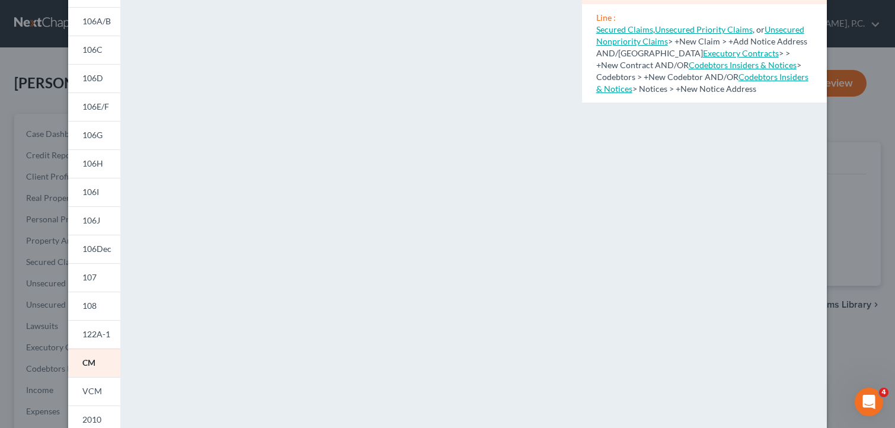
scroll to position [237, 0]
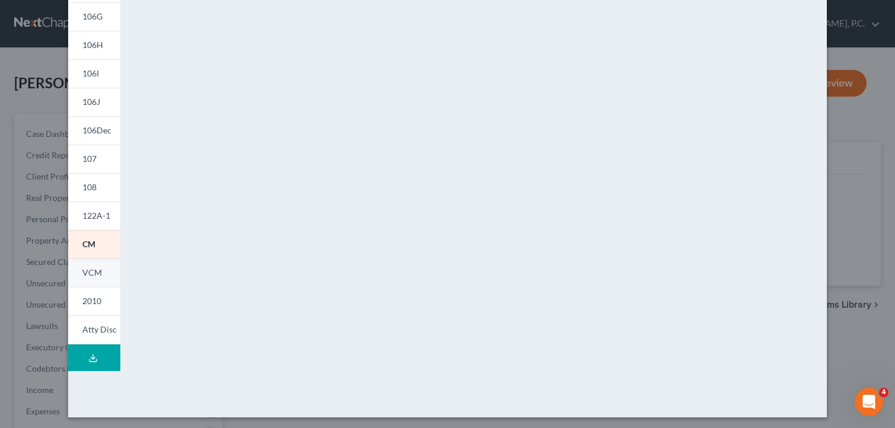
click at [91, 273] on span "VCM" at bounding box center [92, 272] width 20 height 10
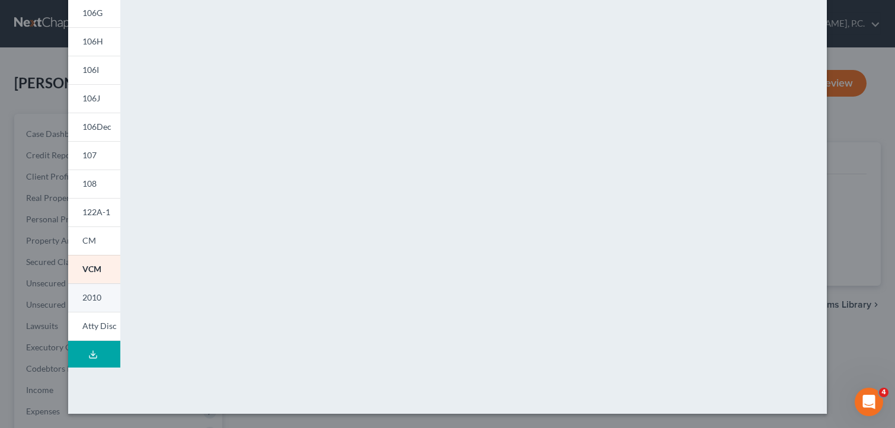
click at [94, 298] on span "2010" at bounding box center [91, 297] width 19 height 10
drag, startPoint x: 89, startPoint y: 321, endPoint x: 278, endPoint y: 322, distance: 189.0
click at [89, 321] on span "Atty Disc" at bounding box center [99, 326] width 34 height 10
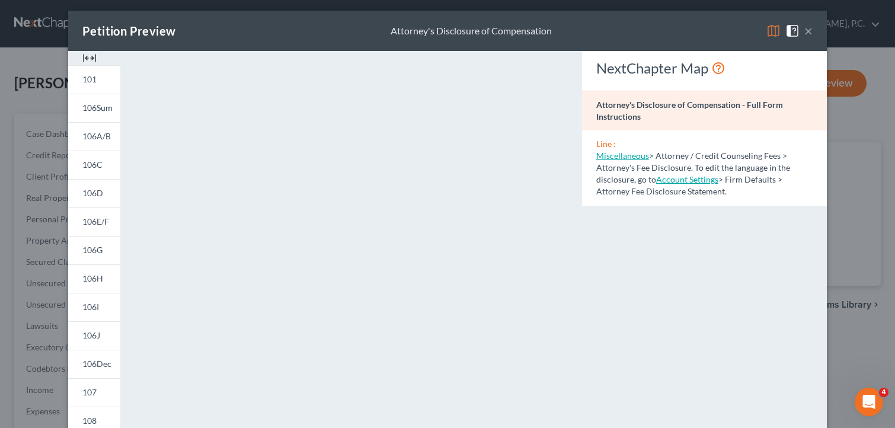
scroll to position [0, 0]
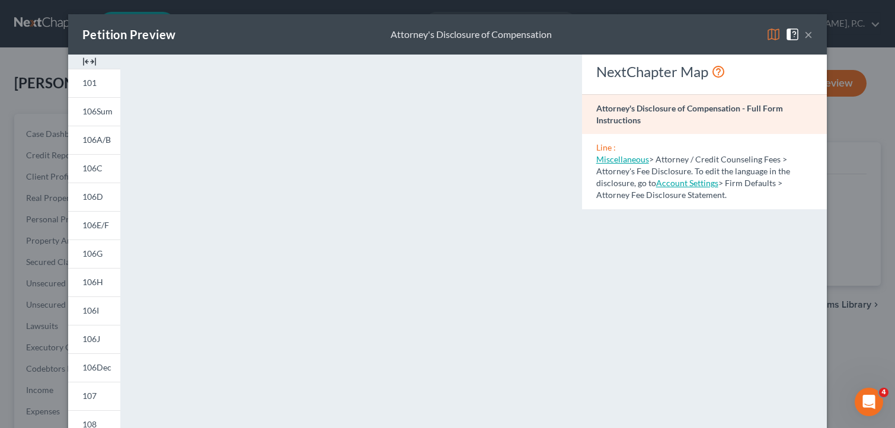
drag, startPoint x: 584, startPoint y: 305, endPoint x: 799, endPoint y: 112, distance: 288.3
click at [584, 305] on div "NextChapter Map Attorney's Disclosure of Compensation - Full Form Instructions …" at bounding box center [704, 349] width 257 height 588
